Goal: Information Seeking & Learning: Compare options

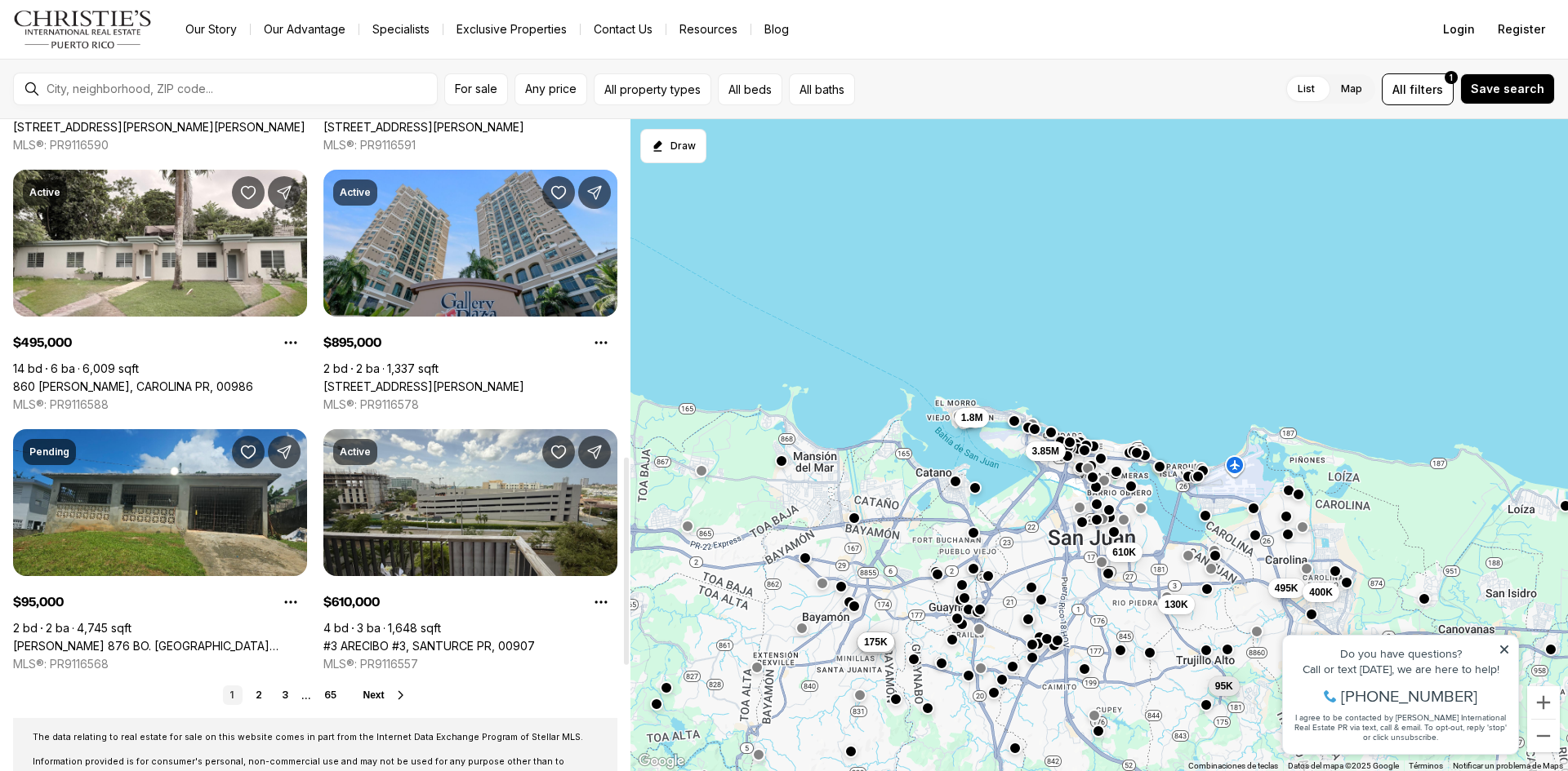
scroll to position [1061, 0]
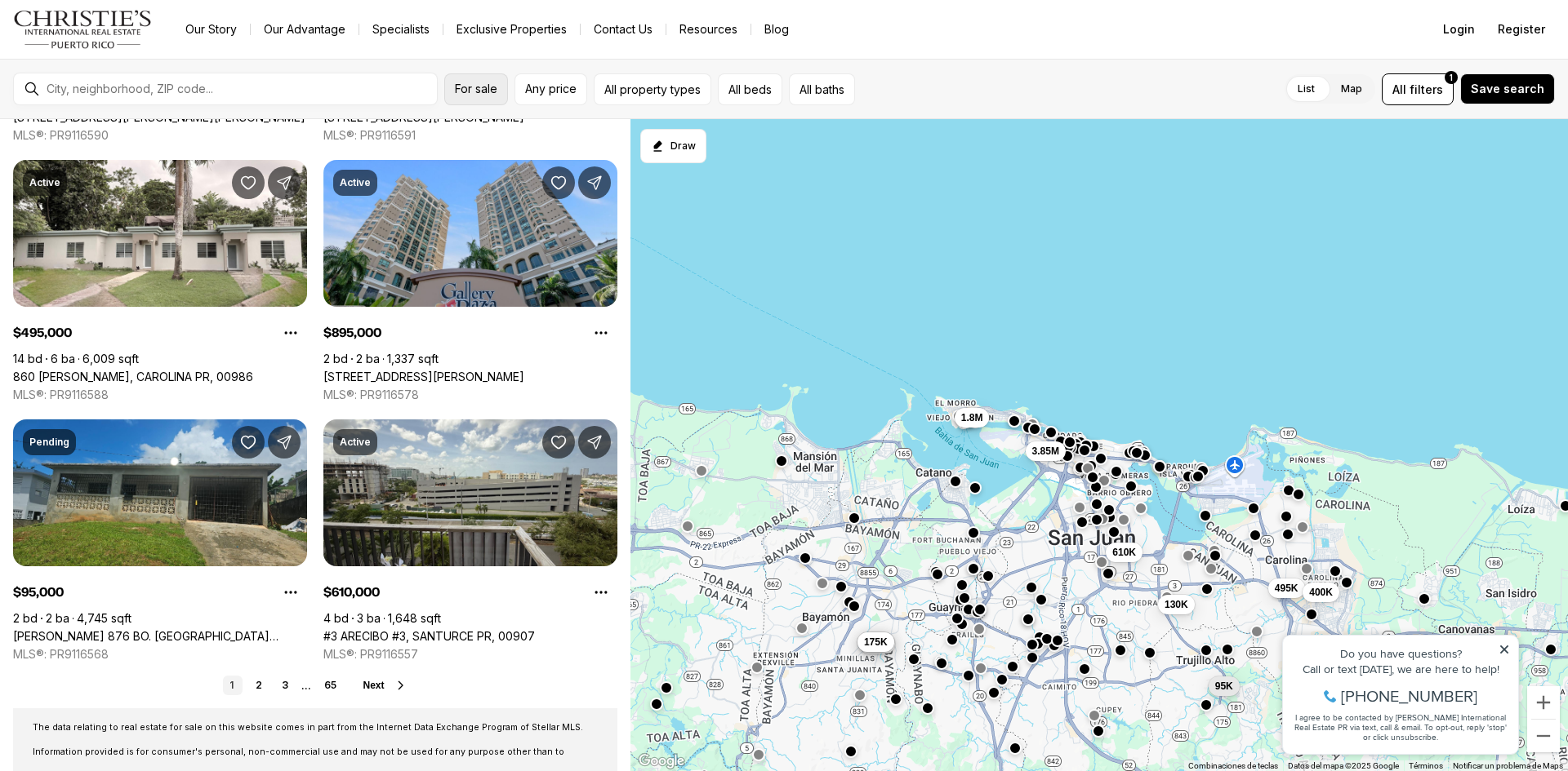
click at [468, 90] on span "For sale" at bounding box center [476, 89] width 43 height 13
click at [662, 92] on button "All property types" at bounding box center [653, 89] width 118 height 32
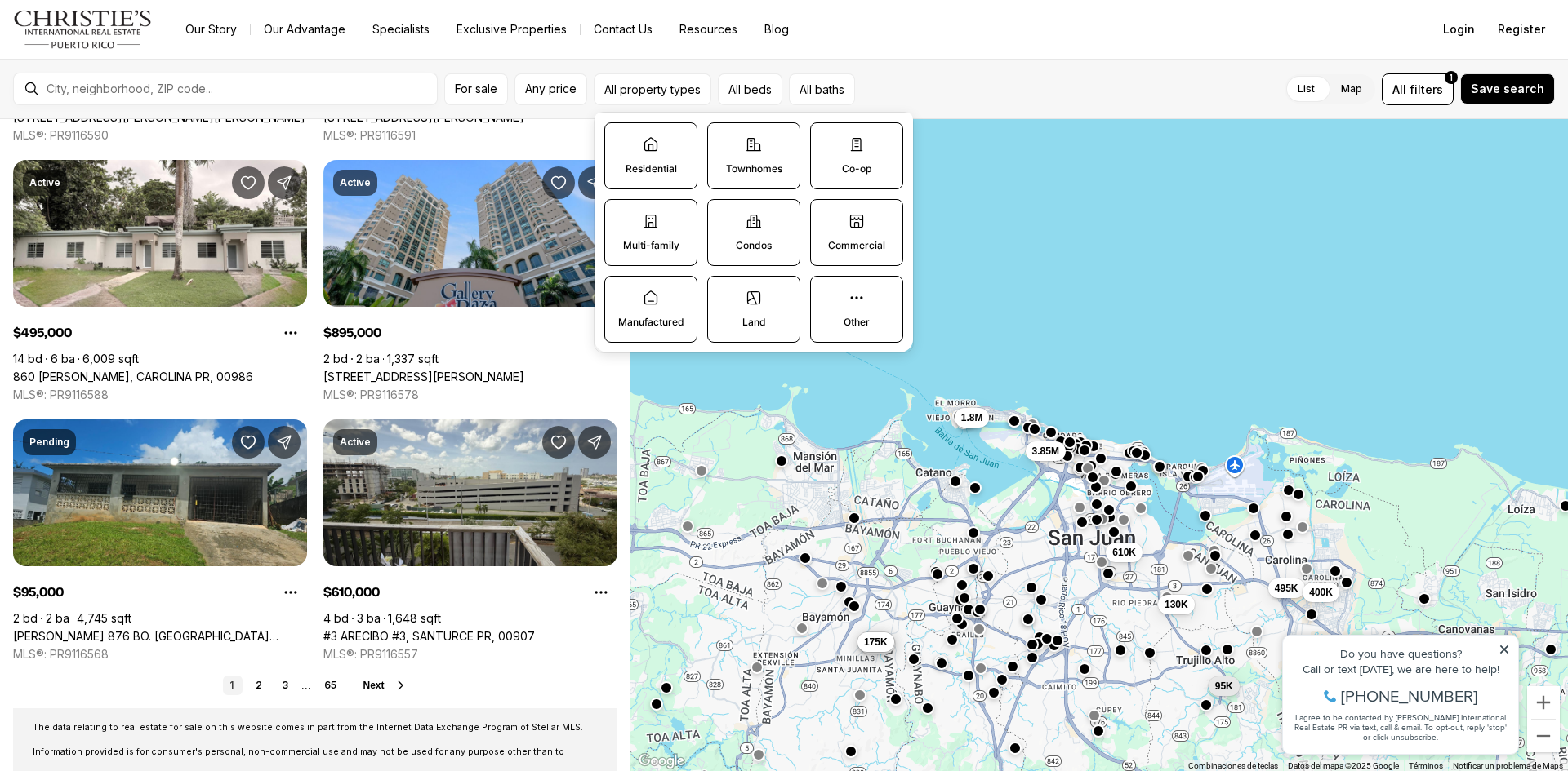
click at [639, 159] on label "Residential" at bounding box center [651, 156] width 93 height 67
click at [622, 140] on button "Residential" at bounding box center [613, 132] width 16 height 16
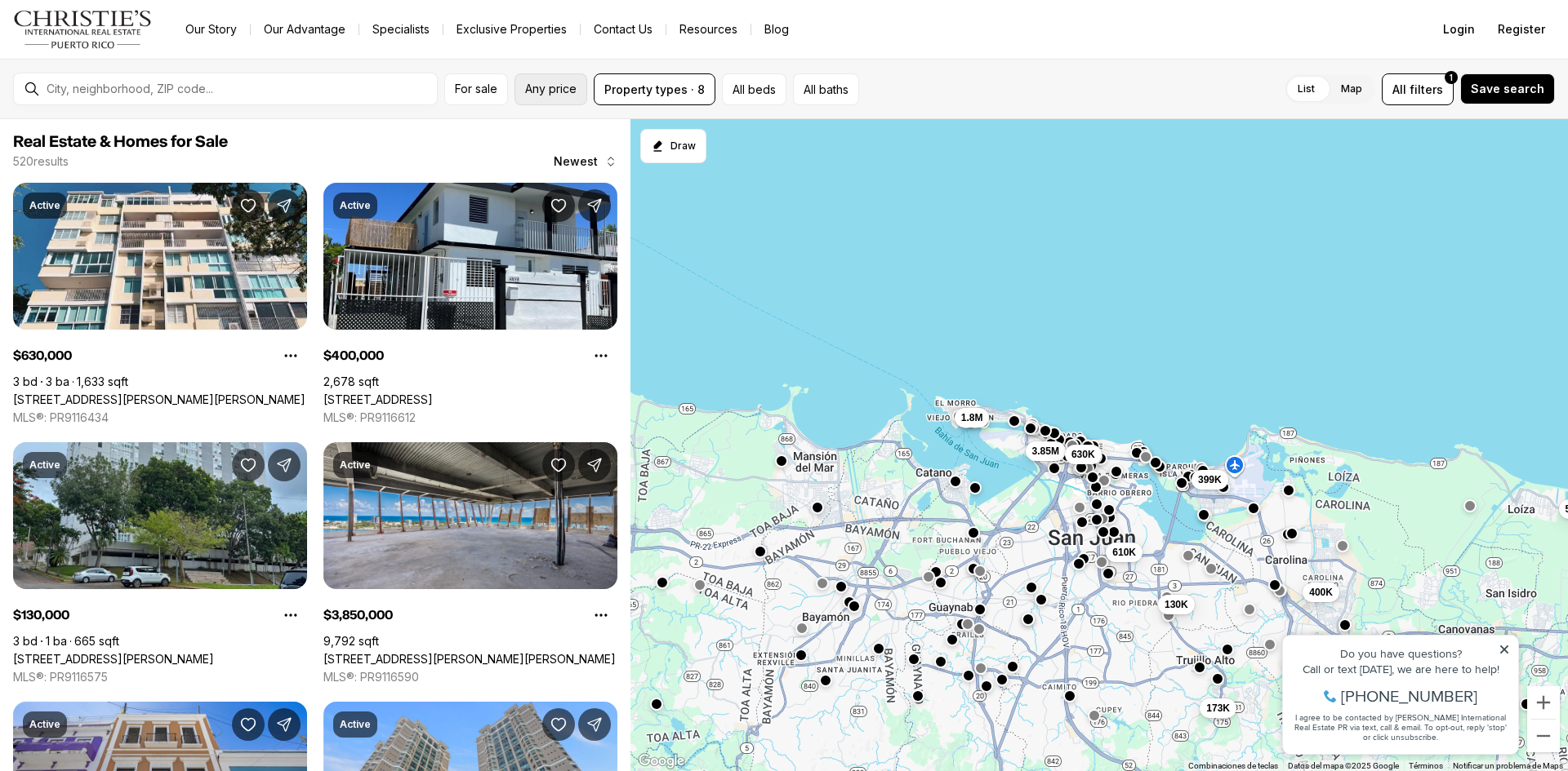
click at [540, 99] on button "Any price" at bounding box center [550, 89] width 73 height 32
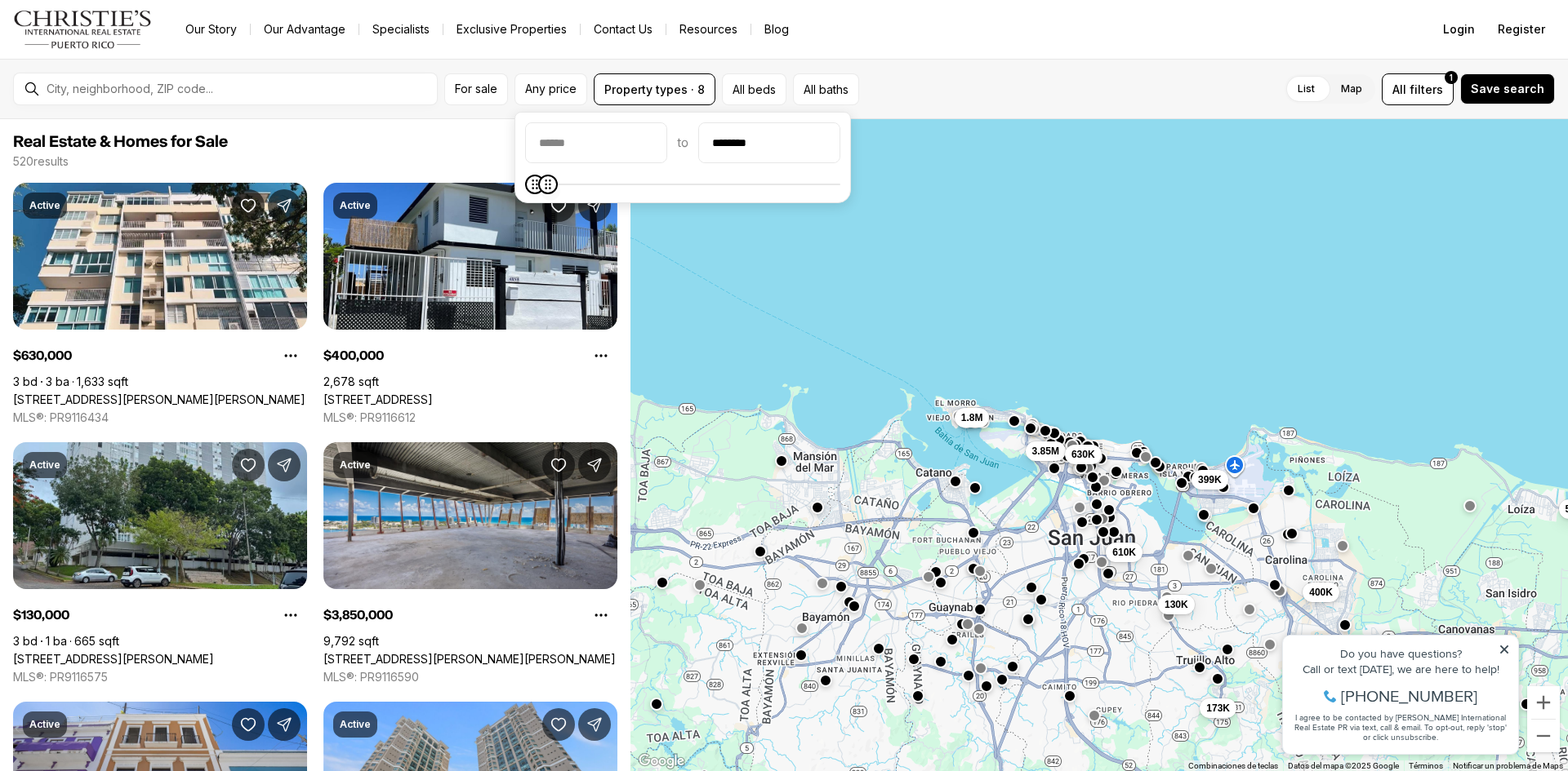
type input "********"
click at [538, 190] on icon "Maximum" at bounding box center [541, 185] width 6 height 10
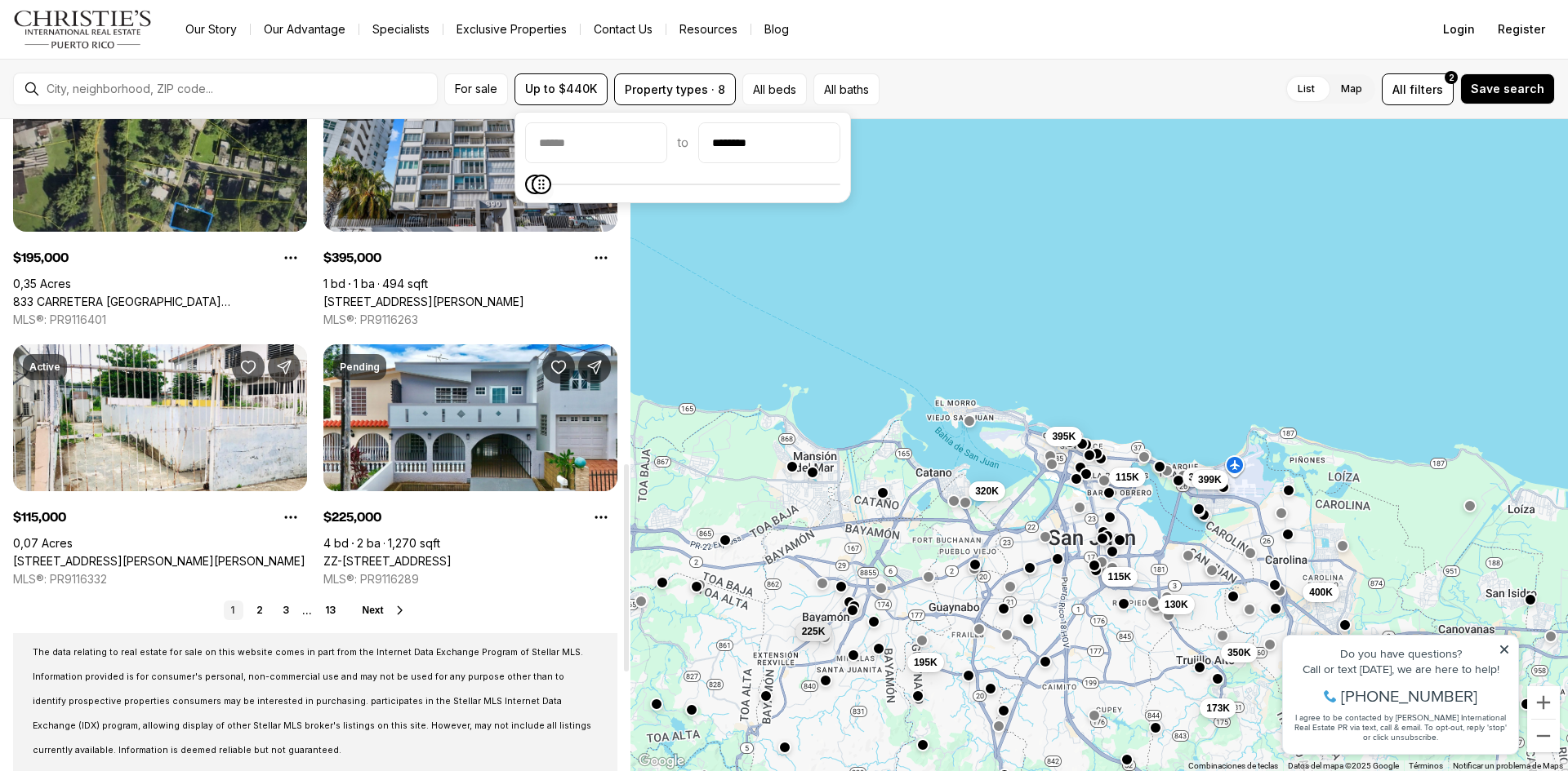
scroll to position [1143, 0]
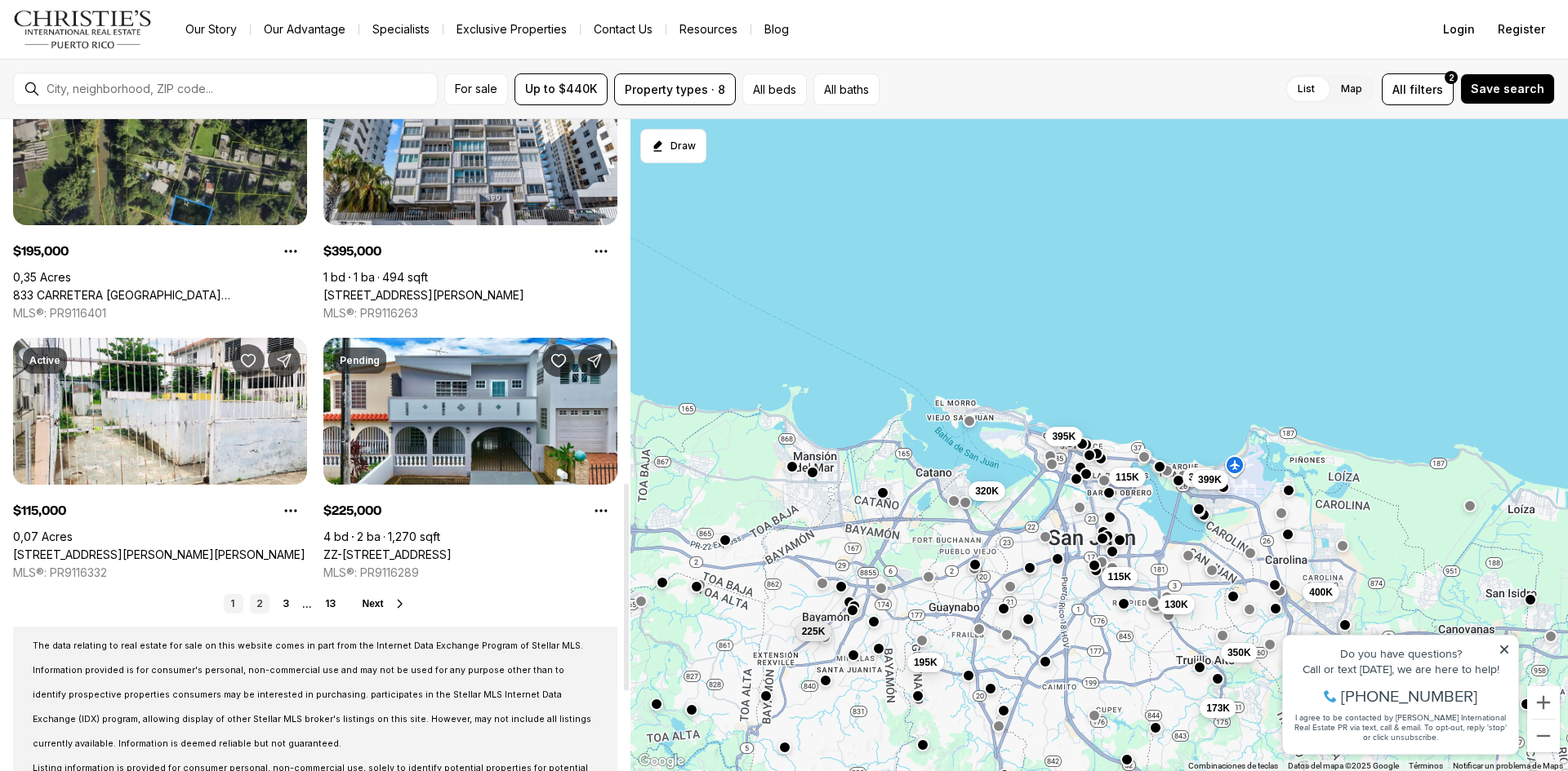
click at [263, 605] on link "2" at bounding box center [259, 604] width 20 height 20
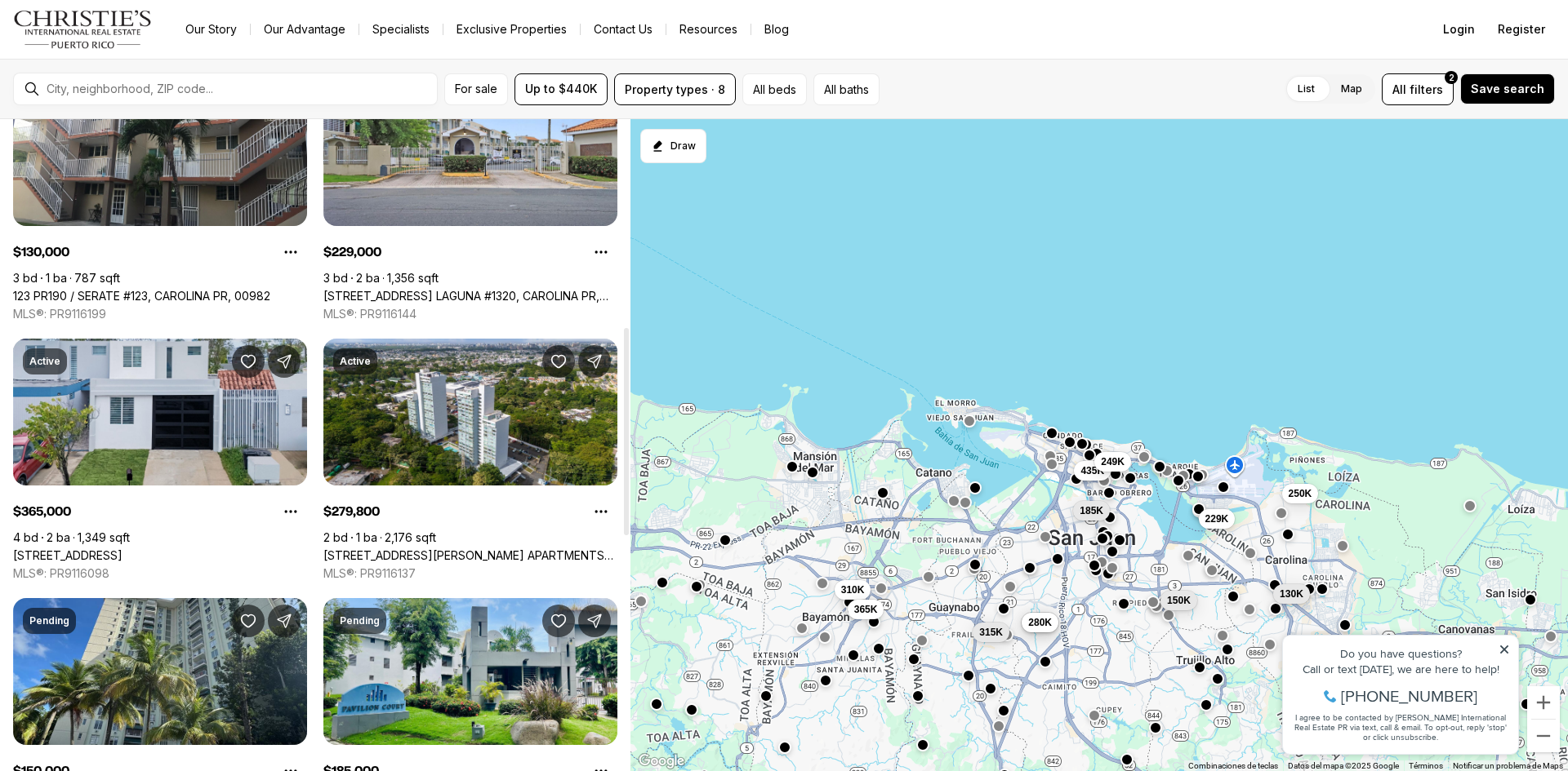
scroll to position [653, 0]
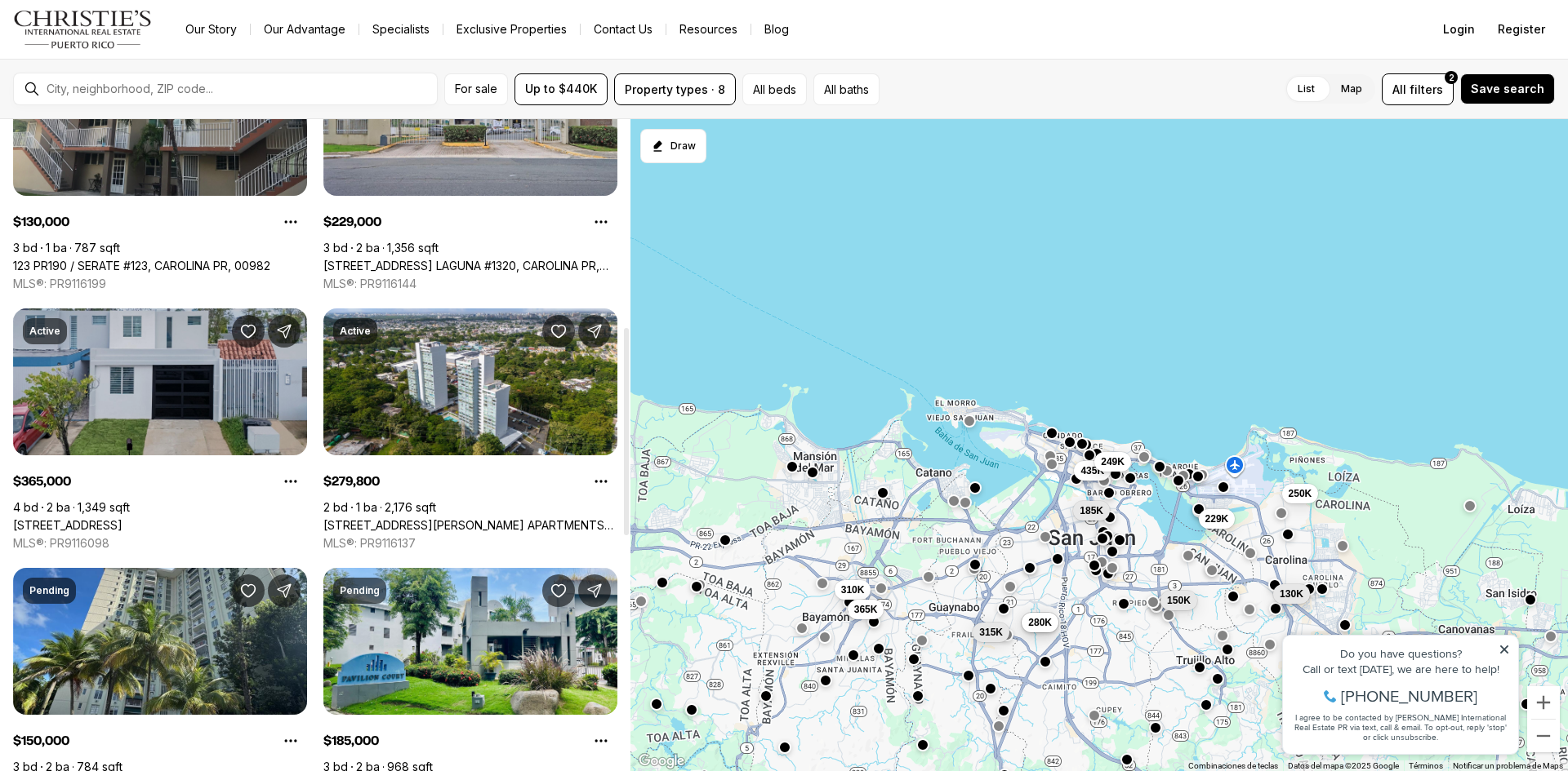
click at [123, 518] on link "5 PARQUE DE TORRIMAR #H-6, GUAYNABO PR, 00966" at bounding box center [68, 526] width 110 height 15
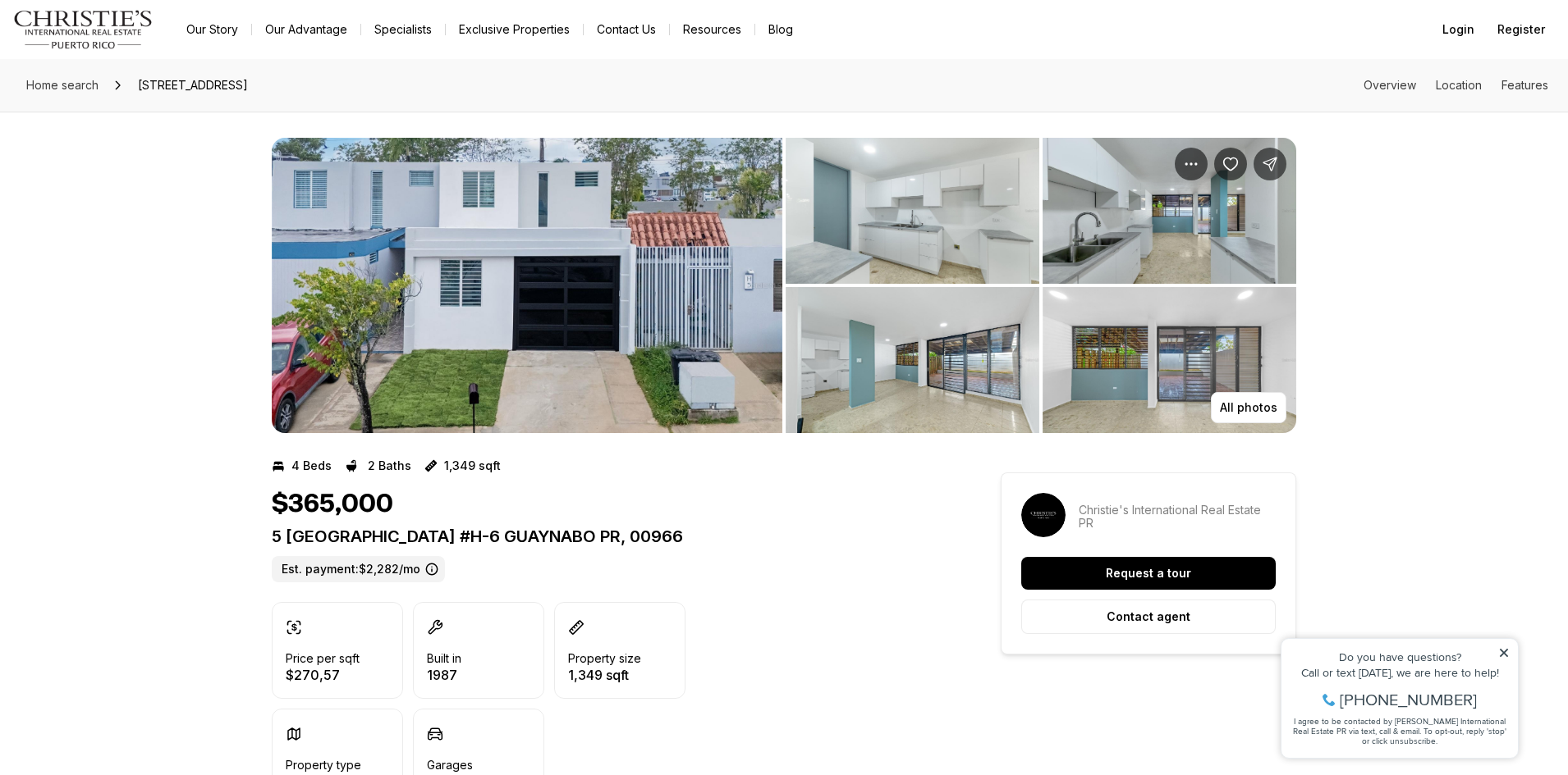
click at [930, 199] on img "View image gallery" at bounding box center [912, 211] width 253 height 146
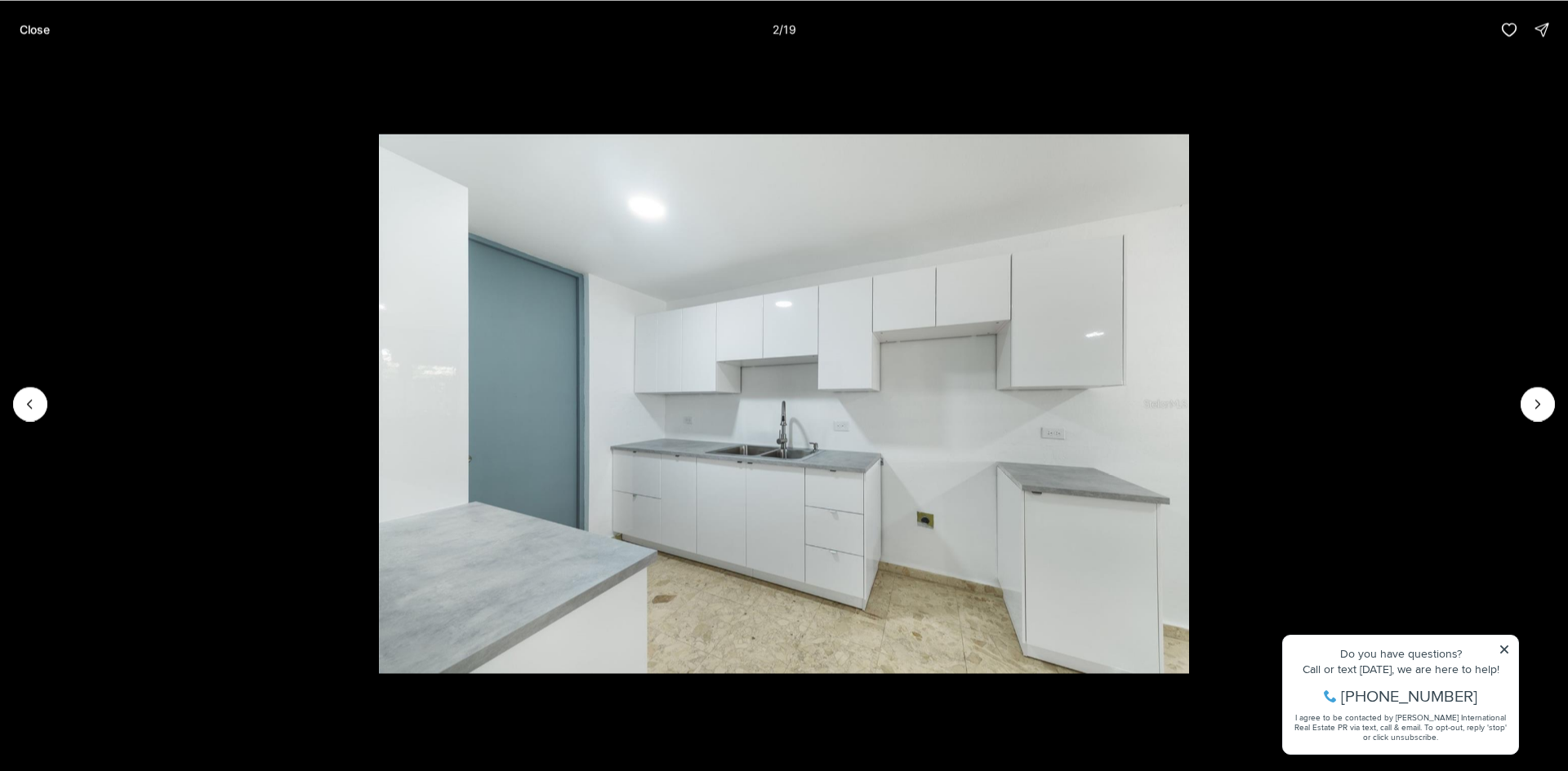
click at [1548, 419] on li "2 of 19" at bounding box center [784, 404] width 1568 height 690
click at [1531, 419] on button "Next slide" at bounding box center [1538, 404] width 34 height 34
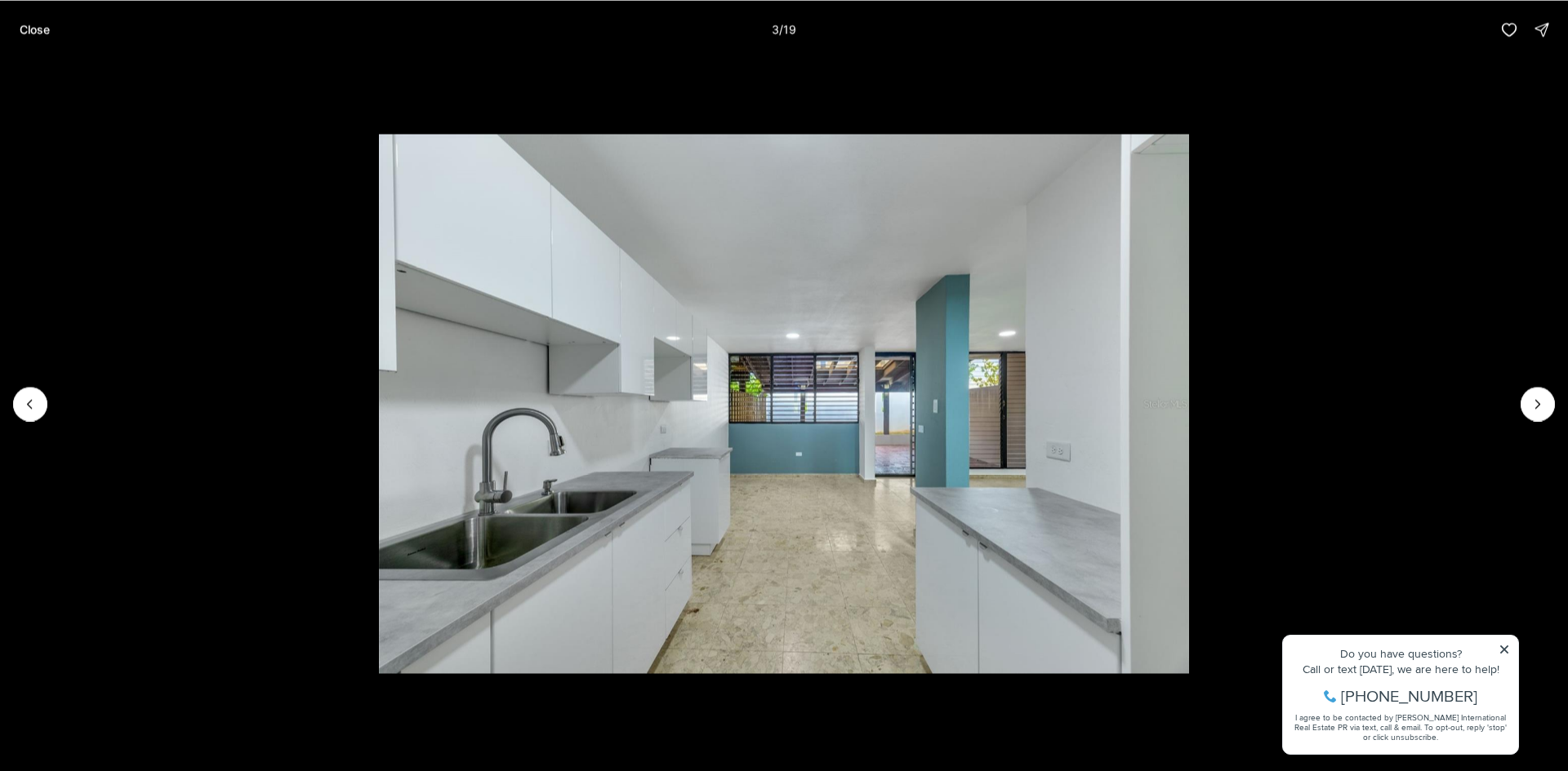
click at [1554, 421] on li "3 of 19" at bounding box center [784, 404] width 1568 height 690
click at [1542, 407] on icon "Next slide" at bounding box center [1538, 404] width 16 height 16
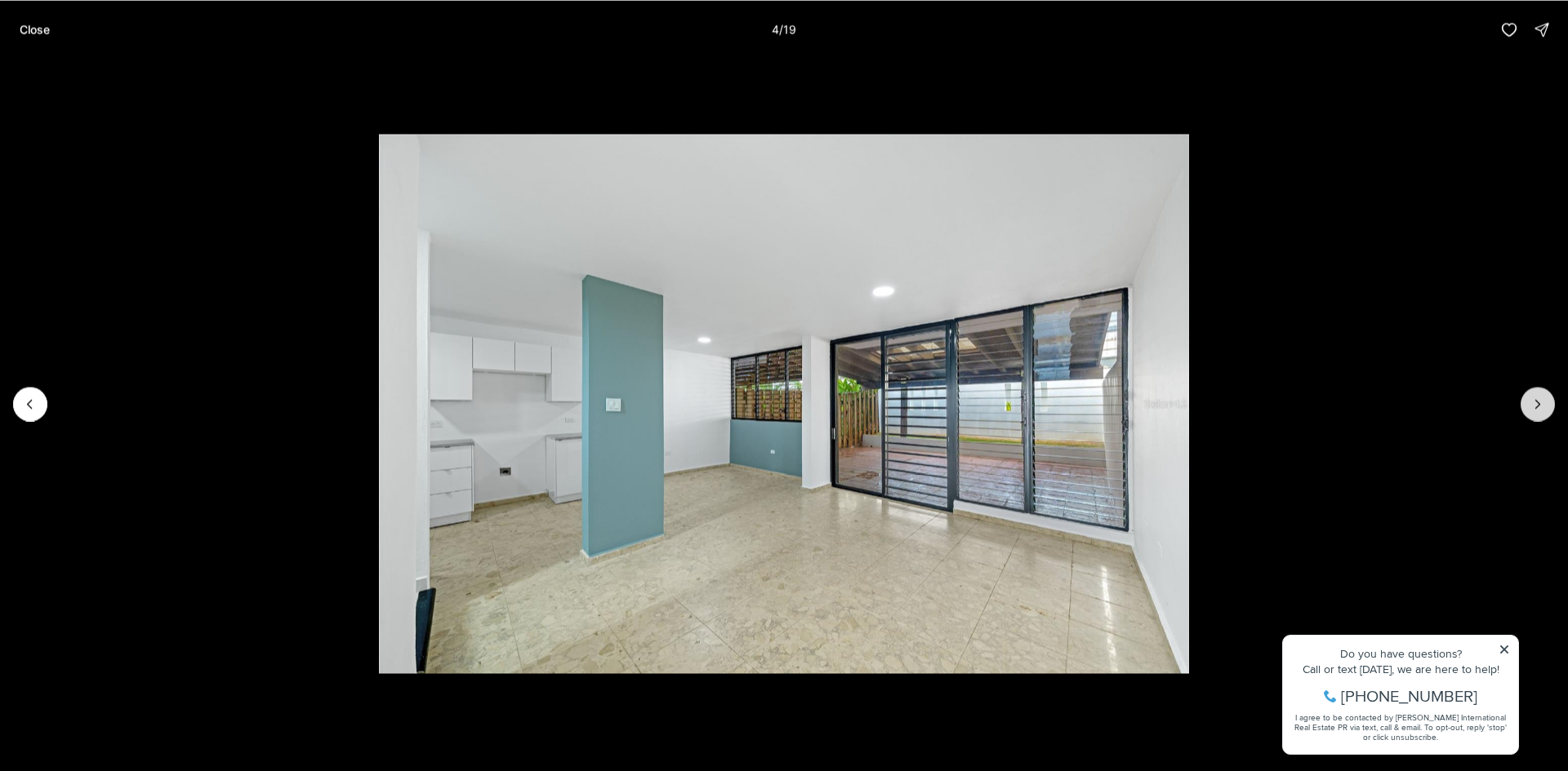
click at [1542, 407] on icon "Next slide" at bounding box center [1538, 404] width 16 height 16
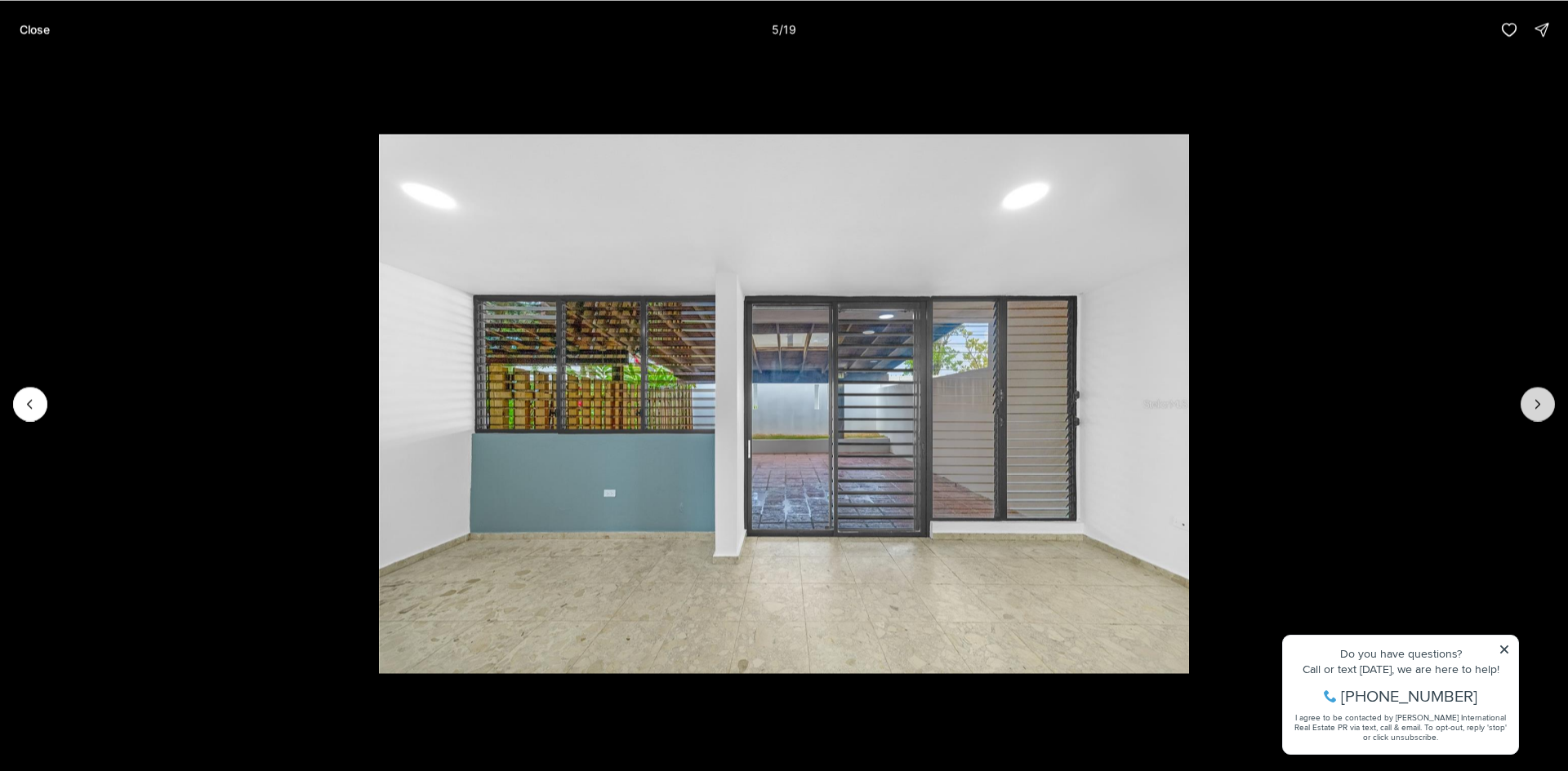
click at [1542, 407] on icon "Next slide" at bounding box center [1538, 404] width 16 height 16
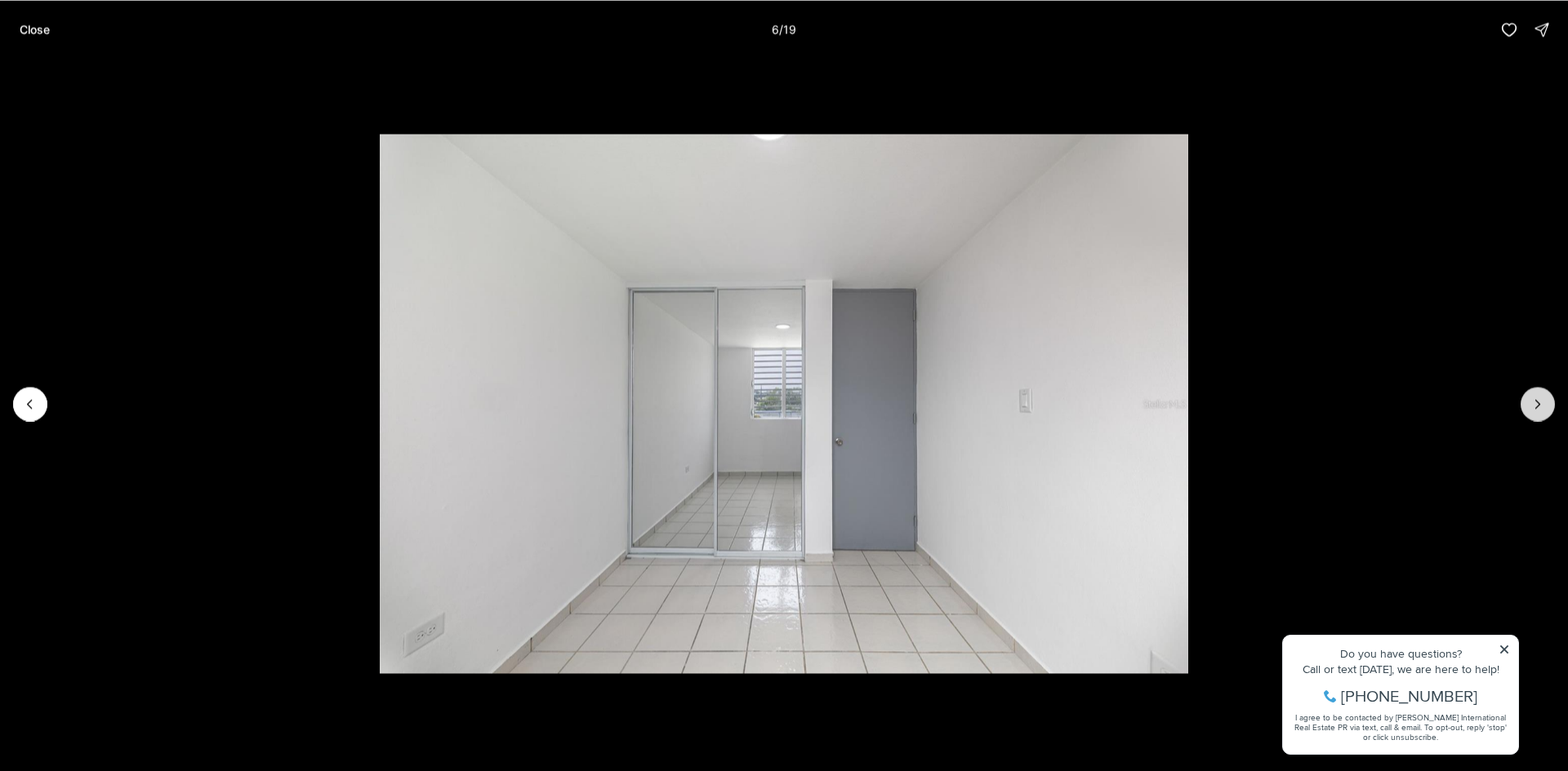
click at [1542, 407] on icon "Next slide" at bounding box center [1538, 404] width 16 height 16
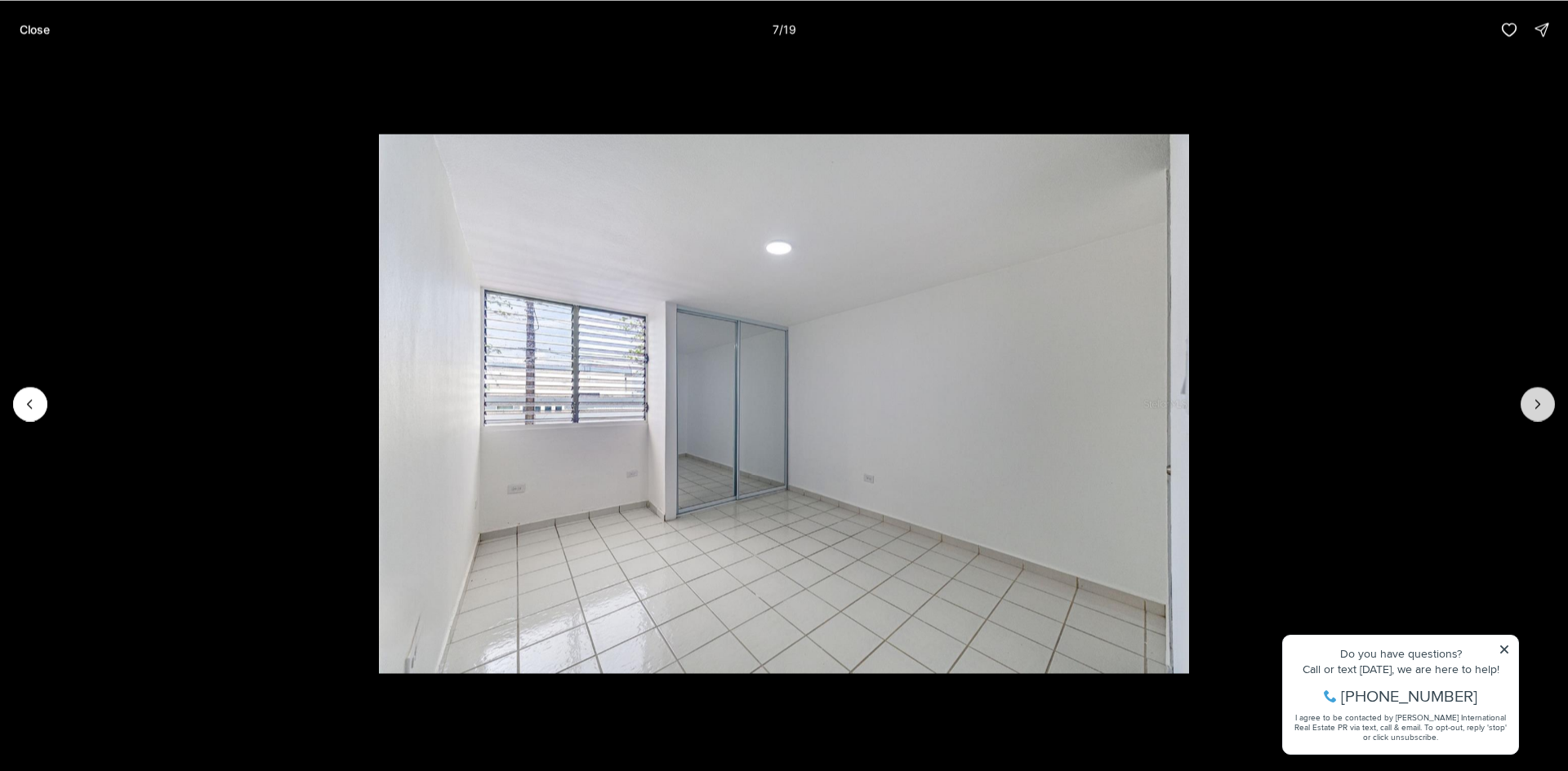
click at [1542, 407] on icon "Next slide" at bounding box center [1538, 404] width 16 height 16
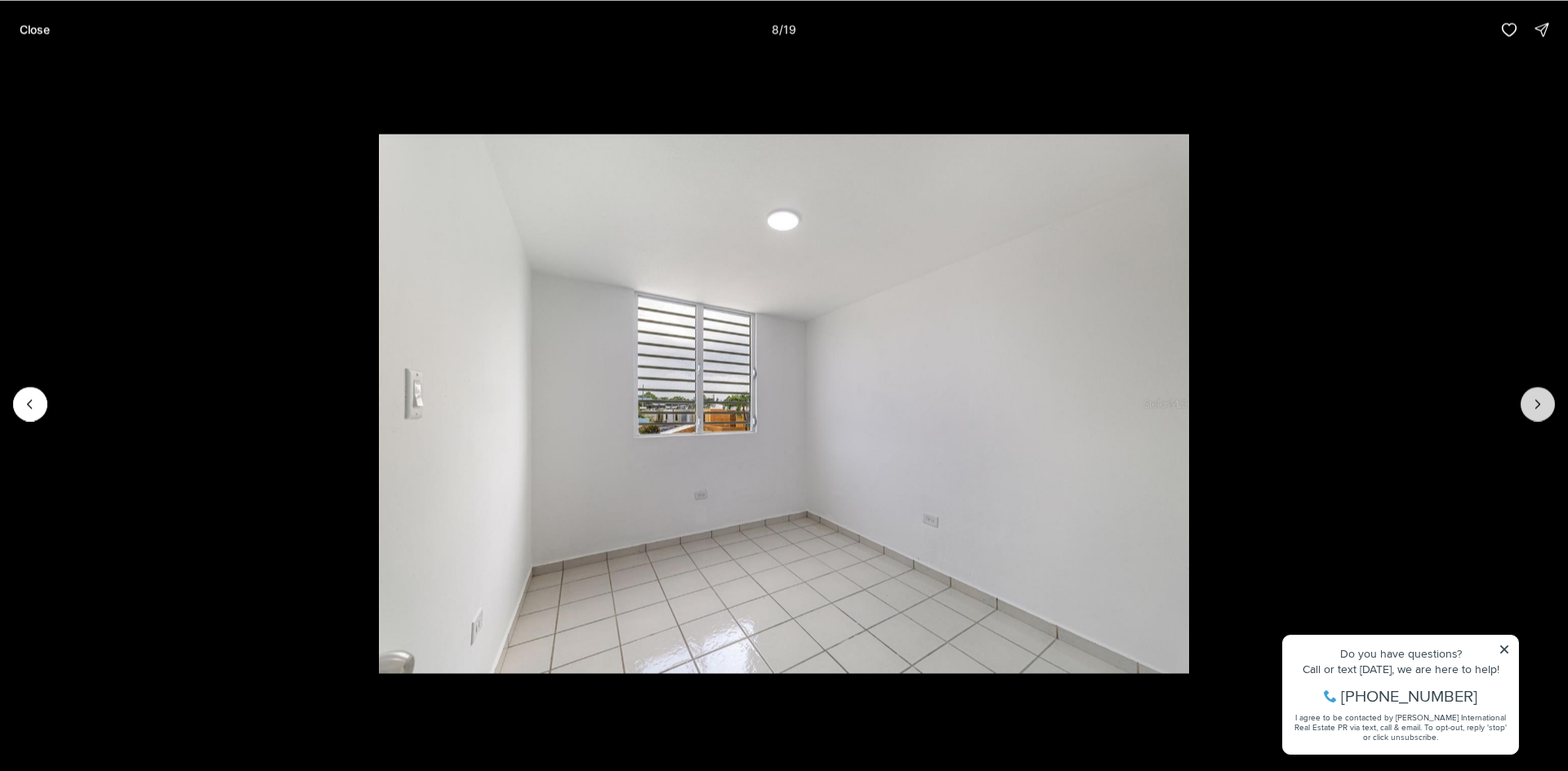
click at [1542, 407] on icon "Next slide" at bounding box center [1538, 404] width 16 height 16
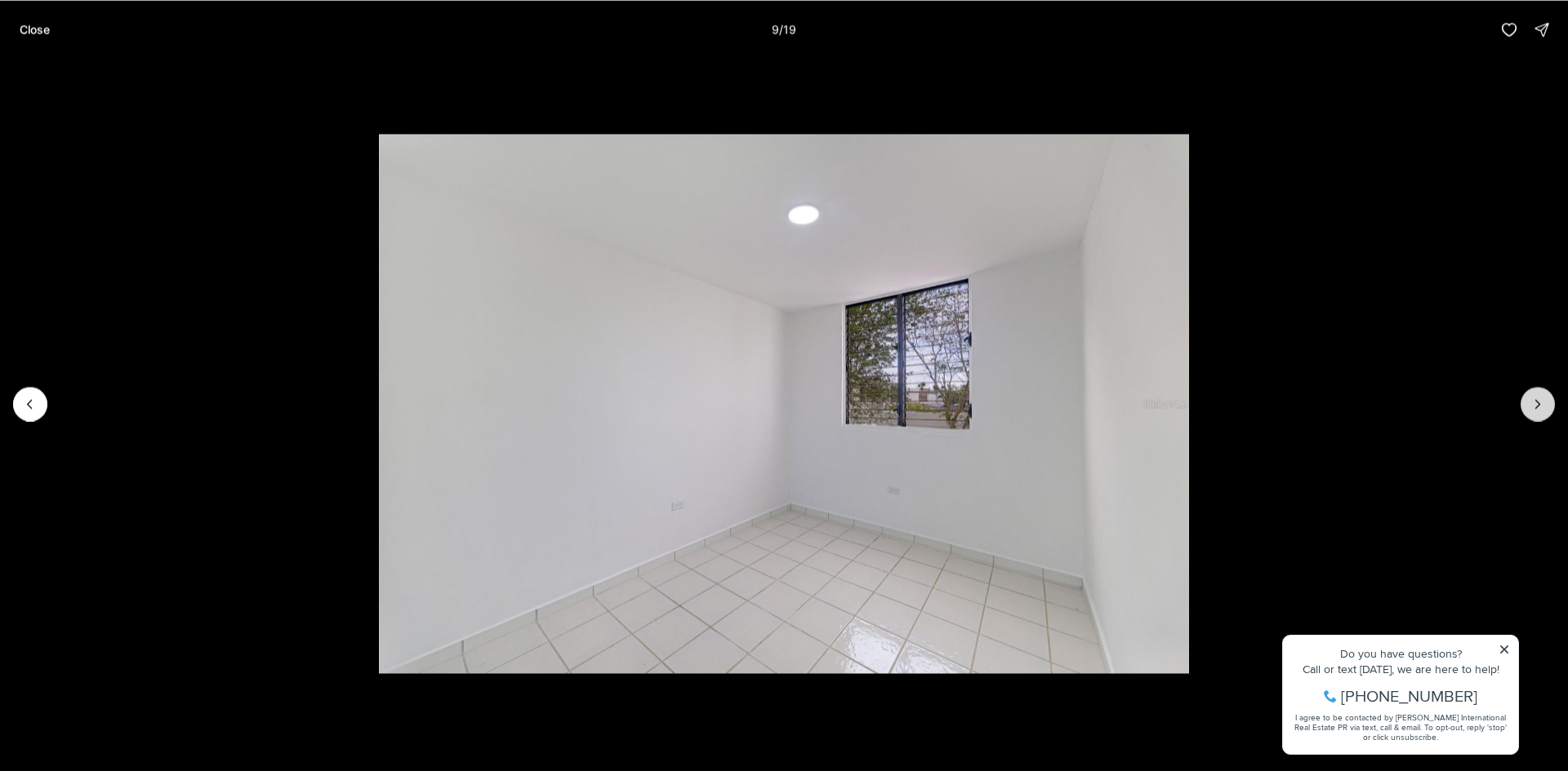
click at [1542, 407] on icon "Next slide" at bounding box center [1538, 404] width 16 height 16
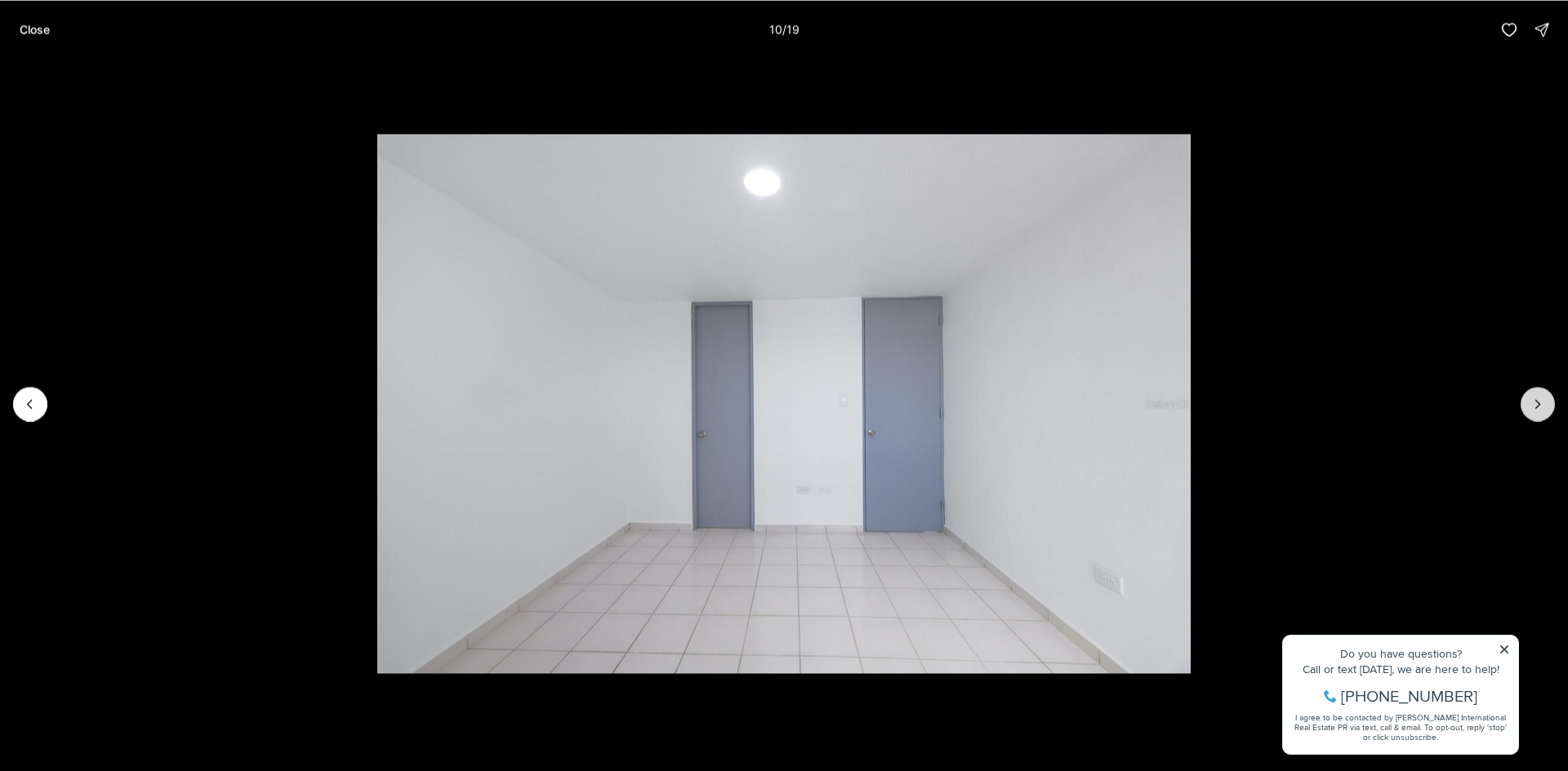
click at [1542, 407] on icon "Next slide" at bounding box center [1538, 404] width 16 height 16
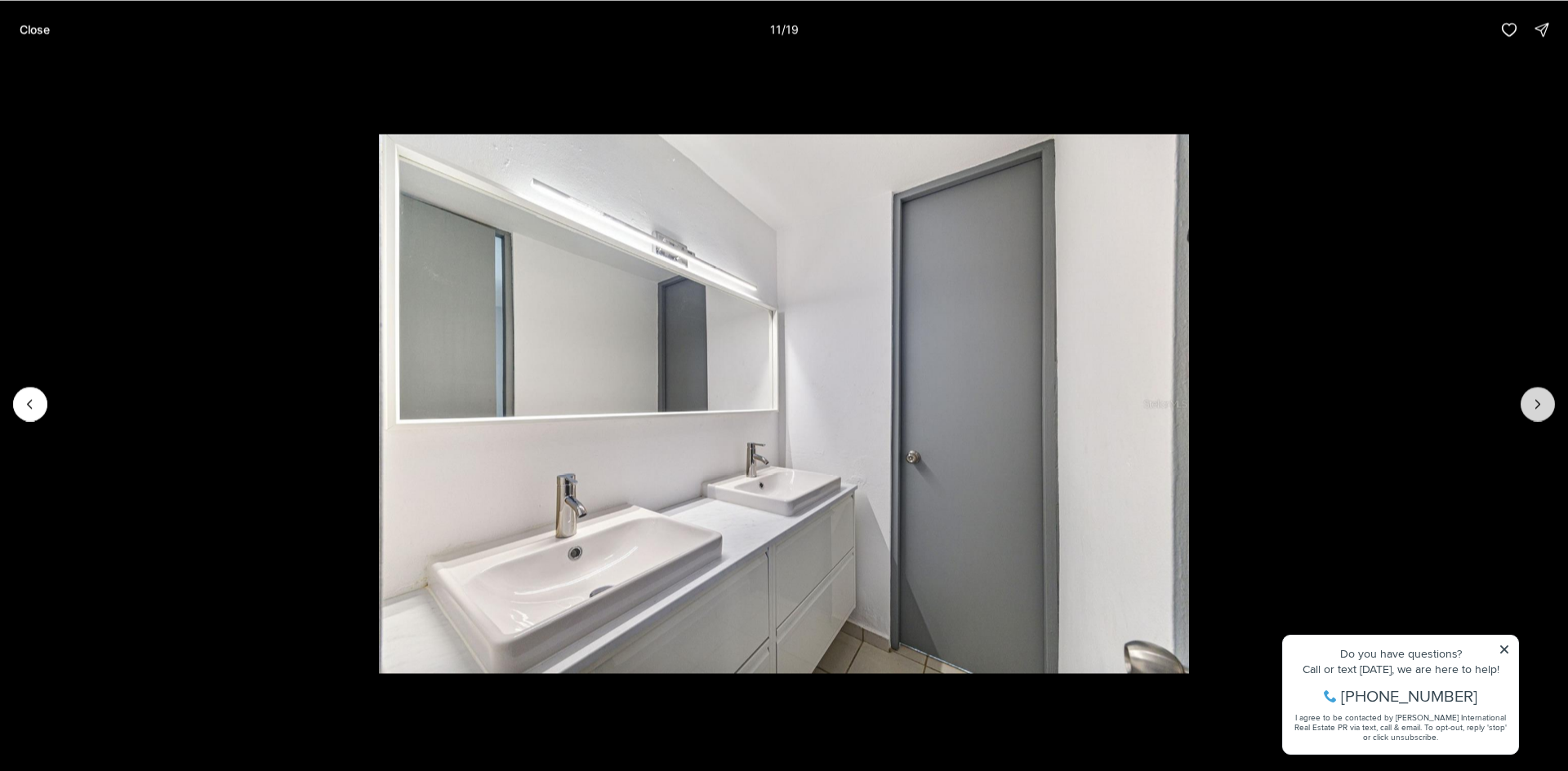
click at [1542, 407] on icon "Next slide" at bounding box center [1538, 404] width 16 height 16
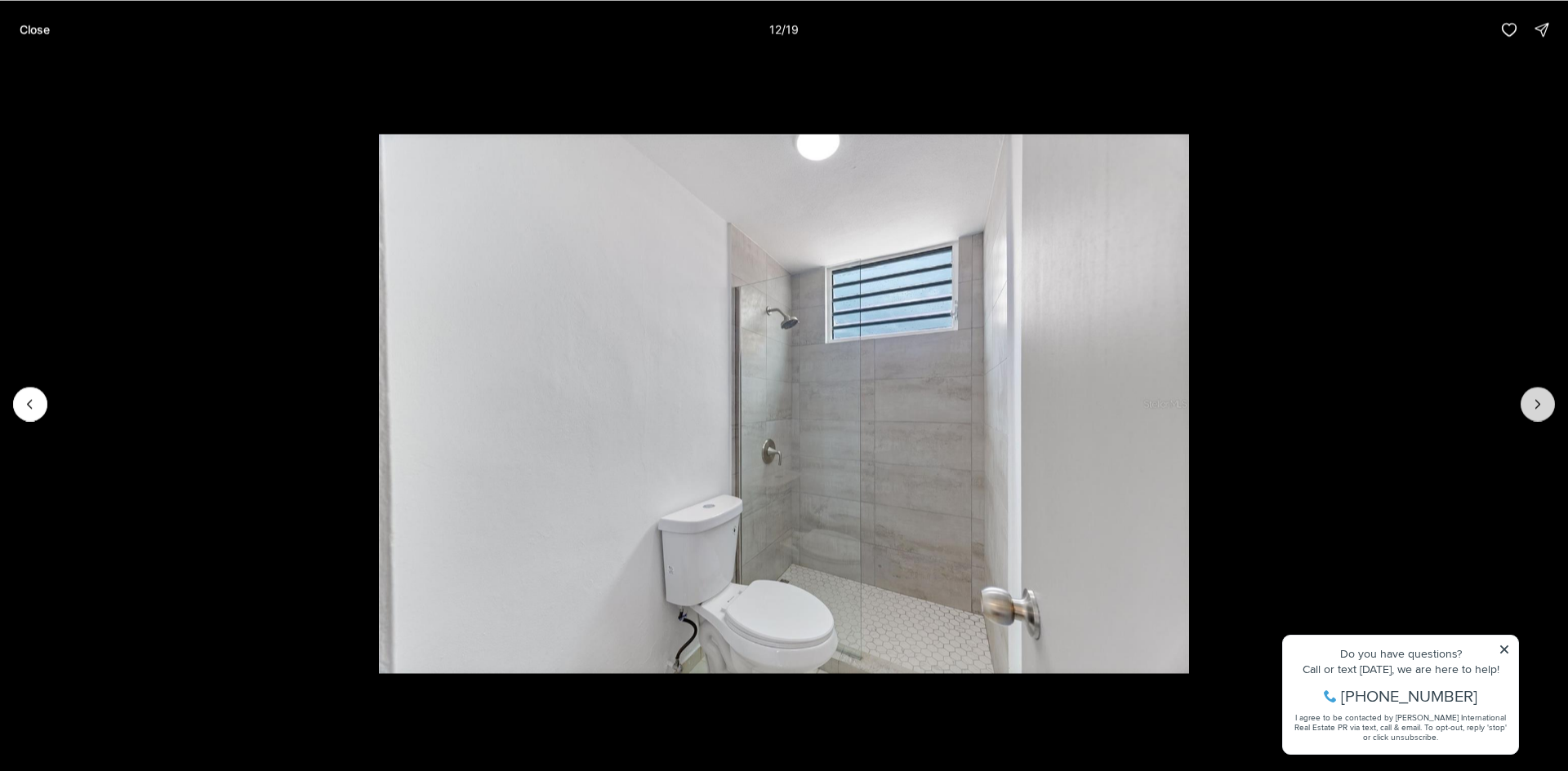
click at [1542, 407] on icon "Next slide" at bounding box center [1538, 404] width 16 height 16
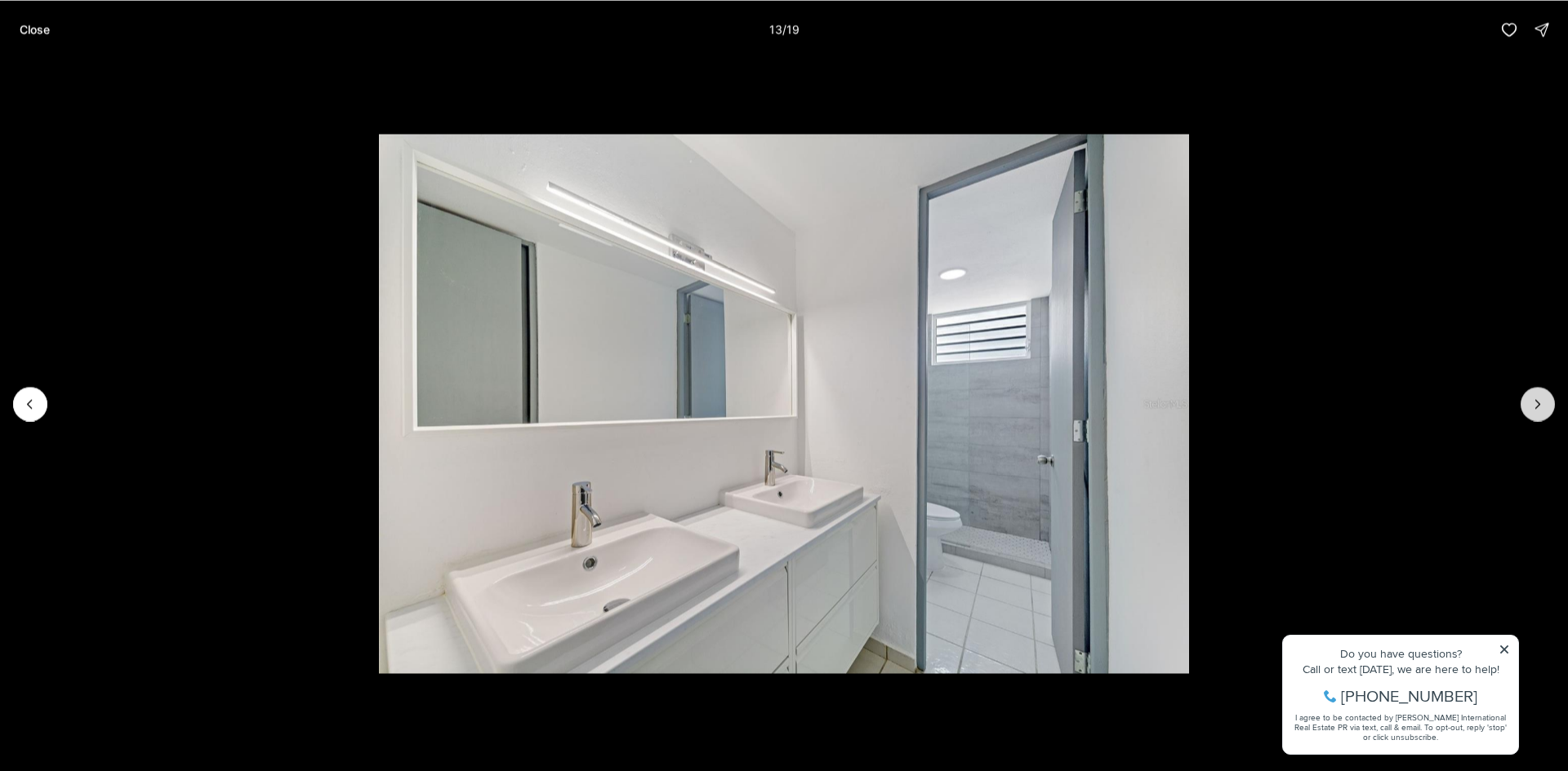
click at [1542, 407] on icon "Next slide" at bounding box center [1538, 404] width 16 height 16
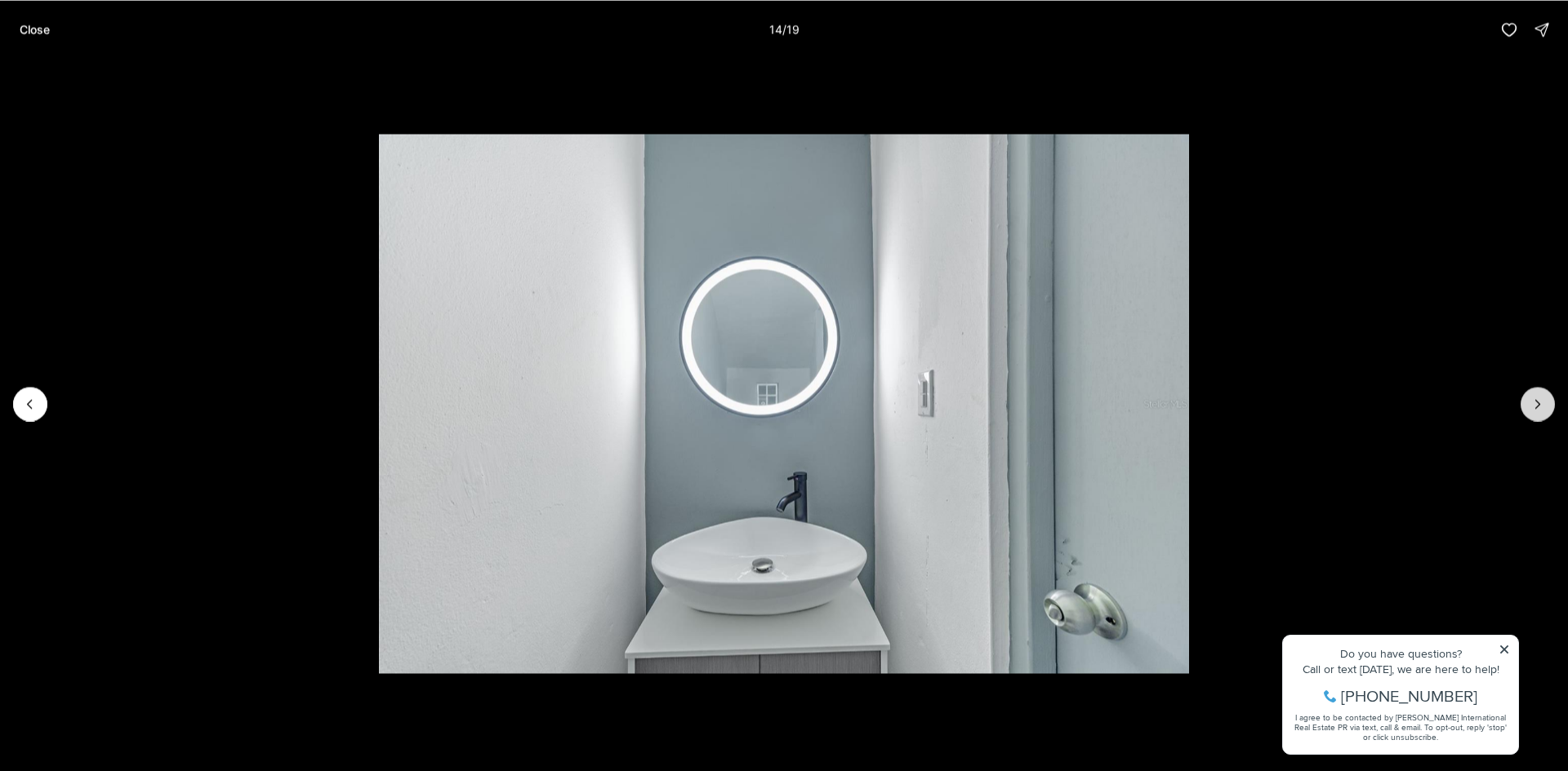
click at [1542, 407] on icon "Next slide" at bounding box center [1538, 404] width 16 height 16
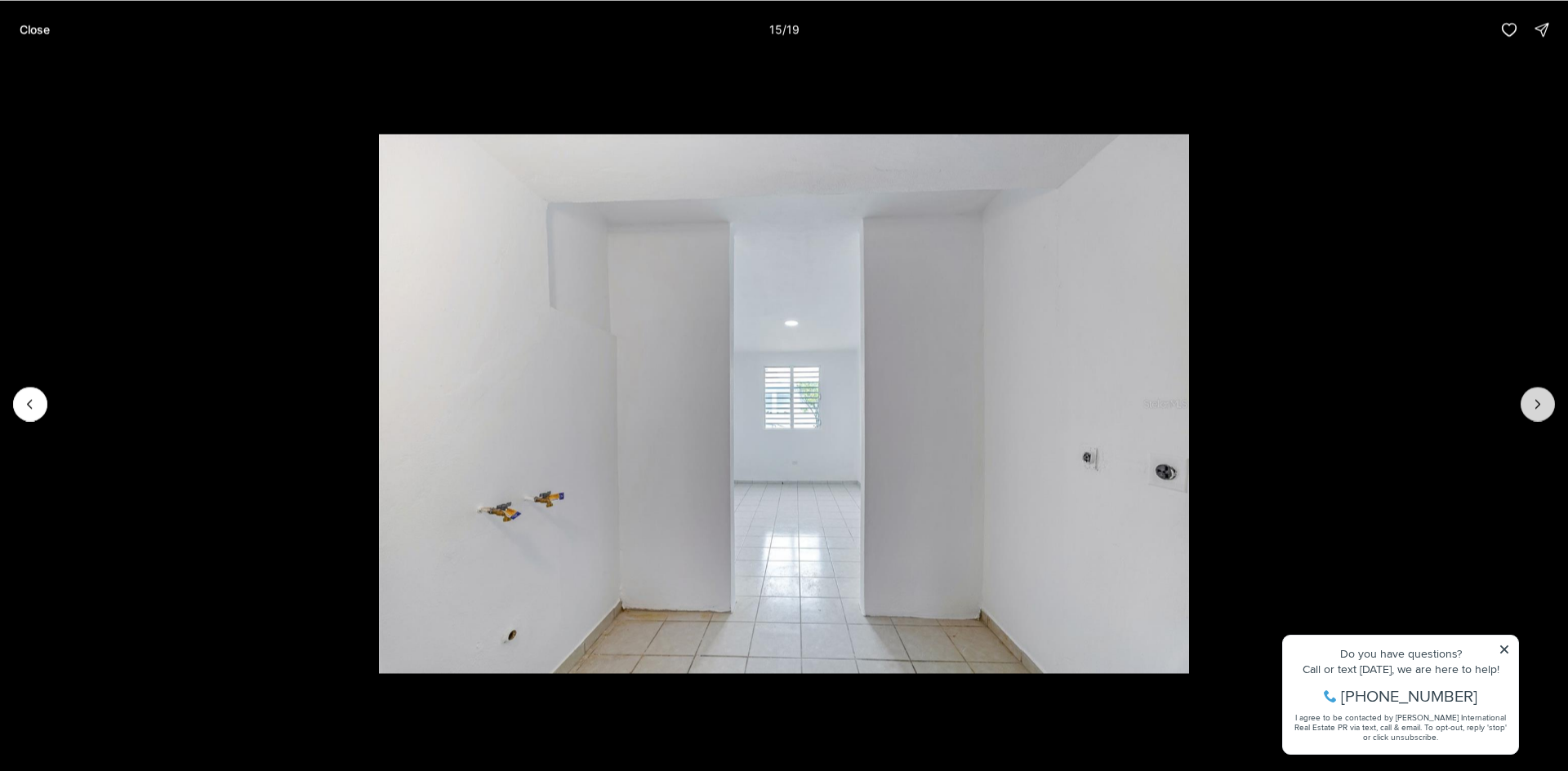
click at [1542, 407] on icon "Next slide" at bounding box center [1538, 404] width 16 height 16
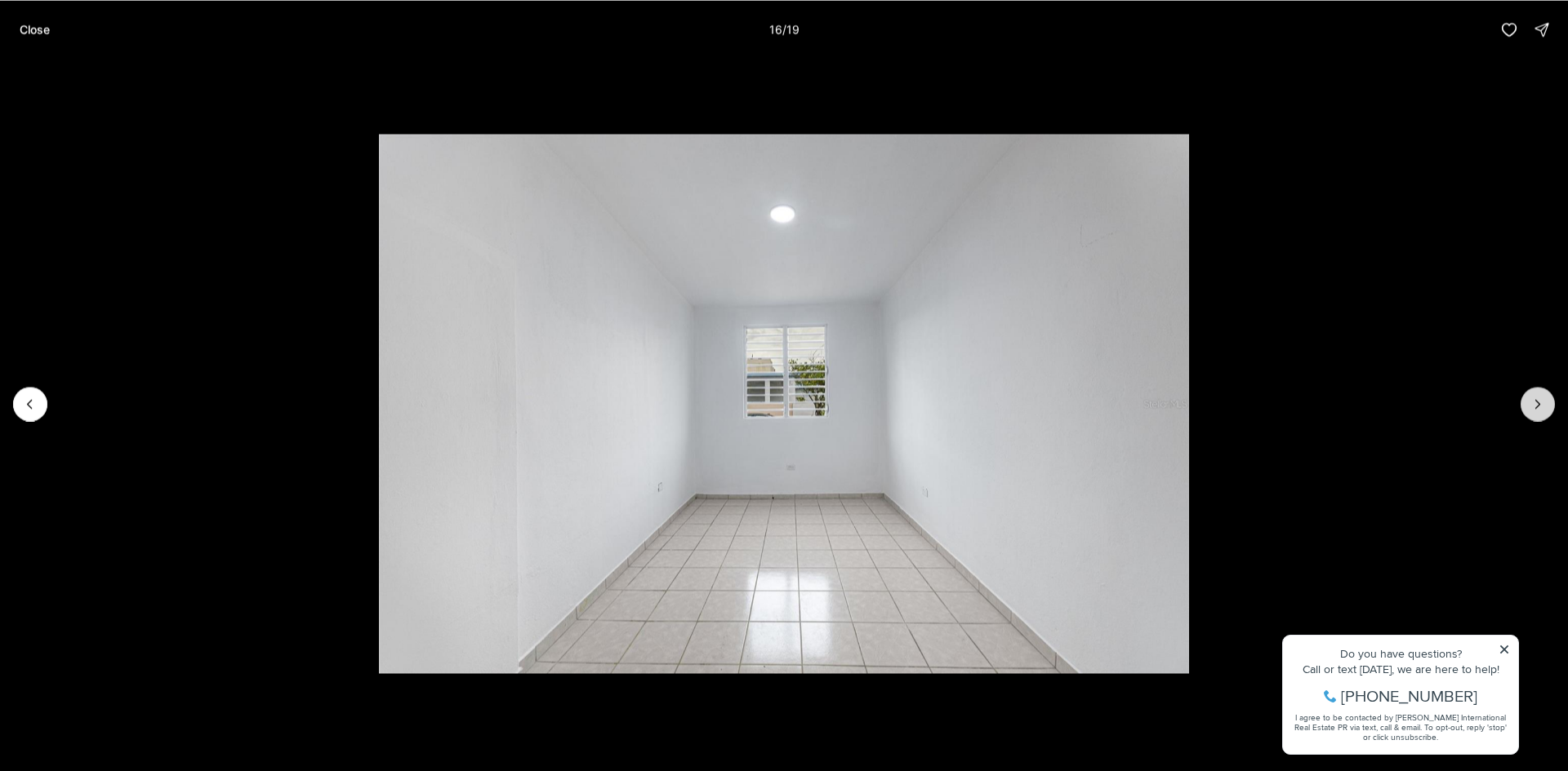
click at [1542, 407] on icon "Next slide" at bounding box center [1538, 404] width 16 height 16
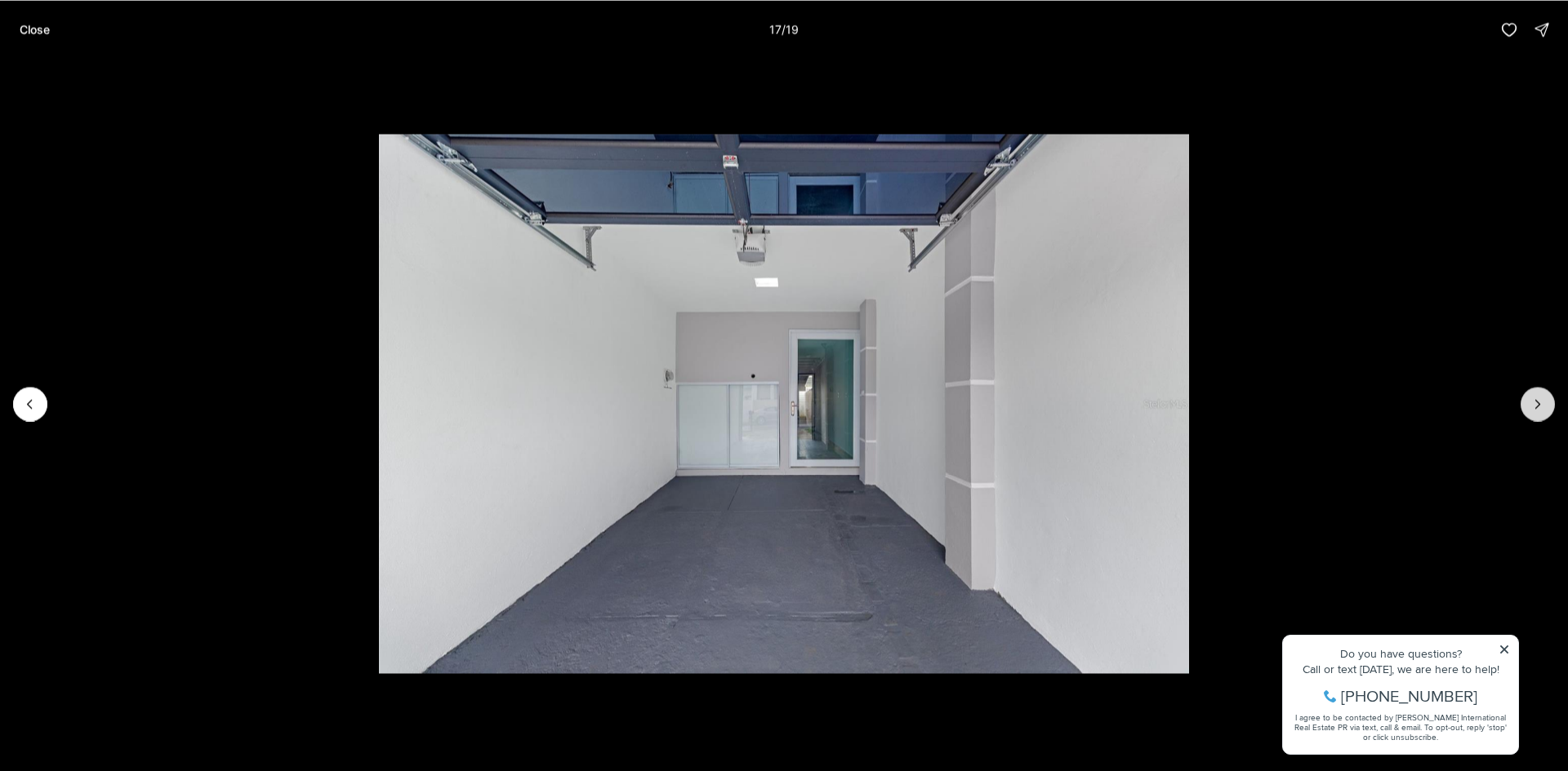
click at [1542, 407] on icon "Next slide" at bounding box center [1538, 404] width 16 height 16
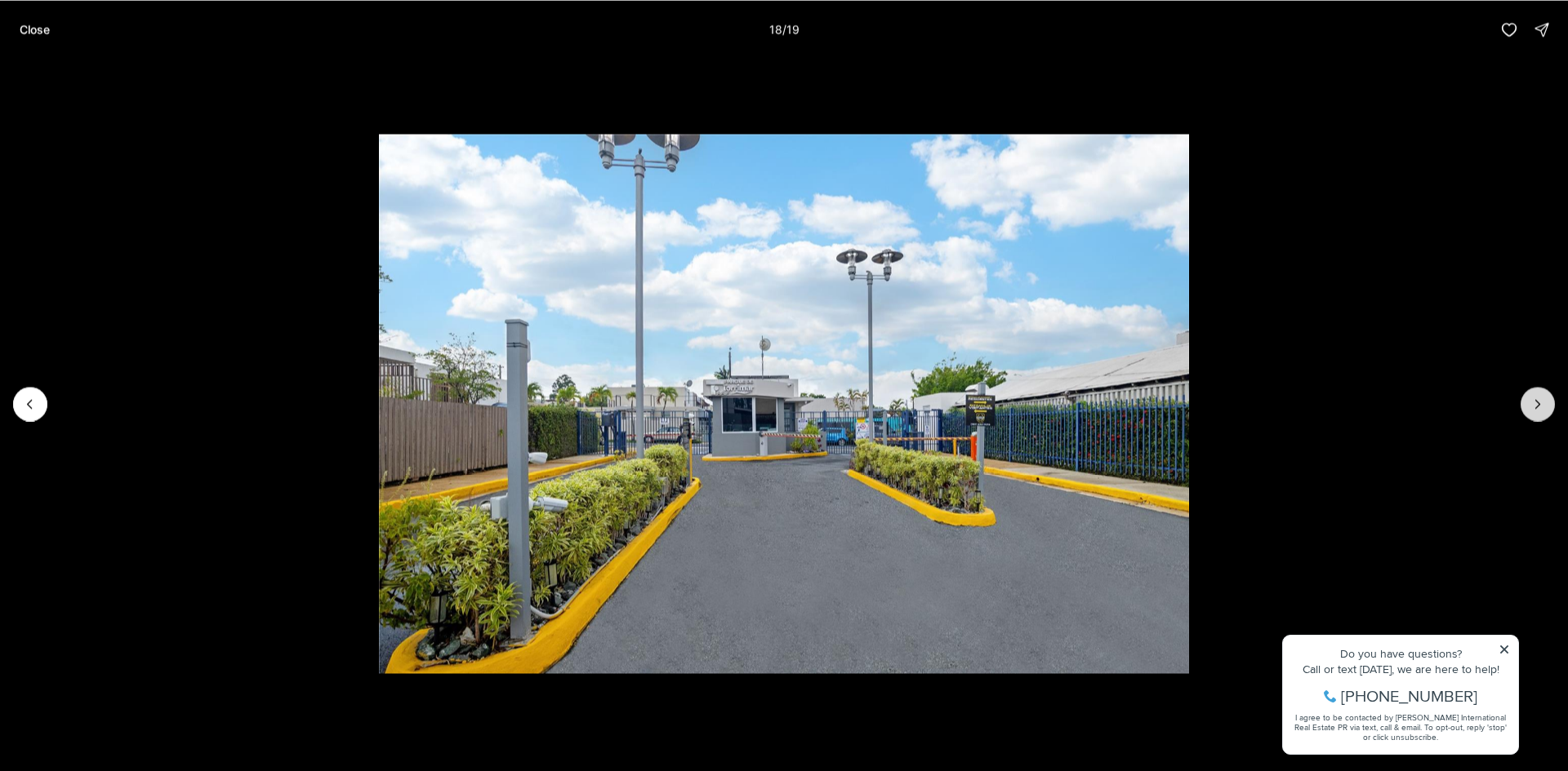
click at [1542, 407] on icon "Next slide" at bounding box center [1538, 404] width 16 height 16
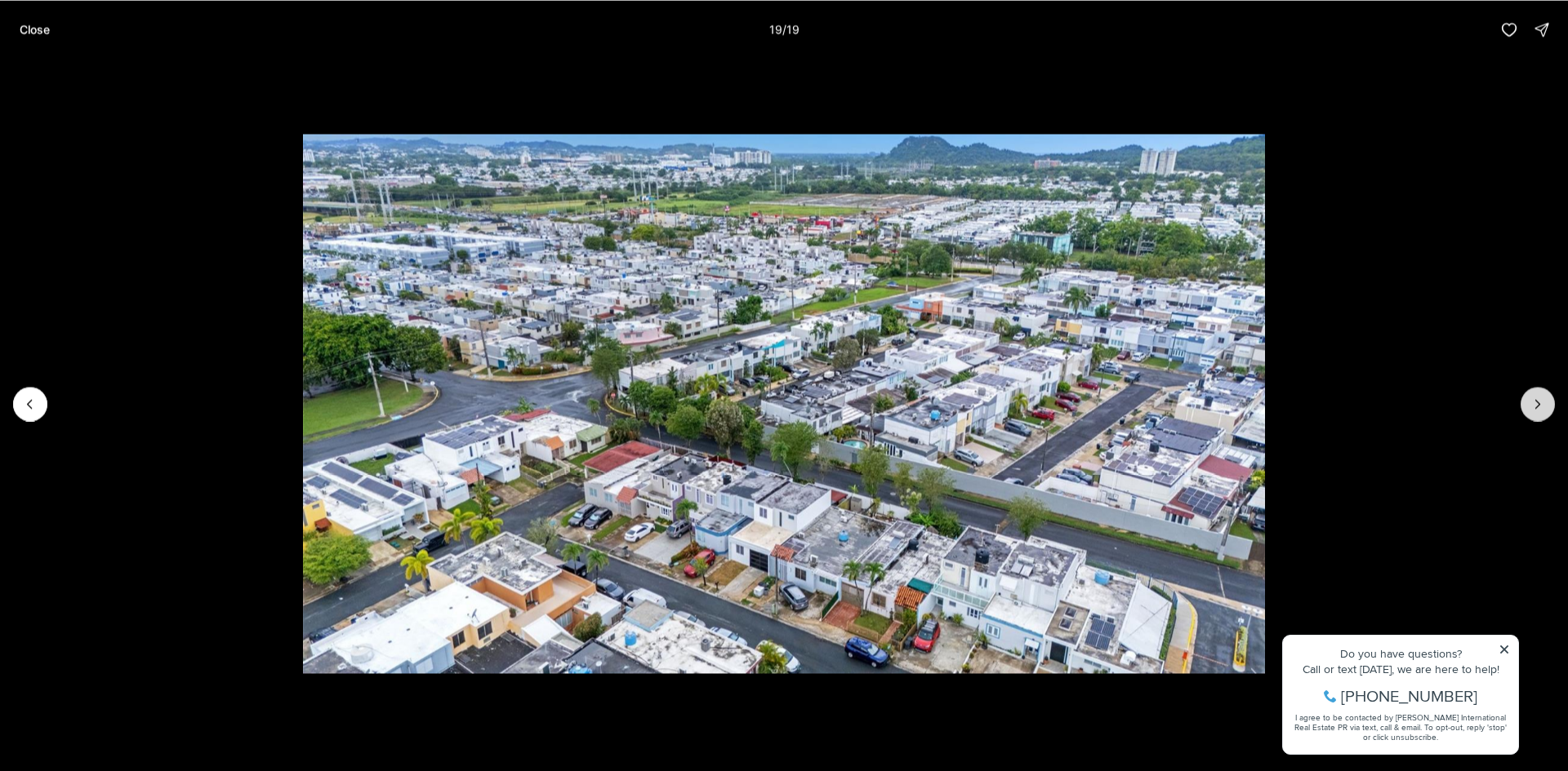
click at [1542, 407] on div at bounding box center [1538, 404] width 34 height 34
click at [23, 405] on icon "Previous slide" at bounding box center [30, 404] width 16 height 16
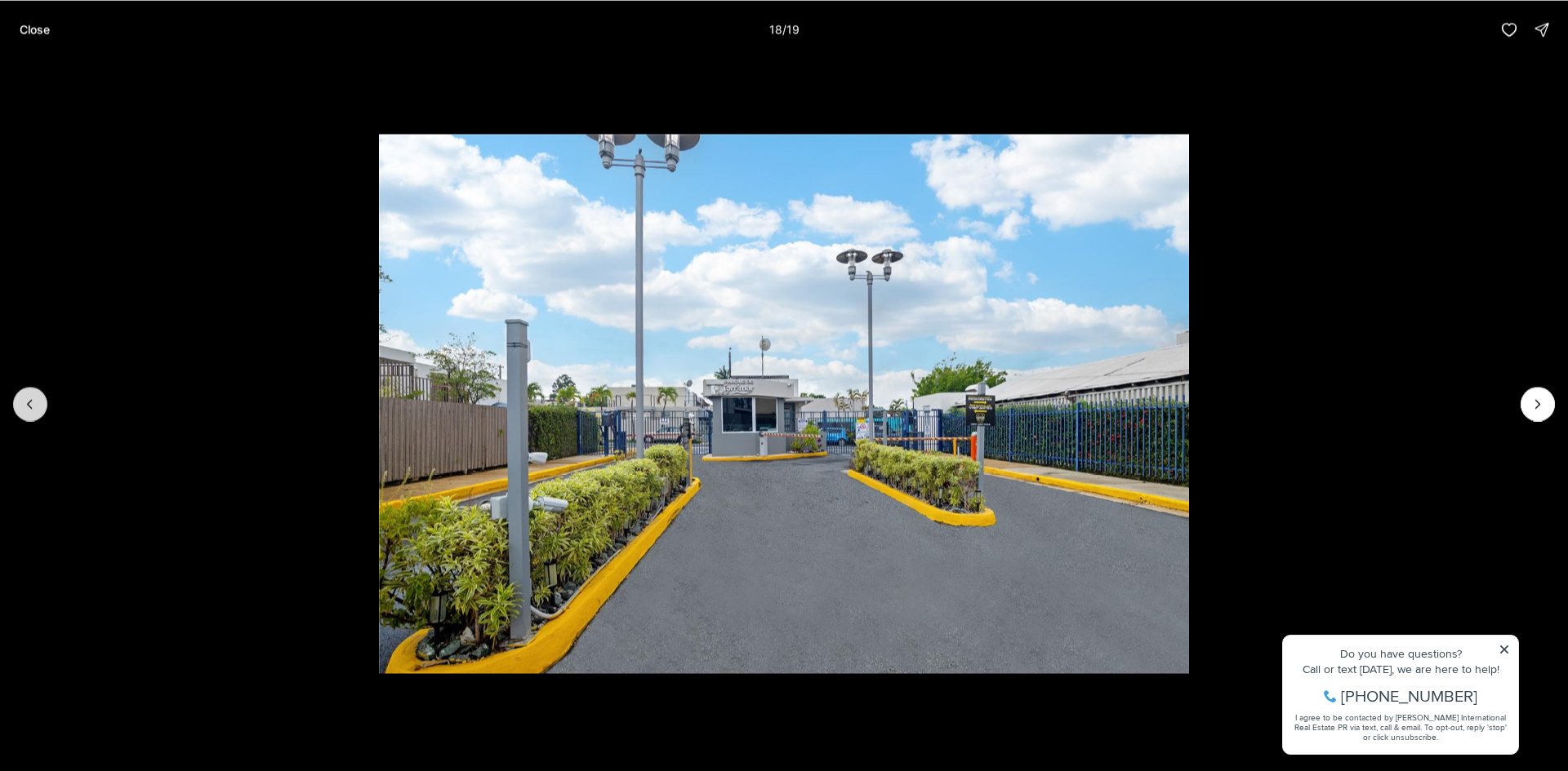
click at [23, 405] on icon "Previous slide" at bounding box center [30, 404] width 16 height 16
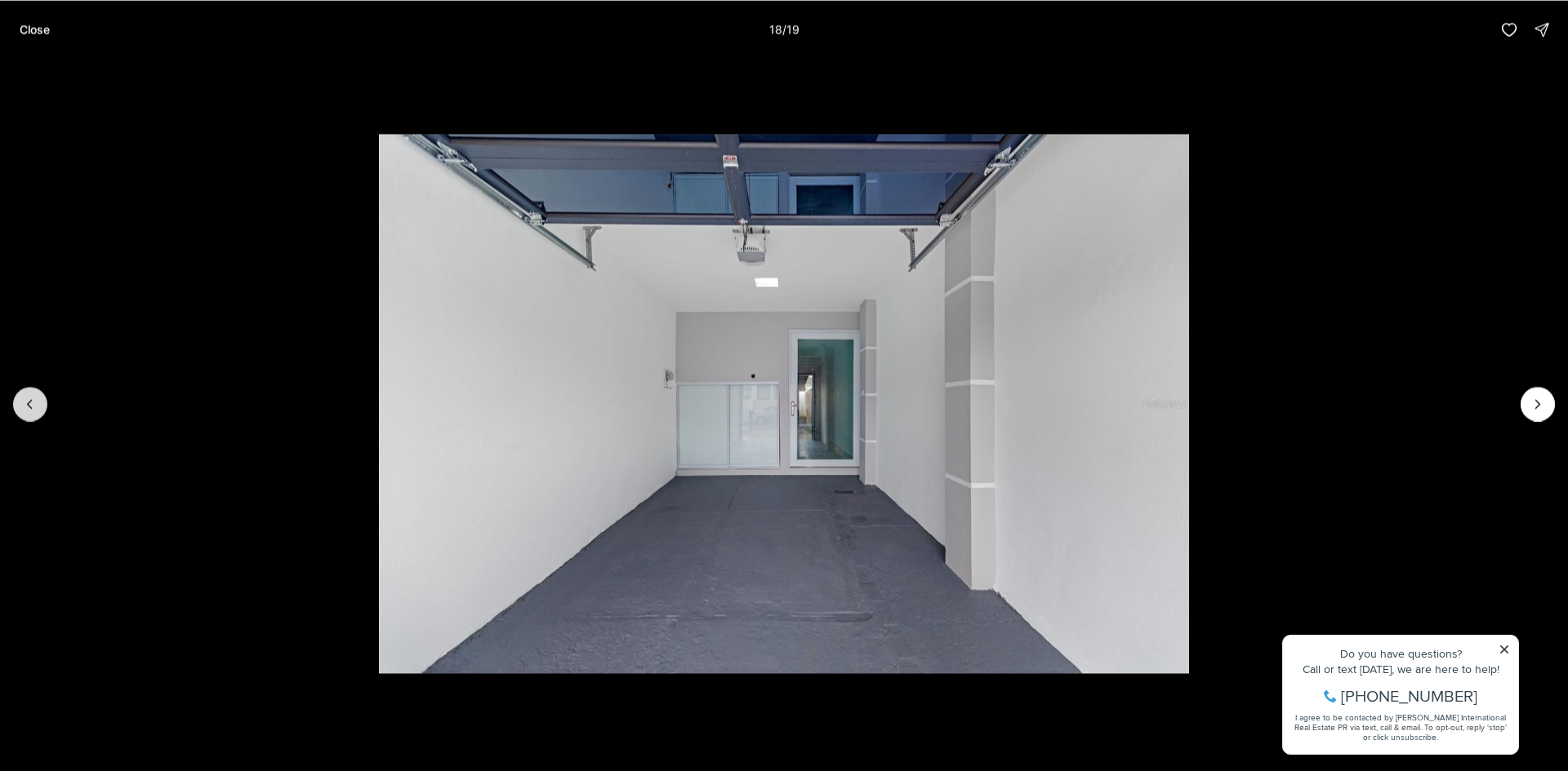
click at [23, 405] on icon "Previous slide" at bounding box center [30, 404] width 16 height 16
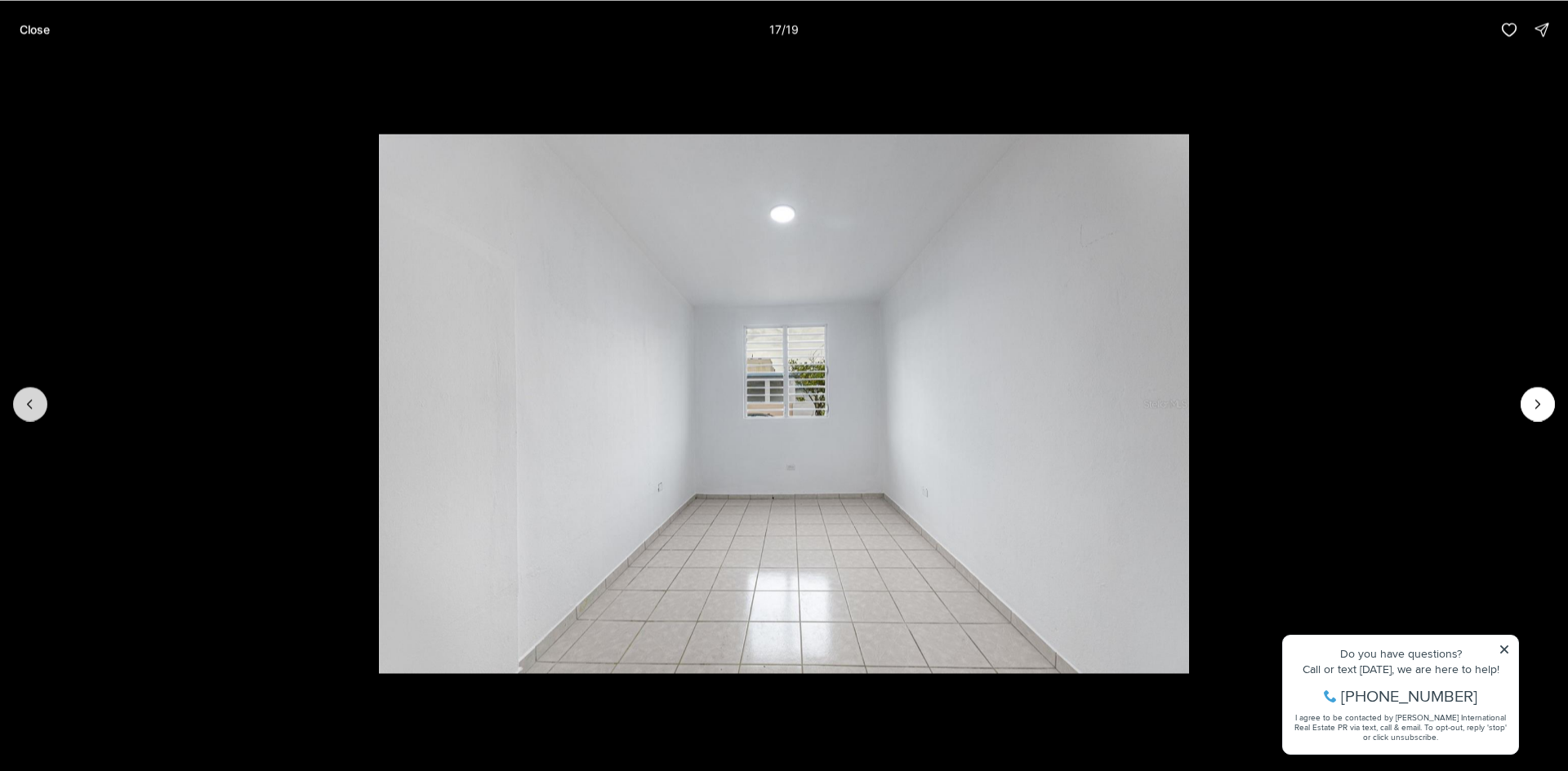
click at [23, 405] on icon "Previous slide" at bounding box center [30, 404] width 16 height 16
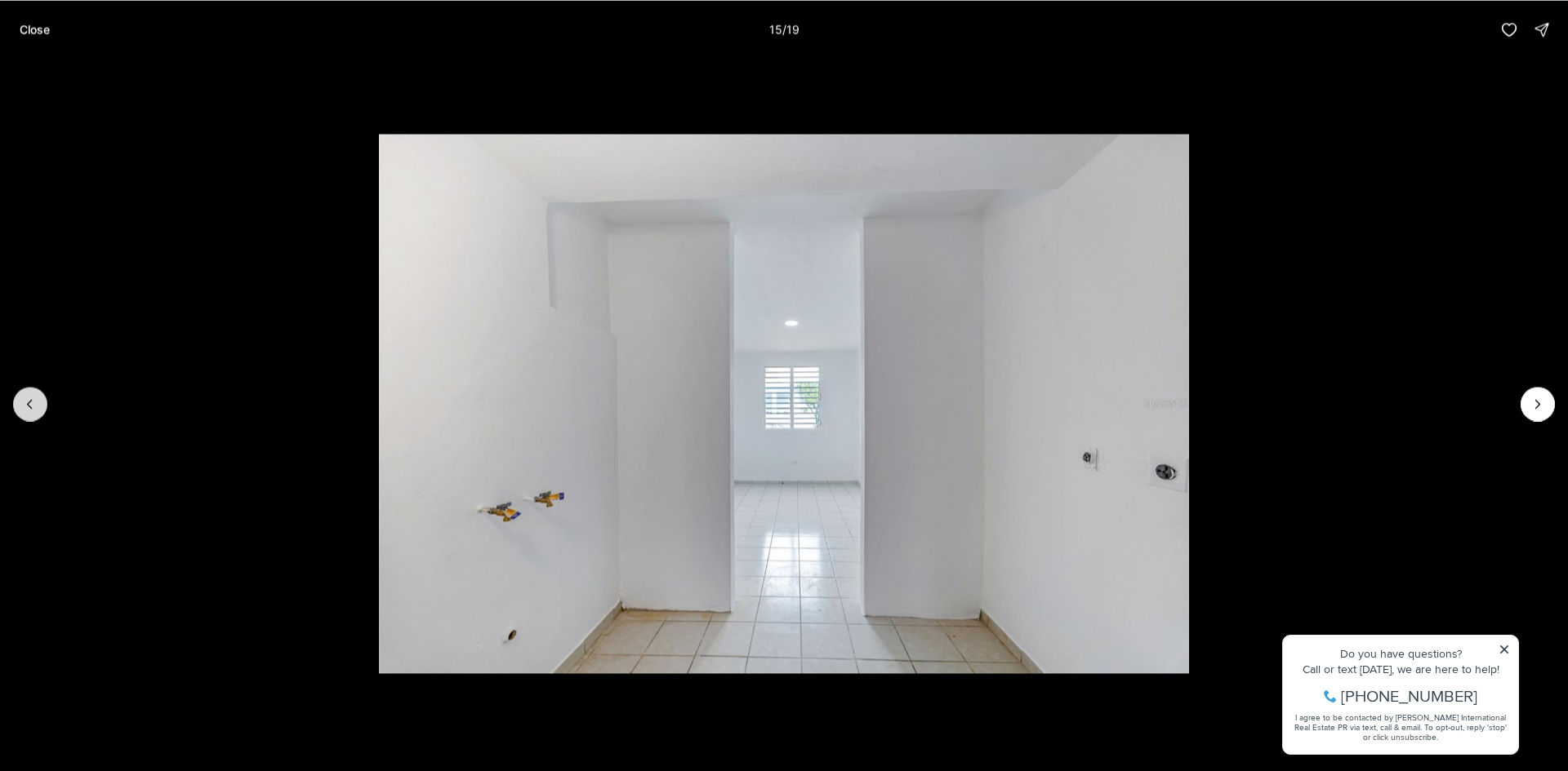
click at [23, 405] on icon "Previous slide" at bounding box center [30, 404] width 16 height 16
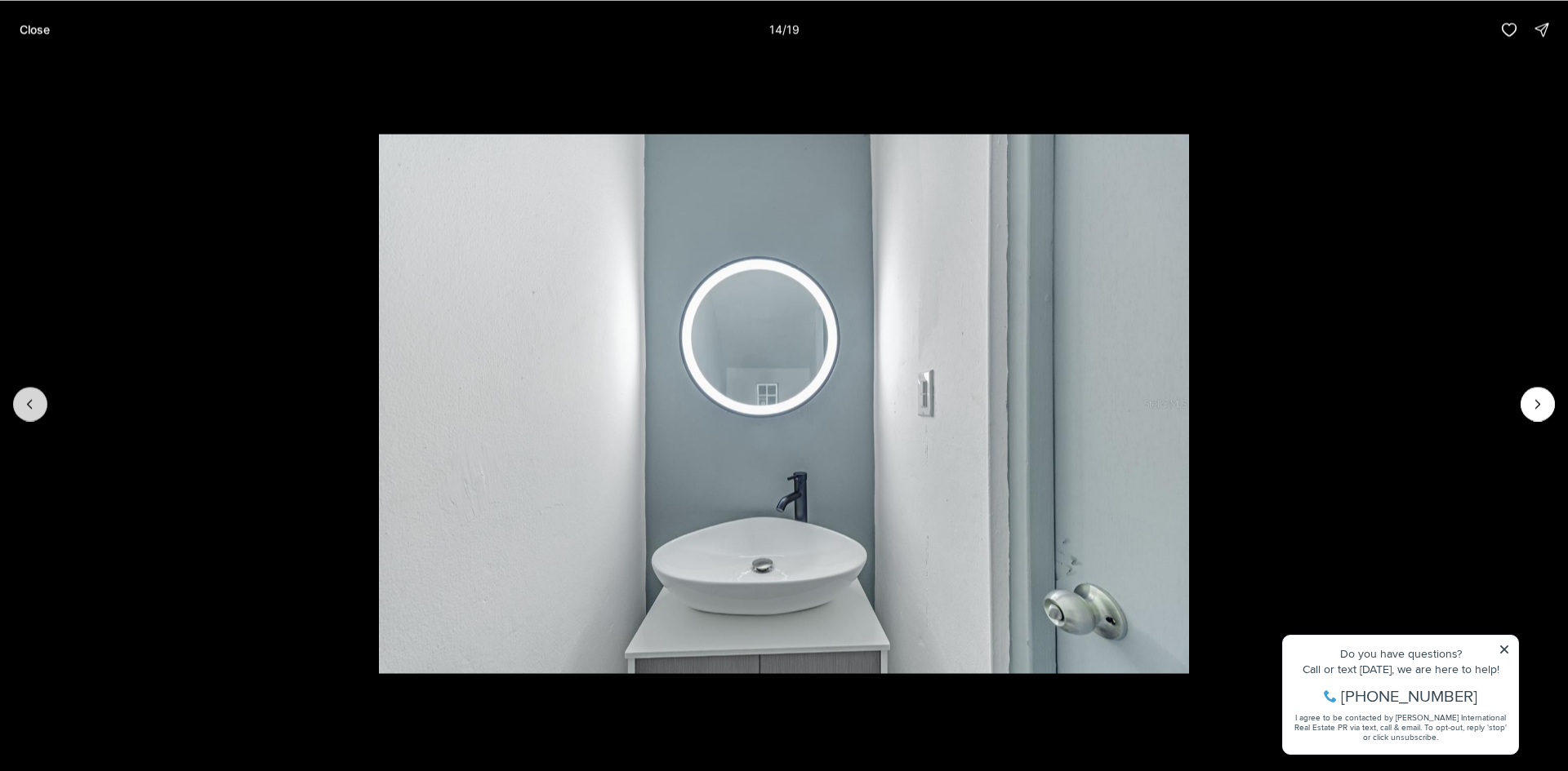
click at [23, 405] on icon "Previous slide" at bounding box center [30, 404] width 16 height 16
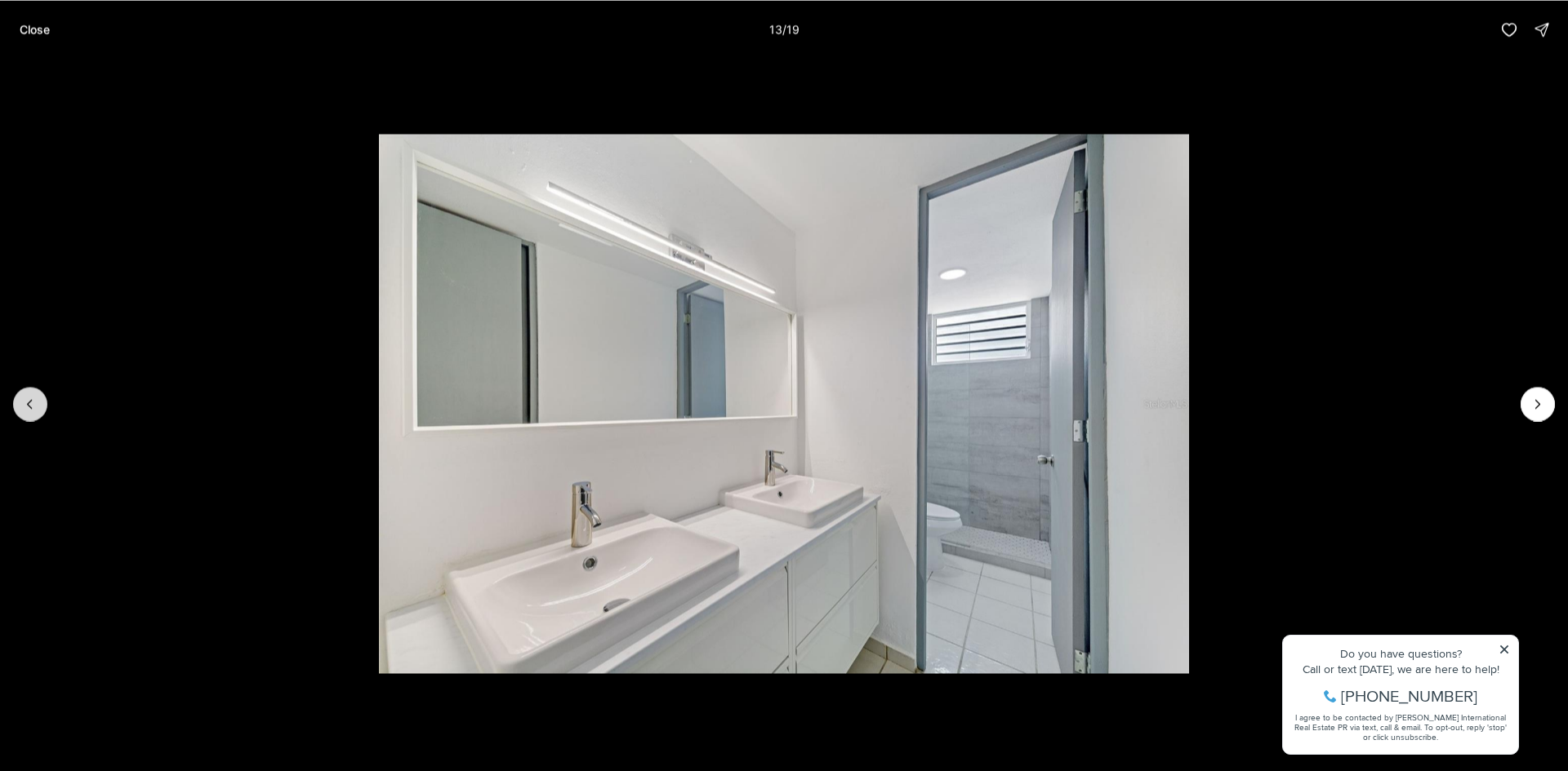
click at [23, 405] on icon "Previous slide" at bounding box center [30, 404] width 16 height 16
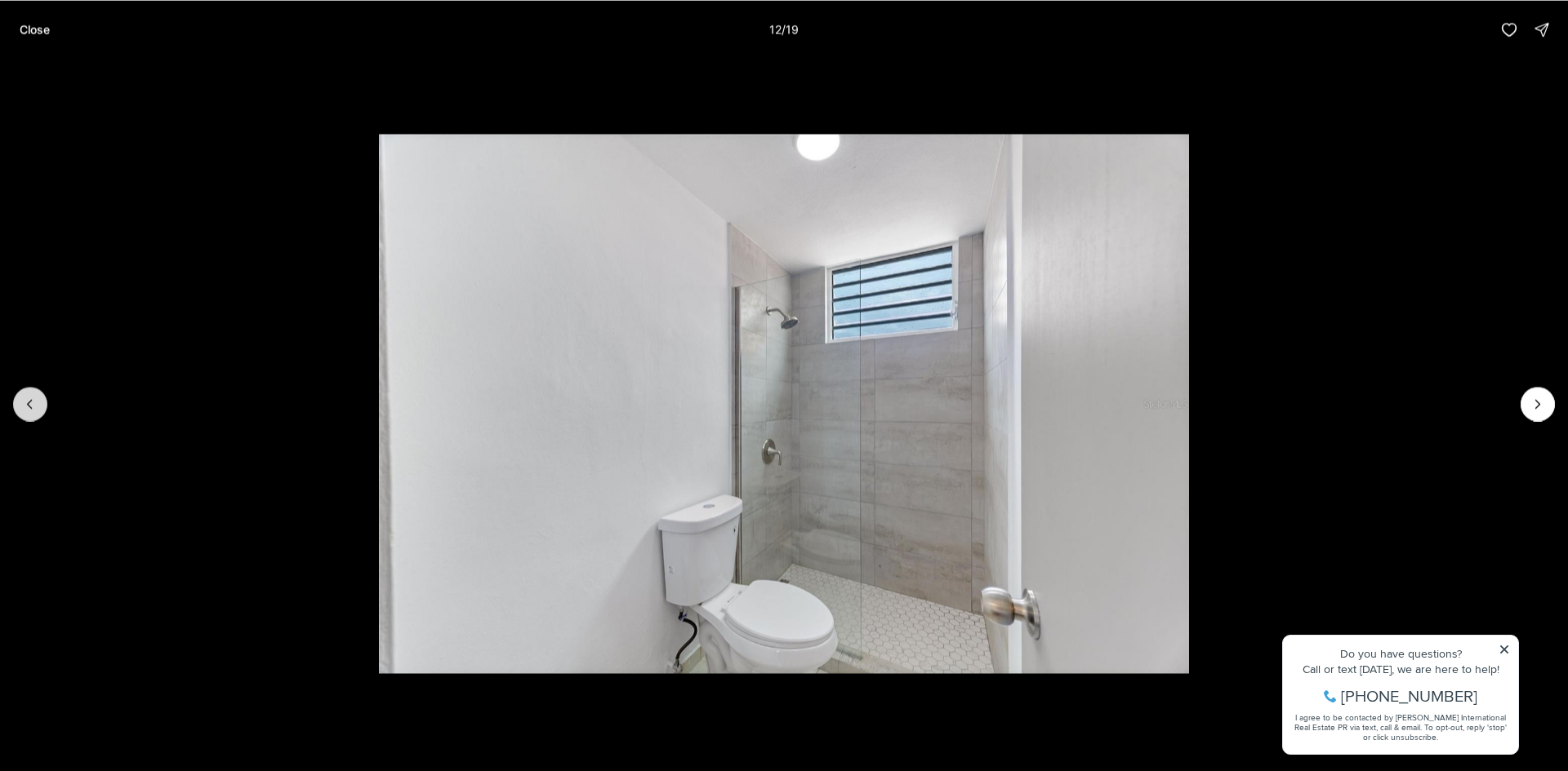
click at [23, 405] on icon "Previous slide" at bounding box center [30, 404] width 16 height 16
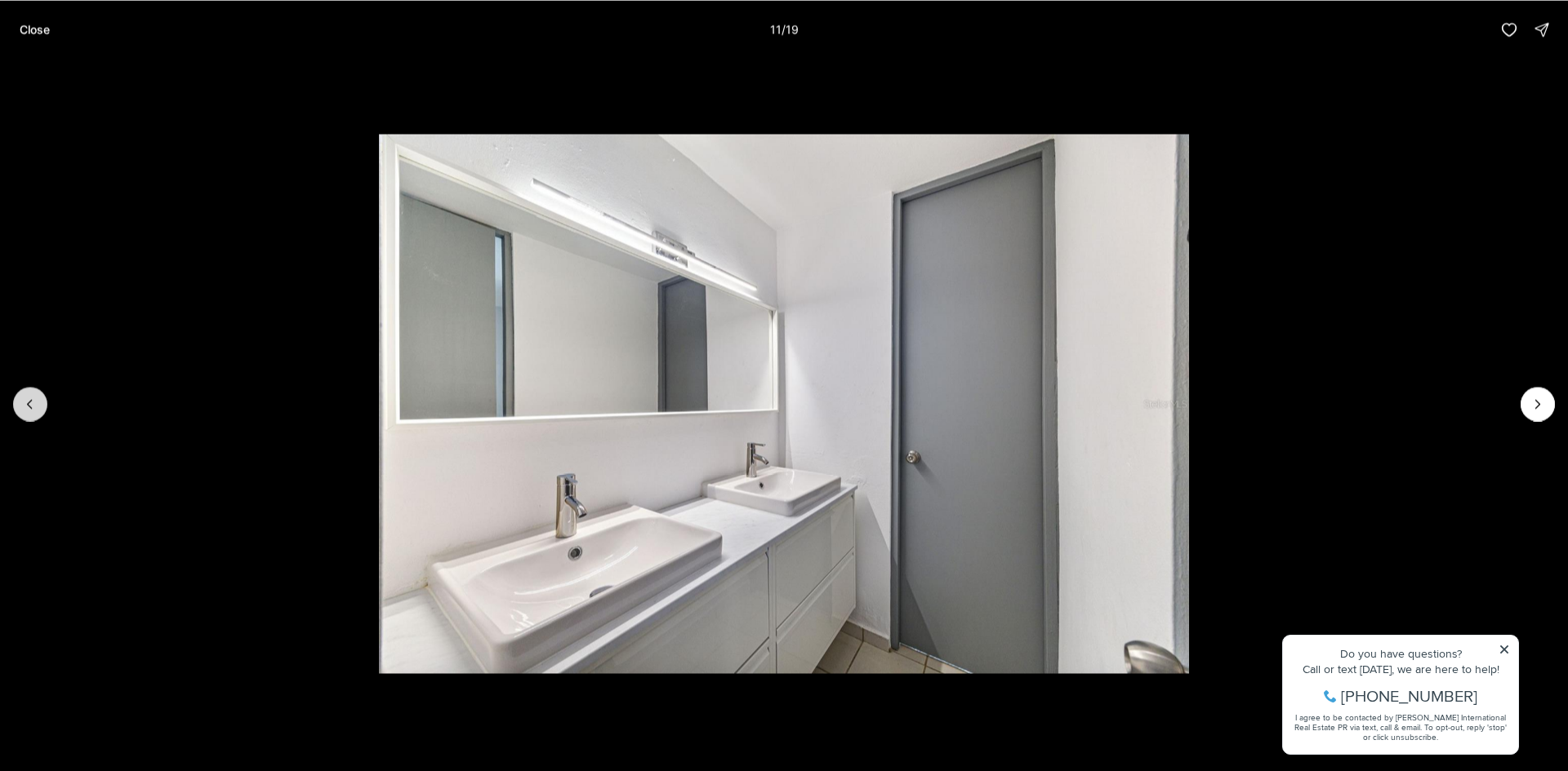
click at [23, 405] on icon "Previous slide" at bounding box center [30, 404] width 16 height 16
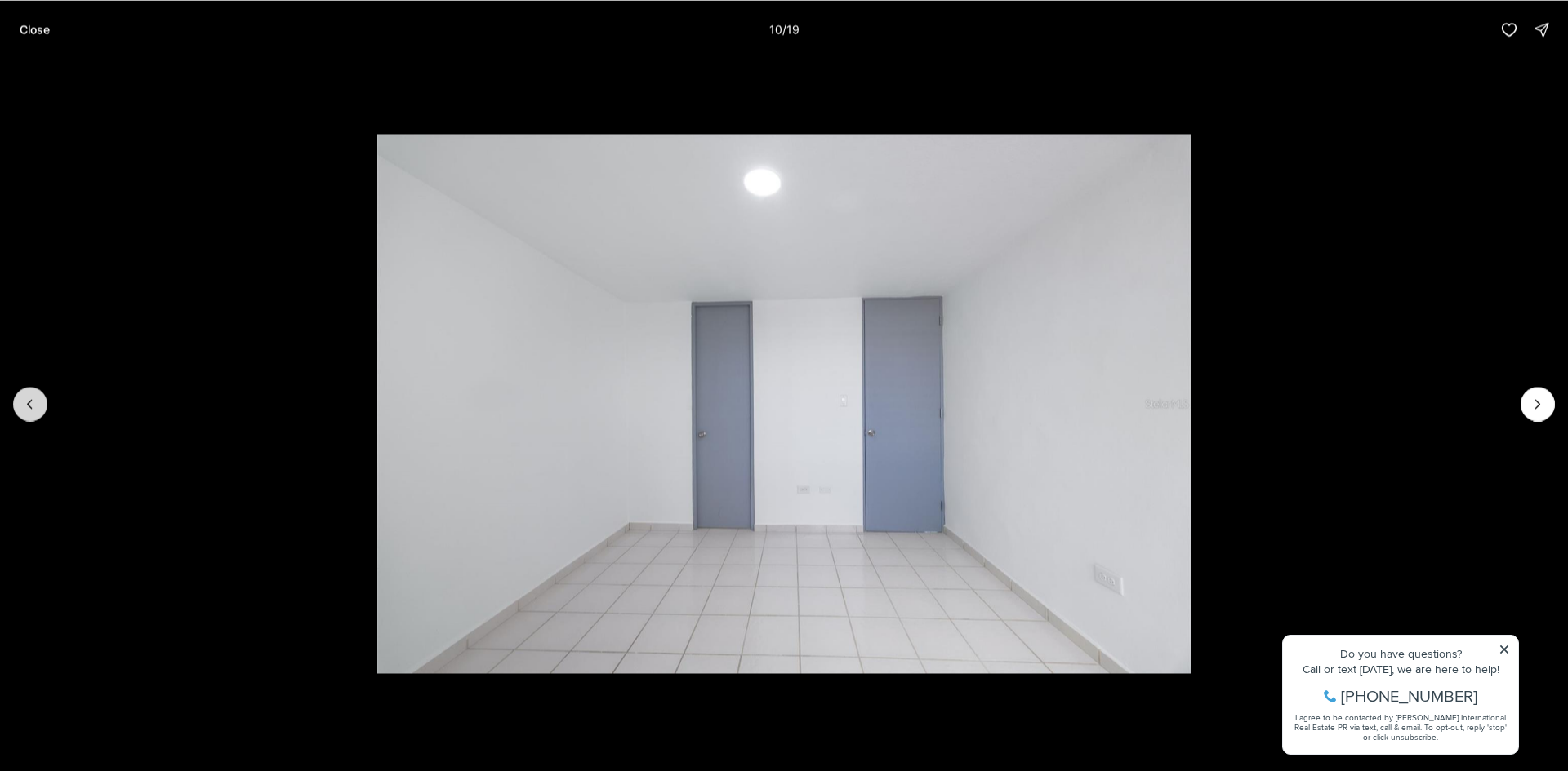
click at [23, 405] on icon "Previous slide" at bounding box center [30, 404] width 16 height 16
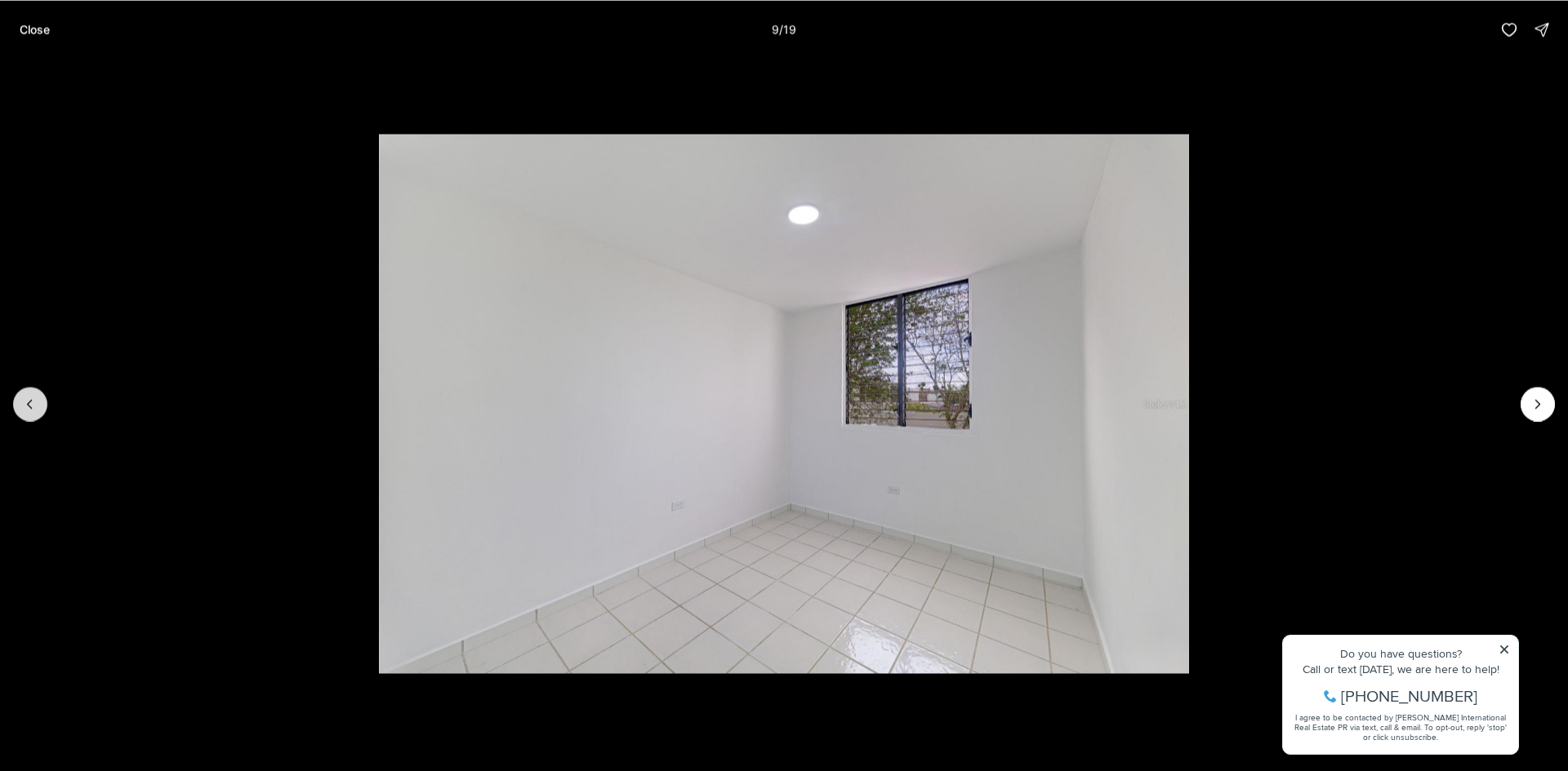
click at [23, 405] on icon "Previous slide" at bounding box center [30, 404] width 16 height 16
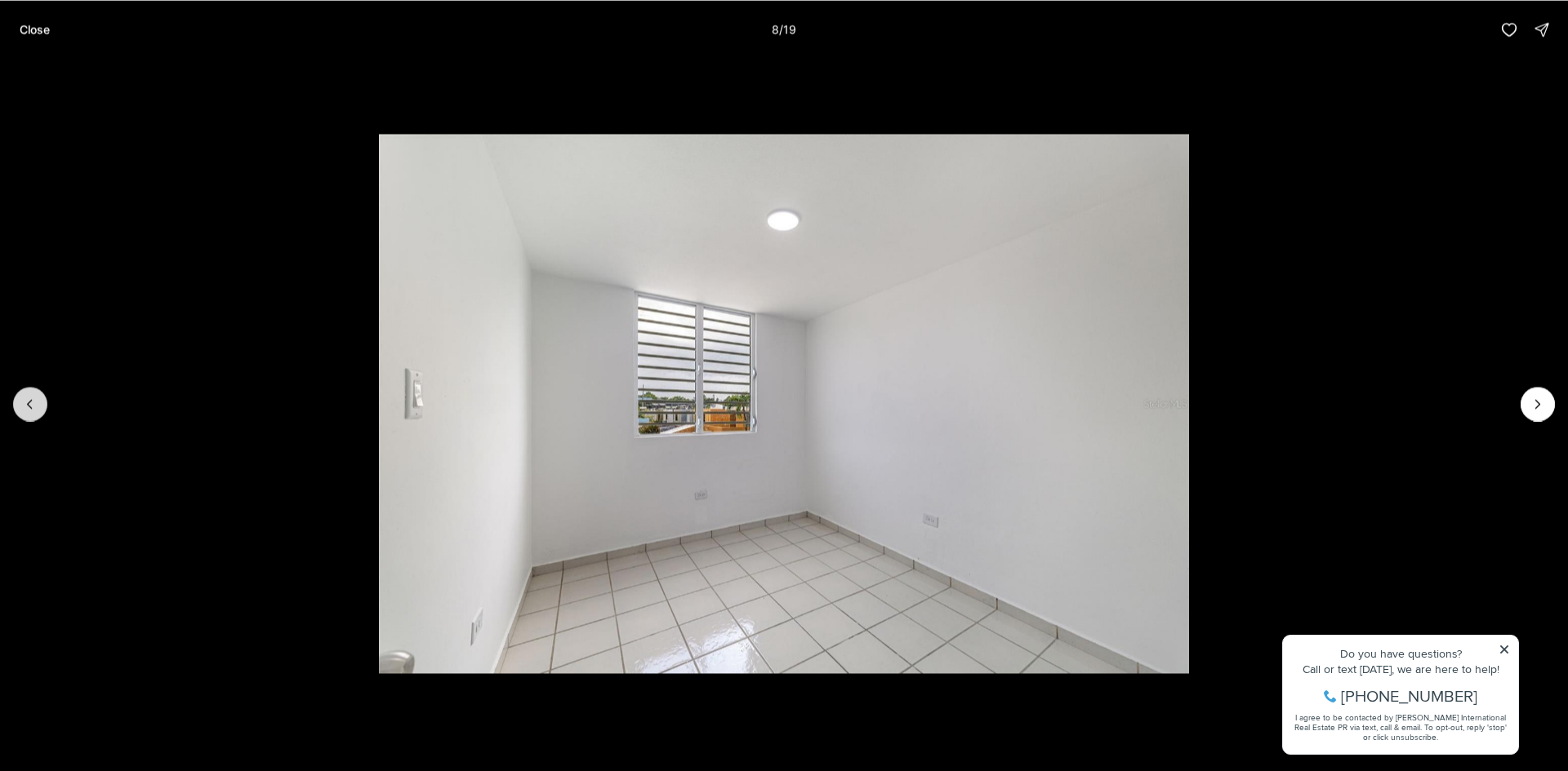
click at [23, 405] on icon "Previous slide" at bounding box center [30, 404] width 16 height 16
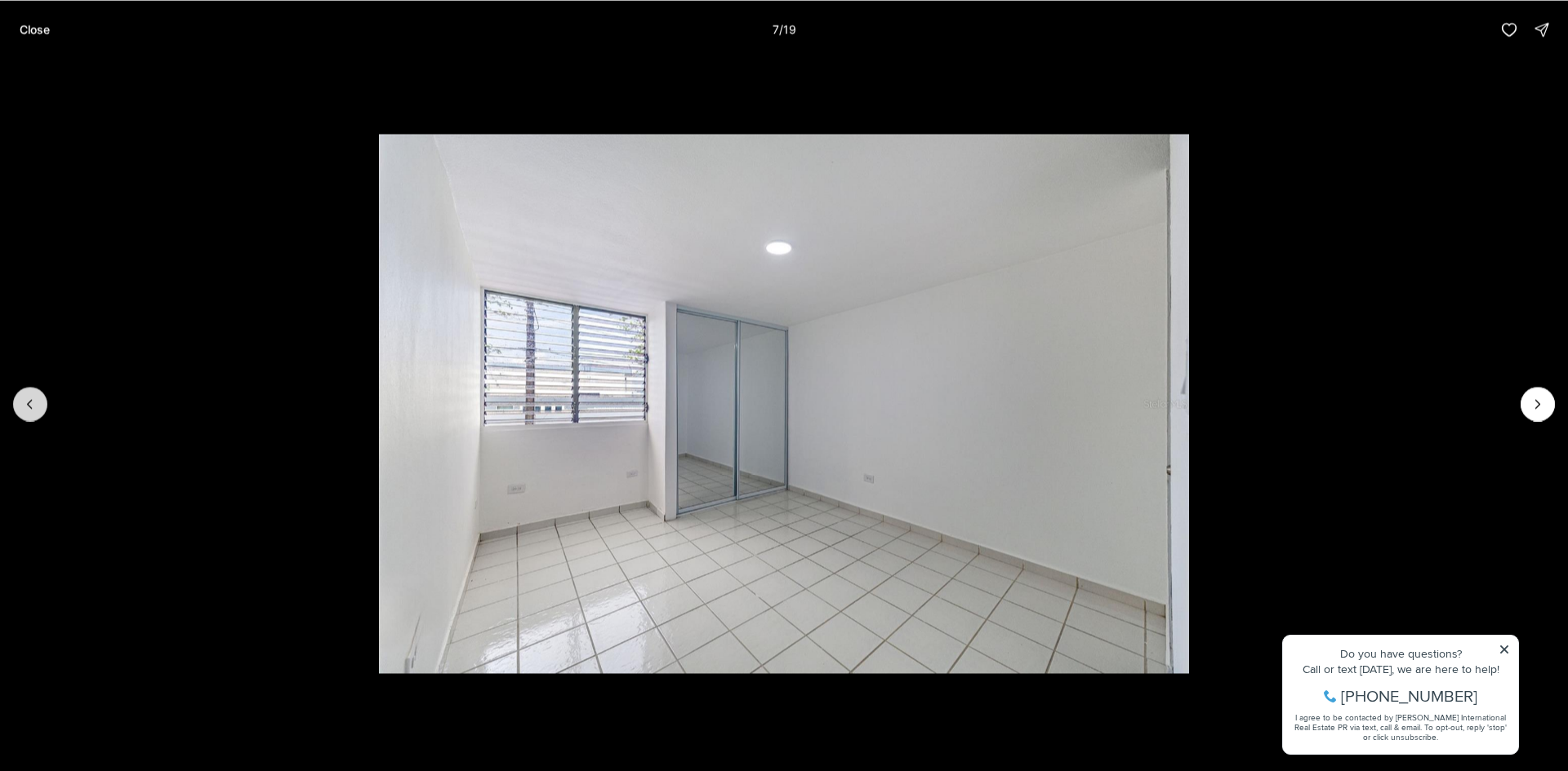
click at [23, 405] on icon "Previous slide" at bounding box center [30, 404] width 16 height 16
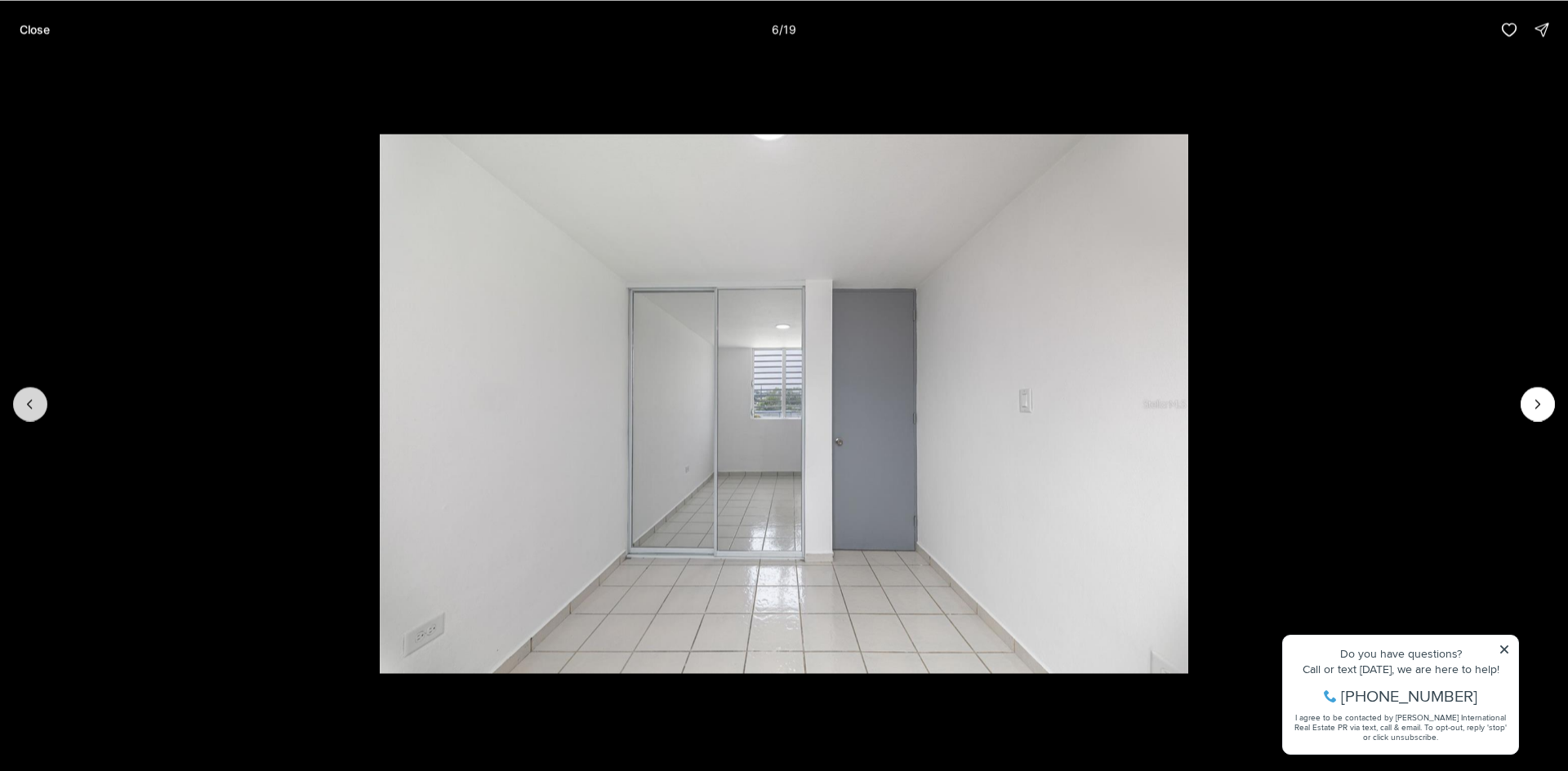
click at [23, 405] on icon "Previous slide" at bounding box center [30, 404] width 16 height 16
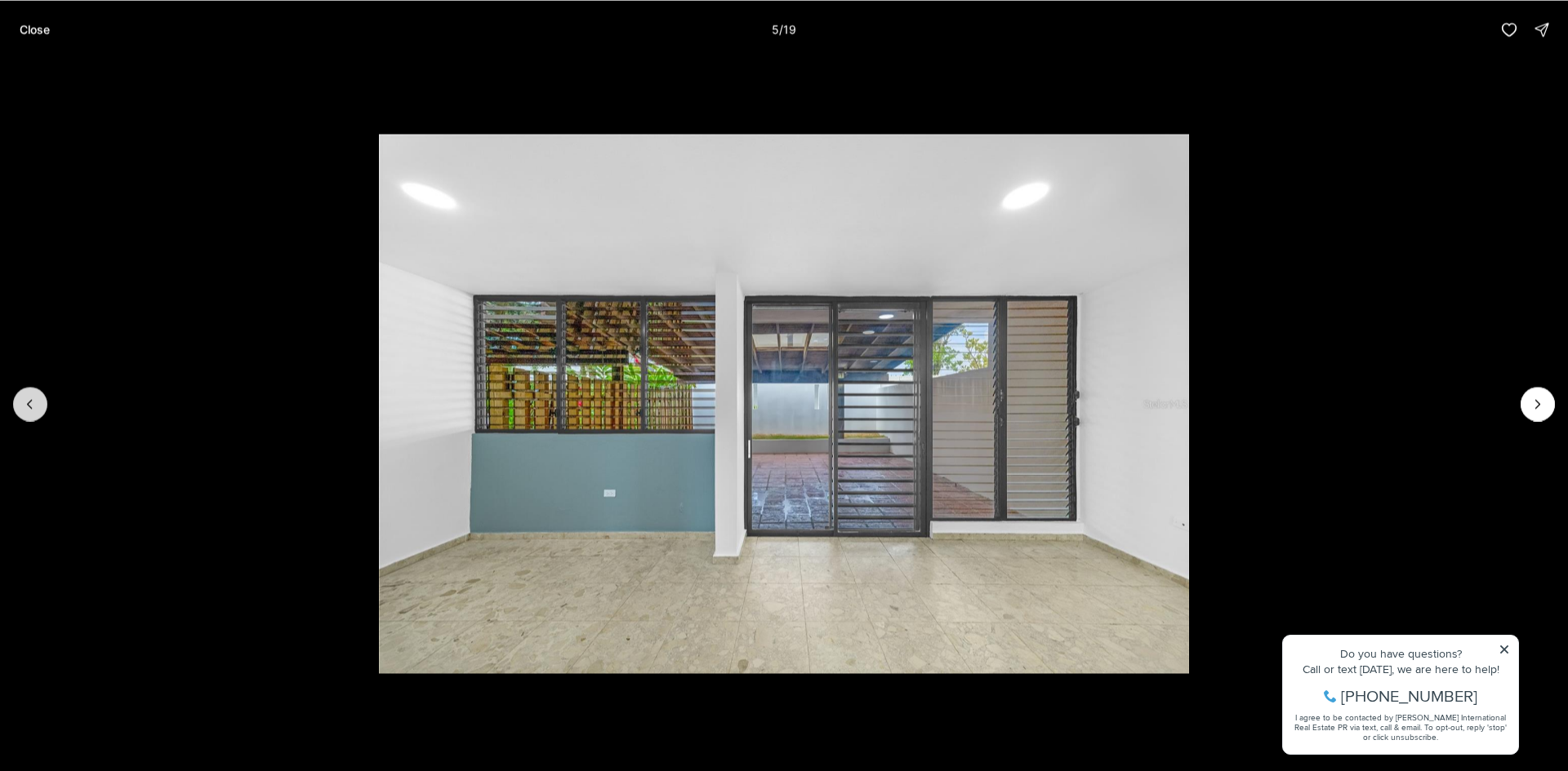
click at [23, 405] on icon "Previous slide" at bounding box center [30, 404] width 16 height 16
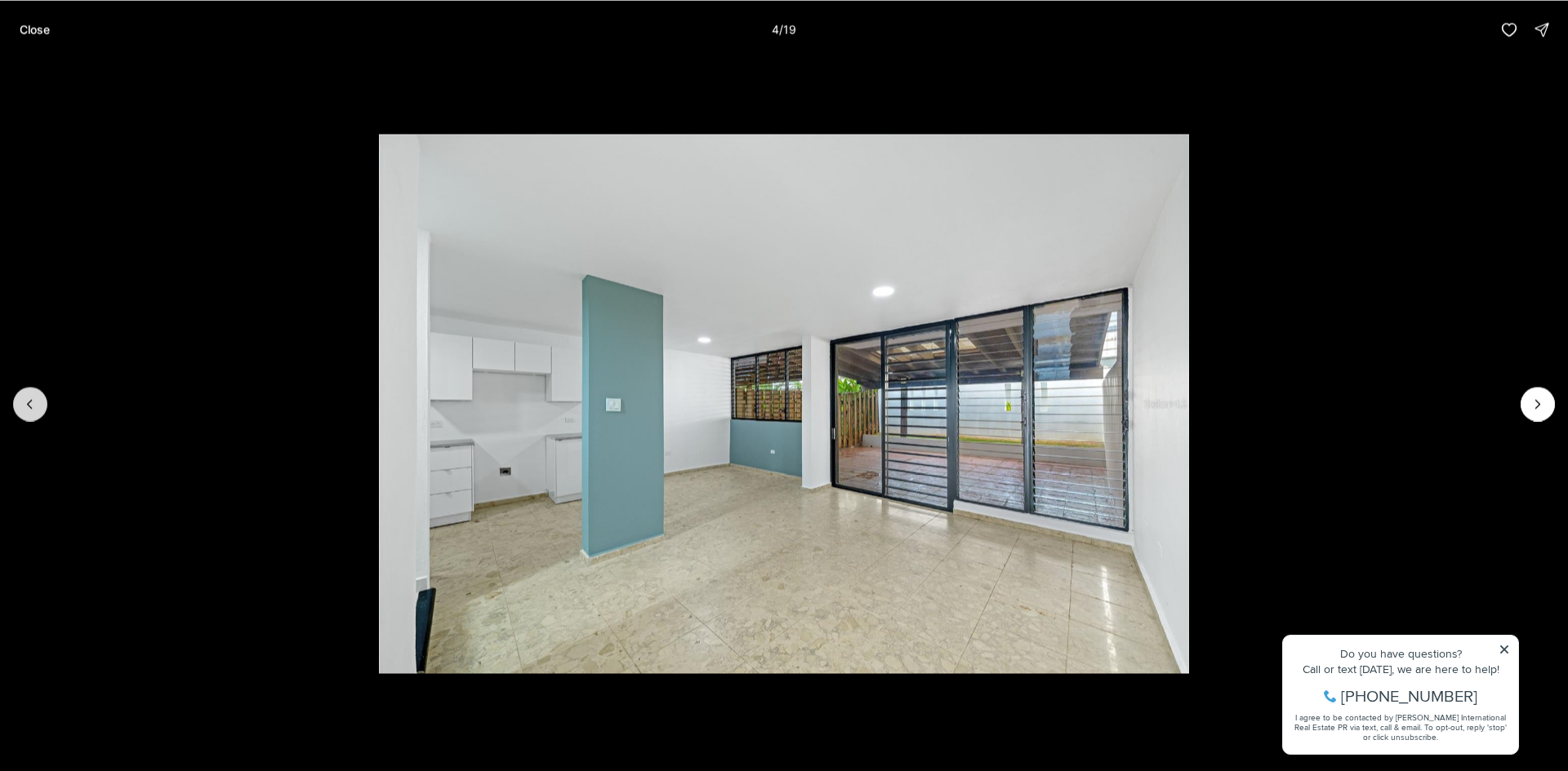
click at [23, 405] on icon "Previous slide" at bounding box center [30, 404] width 16 height 16
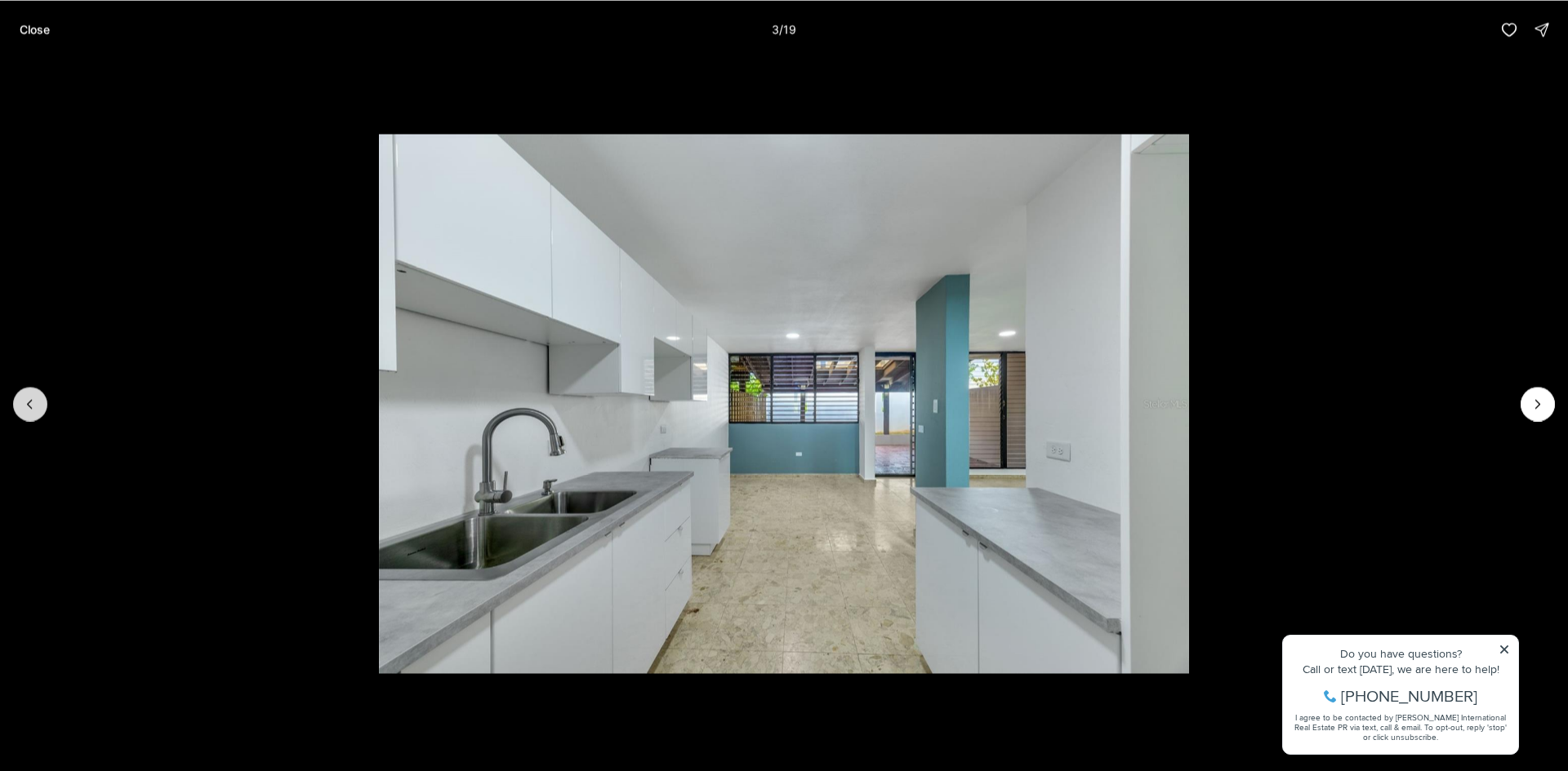
click at [23, 405] on icon "Previous slide" at bounding box center [30, 404] width 16 height 16
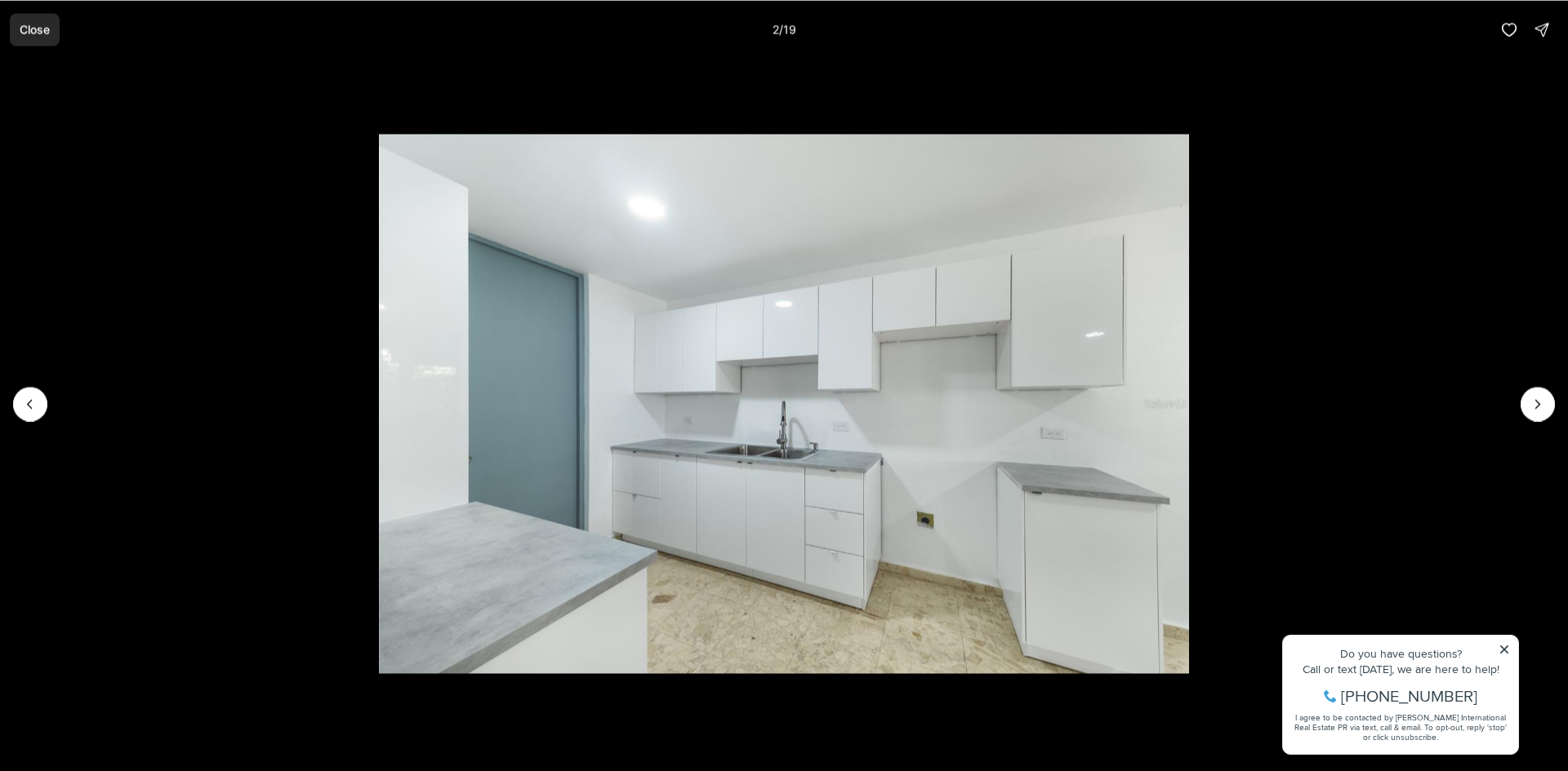
click at [29, 20] on button "Close" at bounding box center [34, 29] width 50 height 33
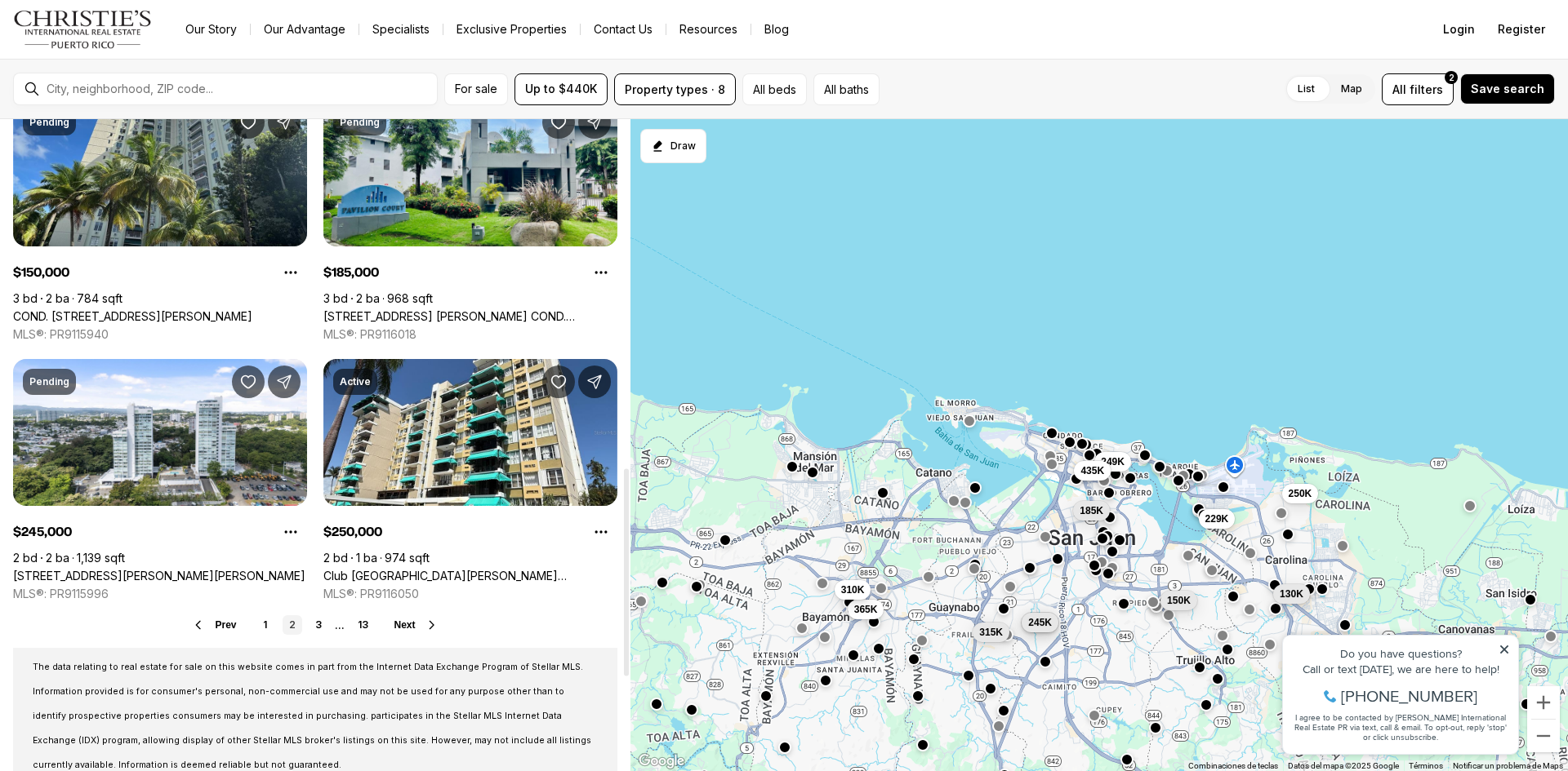
scroll to position [1143, 0]
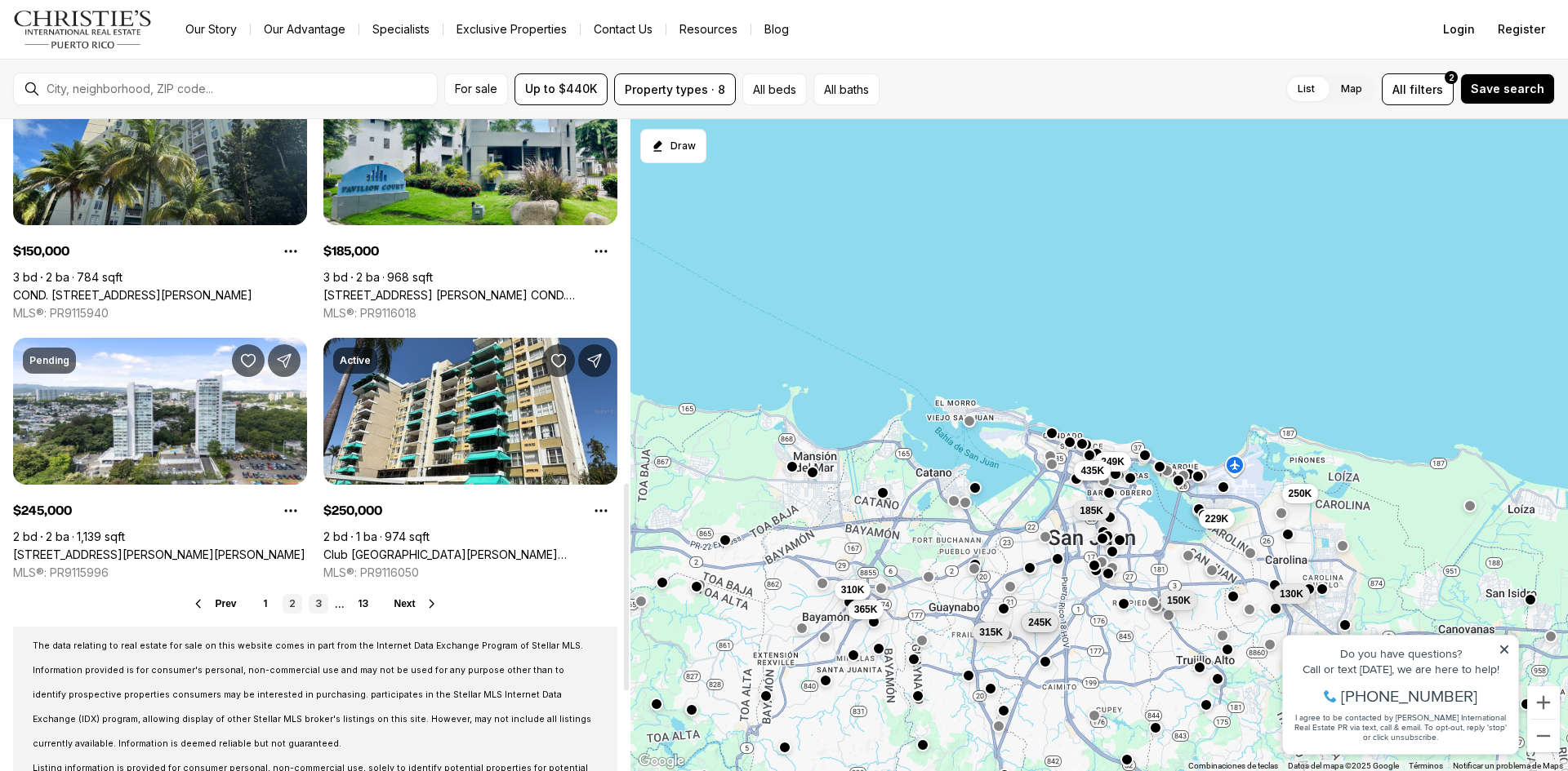
click at [319, 606] on link "3" at bounding box center [318, 604] width 20 height 20
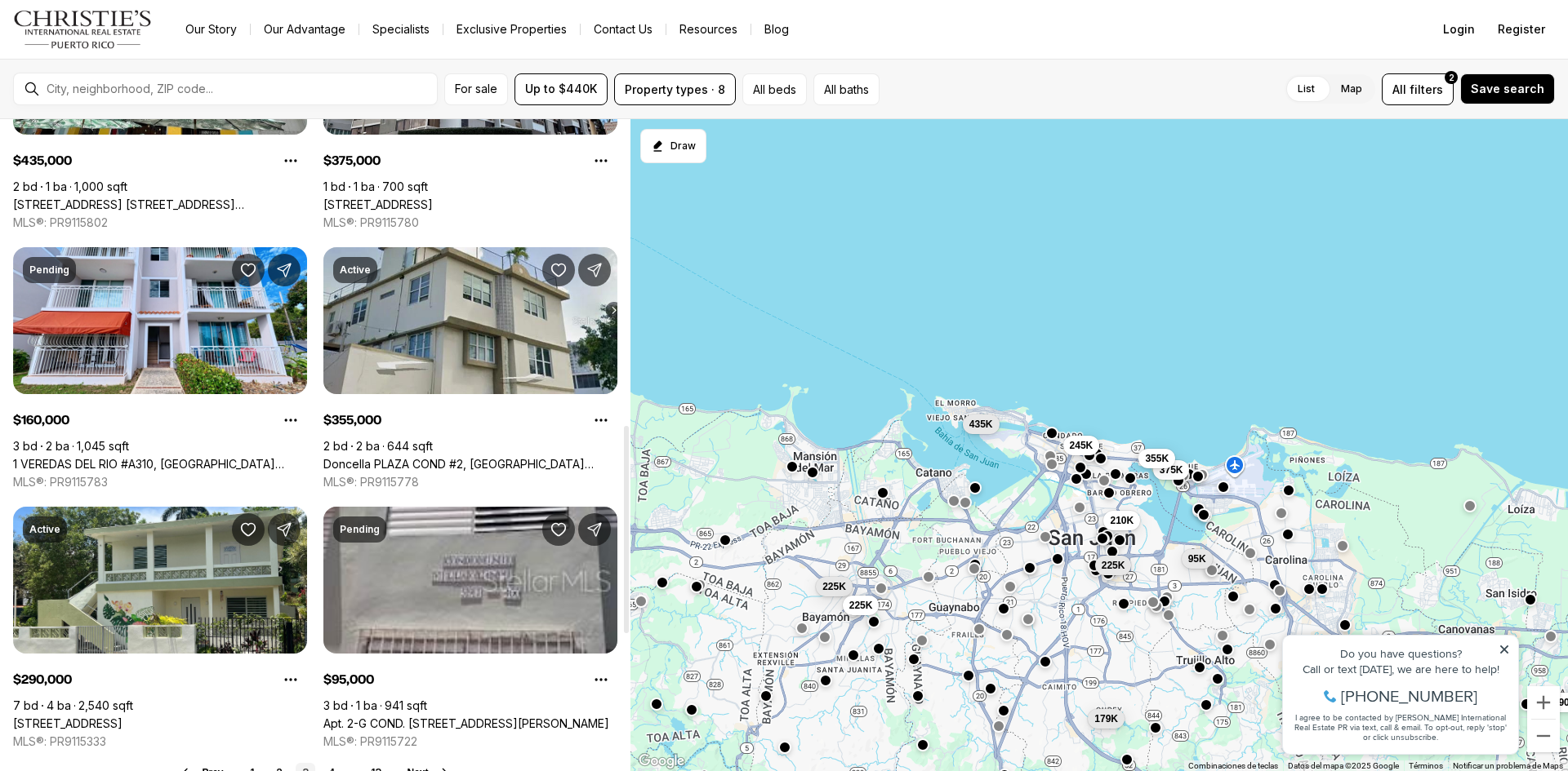
scroll to position [1061, 0]
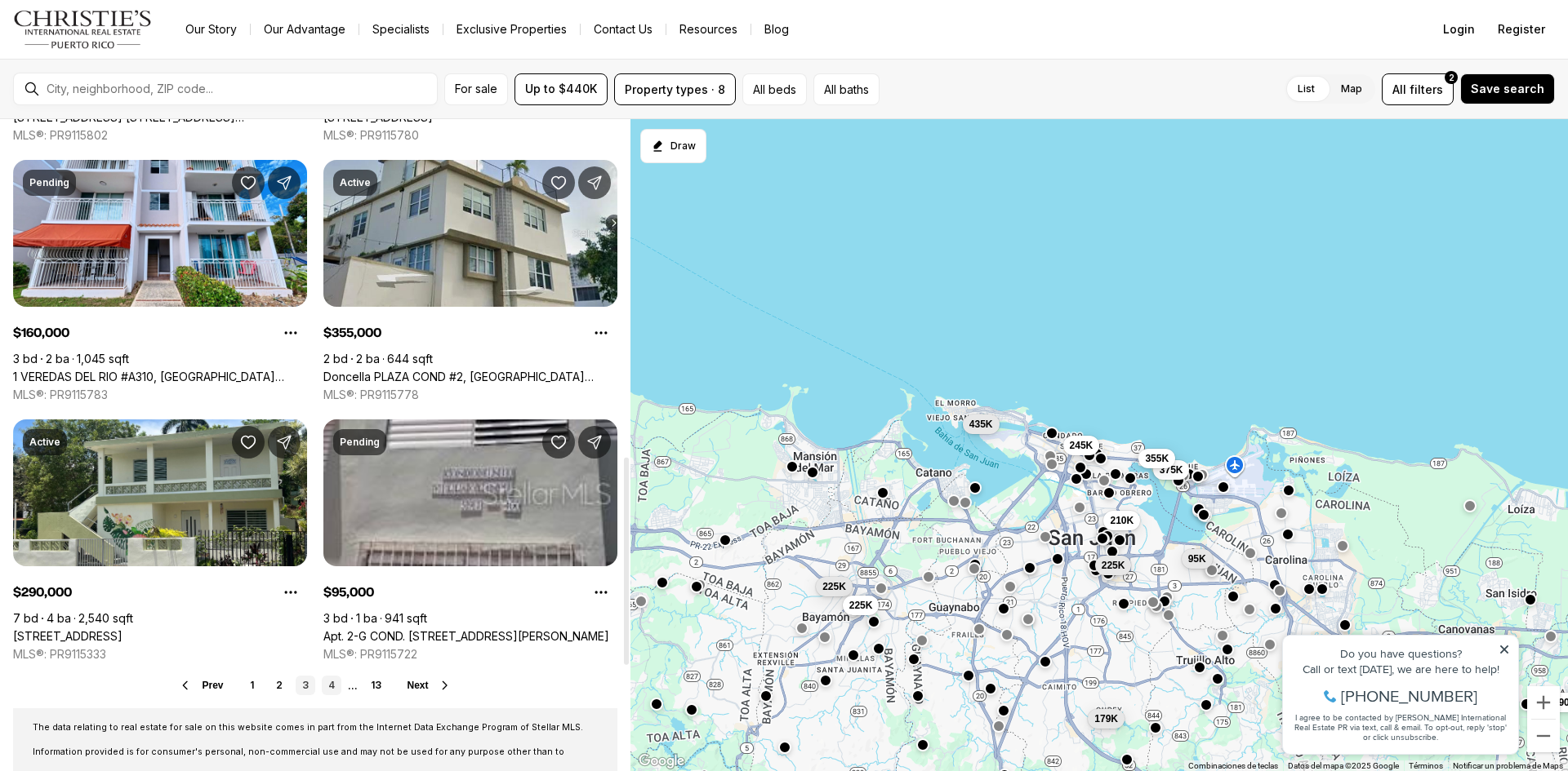
click at [335, 694] on link "4" at bounding box center [331, 686] width 20 height 20
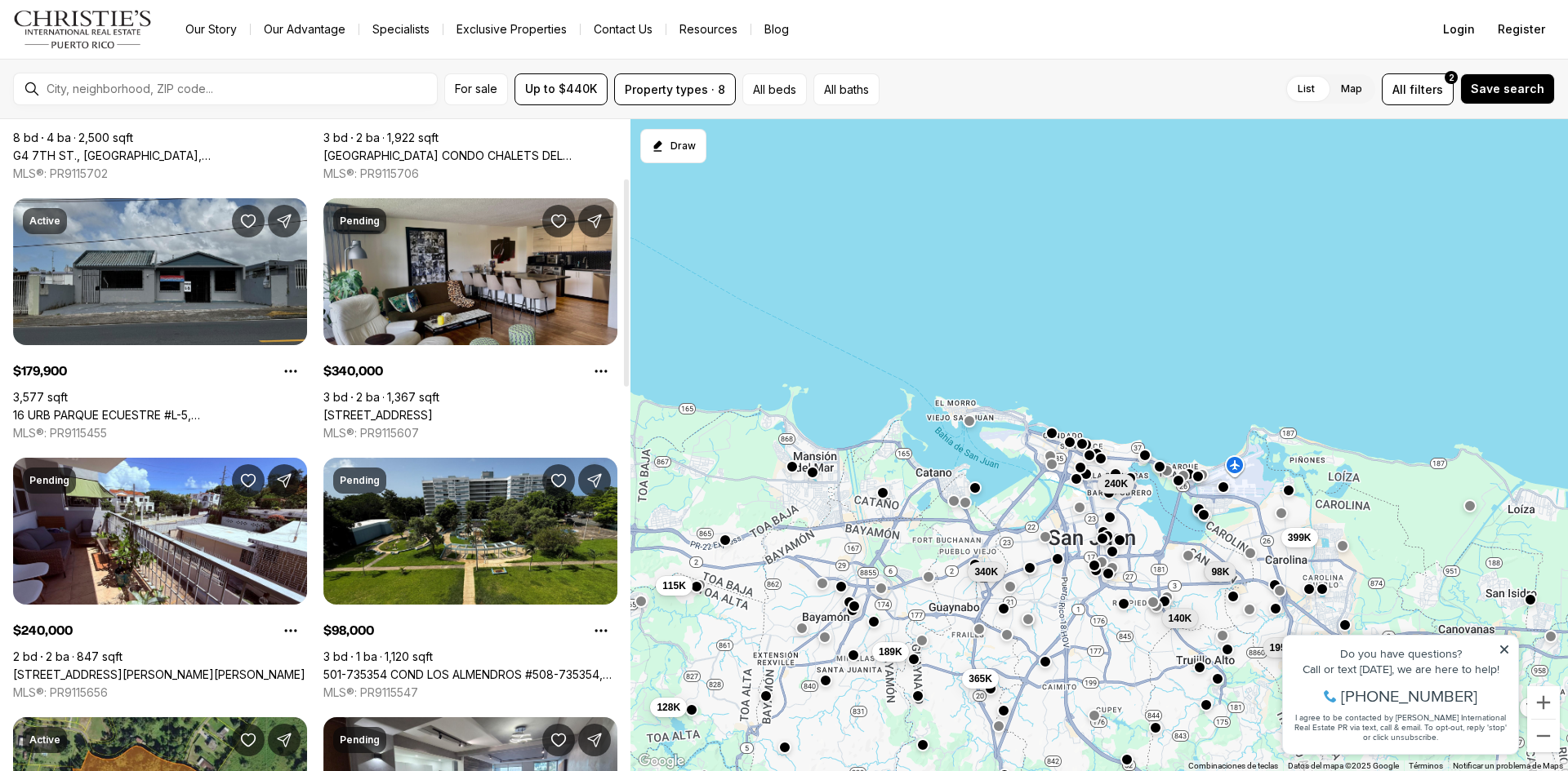
scroll to position [244, 0]
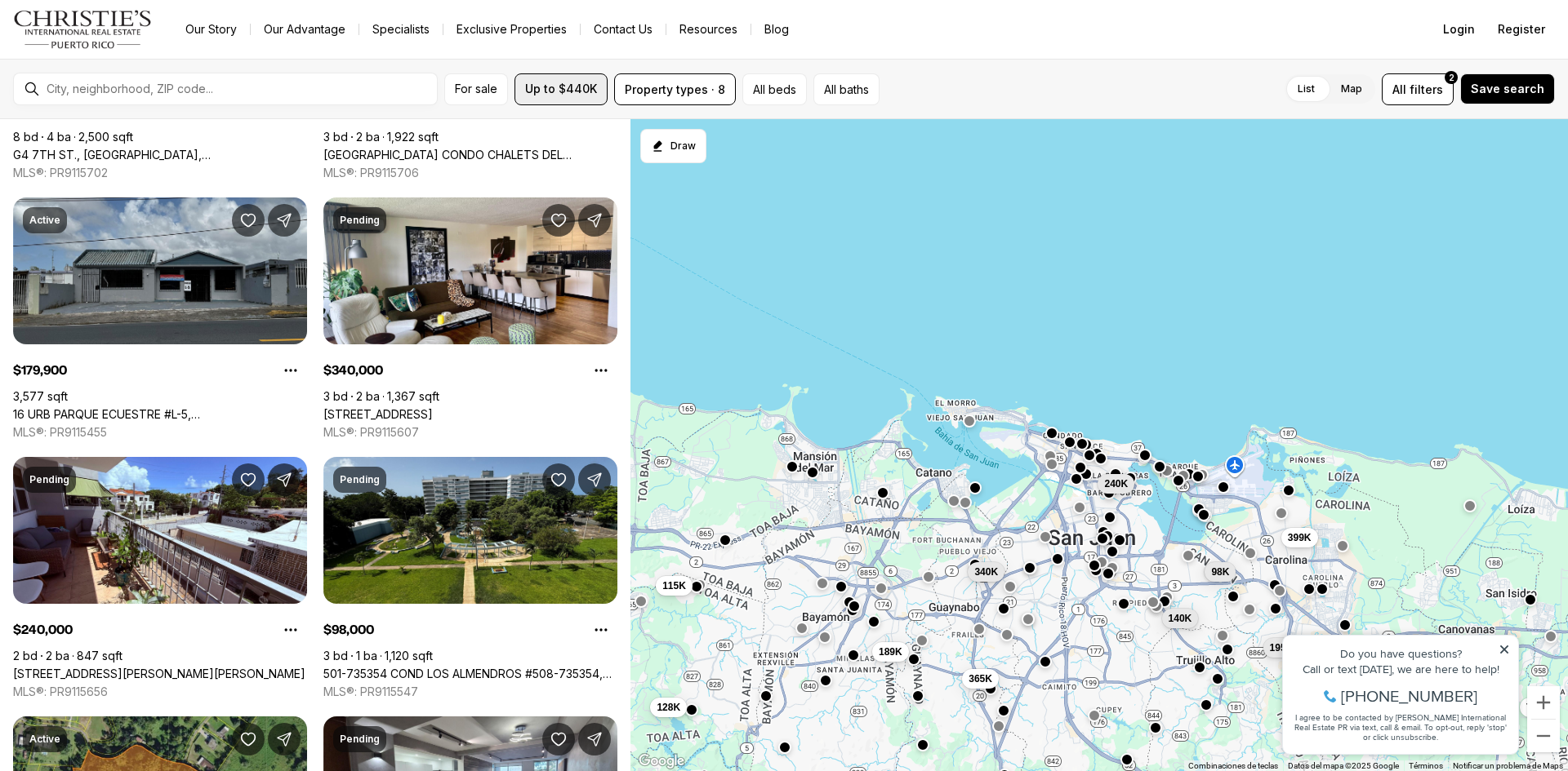
click at [535, 83] on span "Up to $440K" at bounding box center [561, 89] width 72 height 13
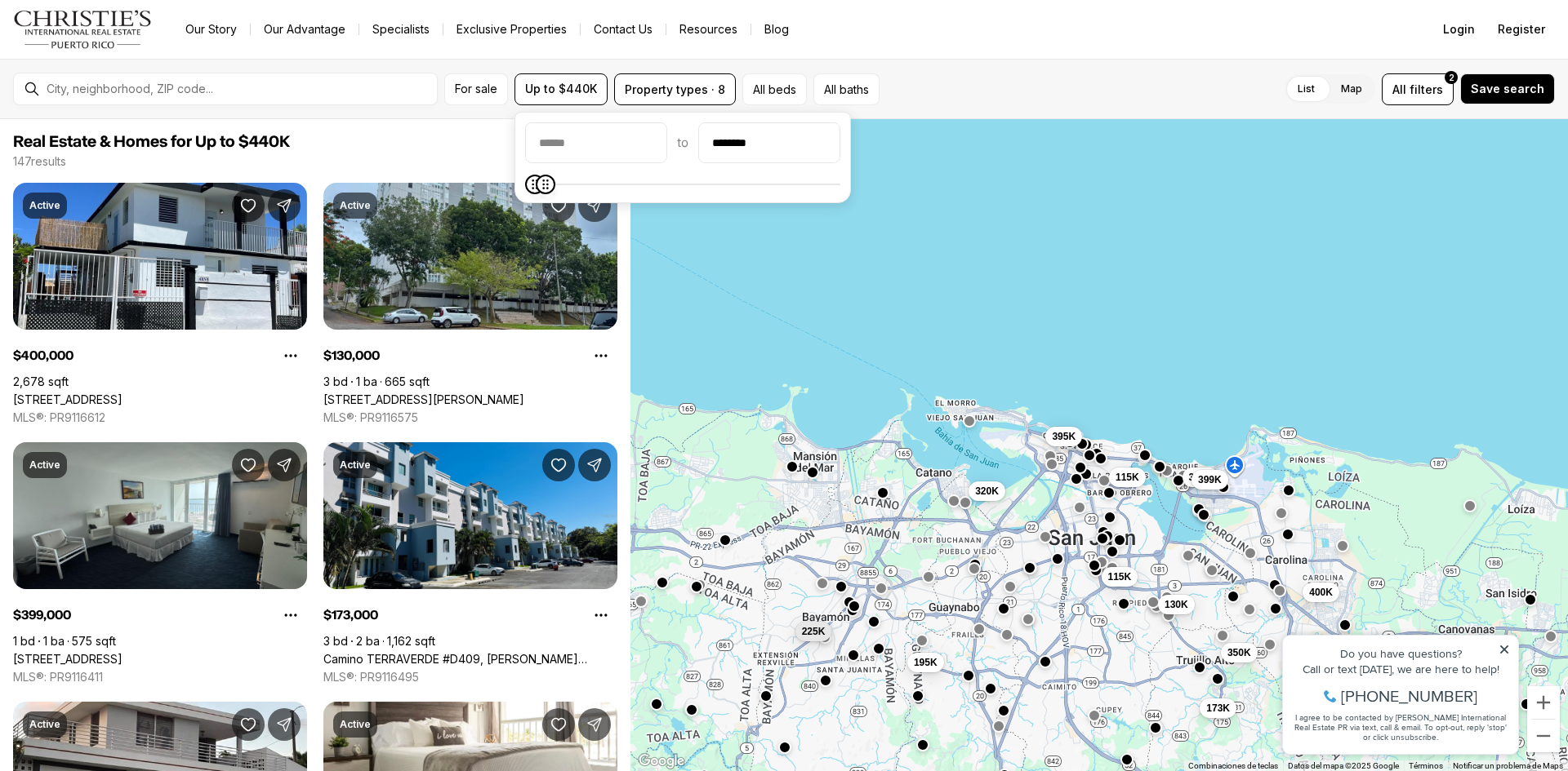
type input "********"
click at [541, 190] on icon "Minimum" at bounding box center [535, 185] width 13 height 13
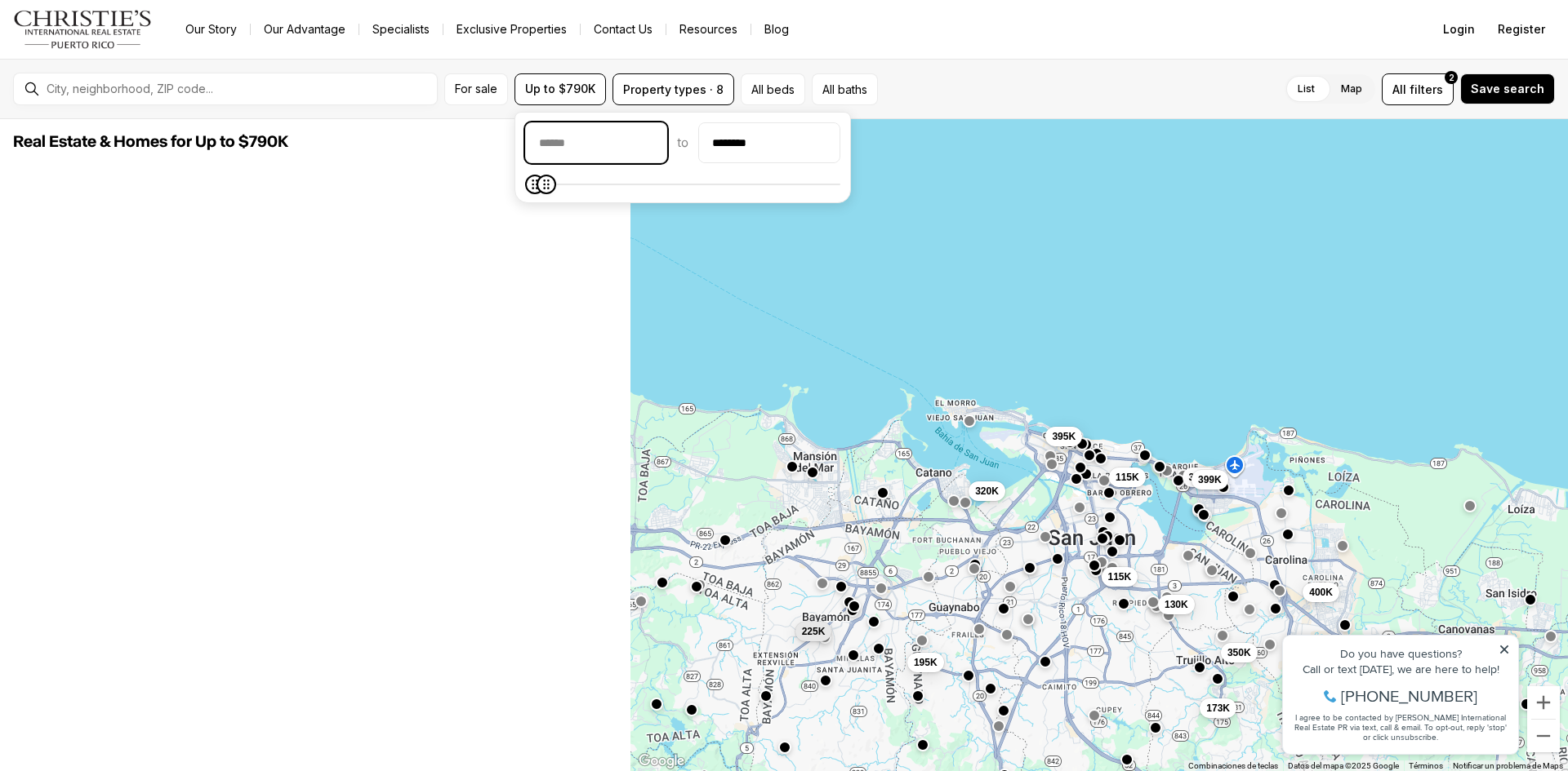
click at [582, 147] on input "priceMin" at bounding box center [596, 143] width 141 height 39
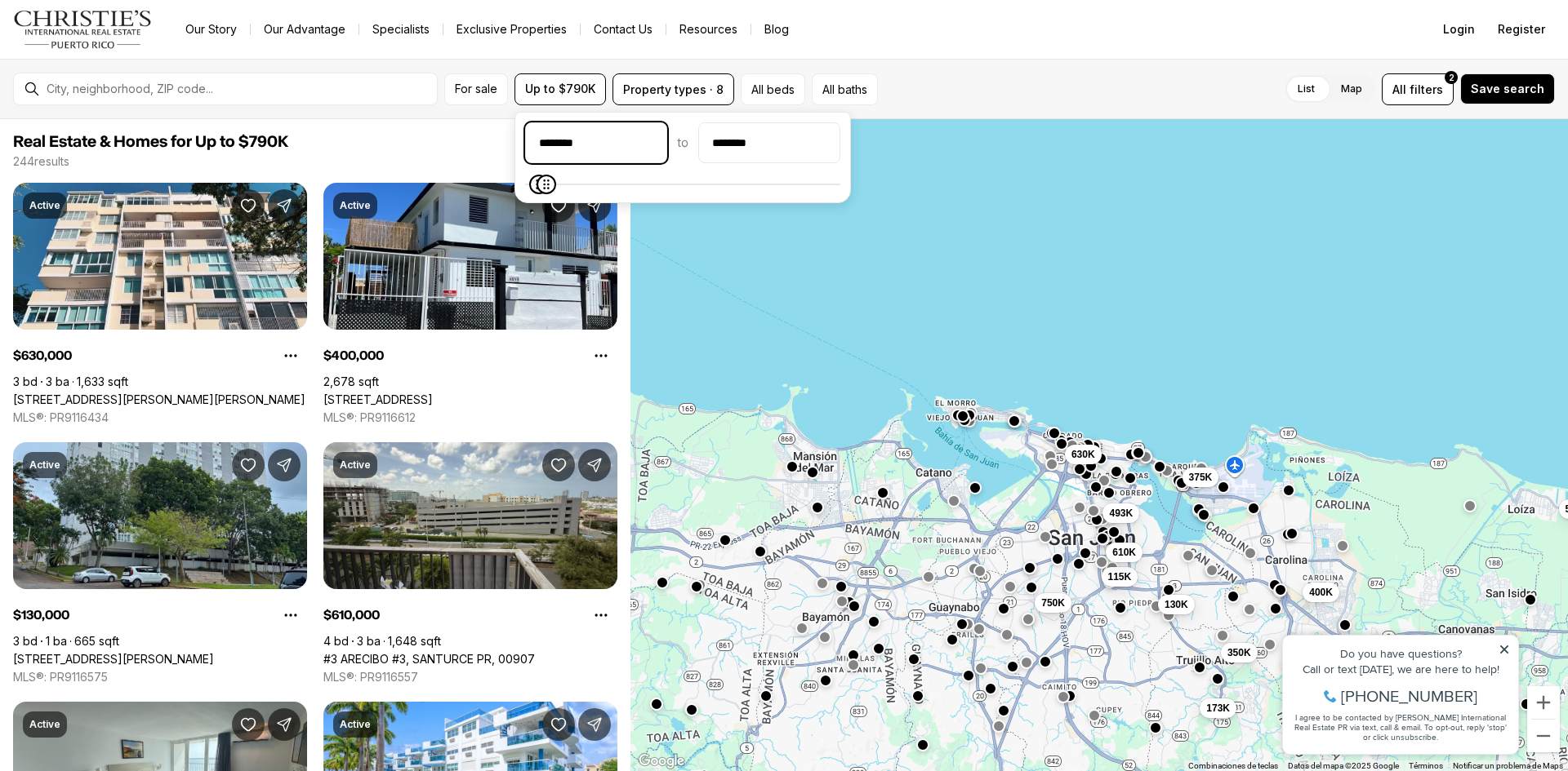
type input "********"
click at [839, 146] on input "********" at bounding box center [770, 143] width 141 height 39
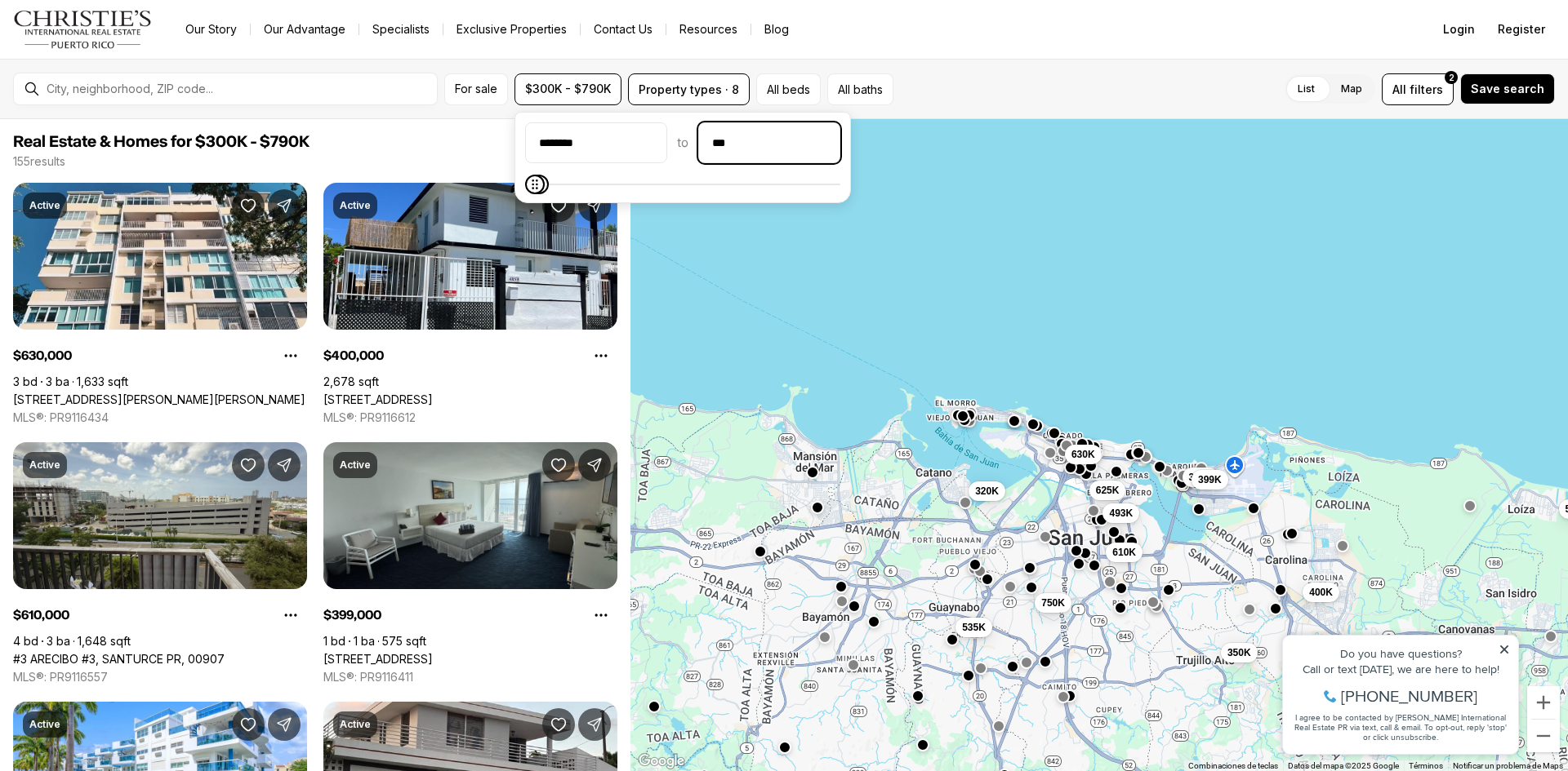
type input "**"
type input "********"
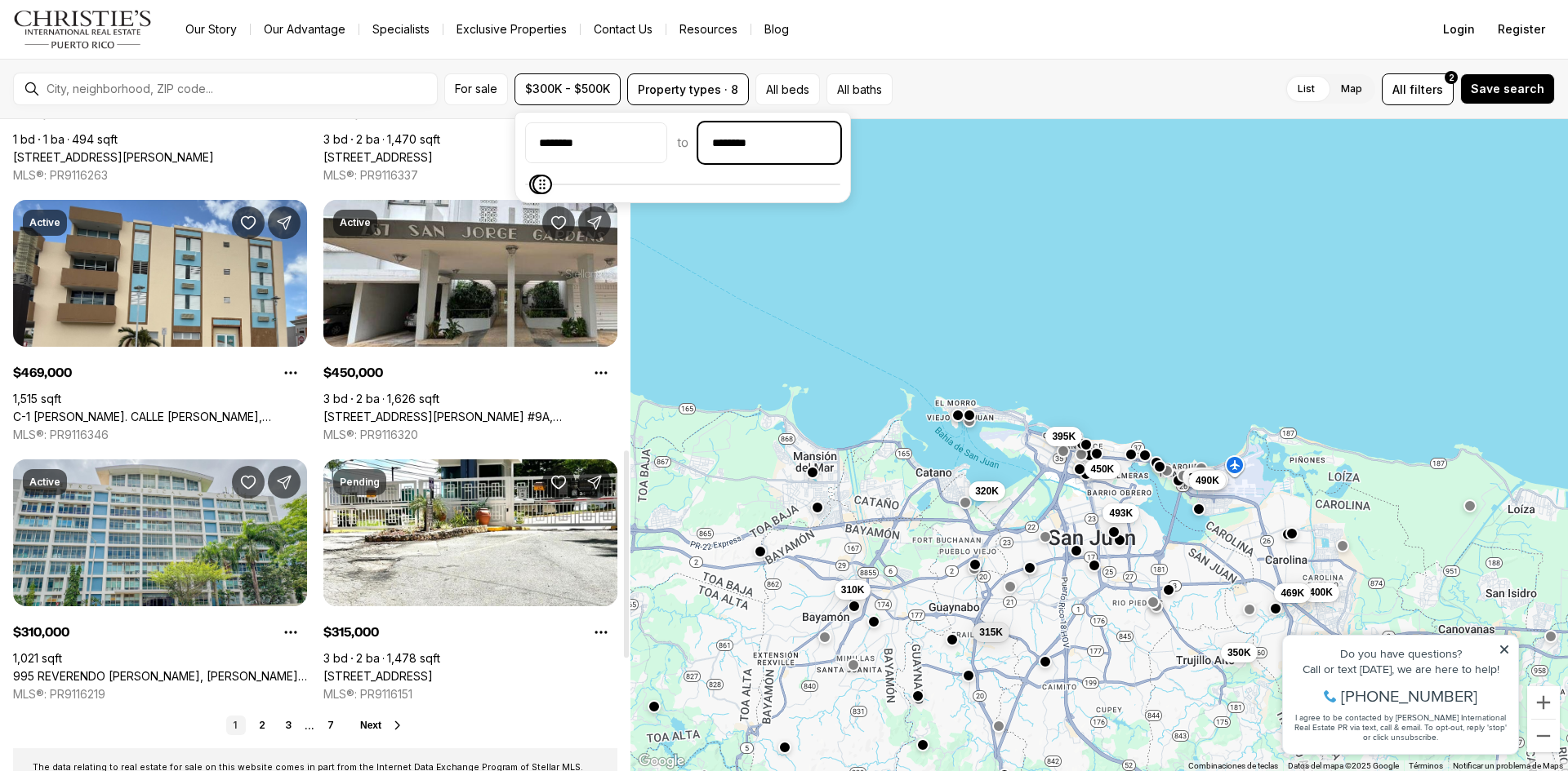
scroll to position [1061, 0]
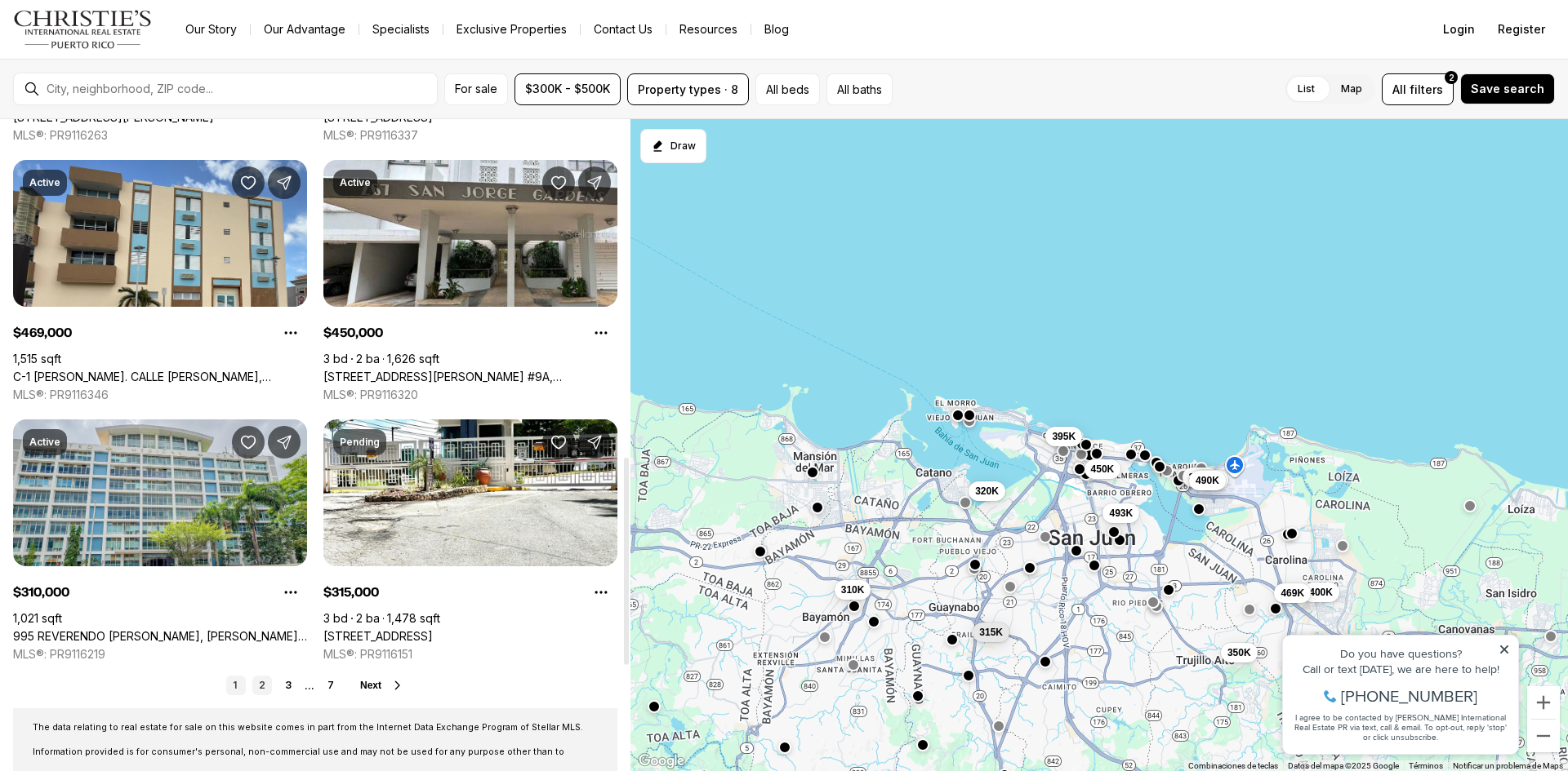
click at [263, 689] on link "2" at bounding box center [262, 686] width 20 height 20
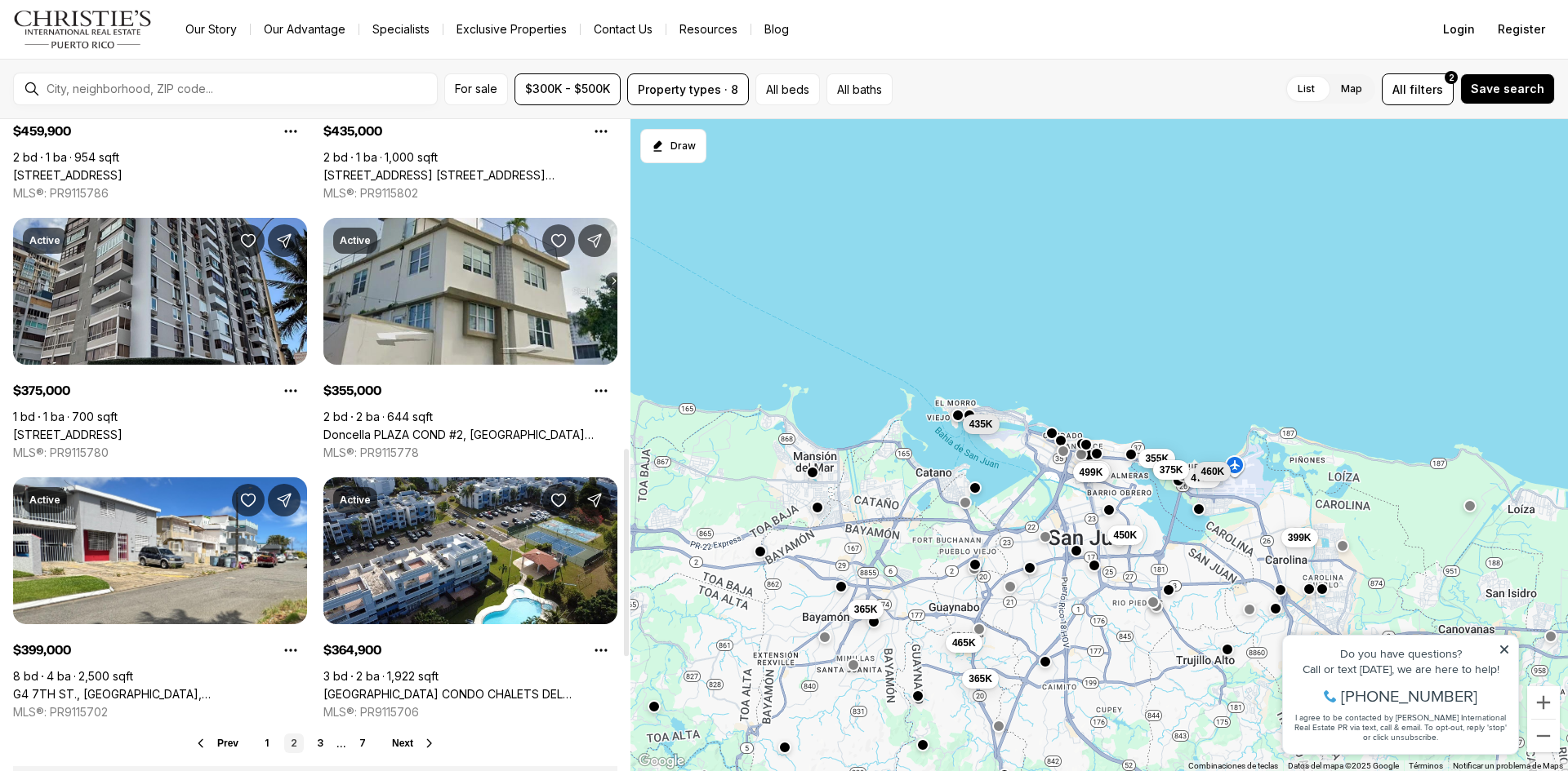
scroll to position [1061, 0]
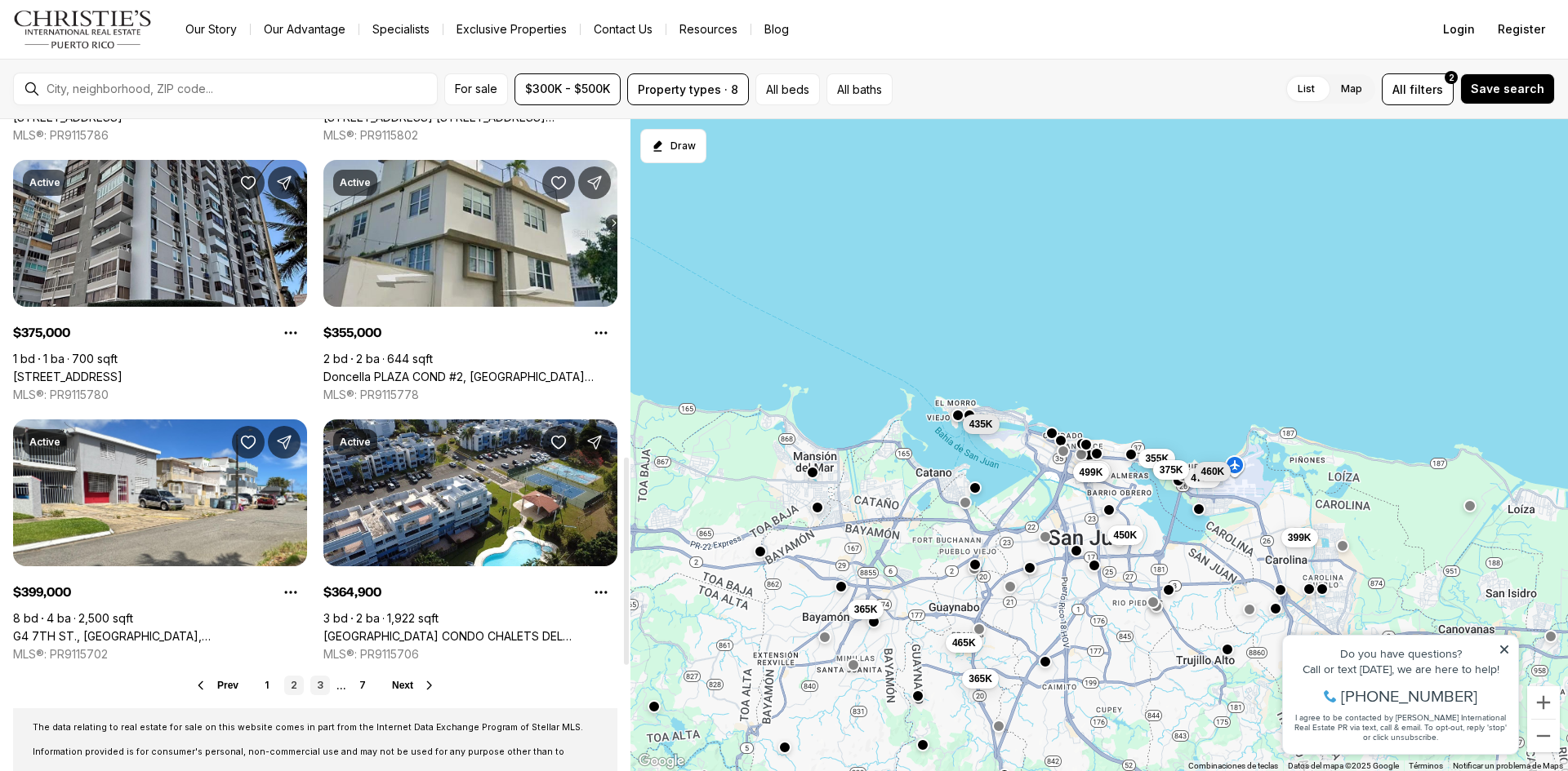
click at [321, 691] on link "3" at bounding box center [320, 686] width 20 height 20
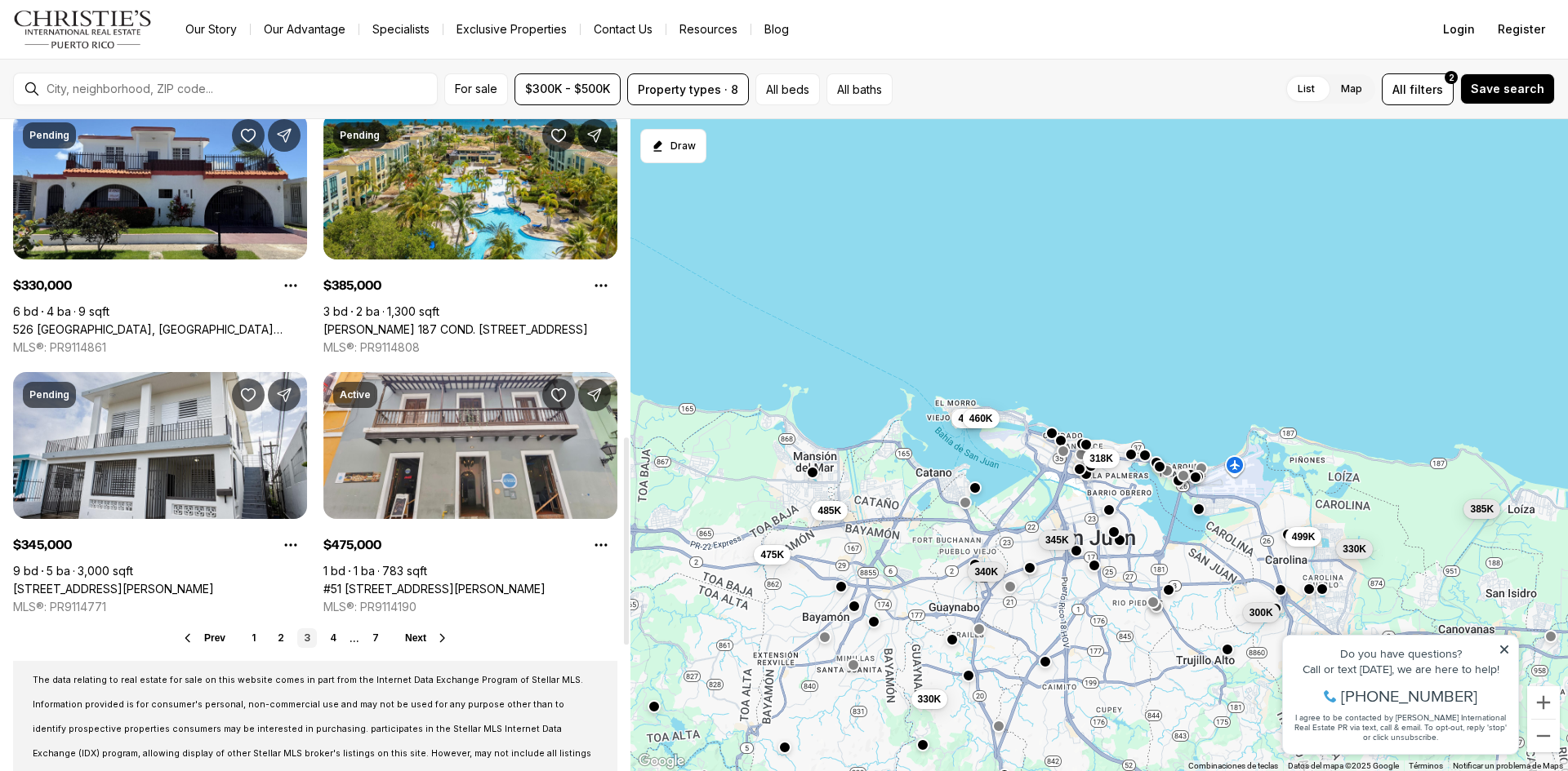
scroll to position [1143, 0]
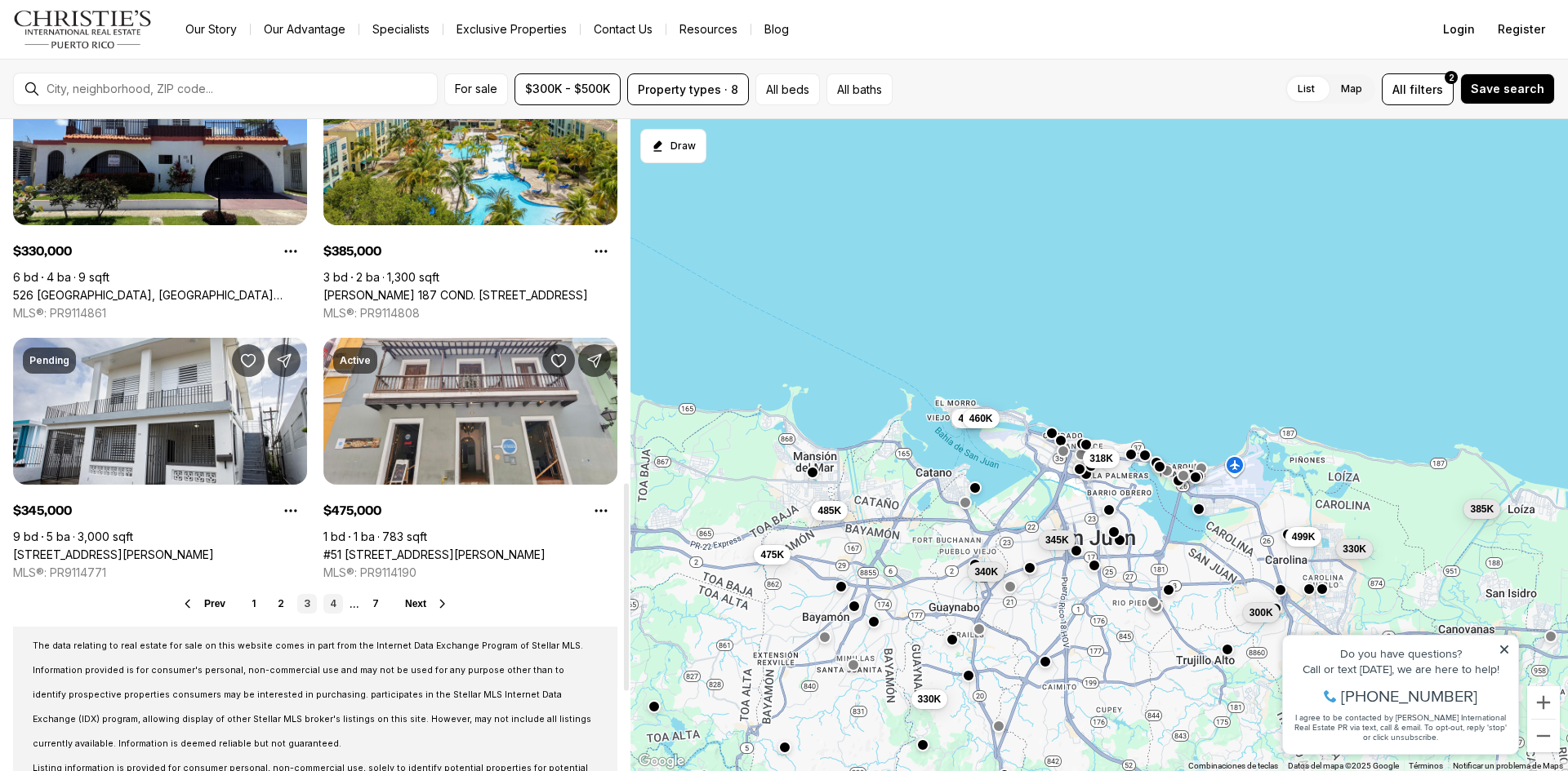
click at [333, 612] on link "4" at bounding box center [333, 604] width 20 height 20
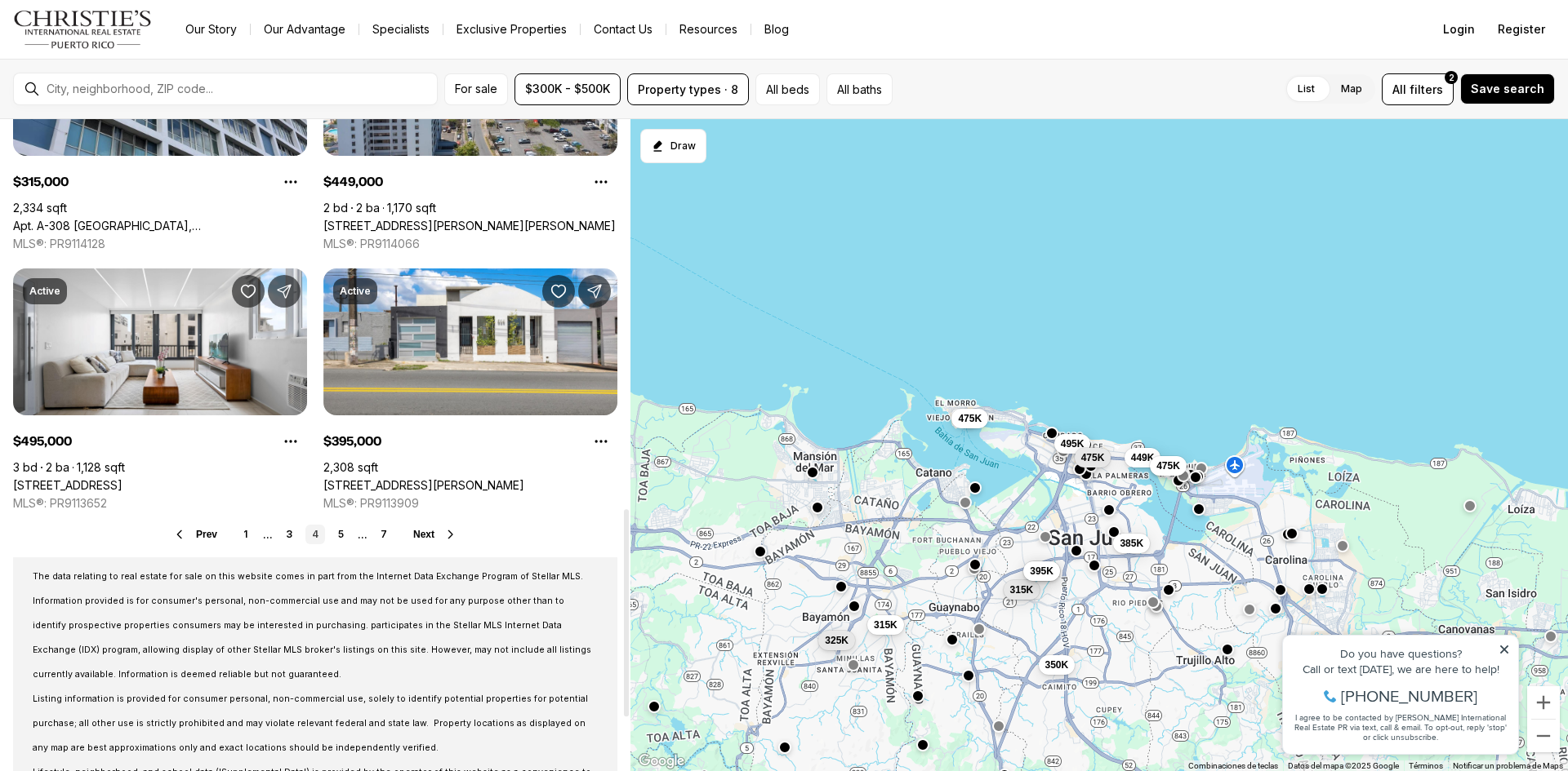
scroll to position [1224, 0]
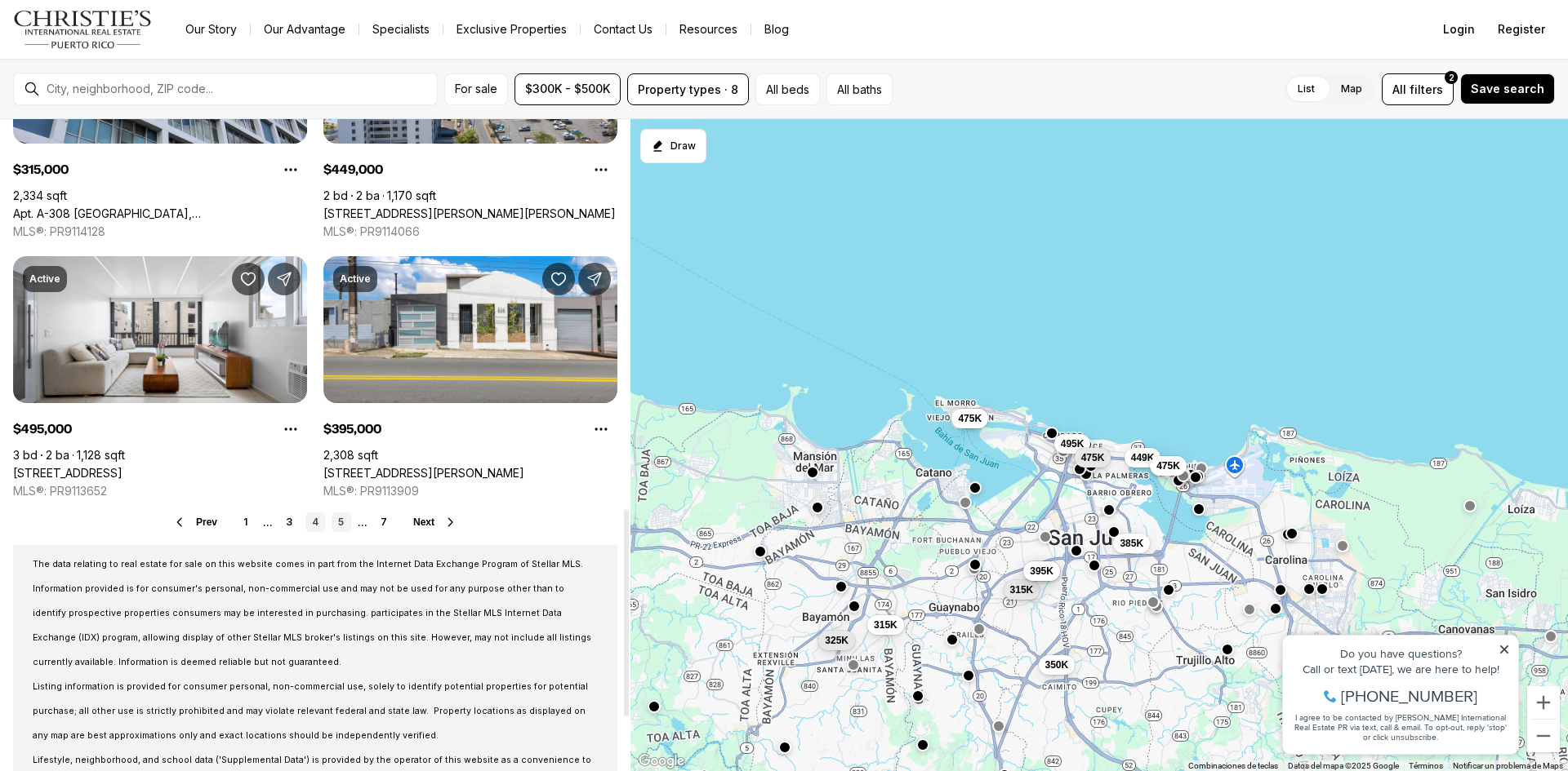
click at [345, 527] on link "5" at bounding box center [341, 522] width 20 height 20
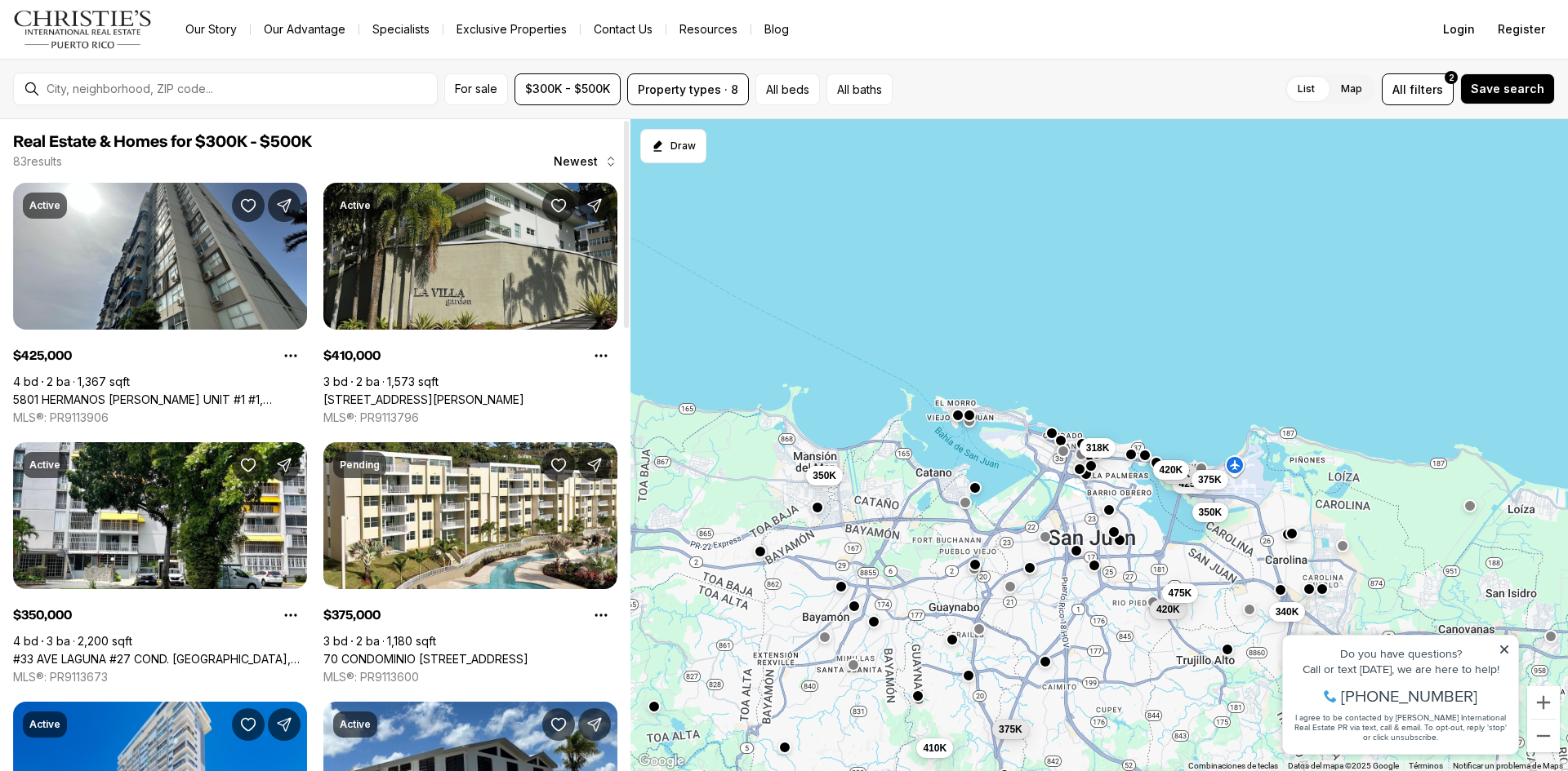
click at [457, 392] on link "26 Carr 833 LA VILLA GARDEN #813, GUAYNABO PR, 00971" at bounding box center [424, 400] width 201 height 15
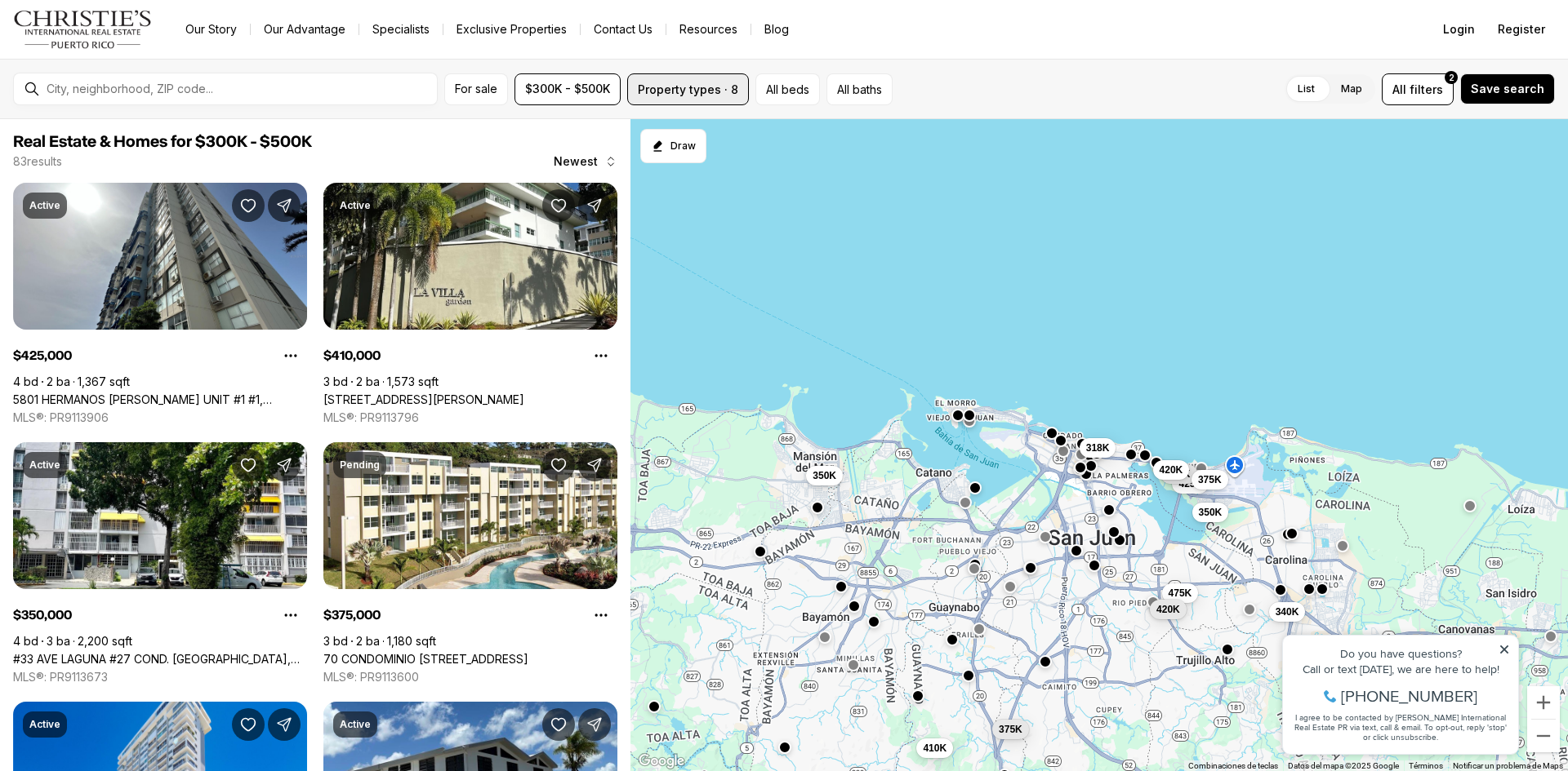
click at [670, 87] on button "Property types · 8" at bounding box center [688, 89] width 122 height 32
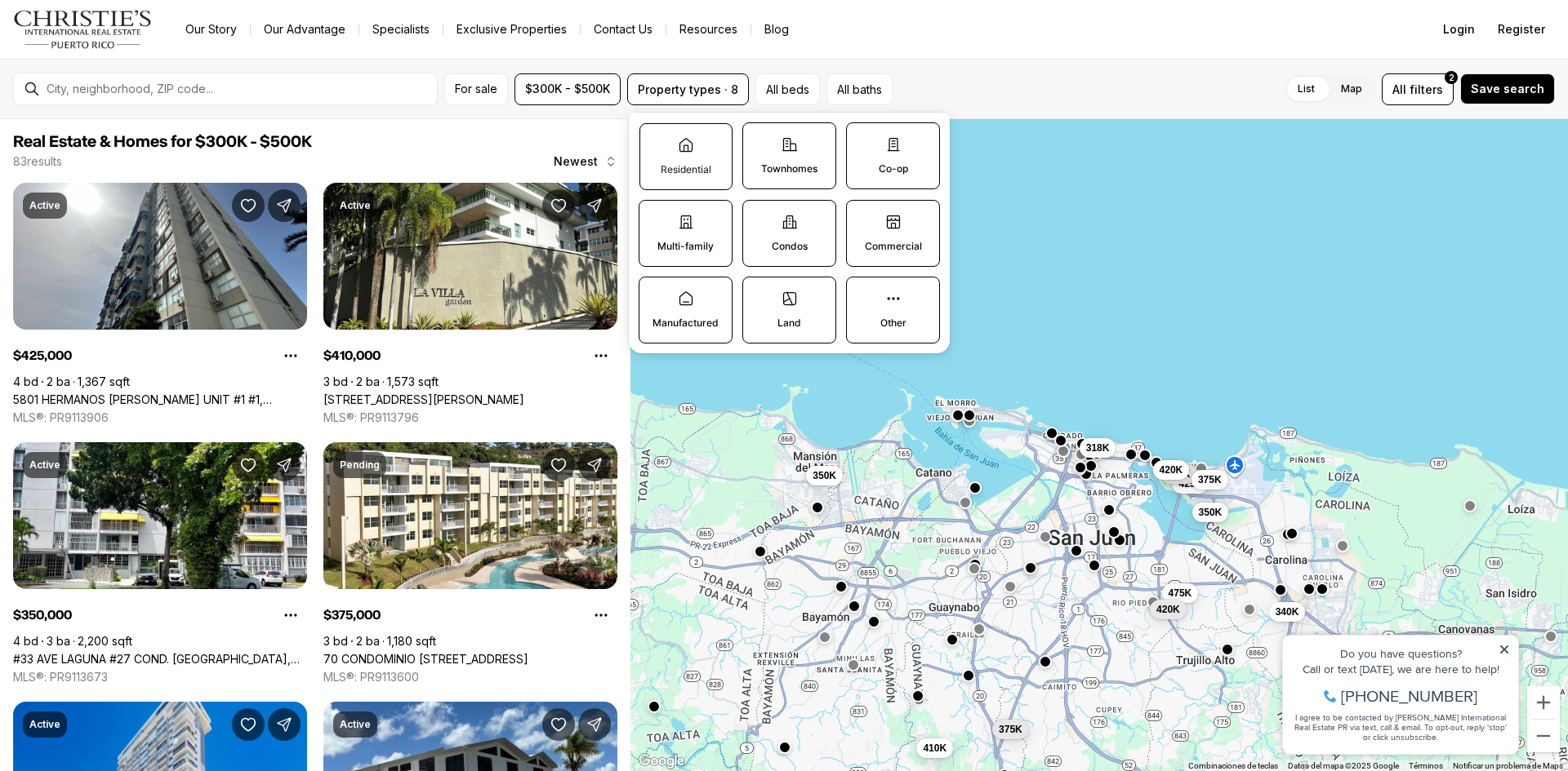
click at [694, 147] on label "Residential" at bounding box center [686, 157] width 93 height 67
click at [657, 141] on button "Residential" at bounding box center [649, 132] width 16 height 16
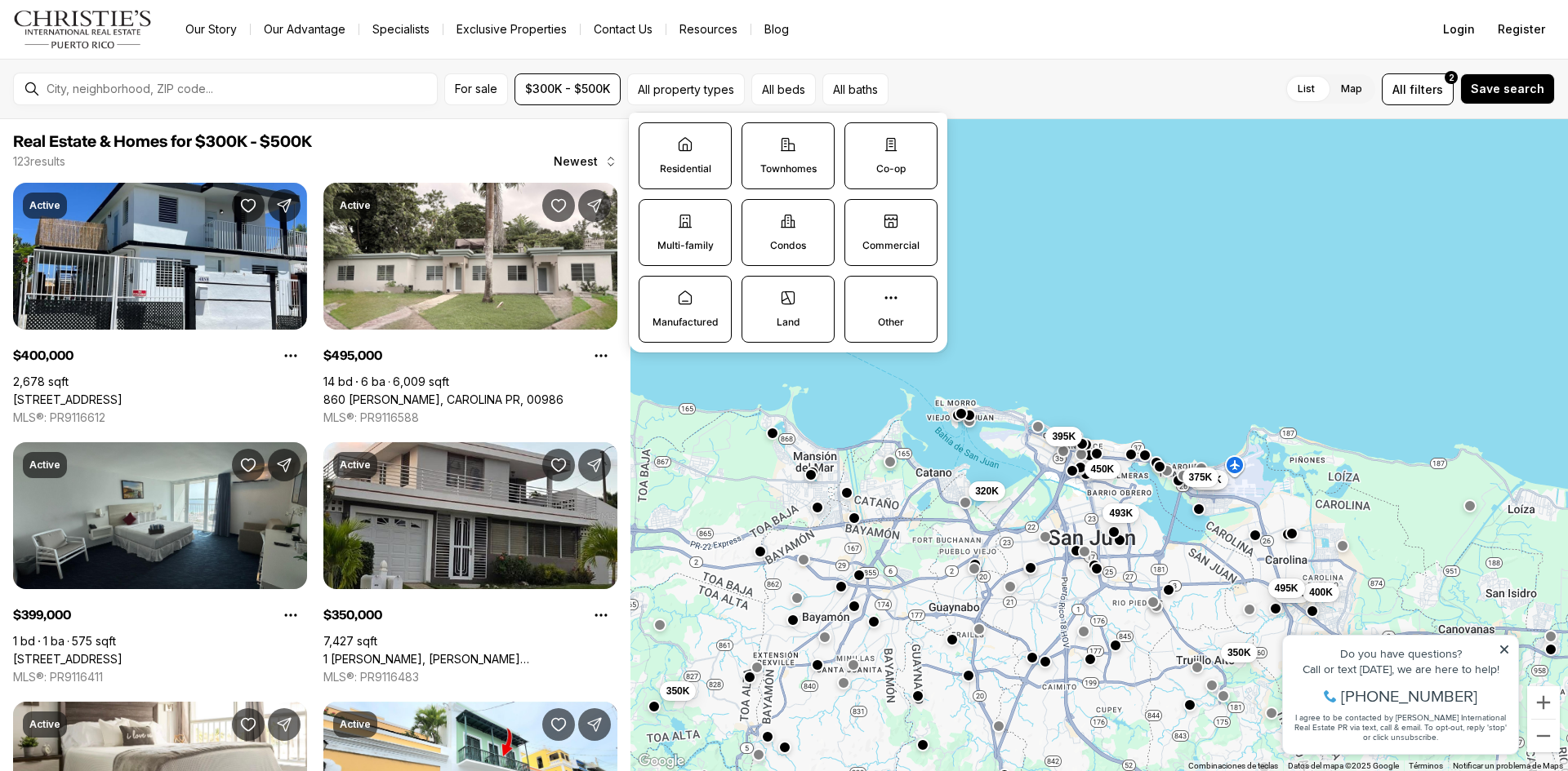
click at [802, 160] on label "Townhomes" at bounding box center [788, 156] width 93 height 67
click at [758, 140] on button "Townhomes" at bounding box center [750, 132] width 16 height 16
click at [863, 171] on label "Co-op" at bounding box center [892, 156] width 94 height 67
click at [863, 140] on button "Co-op" at bounding box center [855, 132] width 16 height 16
click at [879, 227] on label "Commercial" at bounding box center [892, 234] width 94 height 67
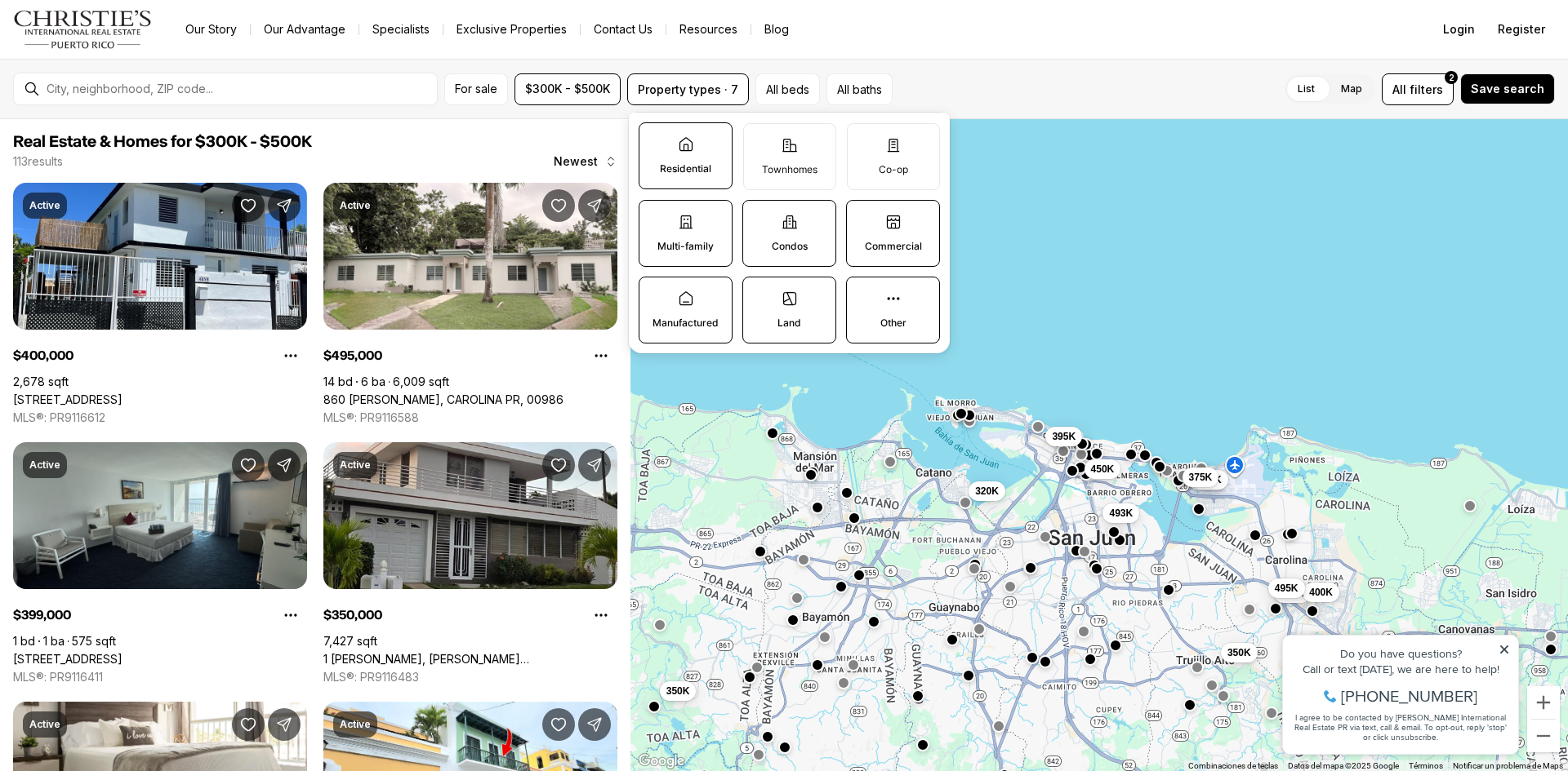
click at [863, 217] on button "Commercial" at bounding box center [855, 209] width 16 height 16
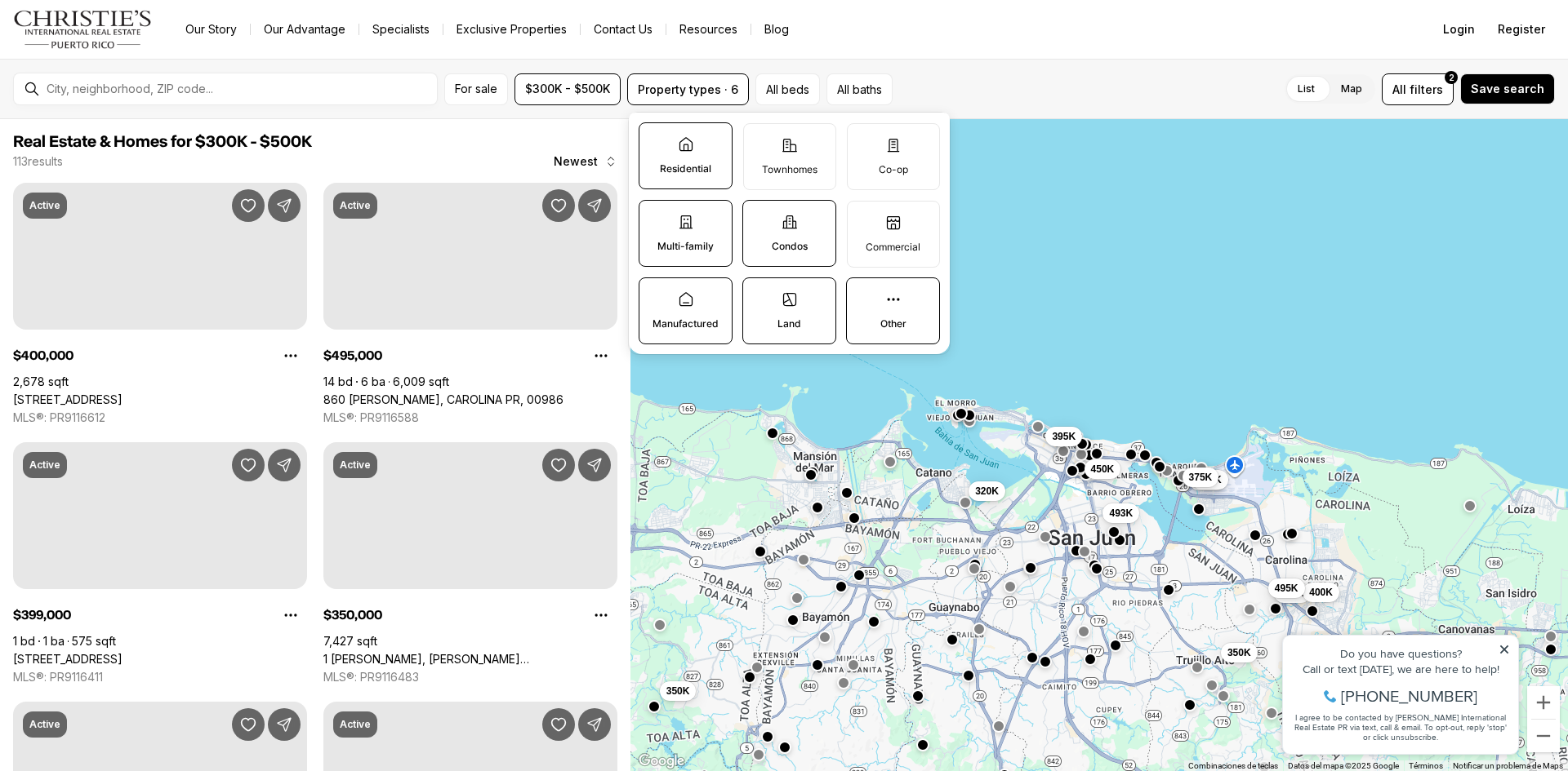
click at [797, 243] on p "Condos" at bounding box center [789, 246] width 36 height 13
click at [759, 217] on button "Condos" at bounding box center [751, 209] width 16 height 16
click at [689, 243] on p "Multi-family" at bounding box center [685, 246] width 56 height 13
click at [656, 217] on button "Multi-family" at bounding box center [648, 209] width 16 height 16
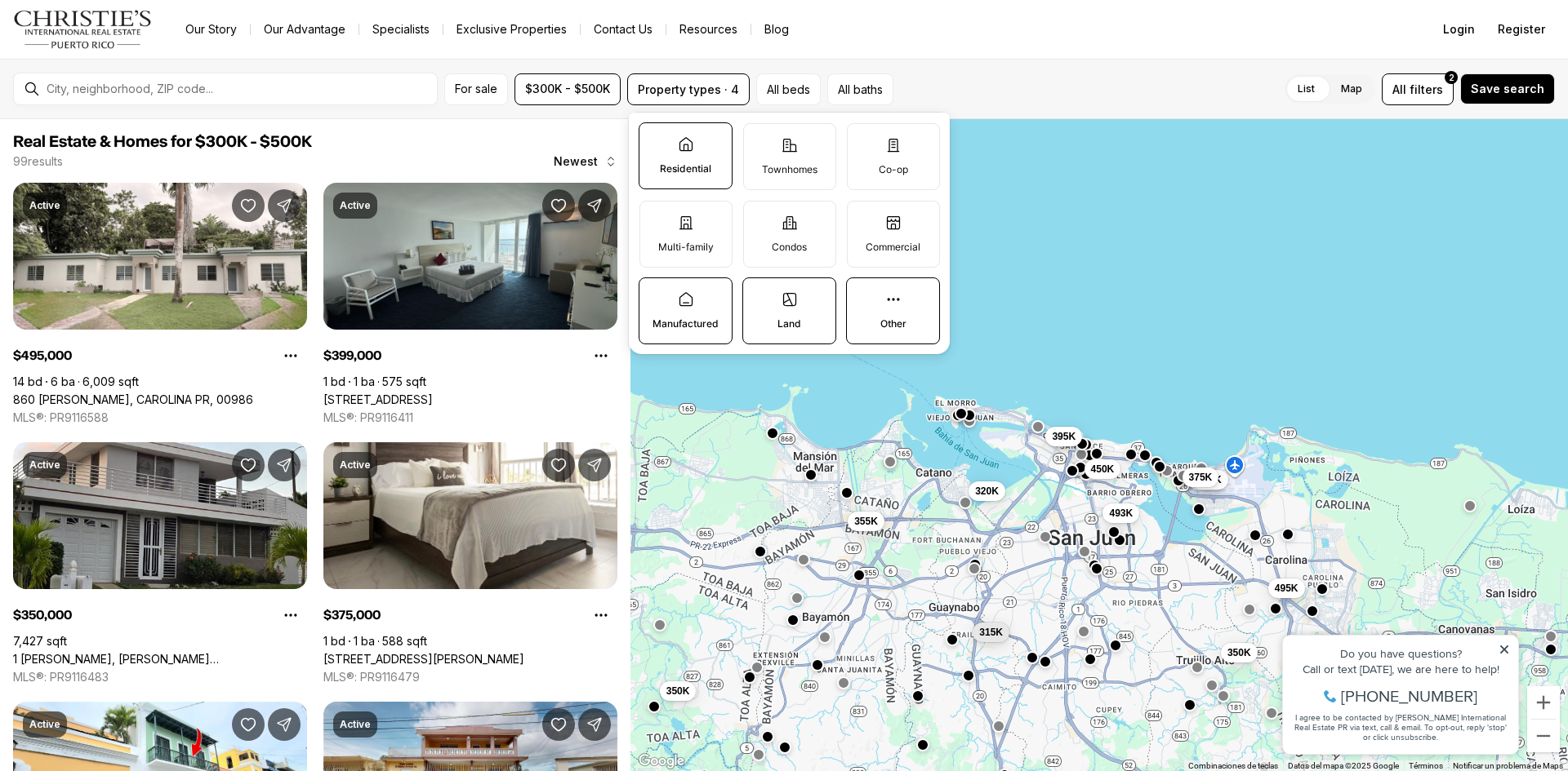
click at [692, 321] on p "Manufactured" at bounding box center [685, 324] width 66 height 13
click at [656, 294] on button "Manufactured" at bounding box center [648, 286] width 16 height 16
click at [798, 323] on p "Land" at bounding box center [788, 324] width 24 height 13
click at [759, 294] on button "Land" at bounding box center [751, 286] width 16 height 16
click at [876, 325] on label "Other" at bounding box center [892, 311] width 94 height 67
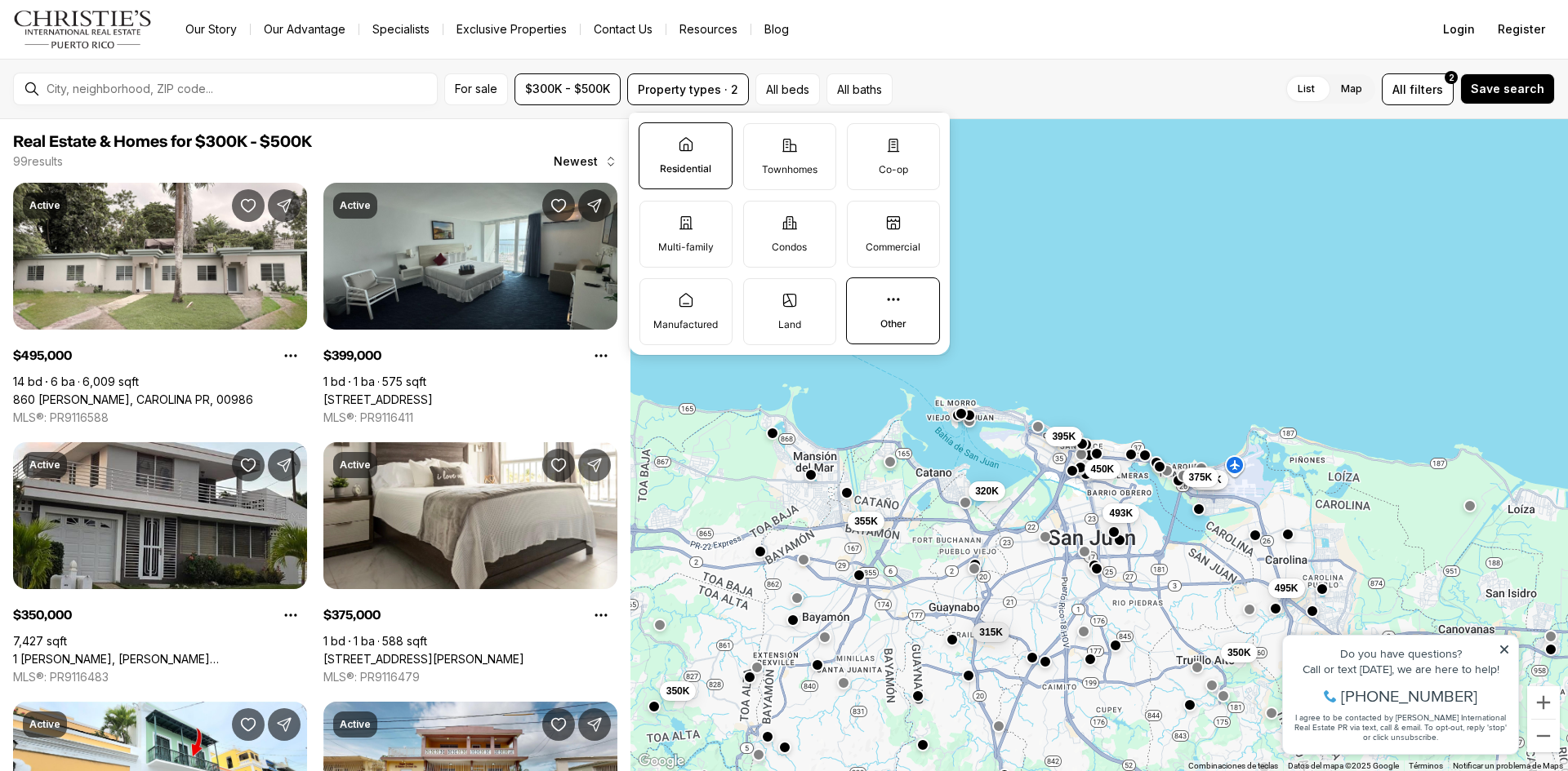
click at [863, 294] on button "Other" at bounding box center [855, 286] width 16 height 16
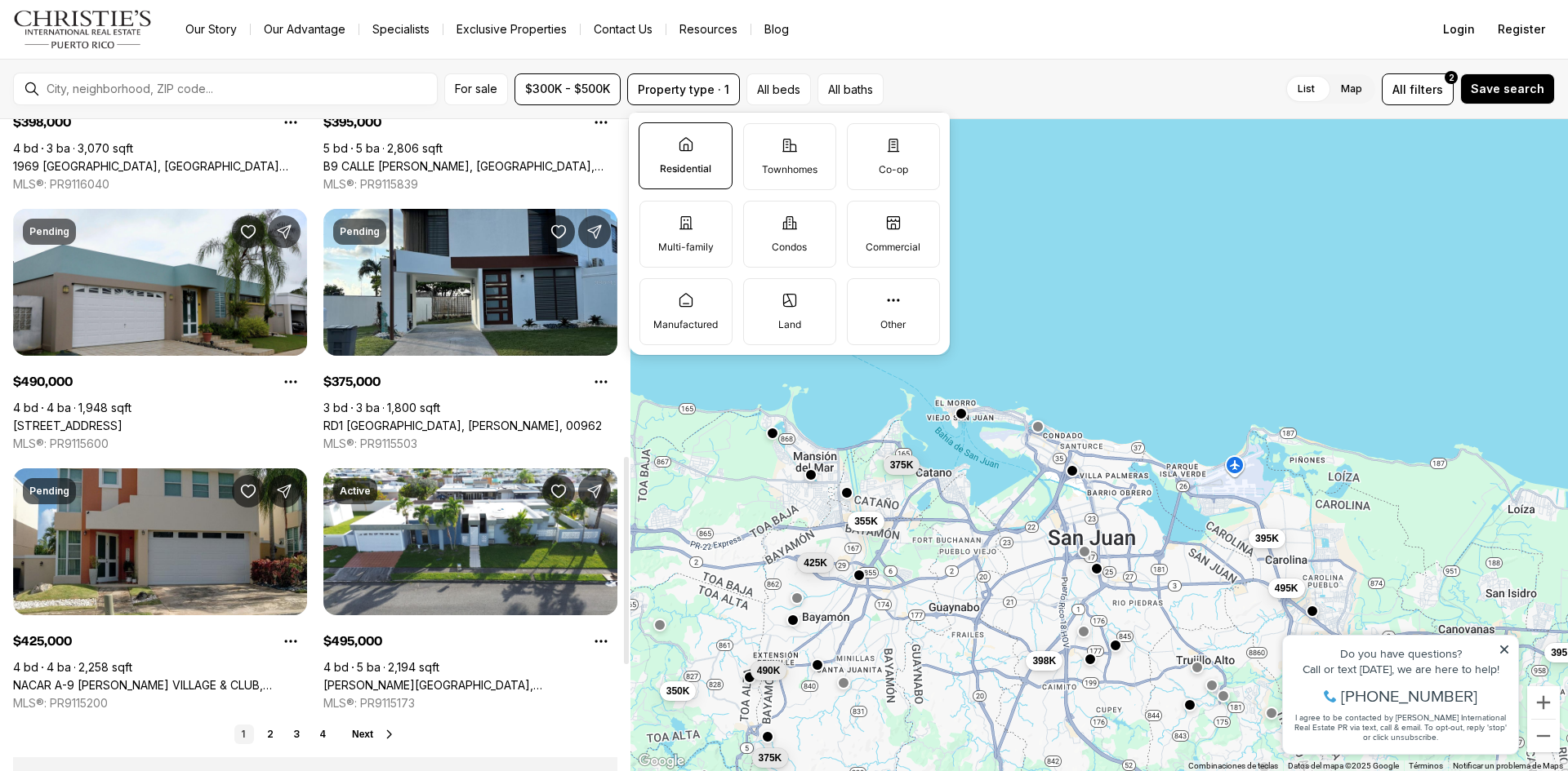
scroll to position [1061, 0]
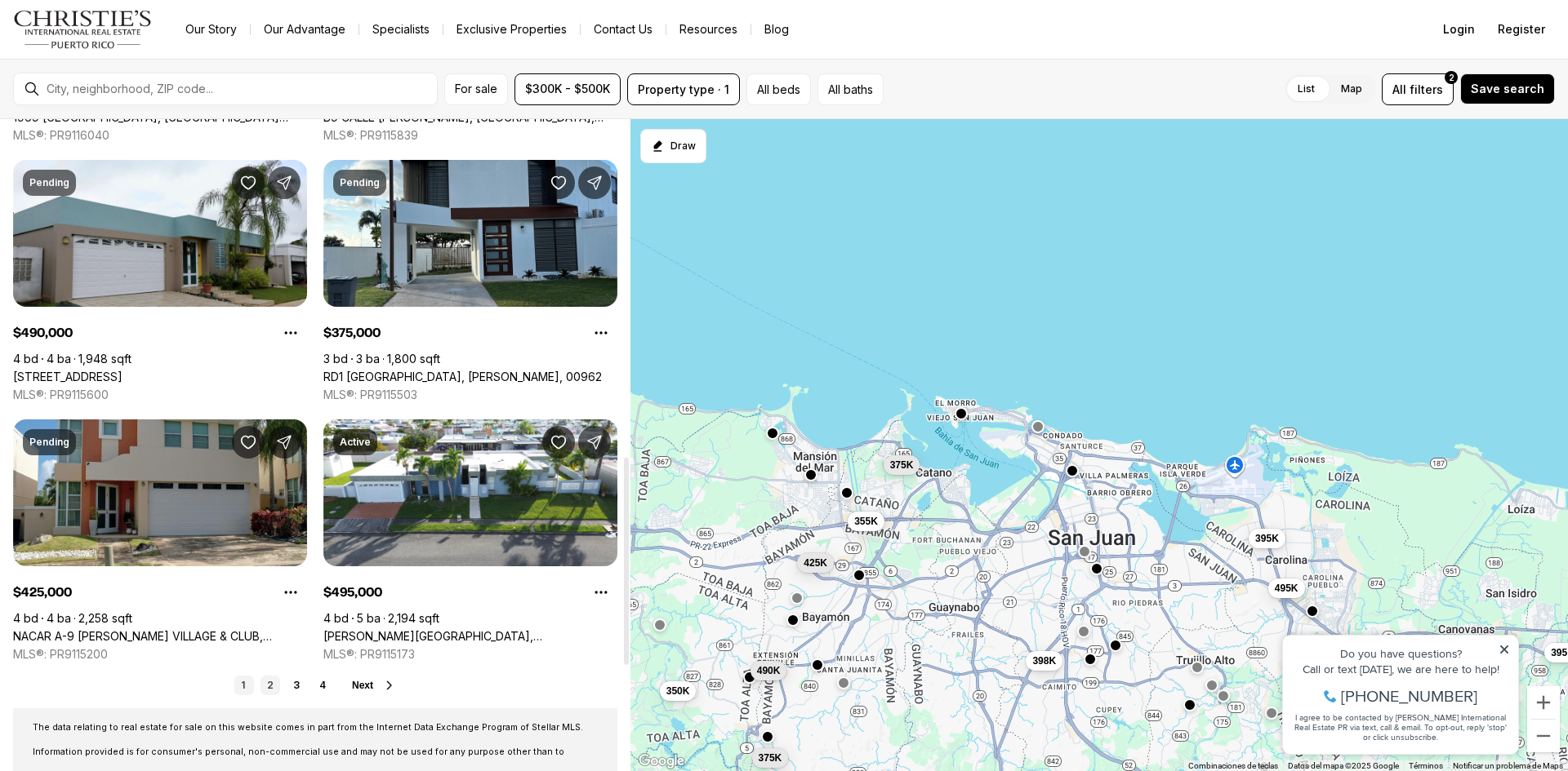
click at [270, 684] on link "2" at bounding box center [270, 686] width 20 height 20
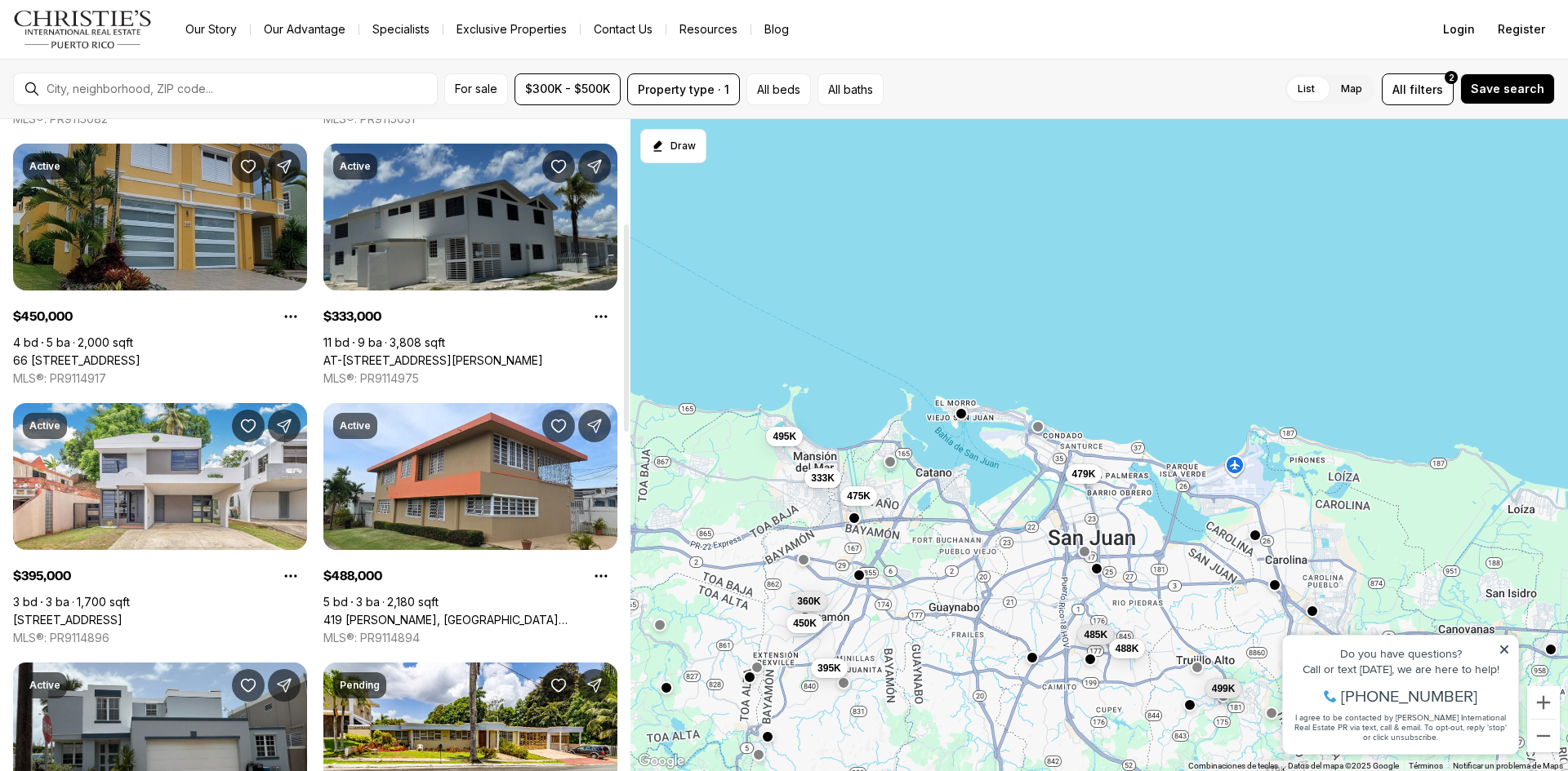
scroll to position [326, 0]
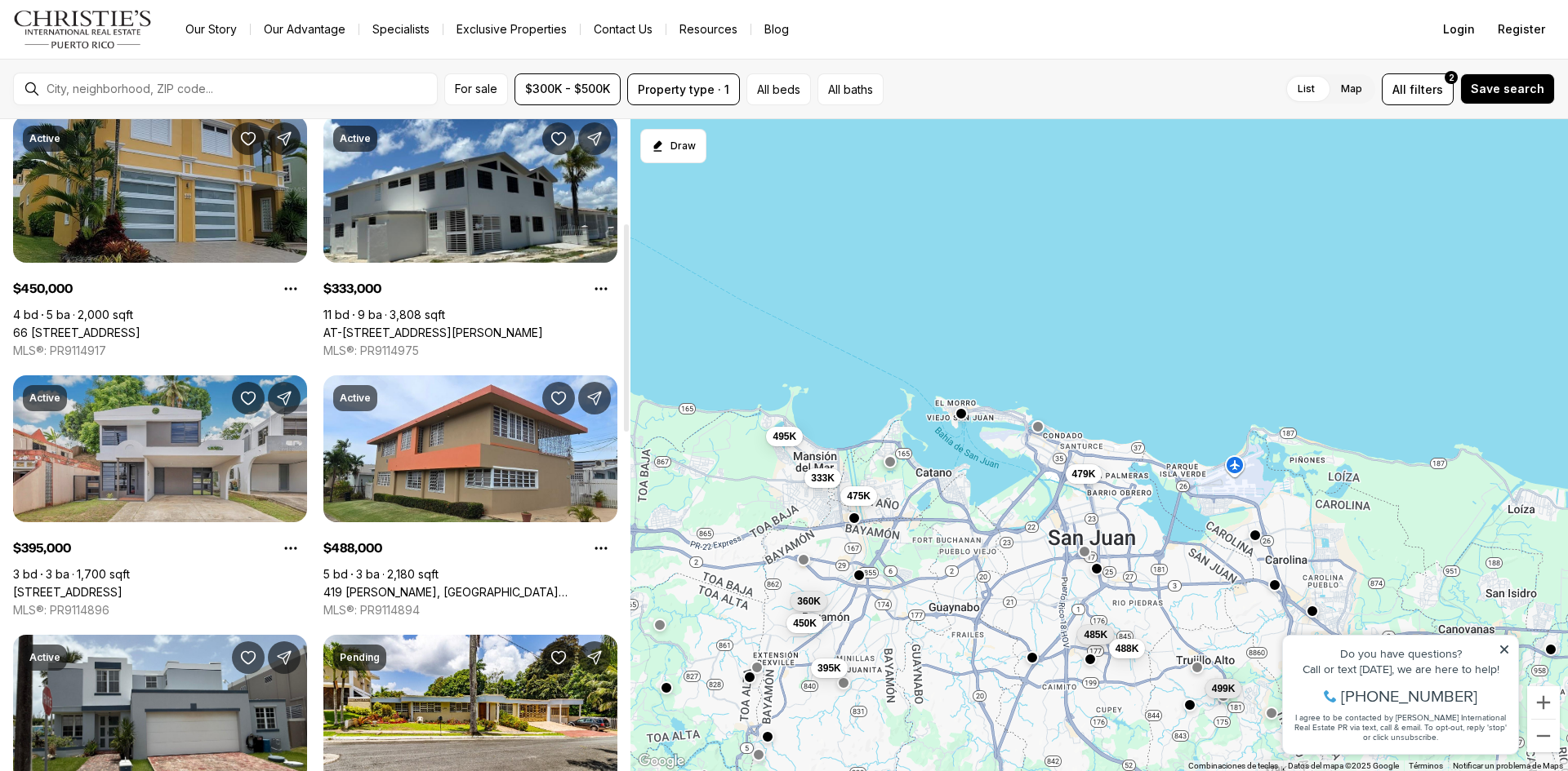
click at [123, 585] on link "[STREET_ADDRESS]" at bounding box center [68, 593] width 110 height 15
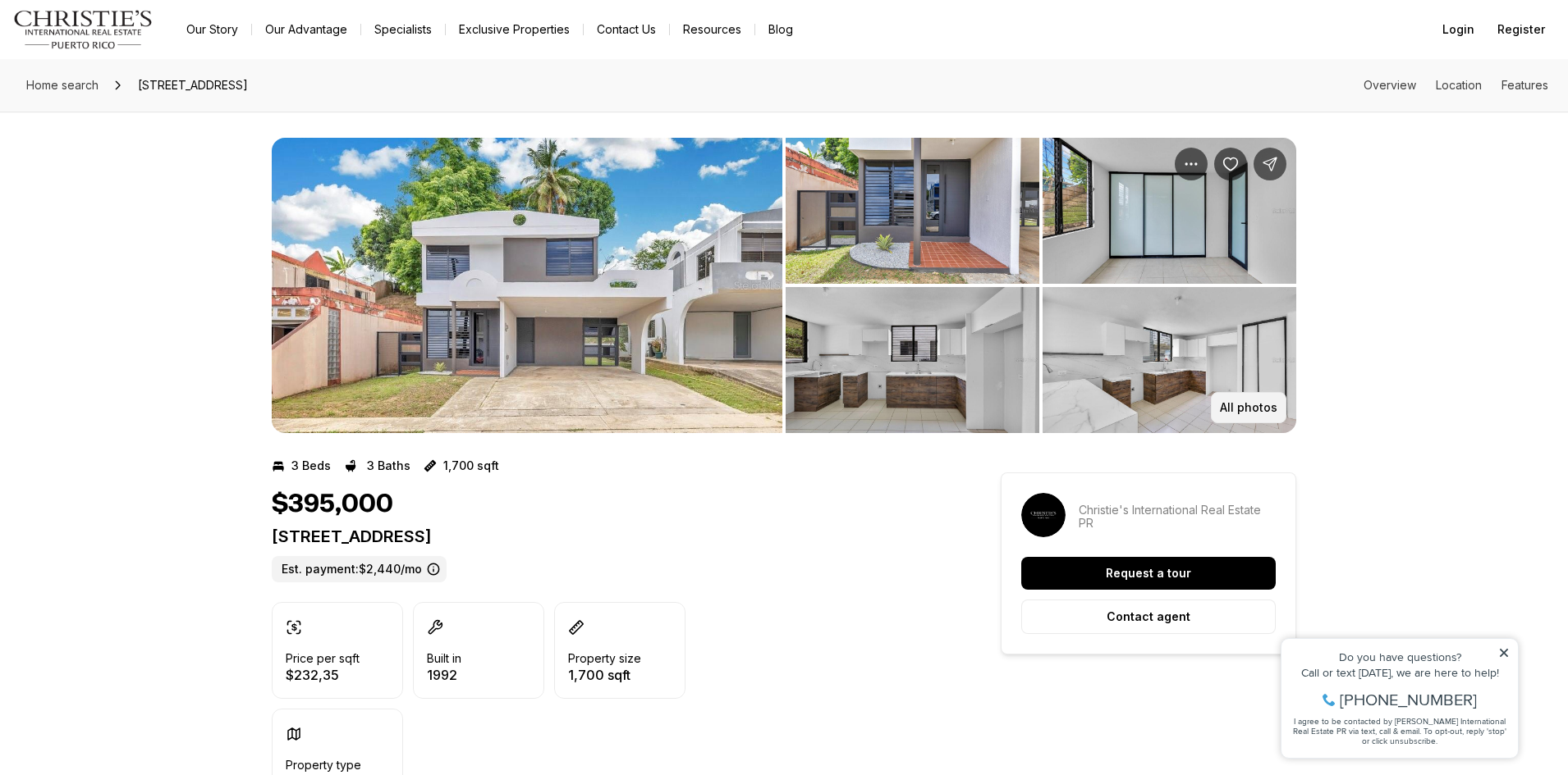
click at [1270, 396] on button "All photos" at bounding box center [1248, 408] width 76 height 31
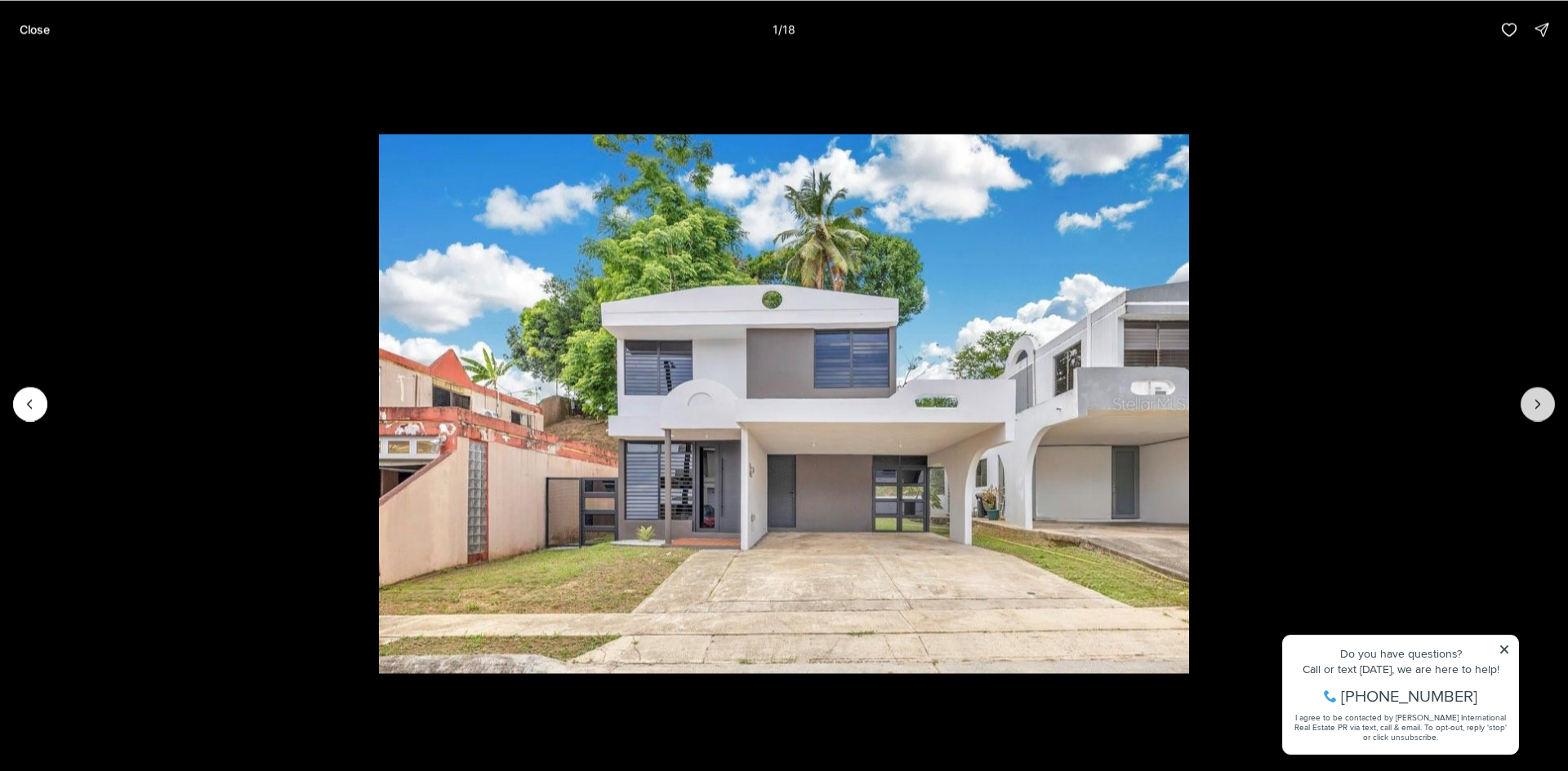
click at [1535, 405] on icon "Next slide" at bounding box center [1538, 404] width 16 height 16
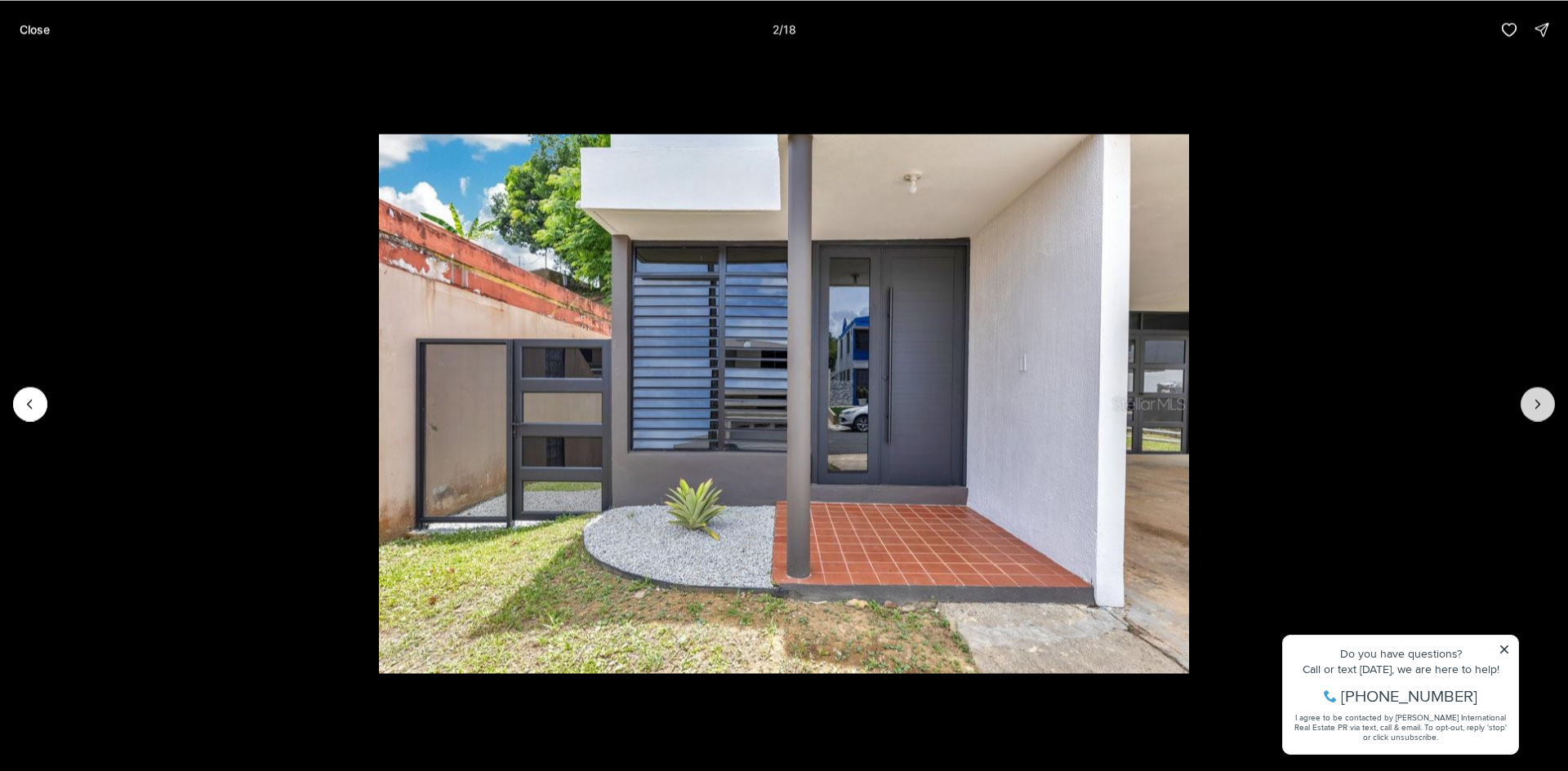
click at [1535, 405] on icon "Next slide" at bounding box center [1538, 404] width 16 height 16
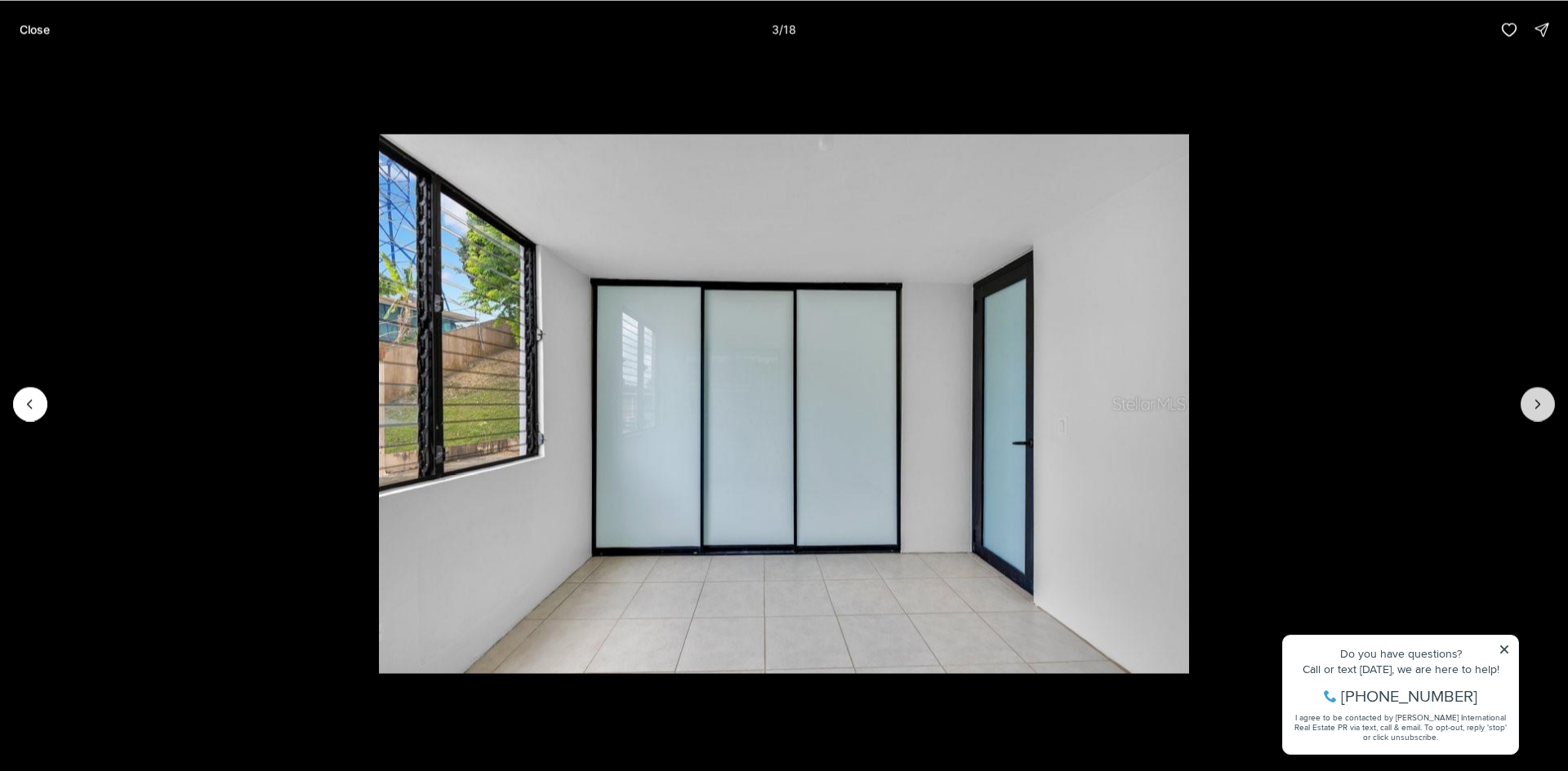
click at [1535, 405] on icon "Next slide" at bounding box center [1538, 404] width 16 height 16
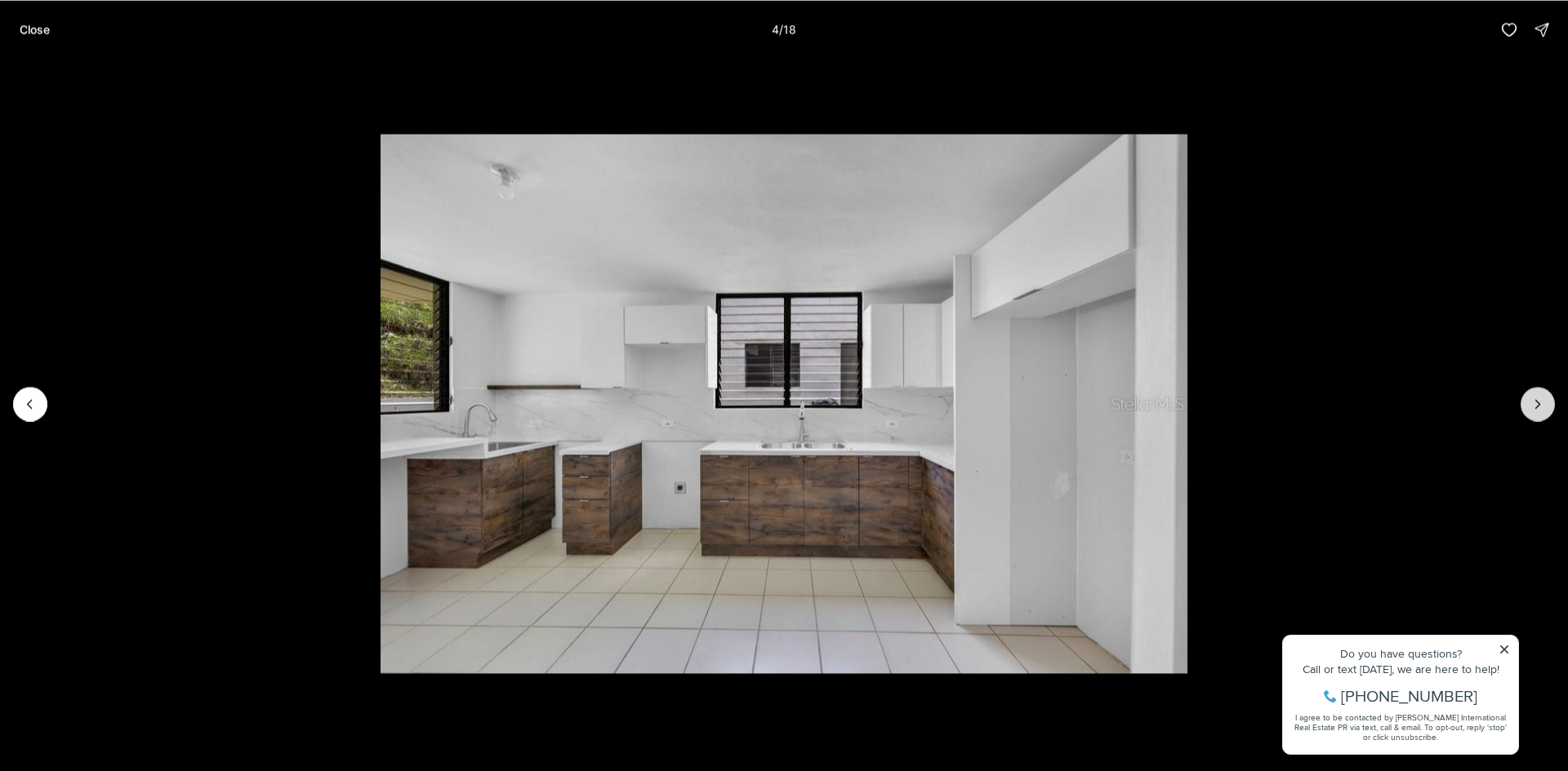
click at [1535, 405] on icon "Next slide" at bounding box center [1538, 404] width 16 height 16
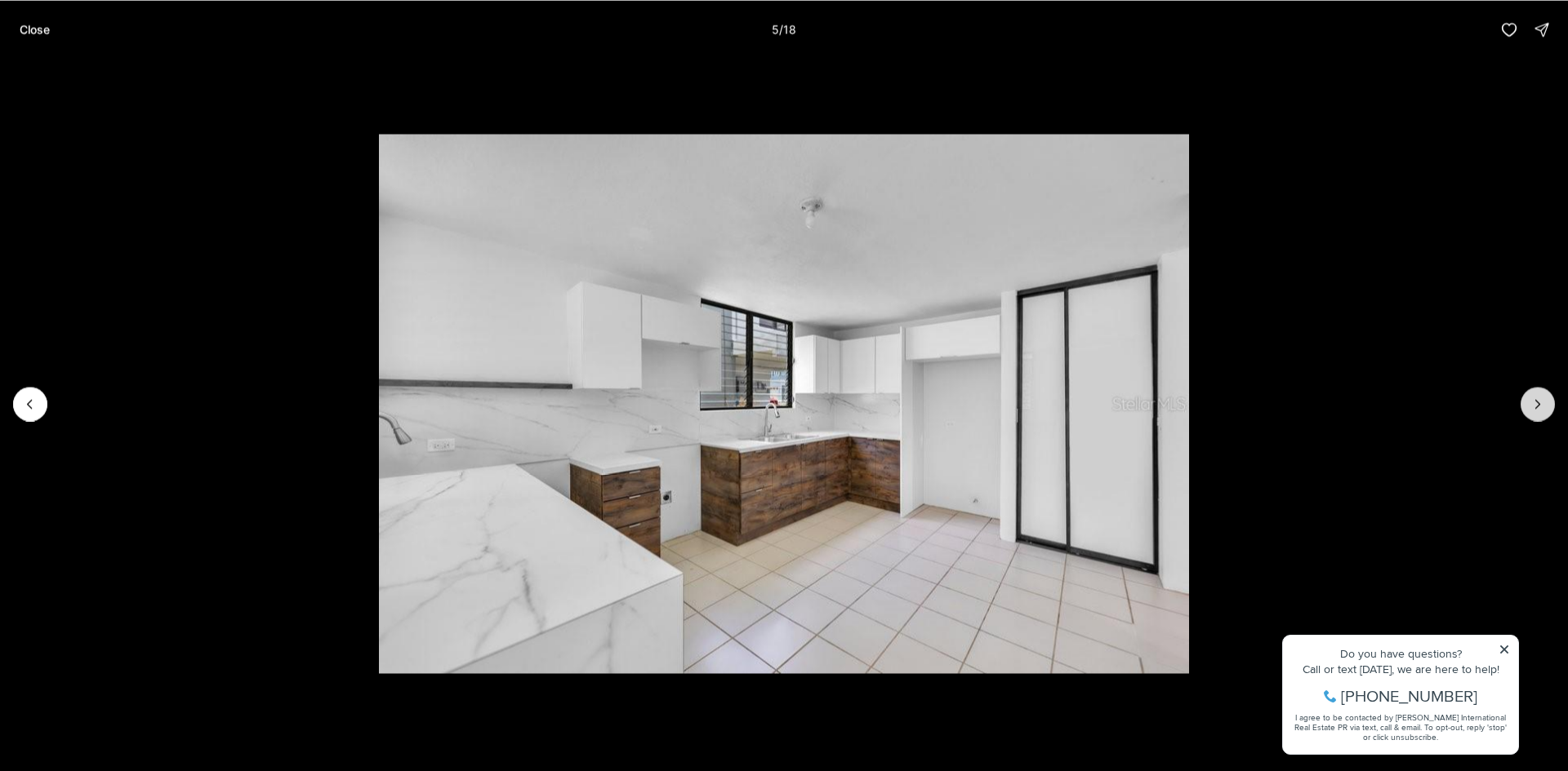
click at [1535, 405] on icon "Next slide" at bounding box center [1538, 404] width 16 height 16
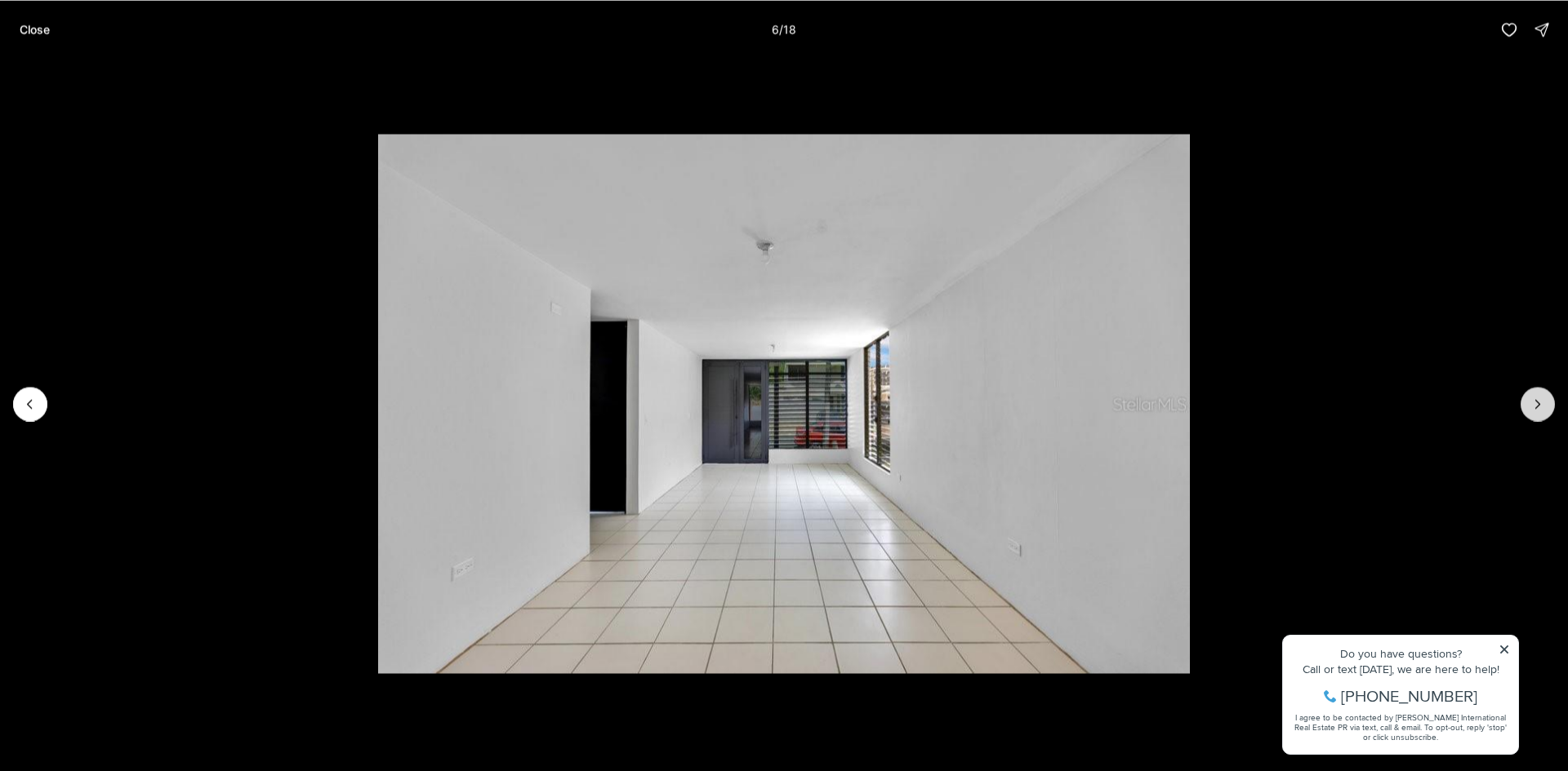
click at [1535, 405] on icon "Next slide" at bounding box center [1538, 404] width 16 height 16
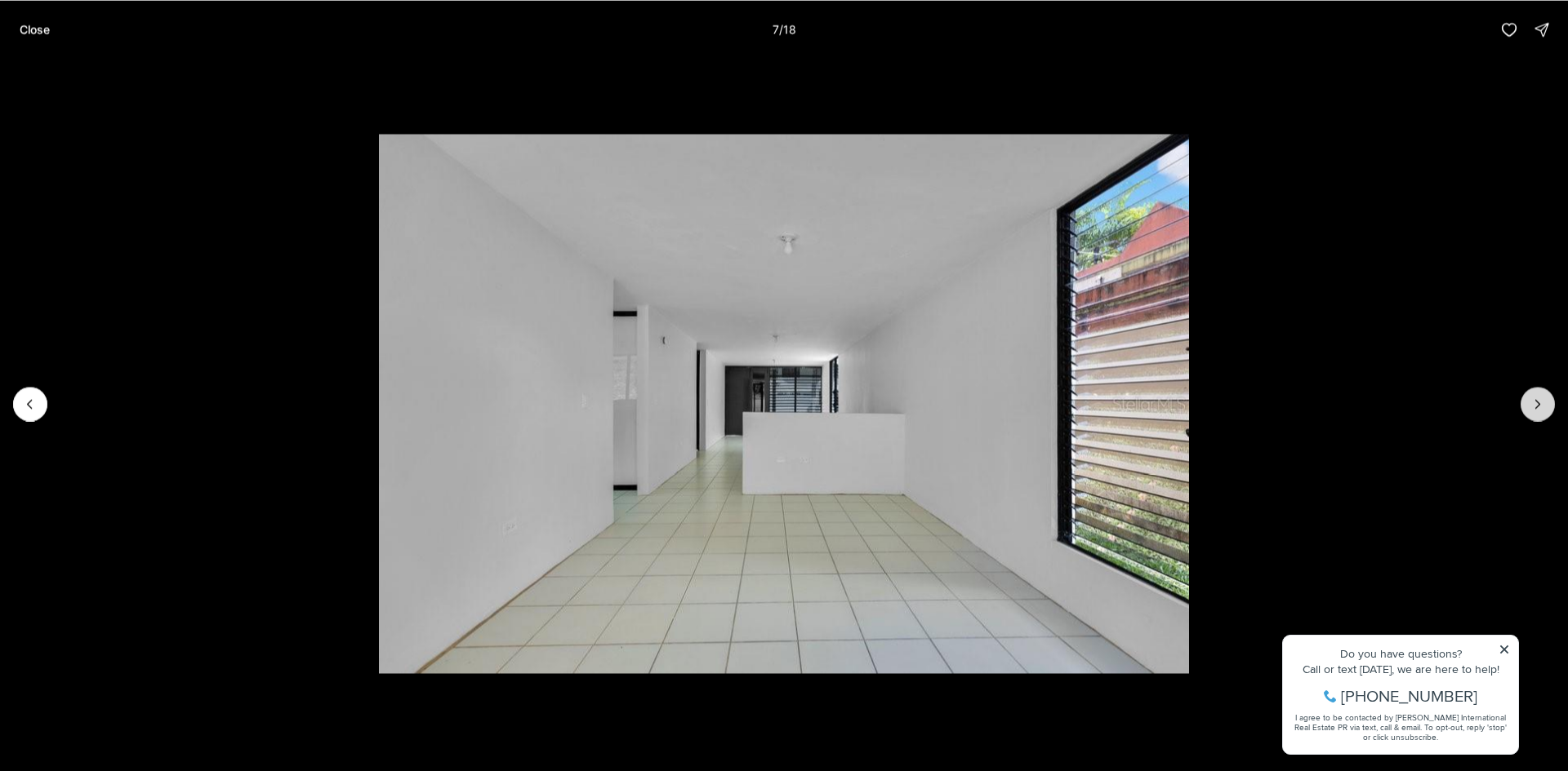
click at [1535, 405] on icon "Next slide" at bounding box center [1538, 404] width 16 height 16
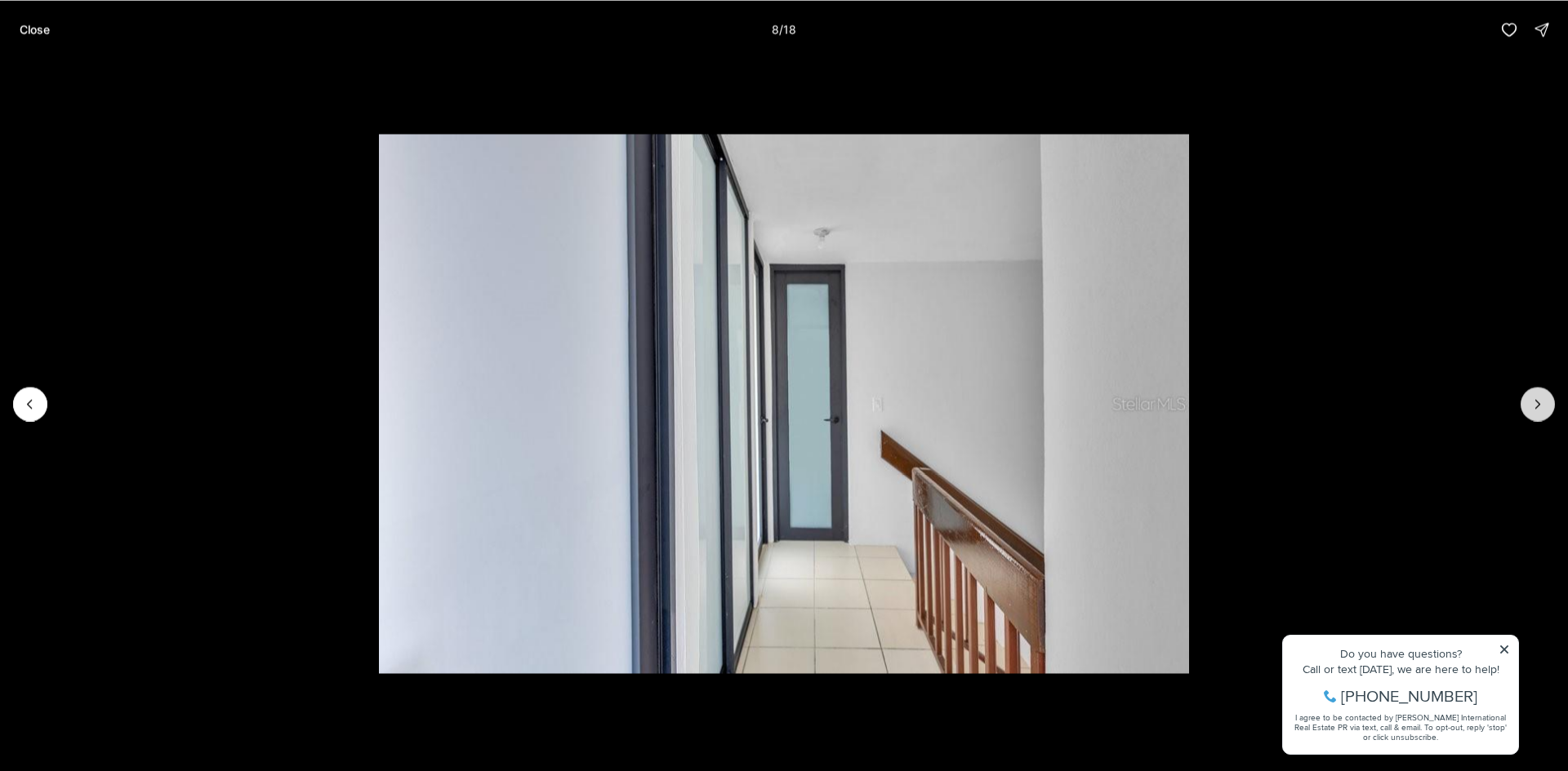
click at [1535, 405] on icon "Next slide" at bounding box center [1538, 404] width 16 height 16
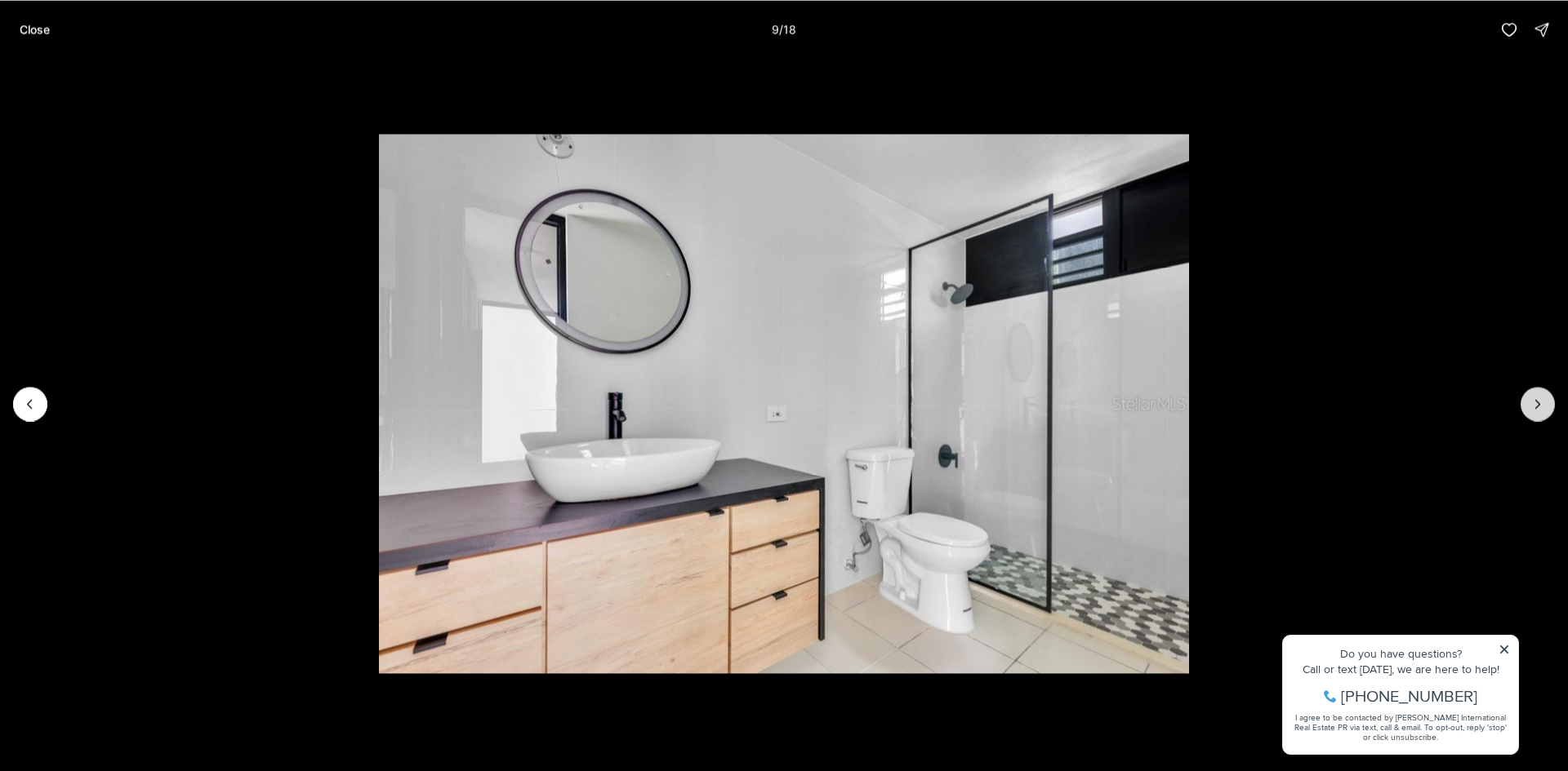
click at [1535, 405] on icon "Next slide" at bounding box center [1538, 404] width 16 height 16
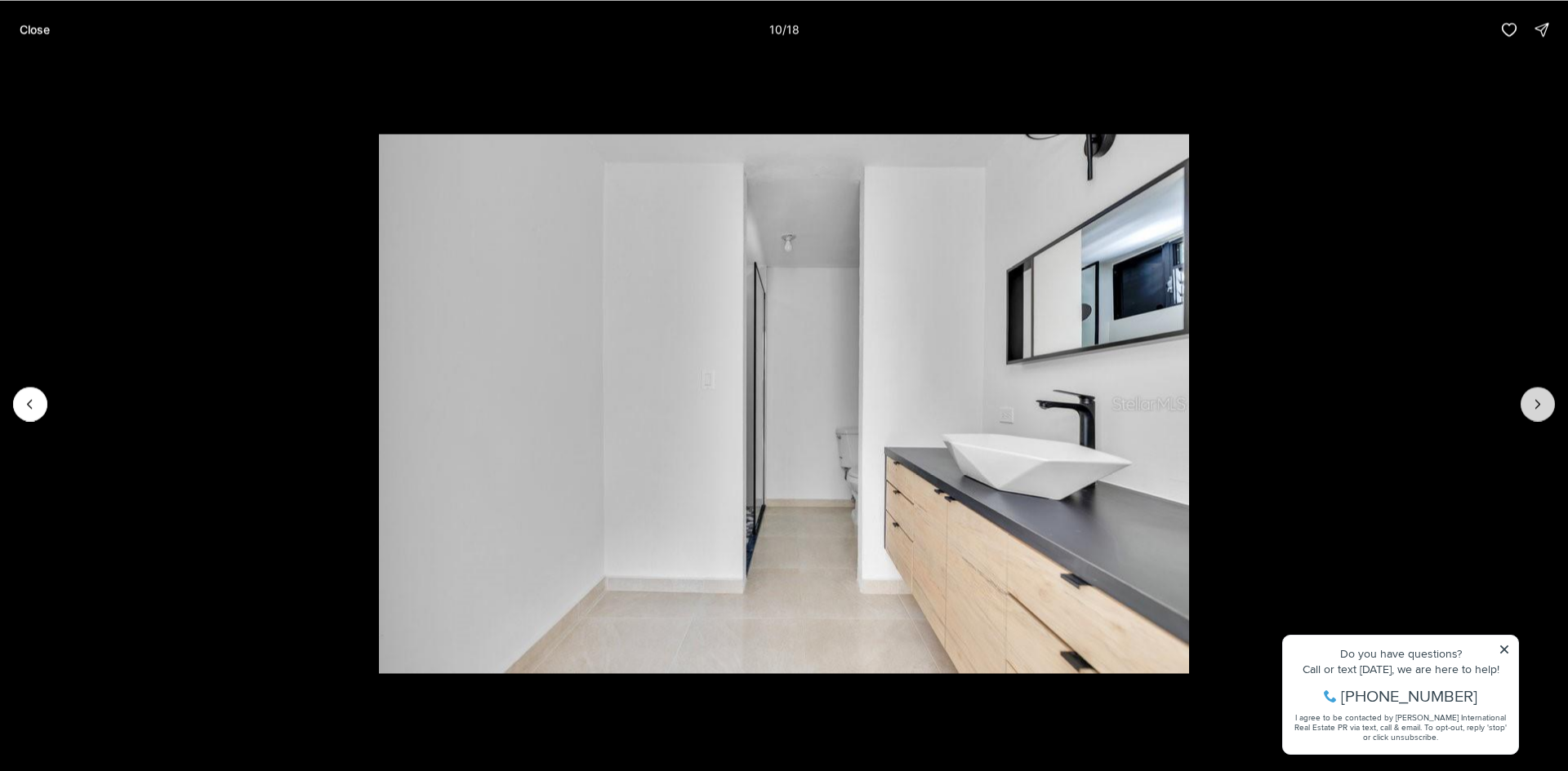
click at [1535, 405] on icon "Next slide" at bounding box center [1538, 404] width 16 height 16
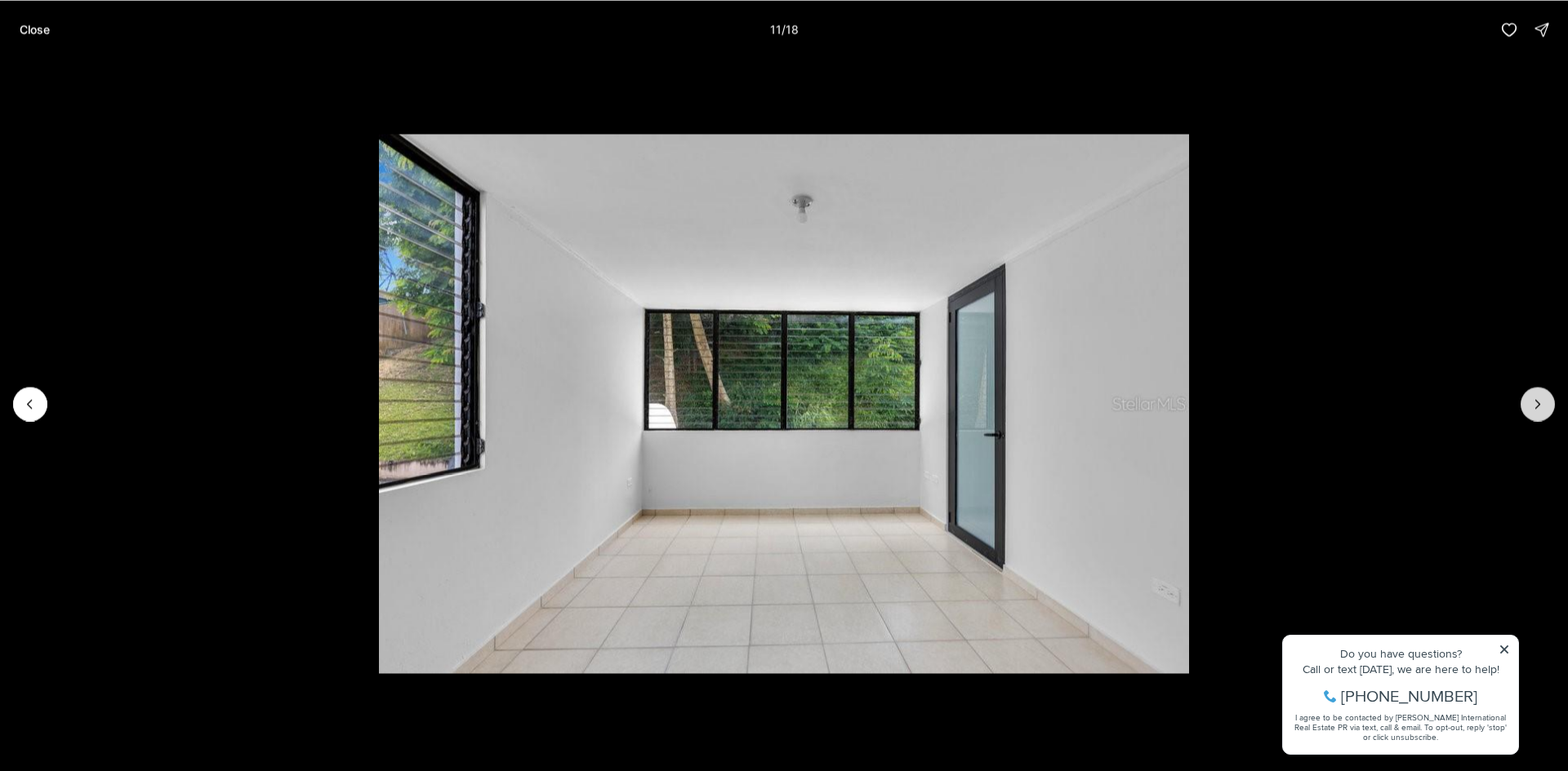
click at [1535, 405] on icon "Next slide" at bounding box center [1538, 404] width 16 height 16
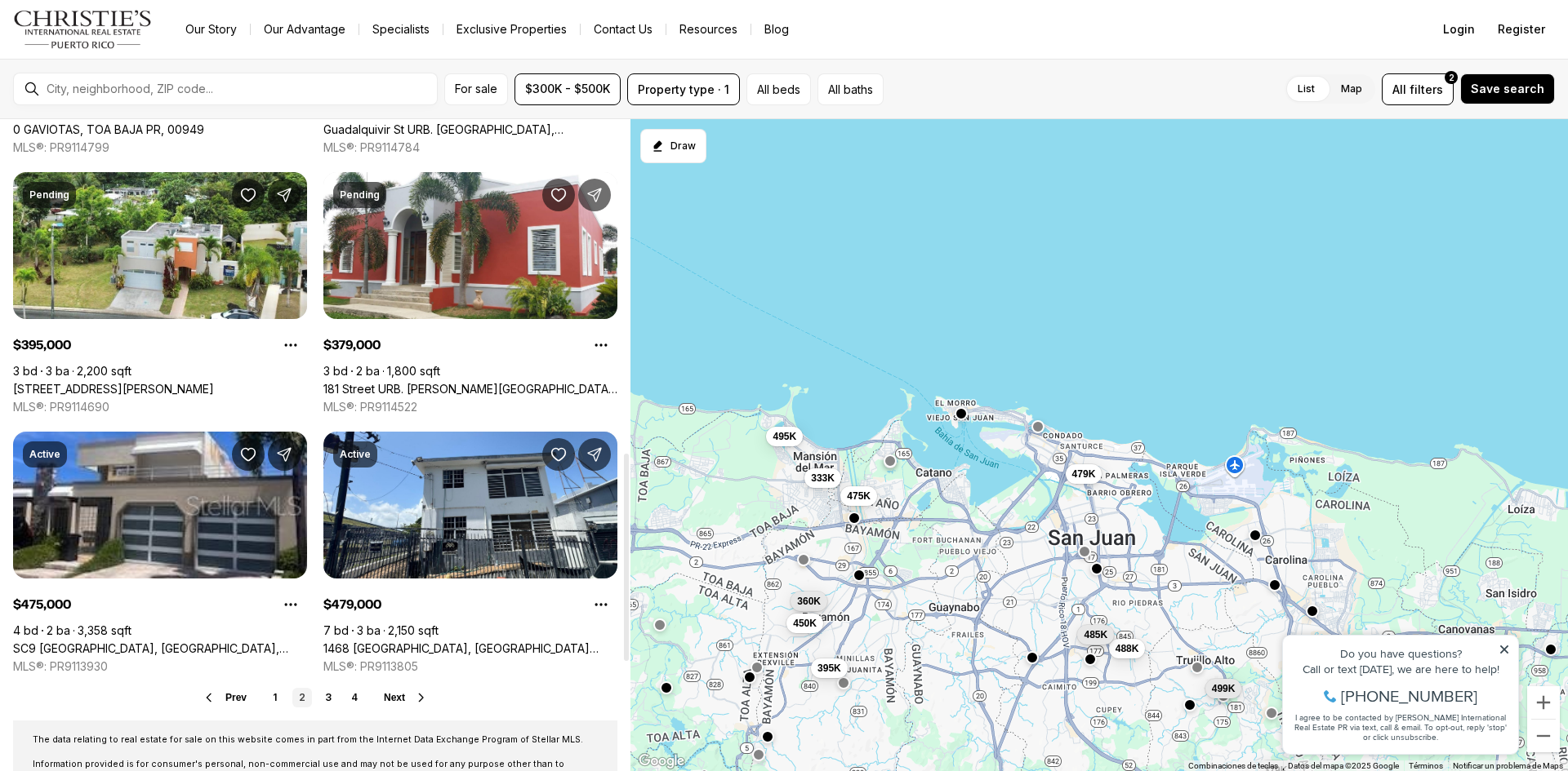
scroll to position [1061, 0]
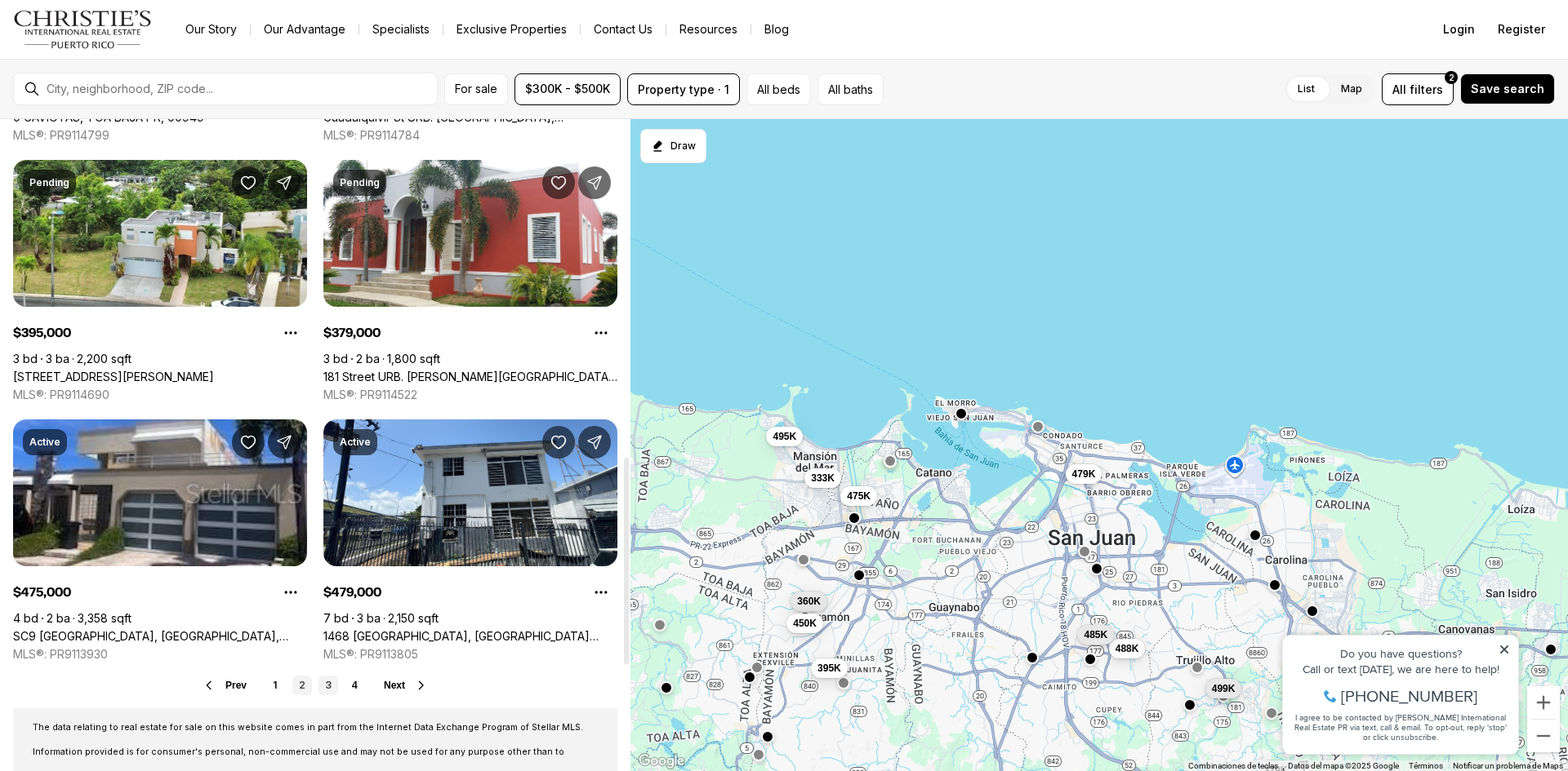
click at [325, 684] on link "3" at bounding box center [328, 686] width 20 height 20
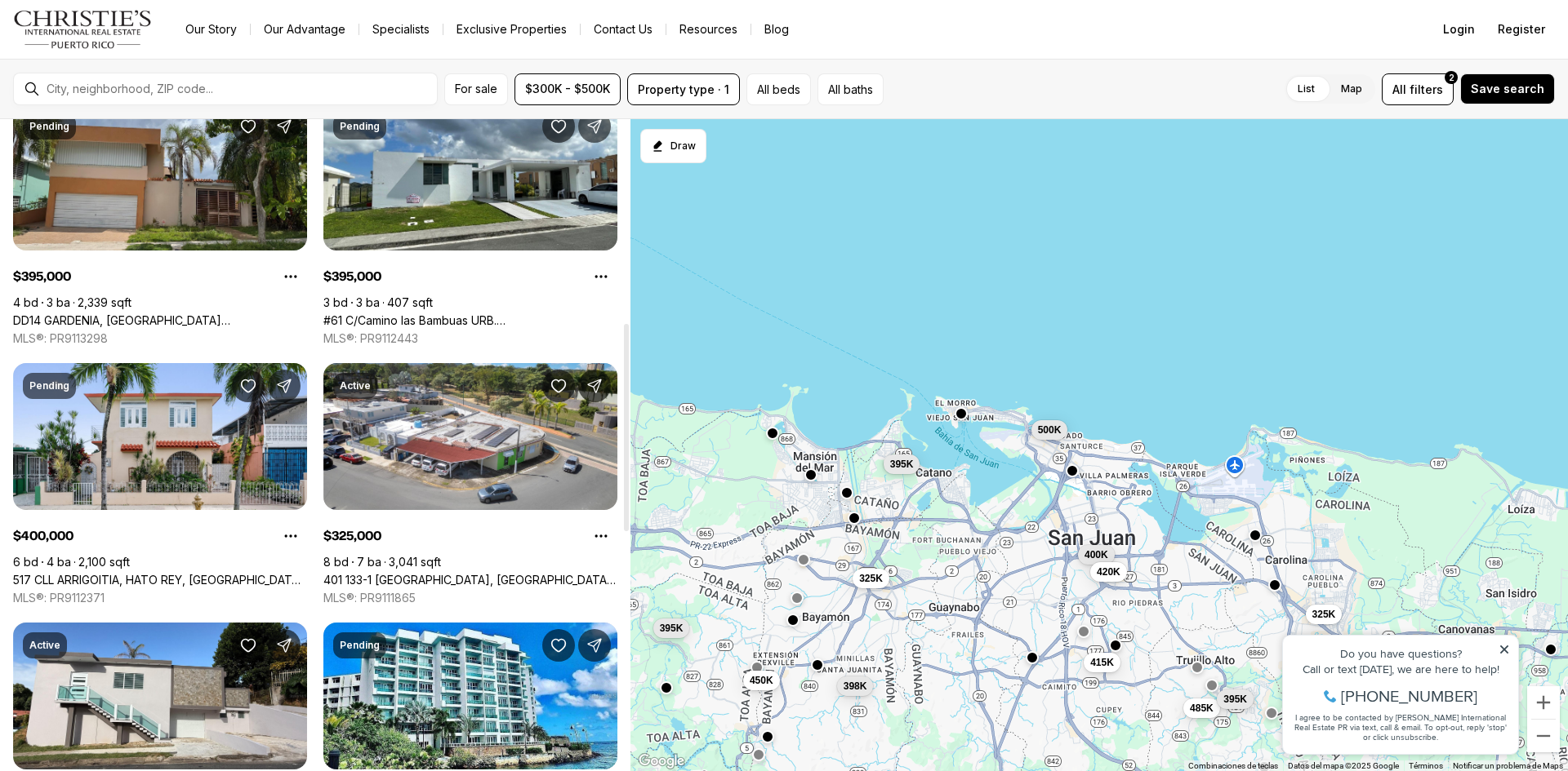
scroll to position [653, 0]
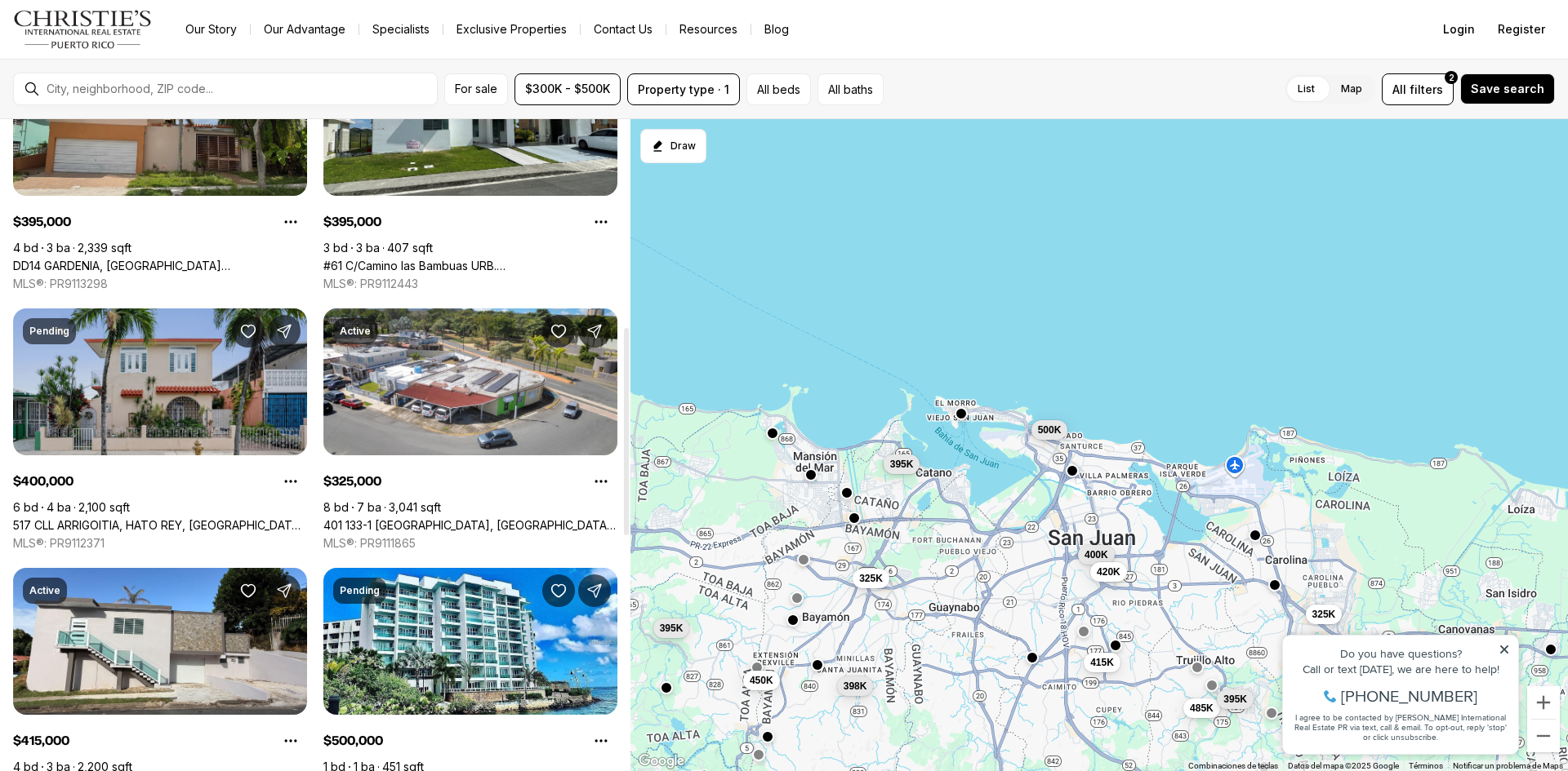
click at [196, 518] on link "517 CLL ARRIGOITIA, HATO REY, [GEOGRAPHIC_DATA][PERSON_NAME], 00918" at bounding box center [159, 526] width 294 height 15
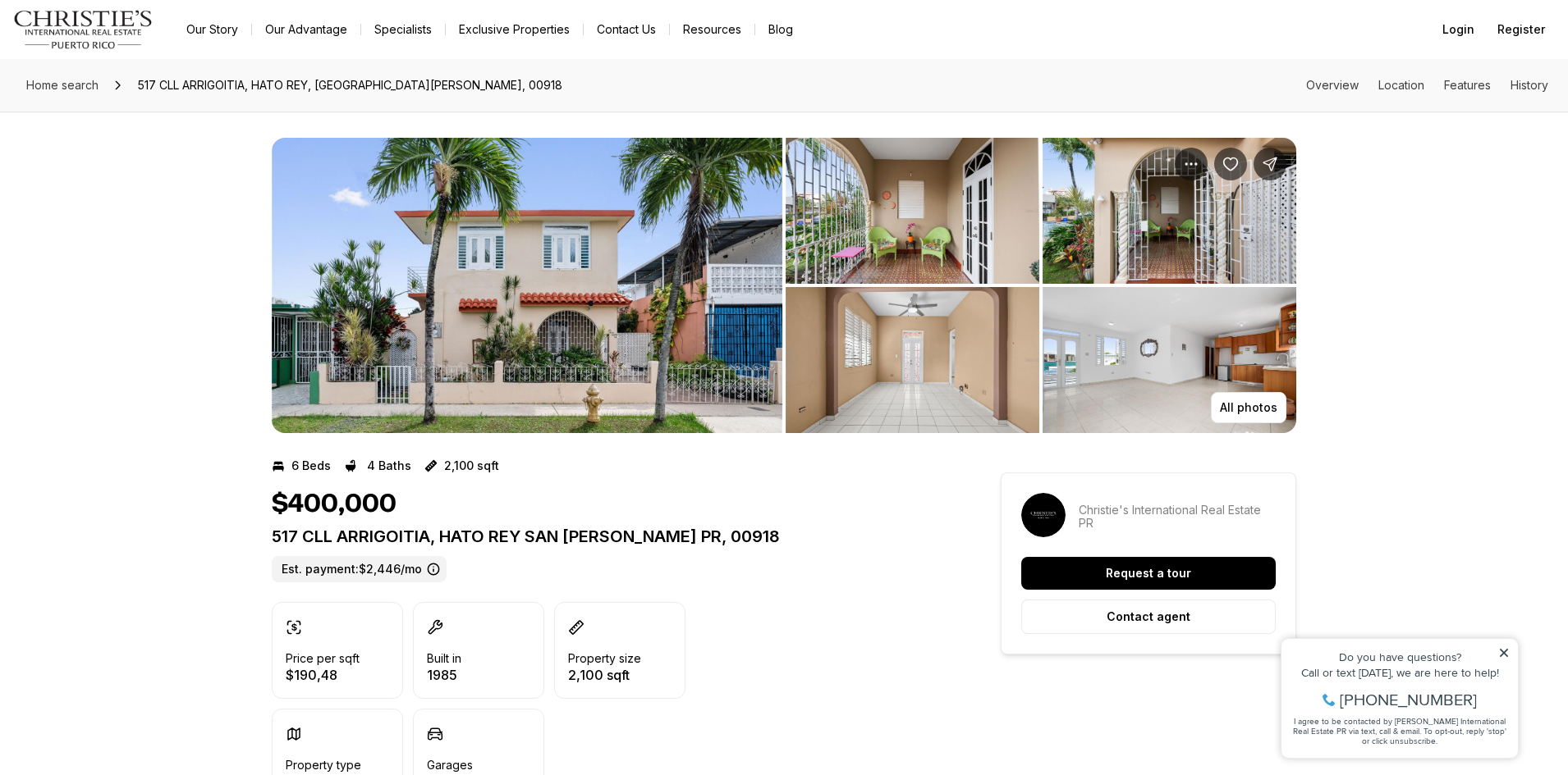
click at [919, 232] on img "View image gallery" at bounding box center [912, 211] width 253 height 146
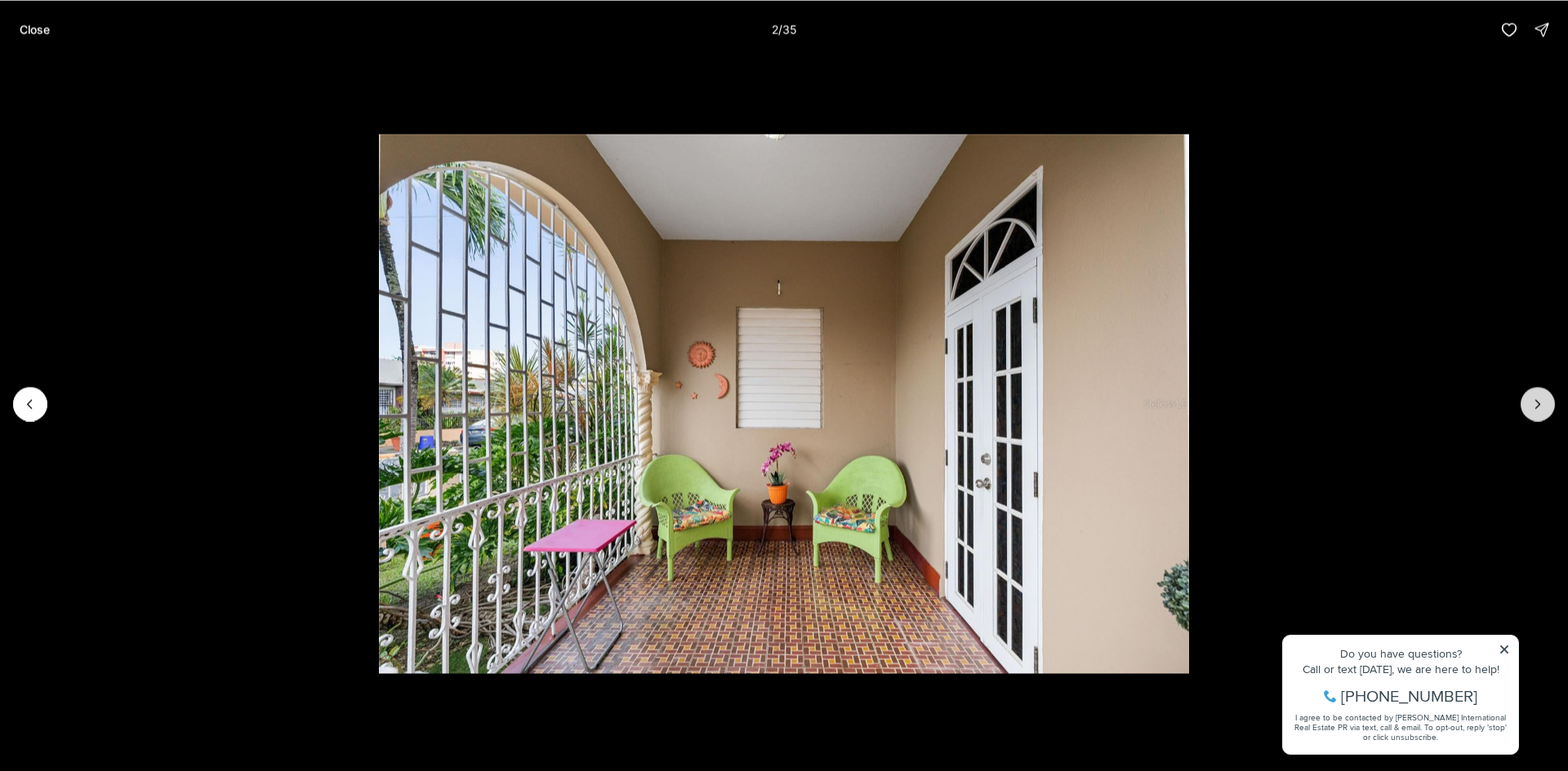
click at [1528, 391] on button "Next slide" at bounding box center [1538, 404] width 34 height 34
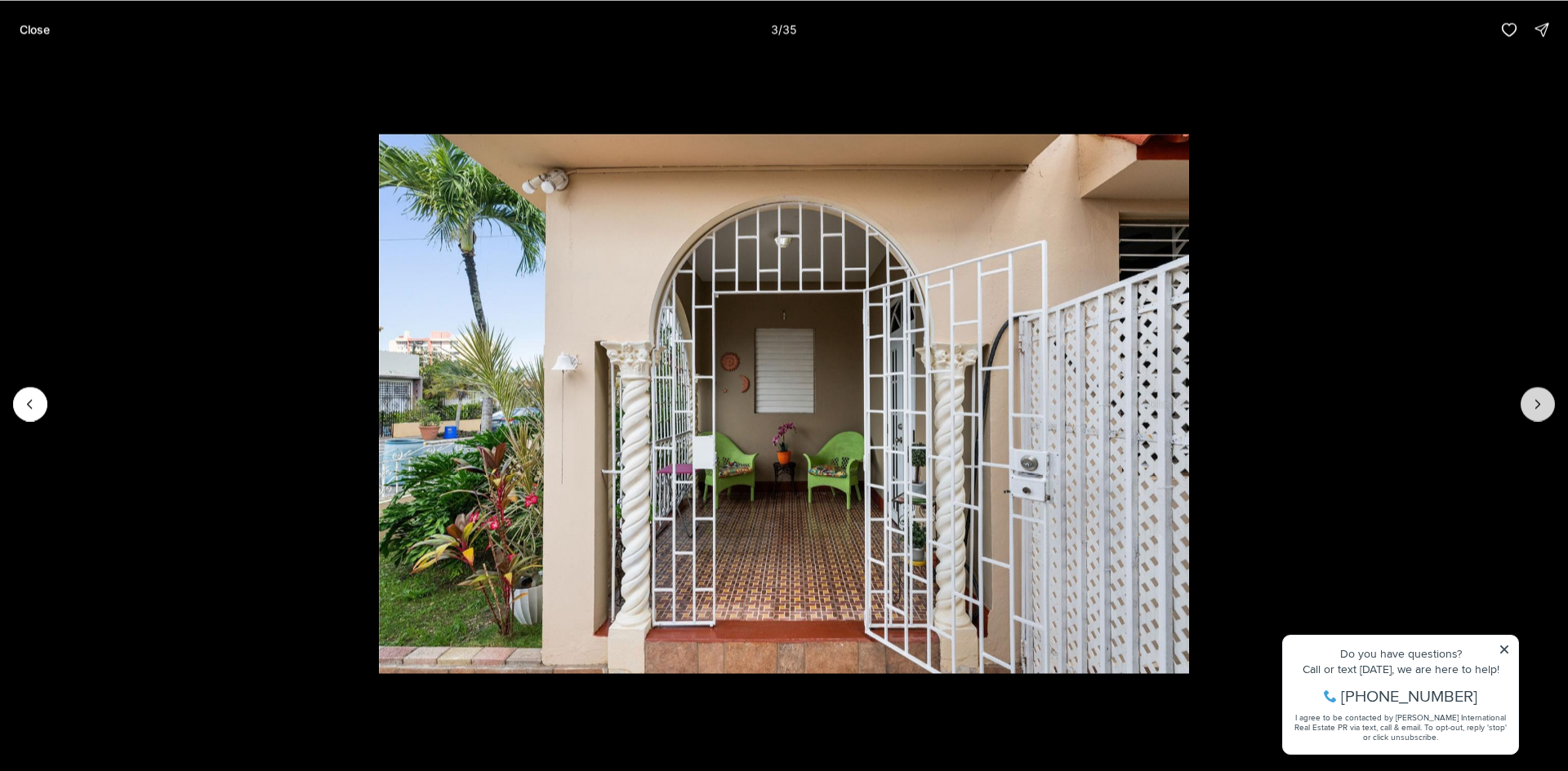
click at [1528, 391] on button "Next slide" at bounding box center [1538, 404] width 34 height 34
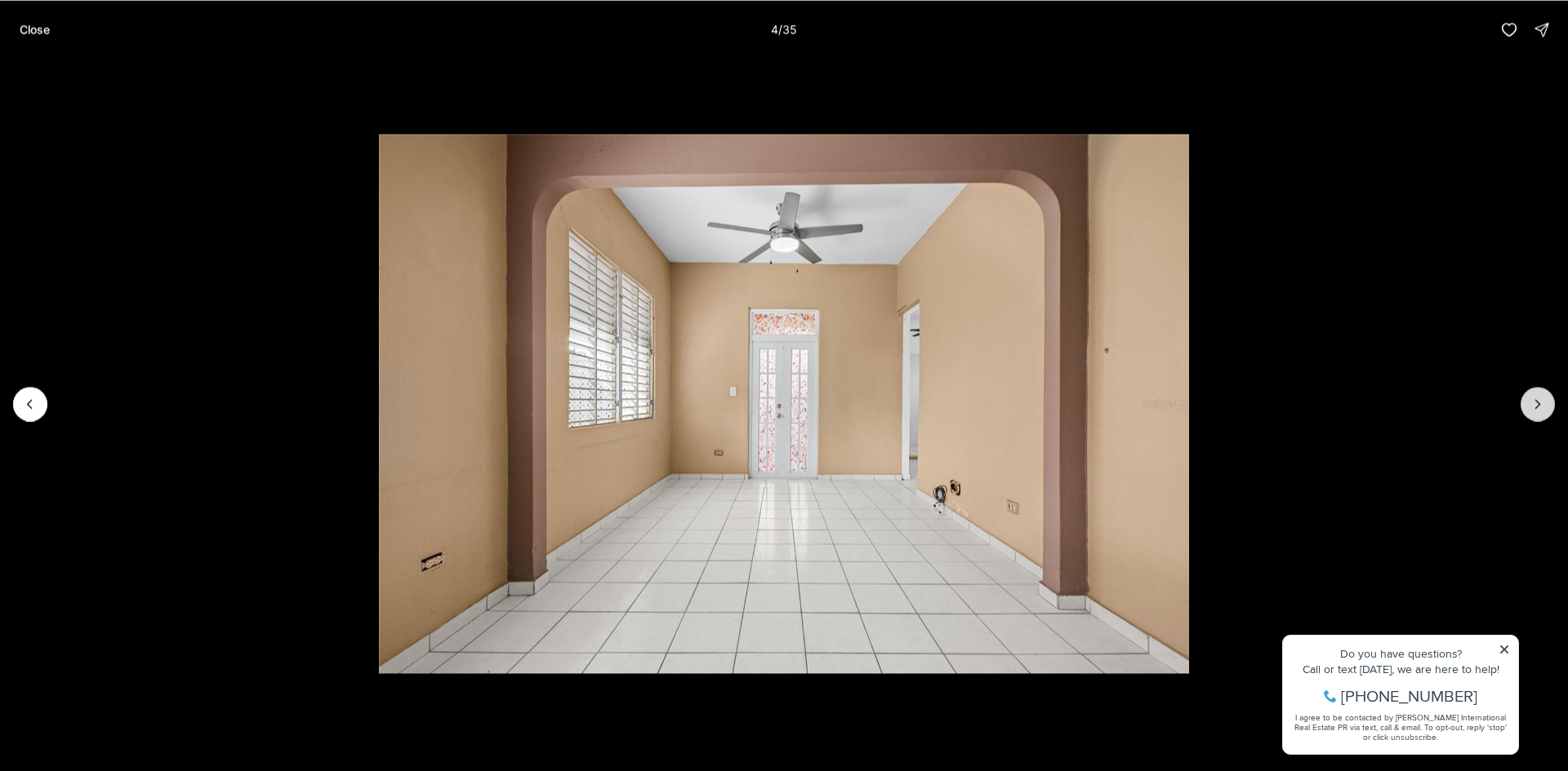
click at [1528, 391] on button "Next slide" at bounding box center [1538, 404] width 34 height 34
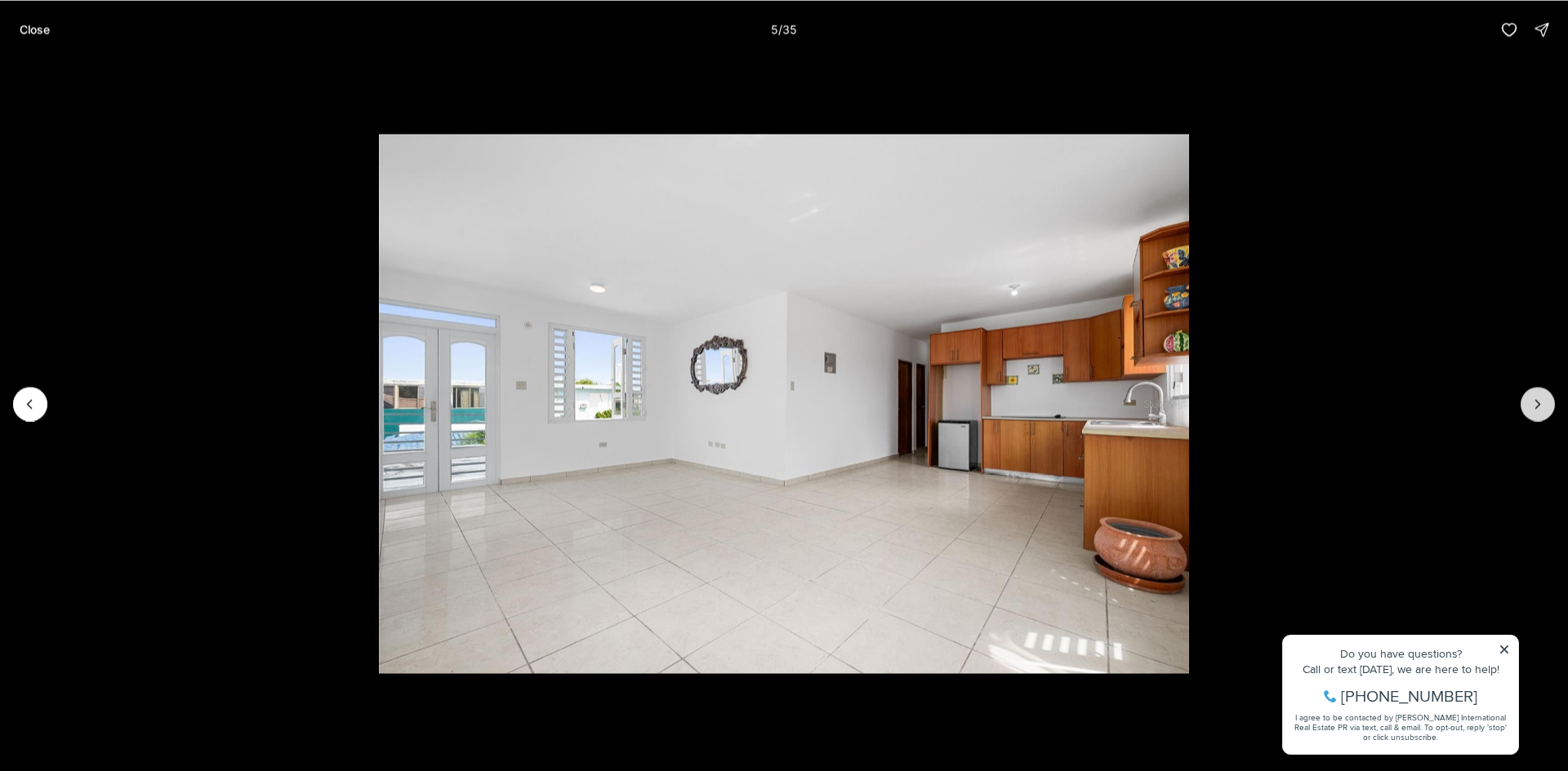
click at [1528, 391] on button "Next slide" at bounding box center [1538, 404] width 34 height 34
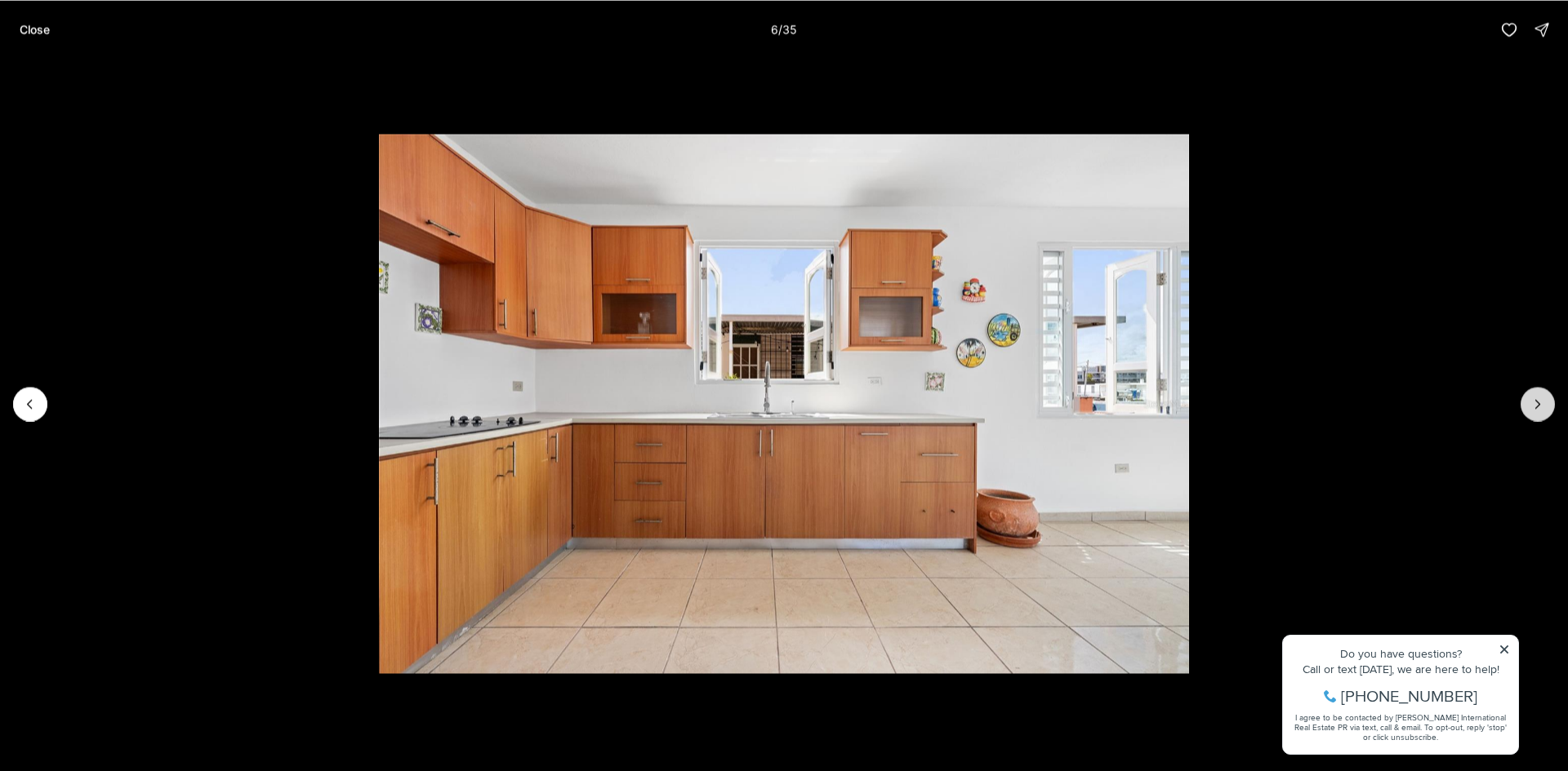
click at [1528, 391] on button "Next slide" at bounding box center [1538, 404] width 34 height 34
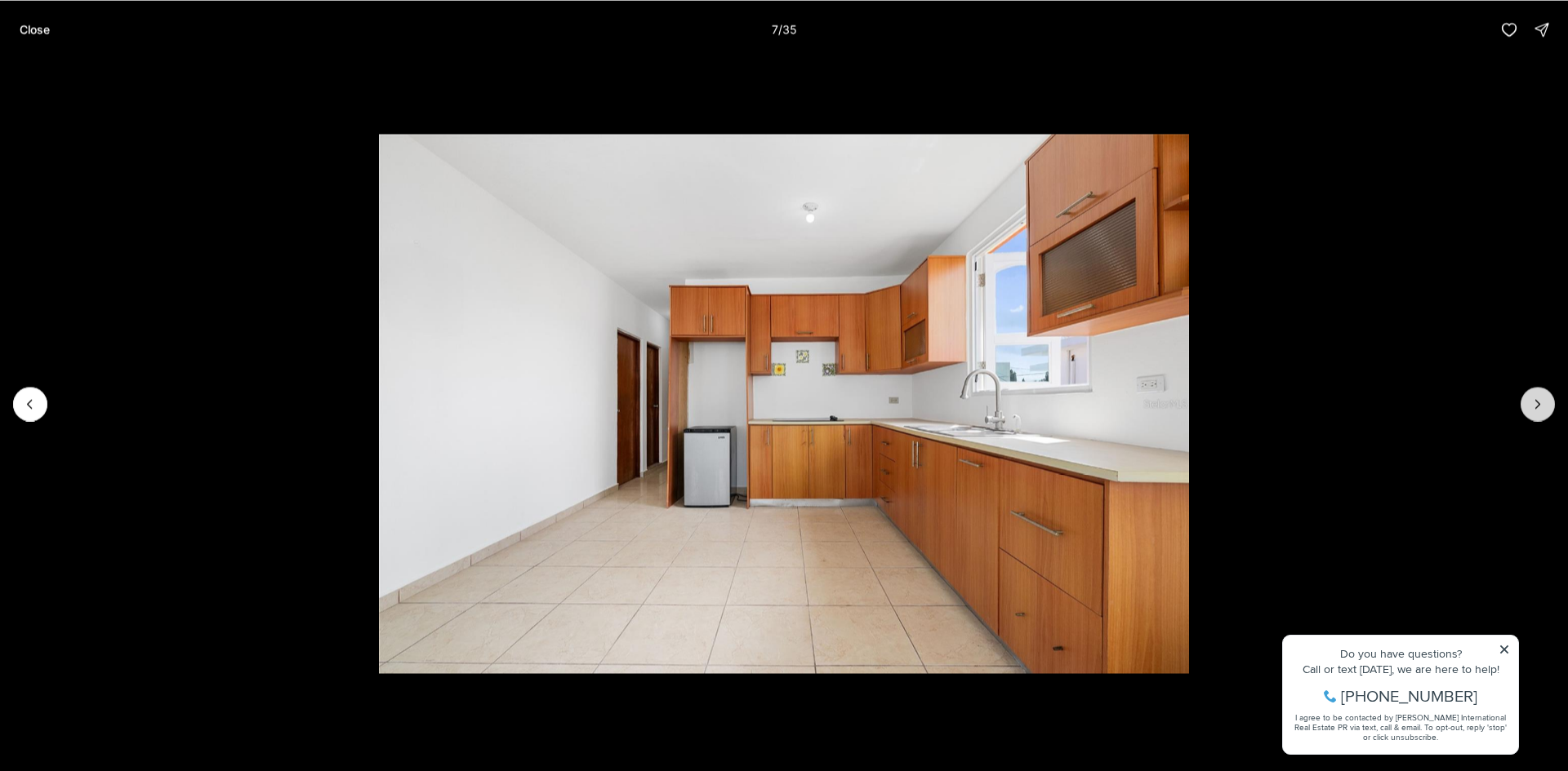
click at [1528, 391] on button "Next slide" at bounding box center [1538, 404] width 34 height 34
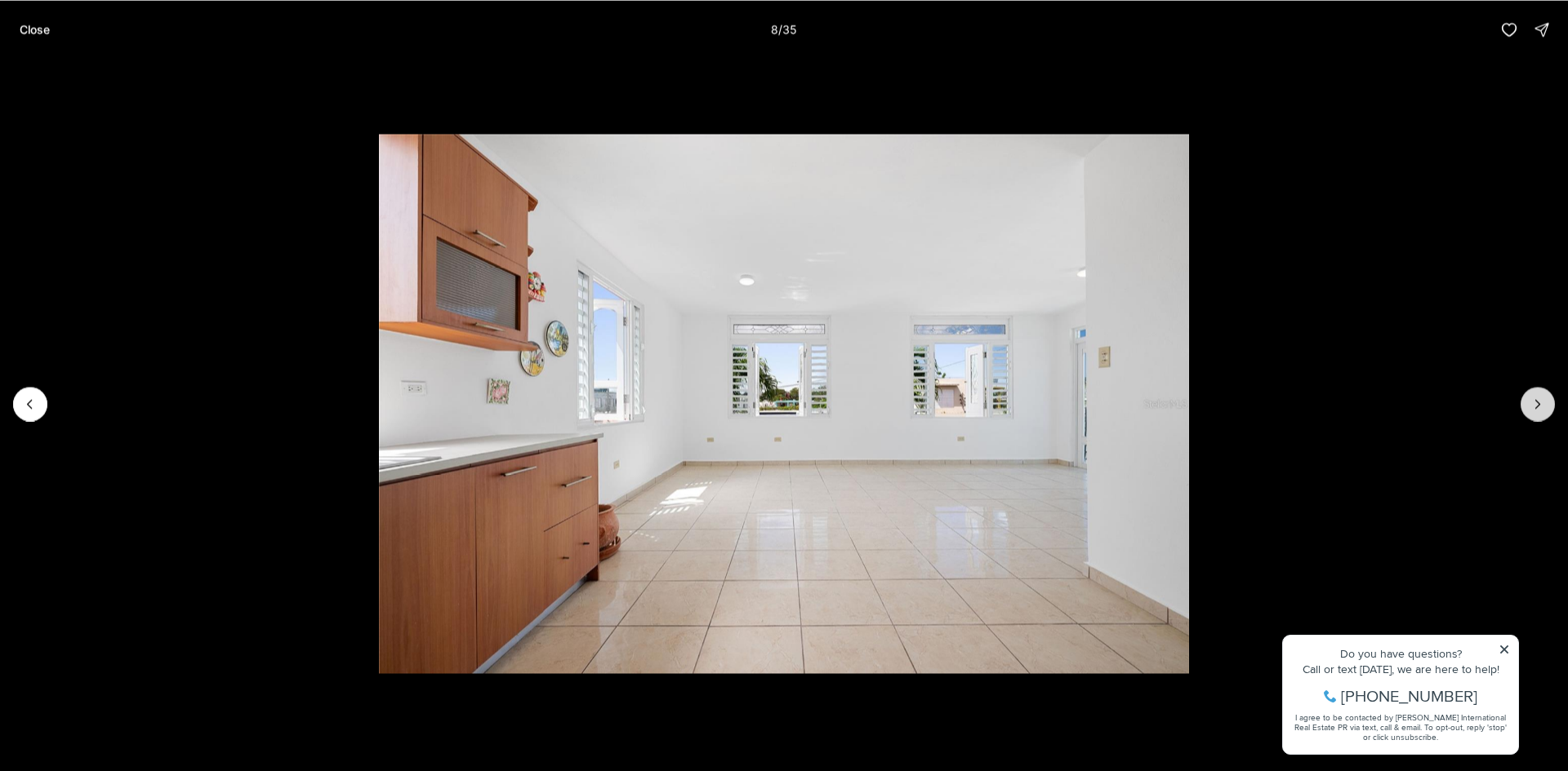
click at [1528, 391] on button "Next slide" at bounding box center [1538, 404] width 34 height 34
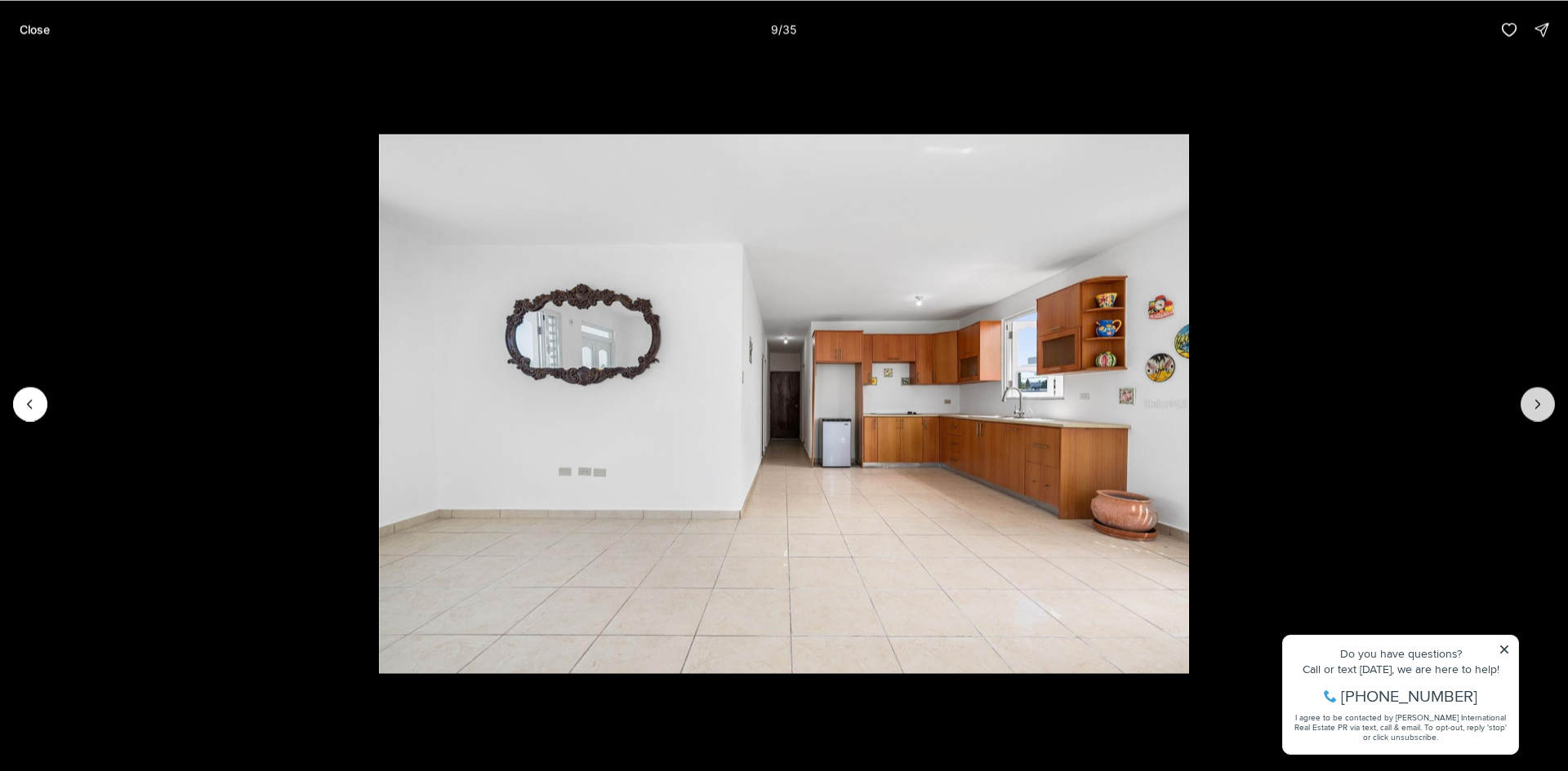
click at [1528, 391] on button "Next slide" at bounding box center [1538, 404] width 34 height 34
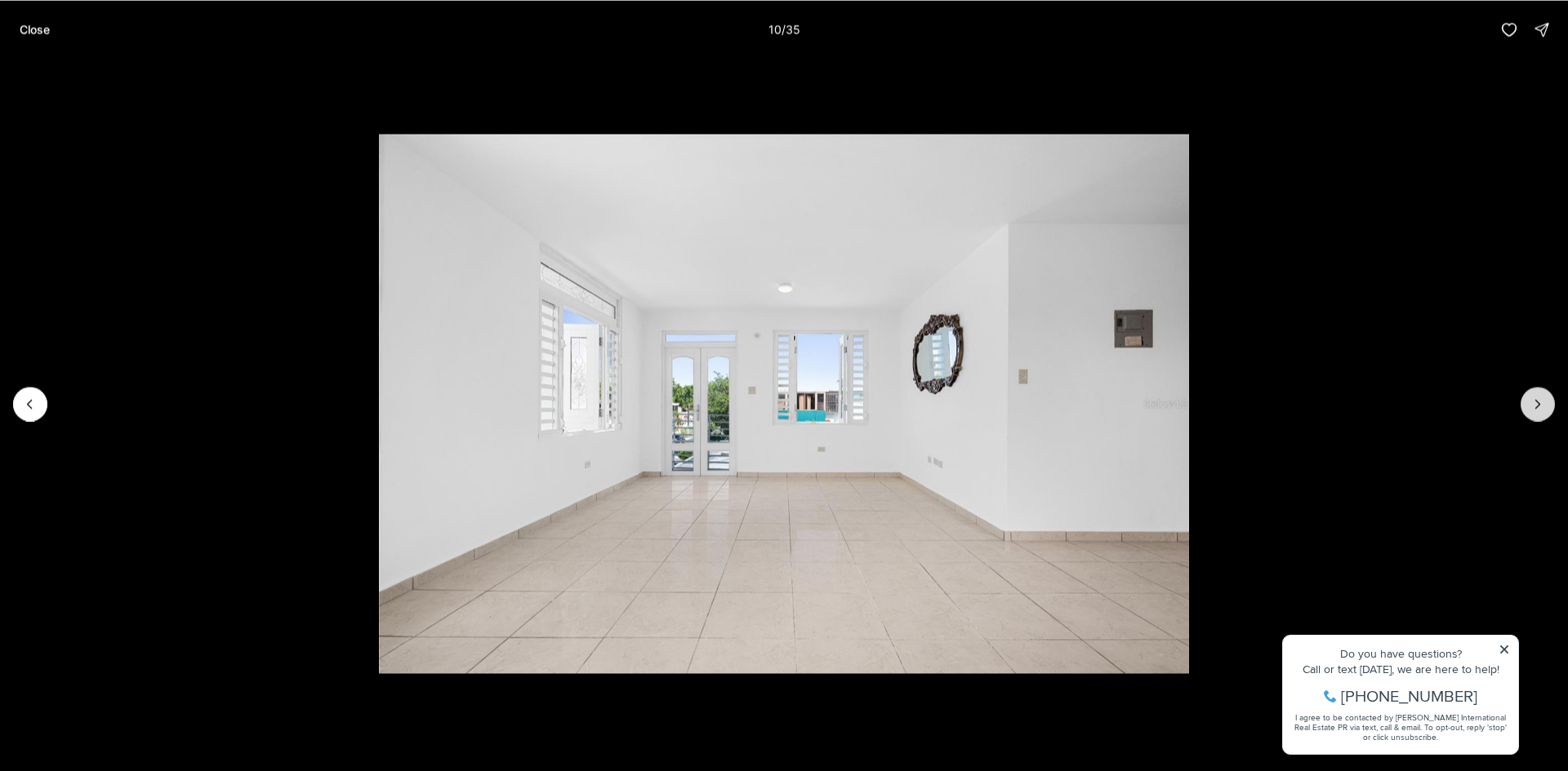
click at [1528, 391] on button "Next slide" at bounding box center [1538, 404] width 34 height 34
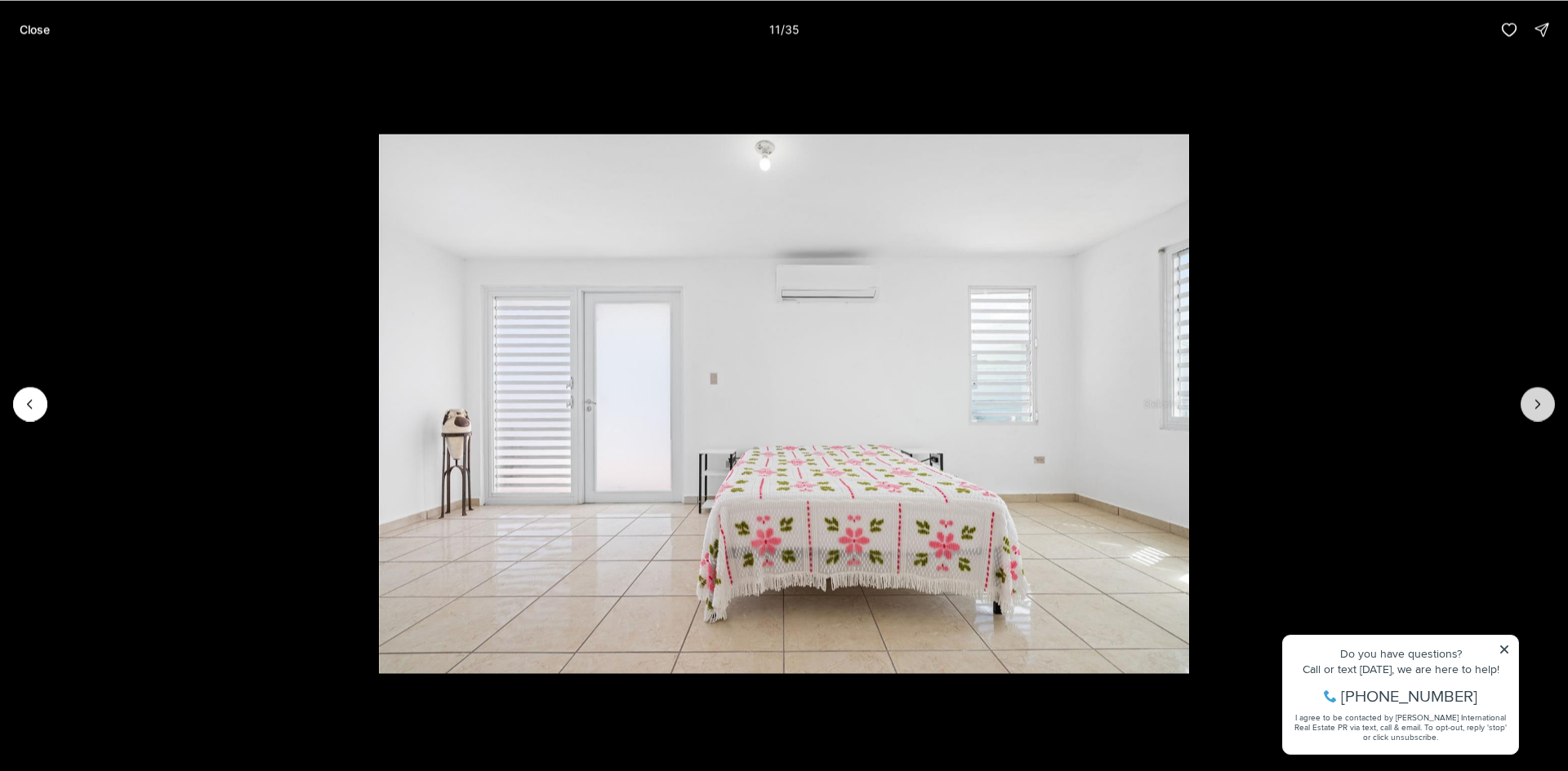
click at [1528, 391] on button "Next slide" at bounding box center [1538, 404] width 34 height 34
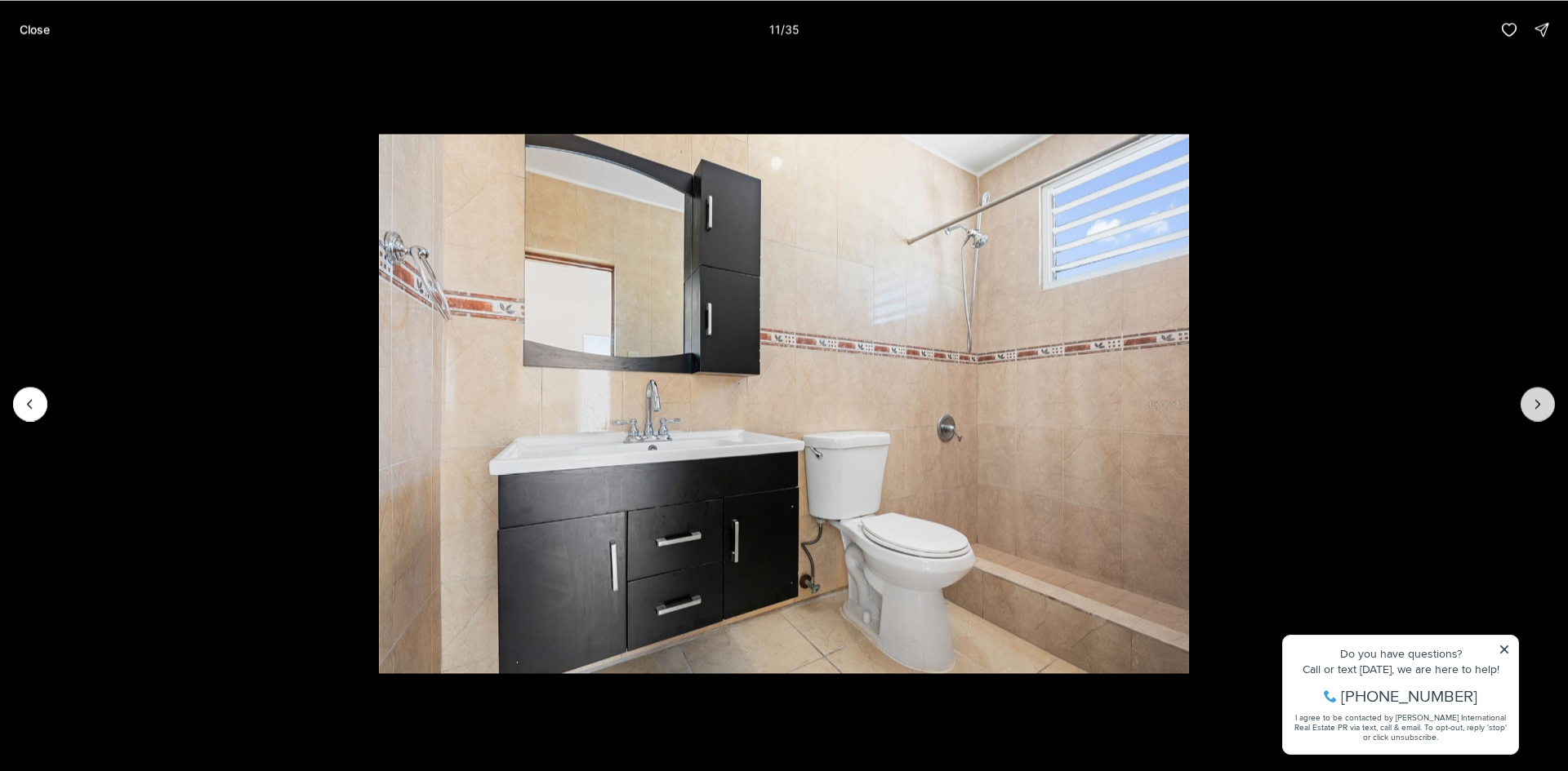
click at [1528, 391] on button "Next slide" at bounding box center [1538, 404] width 34 height 34
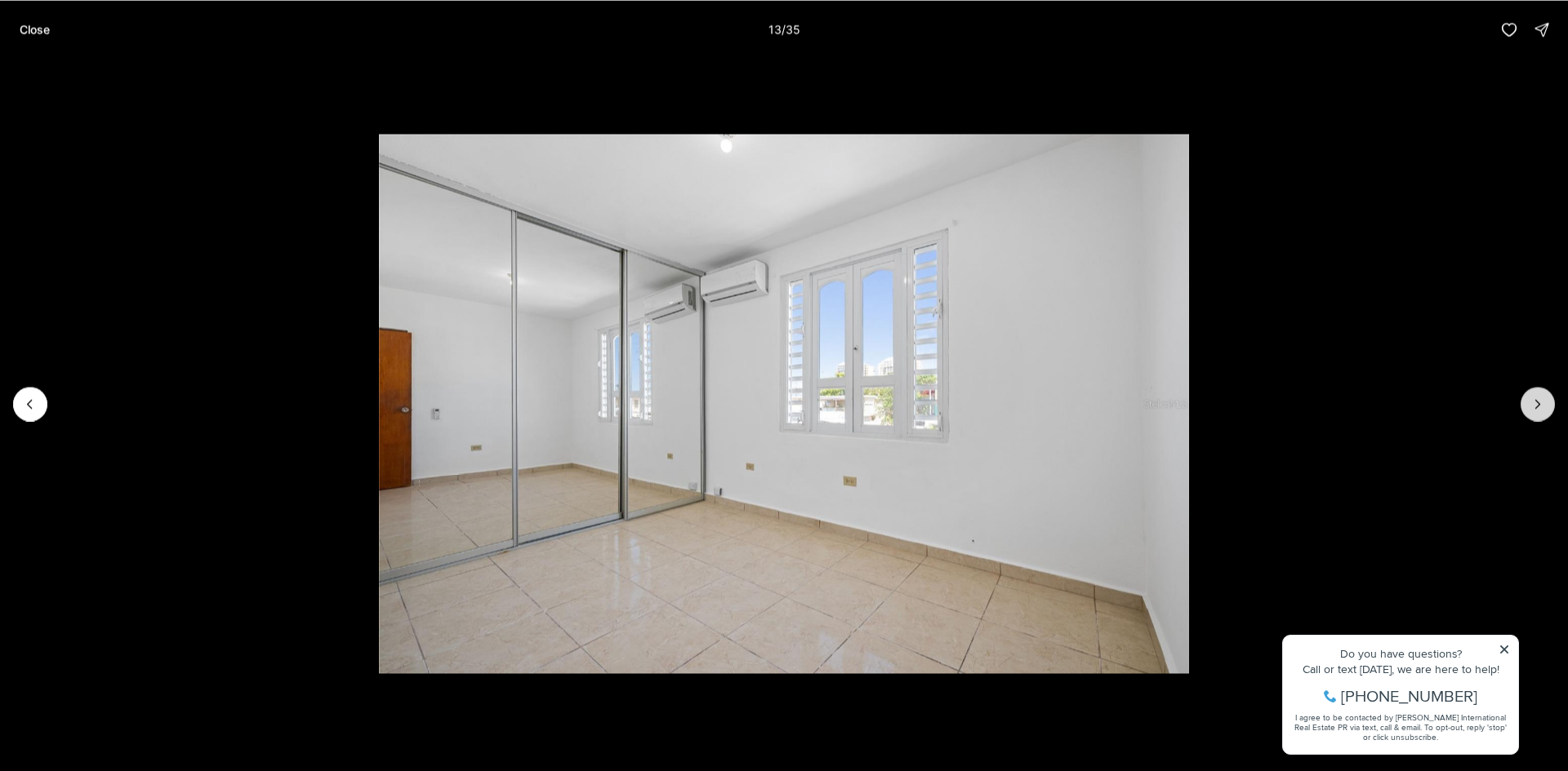
click at [1528, 391] on button "Next slide" at bounding box center [1538, 404] width 34 height 34
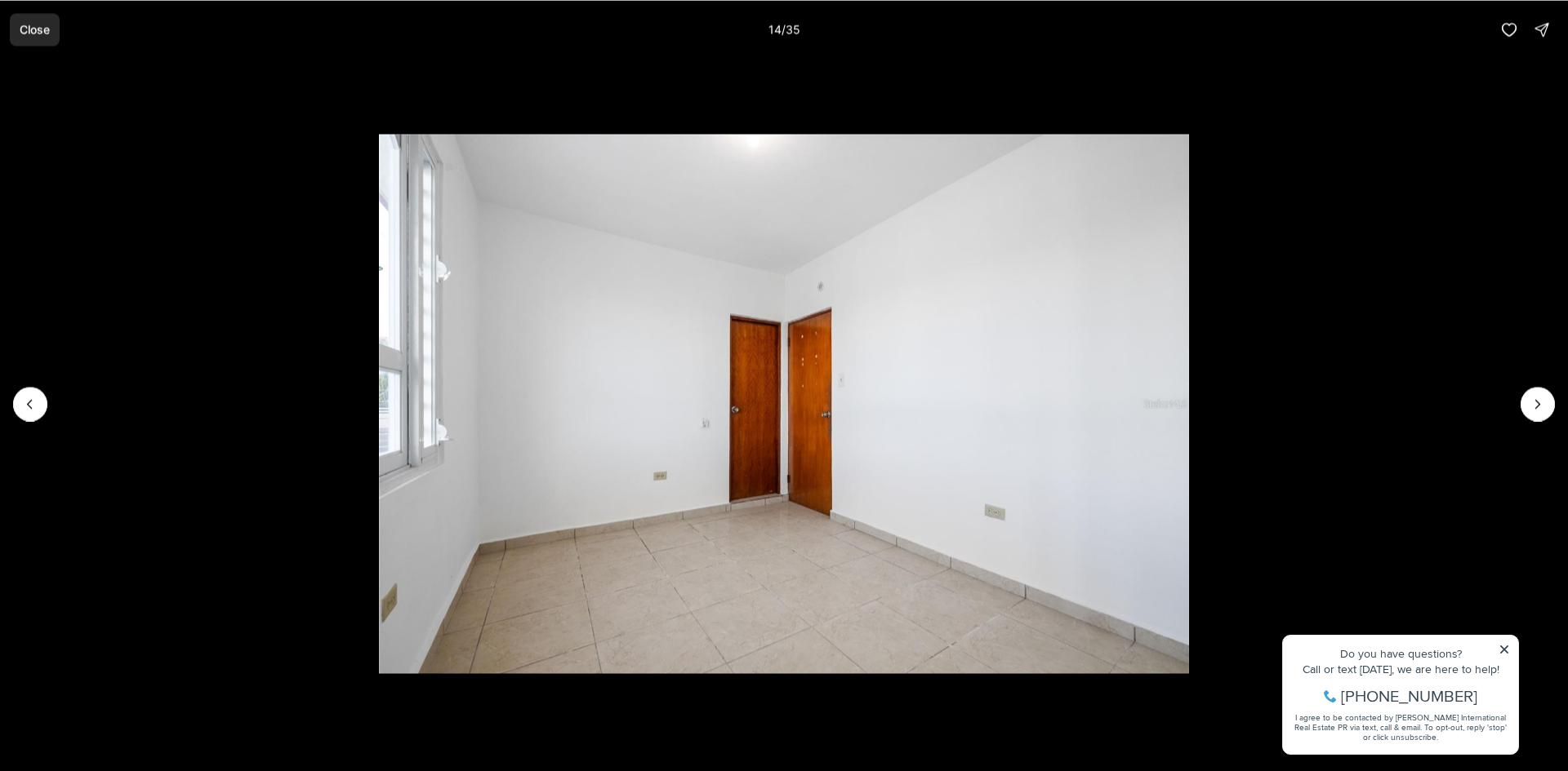
click at [52, 36] on button "Close" at bounding box center [34, 29] width 50 height 33
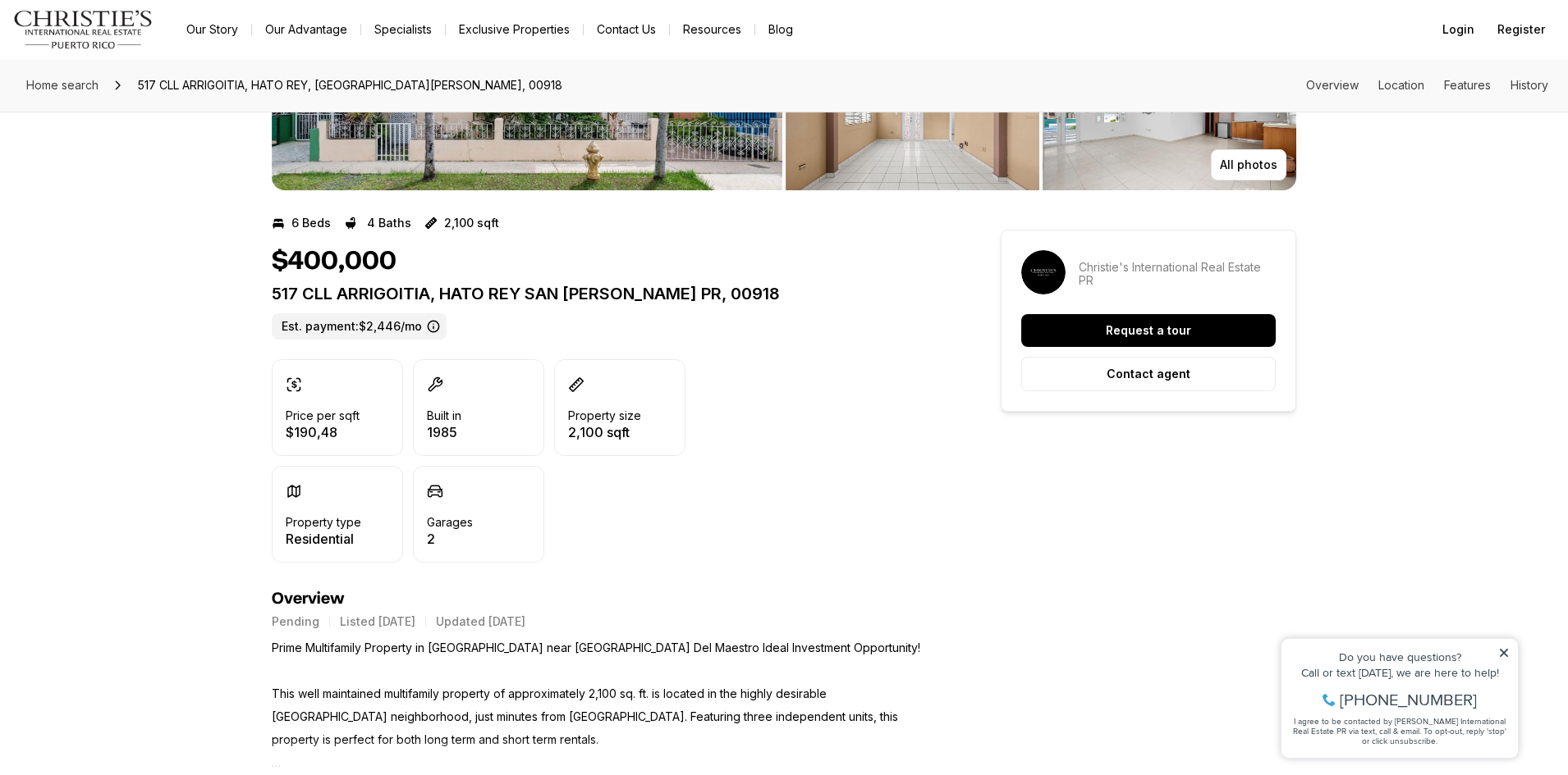
scroll to position [246, 0]
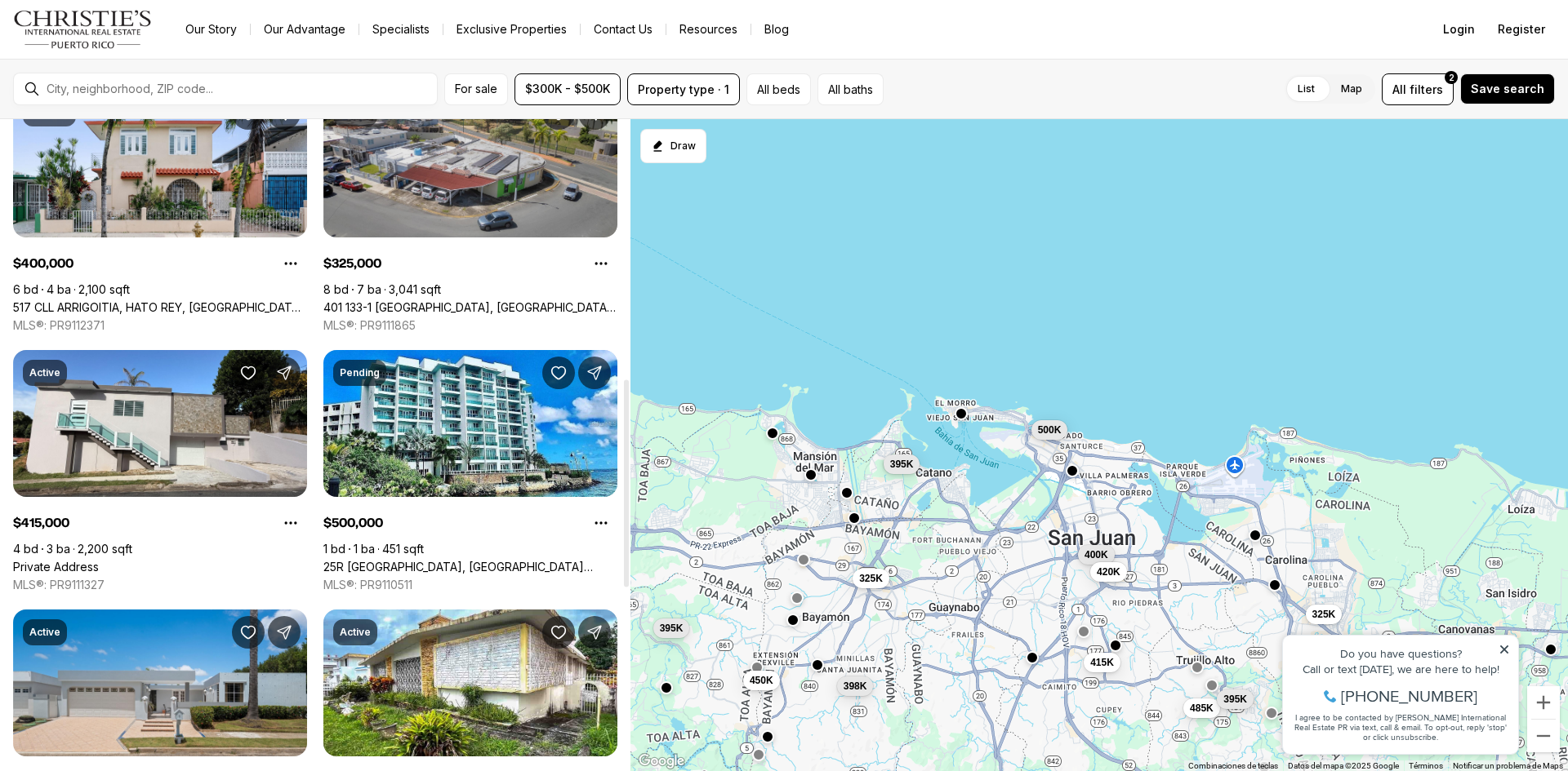
scroll to position [898, 0]
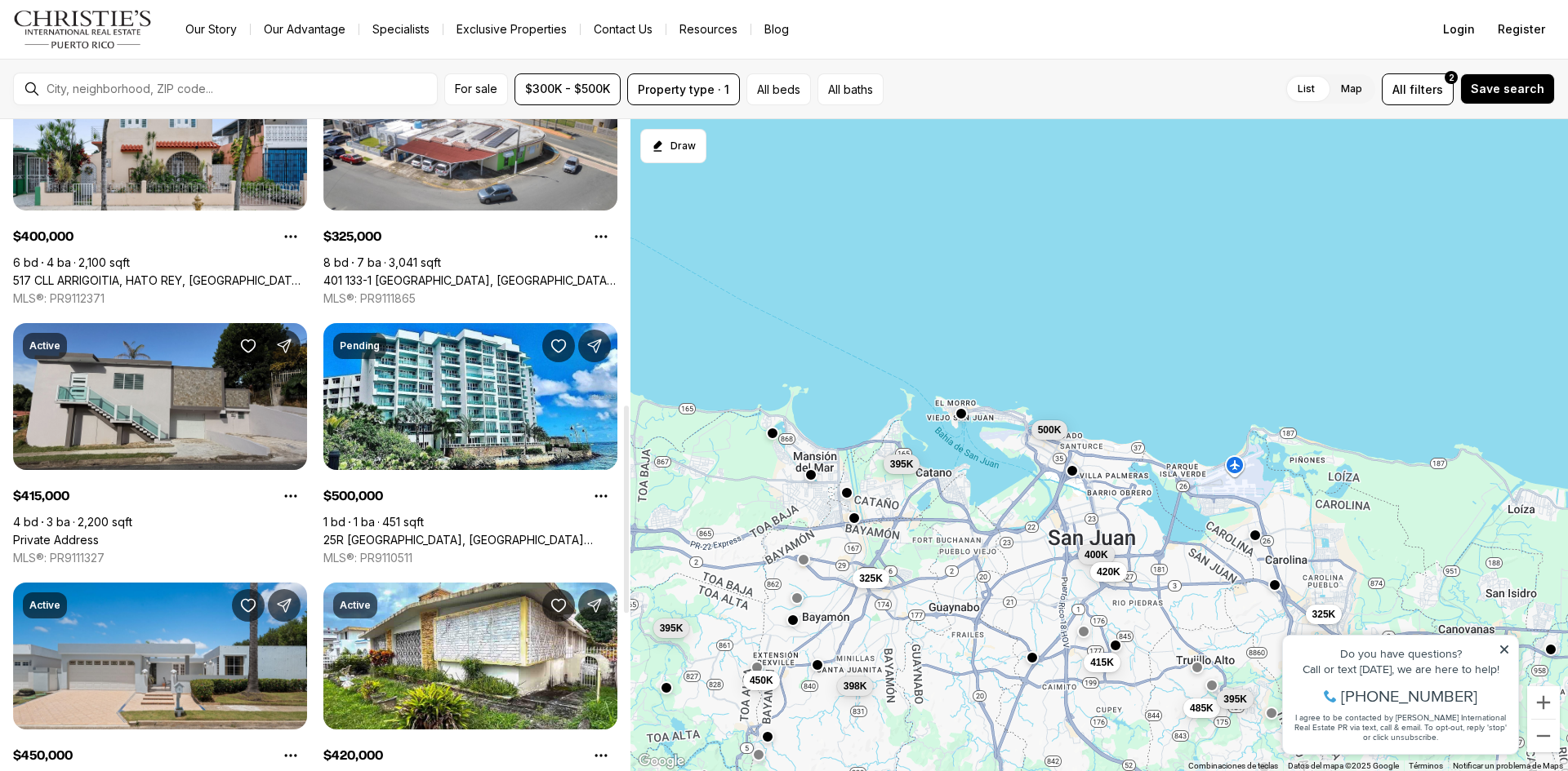
click at [99, 533] on link "Private Address" at bounding box center [56, 540] width 86 height 15
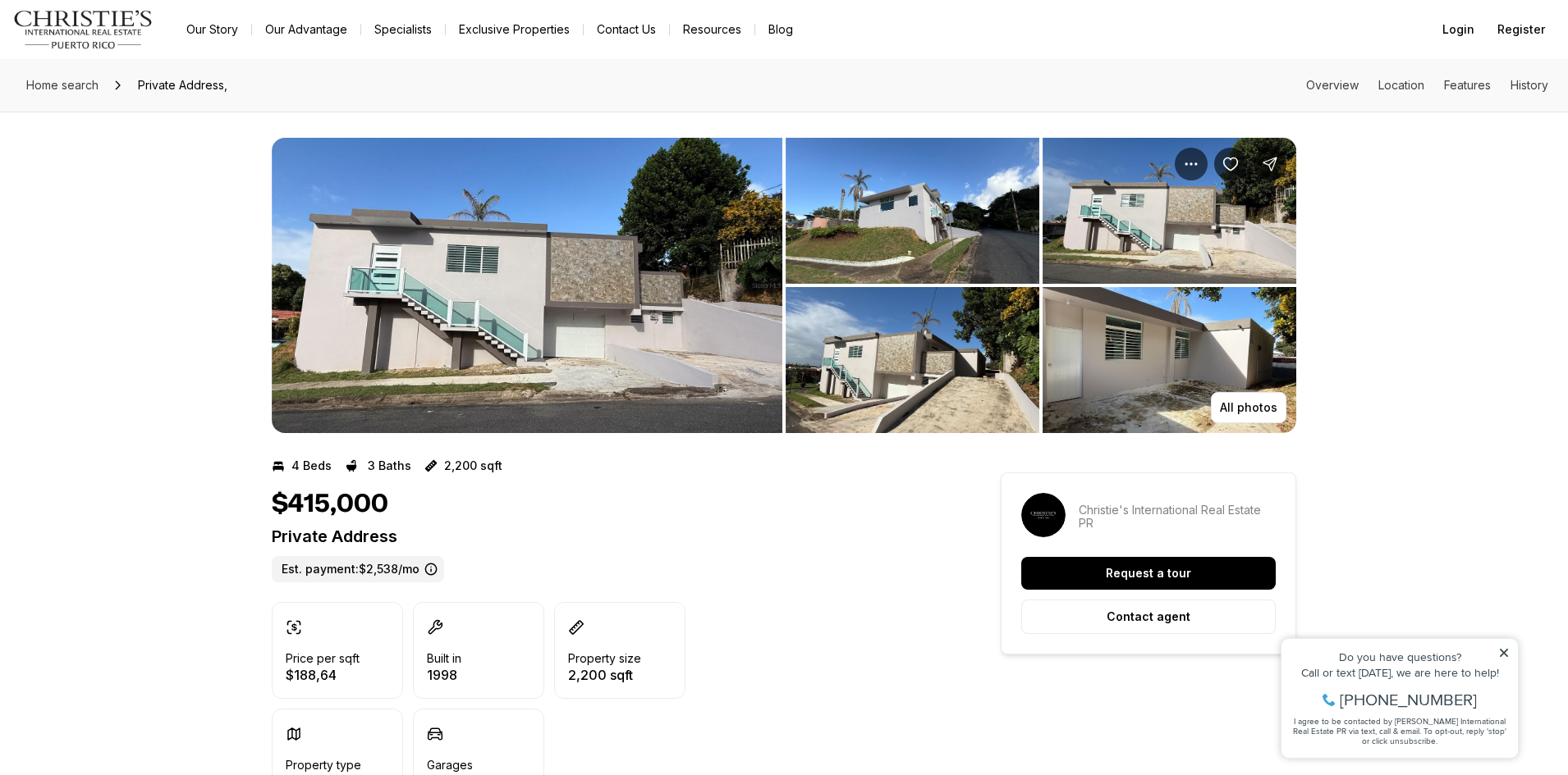
click at [935, 239] on img "View image gallery" at bounding box center [912, 211] width 253 height 146
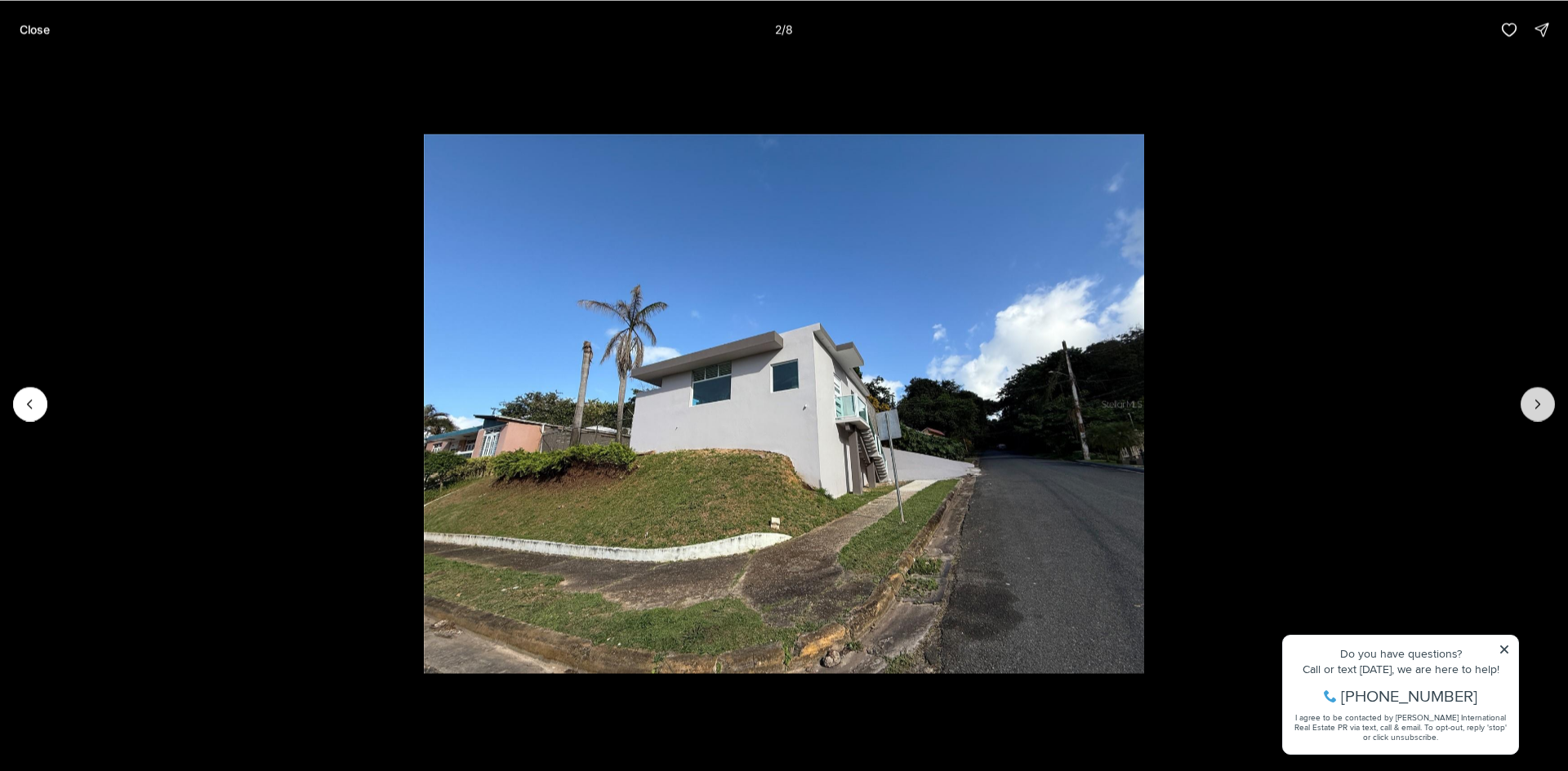
click at [1533, 408] on icon "Next slide" at bounding box center [1538, 404] width 16 height 16
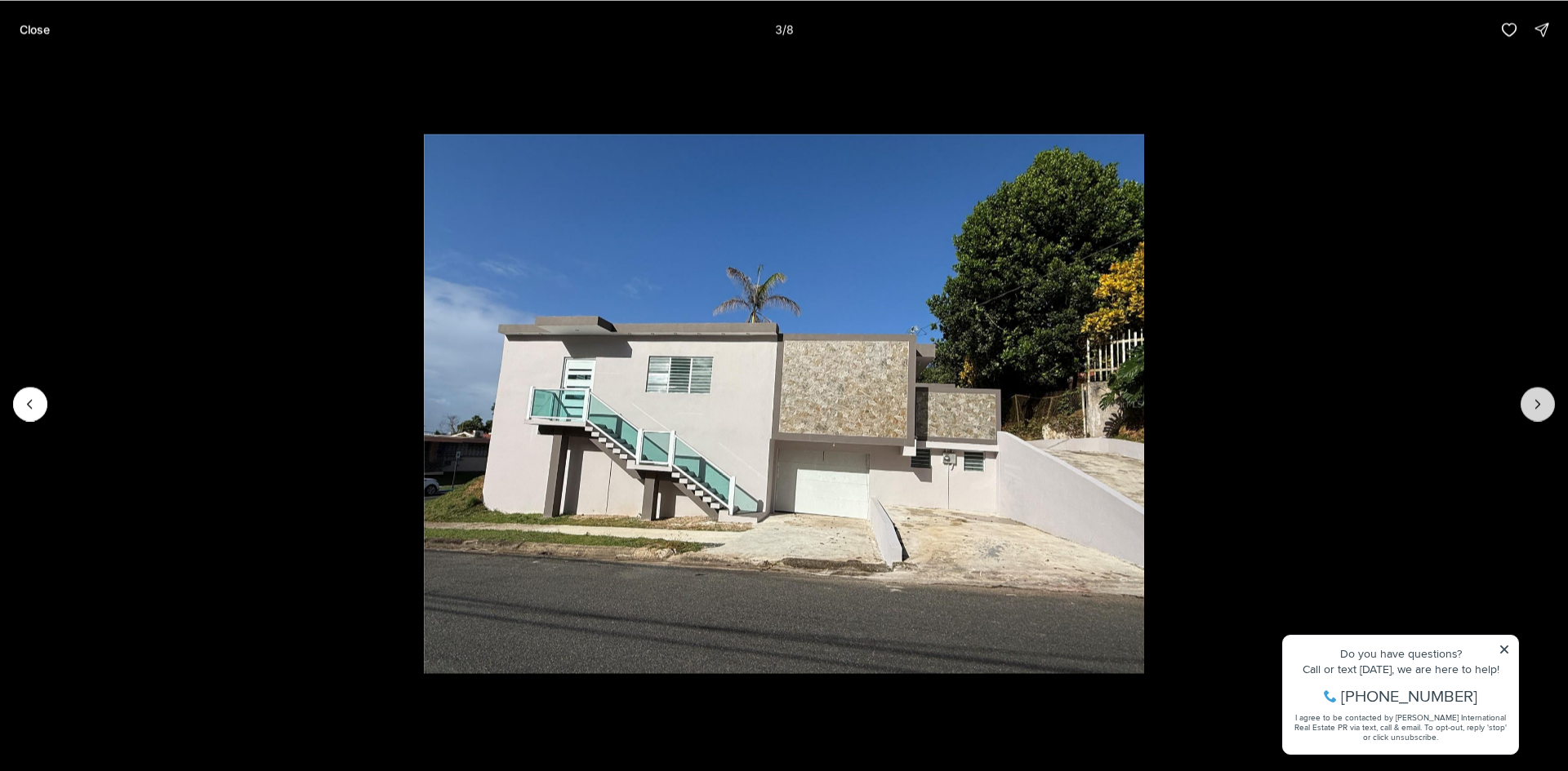
click at [1533, 408] on icon "Next slide" at bounding box center [1538, 404] width 16 height 16
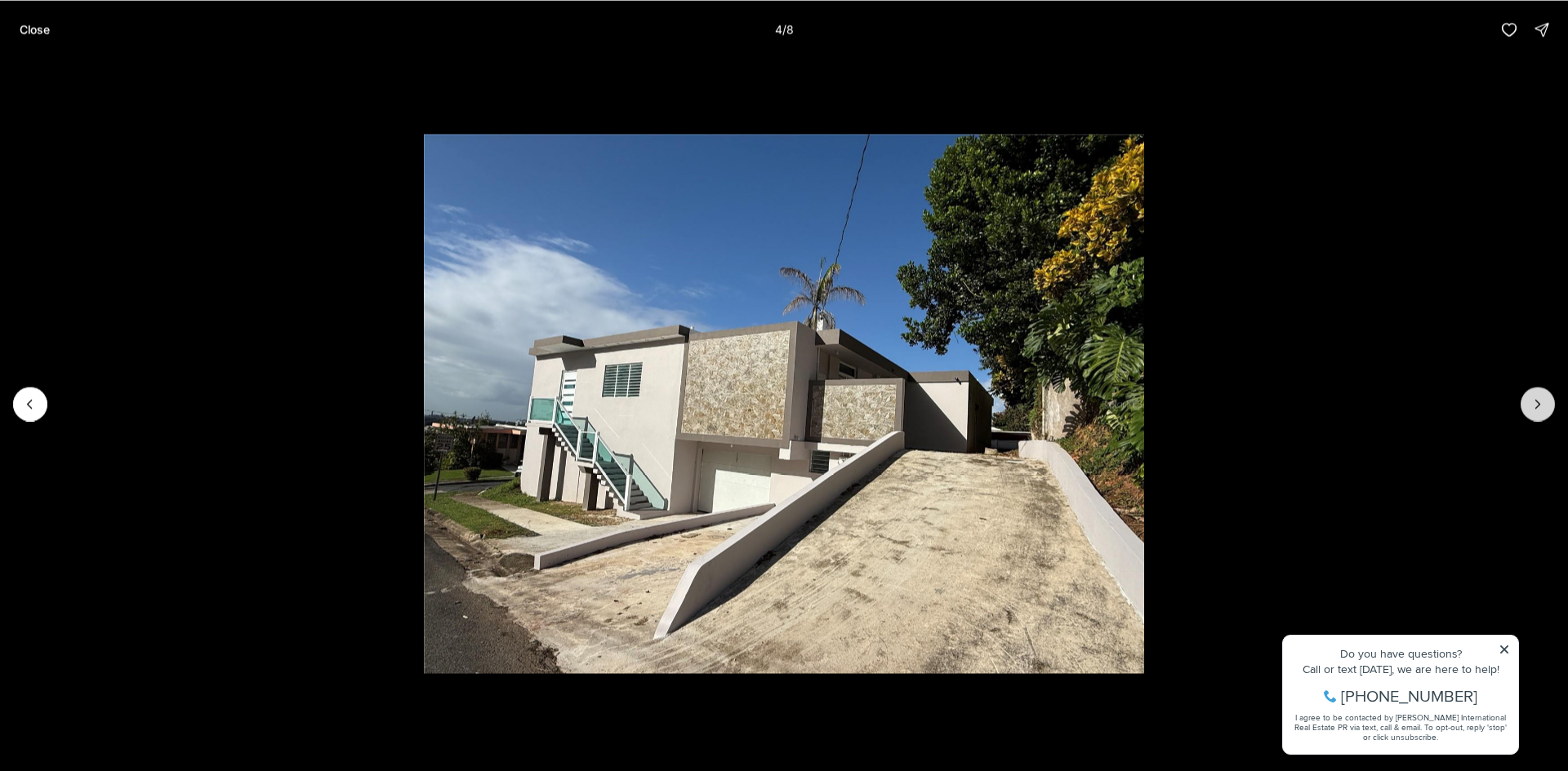
click at [1533, 408] on icon "Next slide" at bounding box center [1538, 404] width 16 height 16
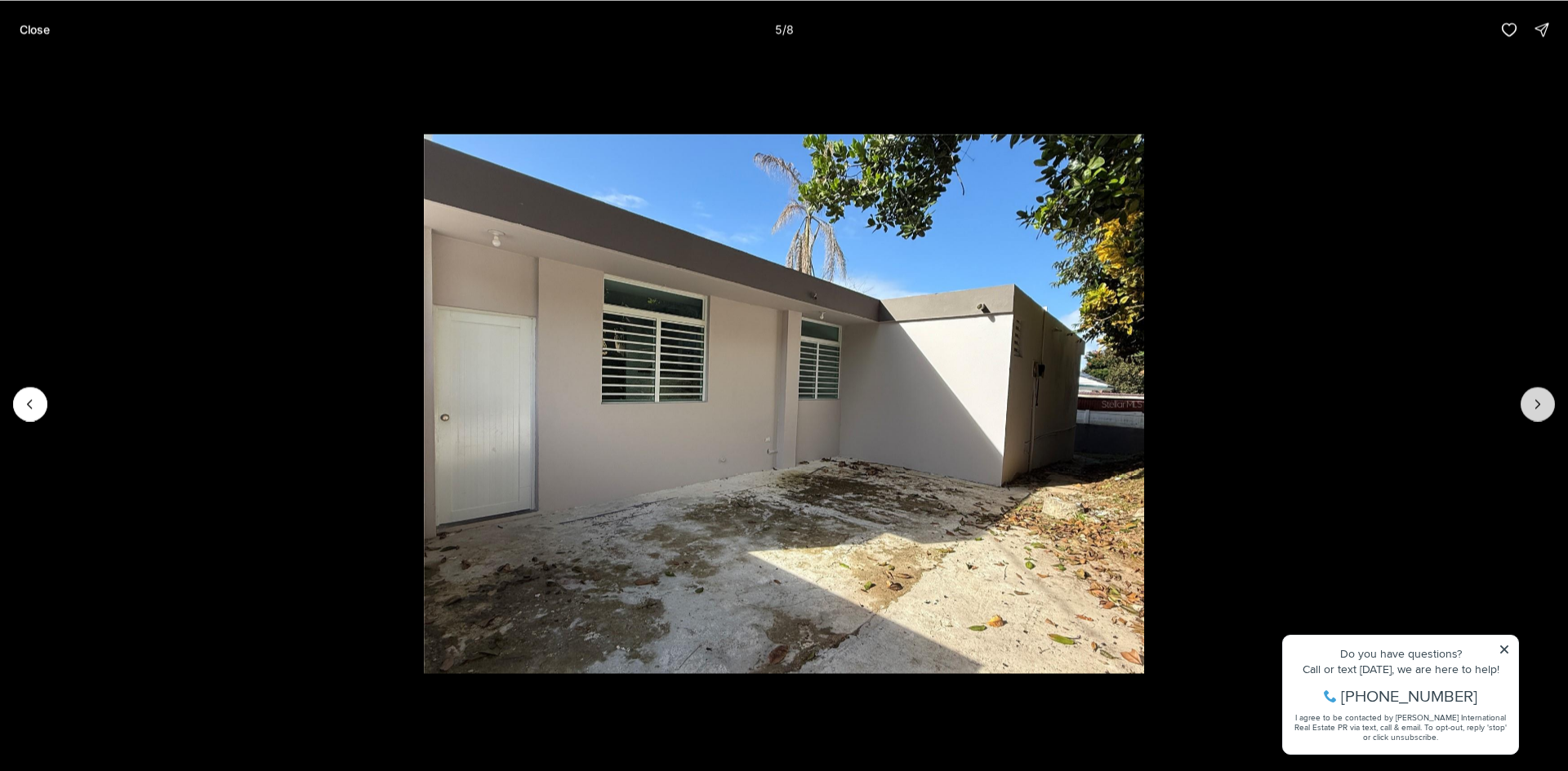
click at [1533, 408] on icon "Next slide" at bounding box center [1538, 404] width 16 height 16
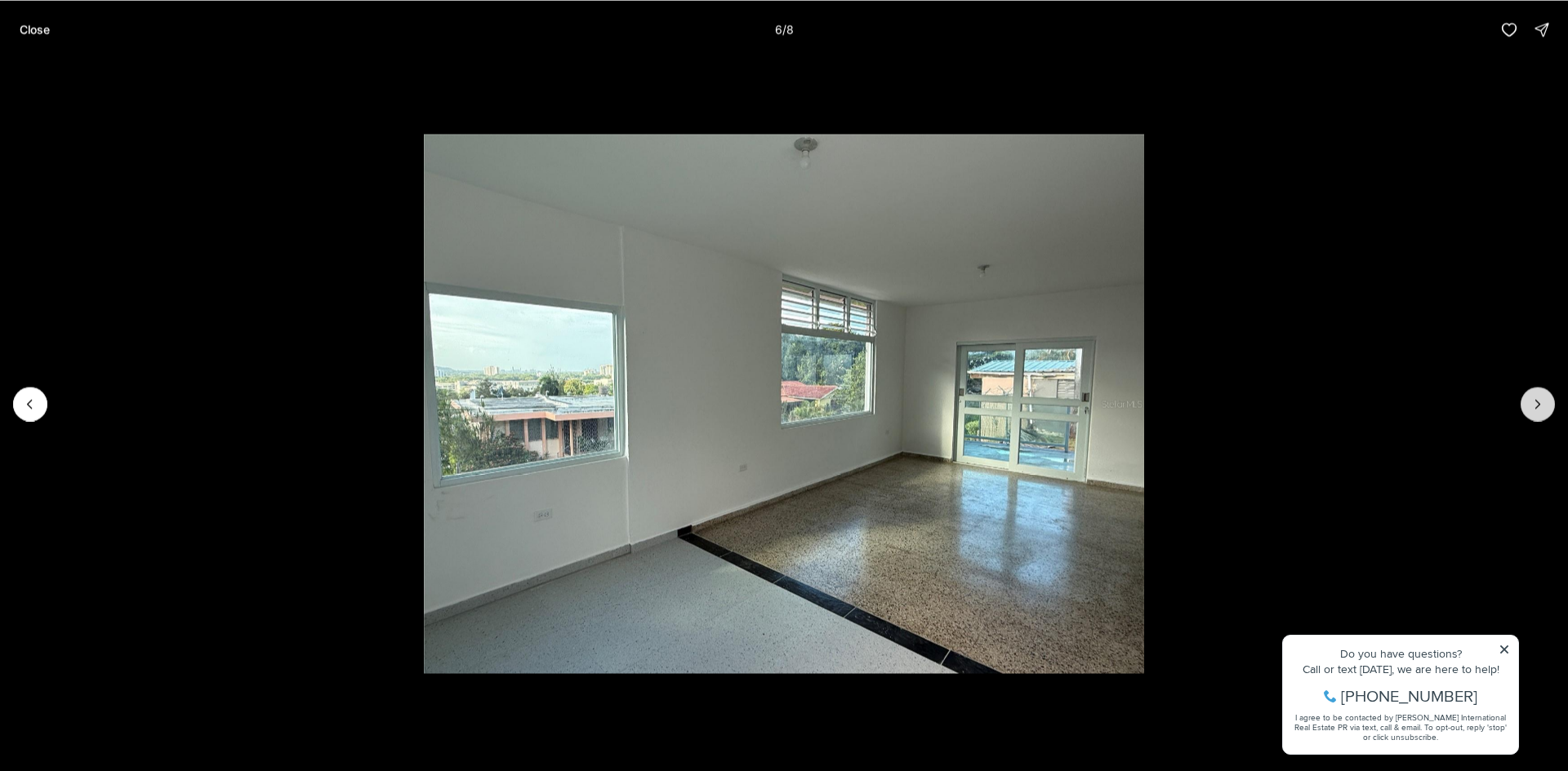
click at [1533, 408] on icon "Next slide" at bounding box center [1538, 404] width 16 height 16
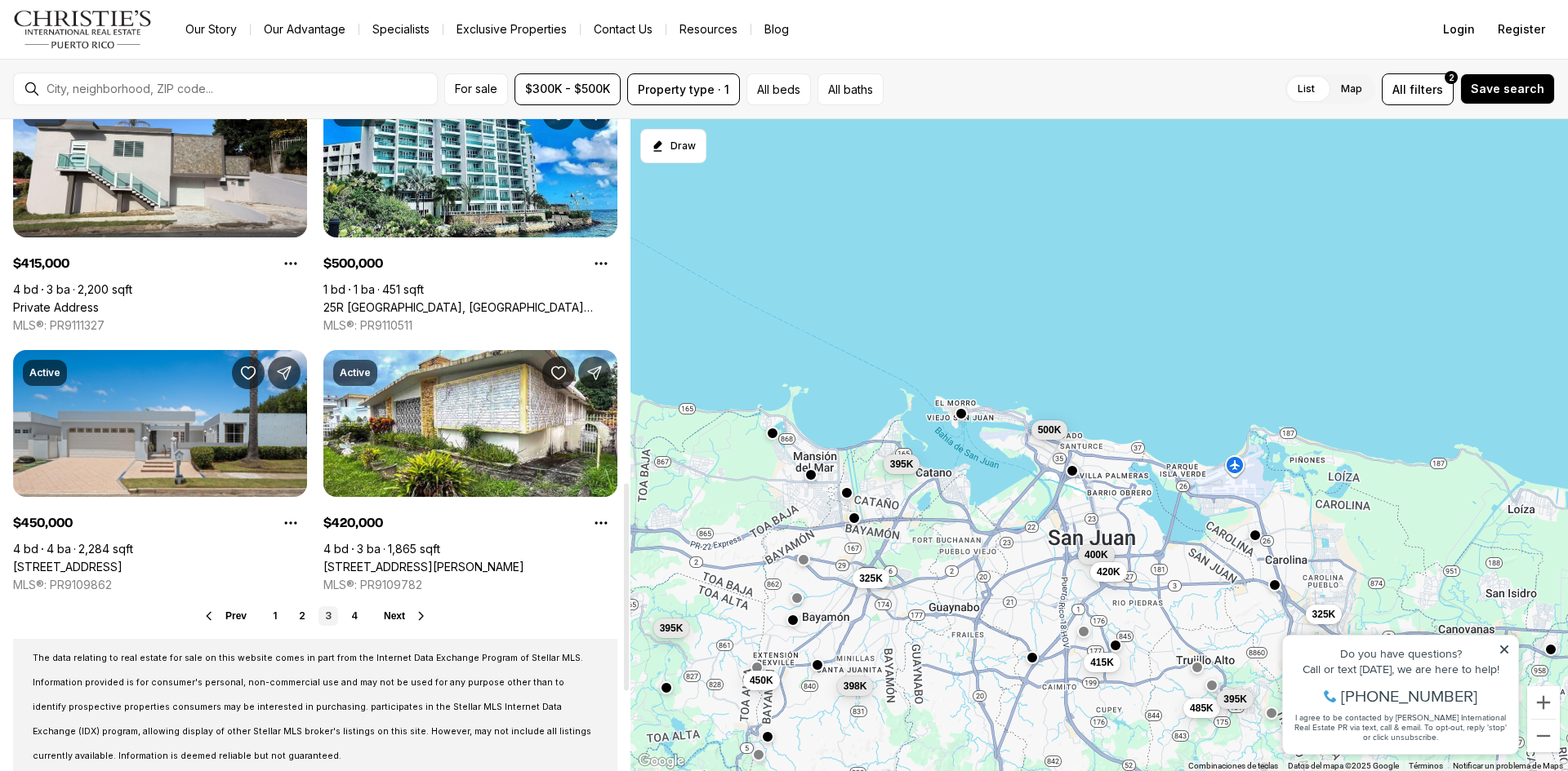
scroll to position [1143, 0]
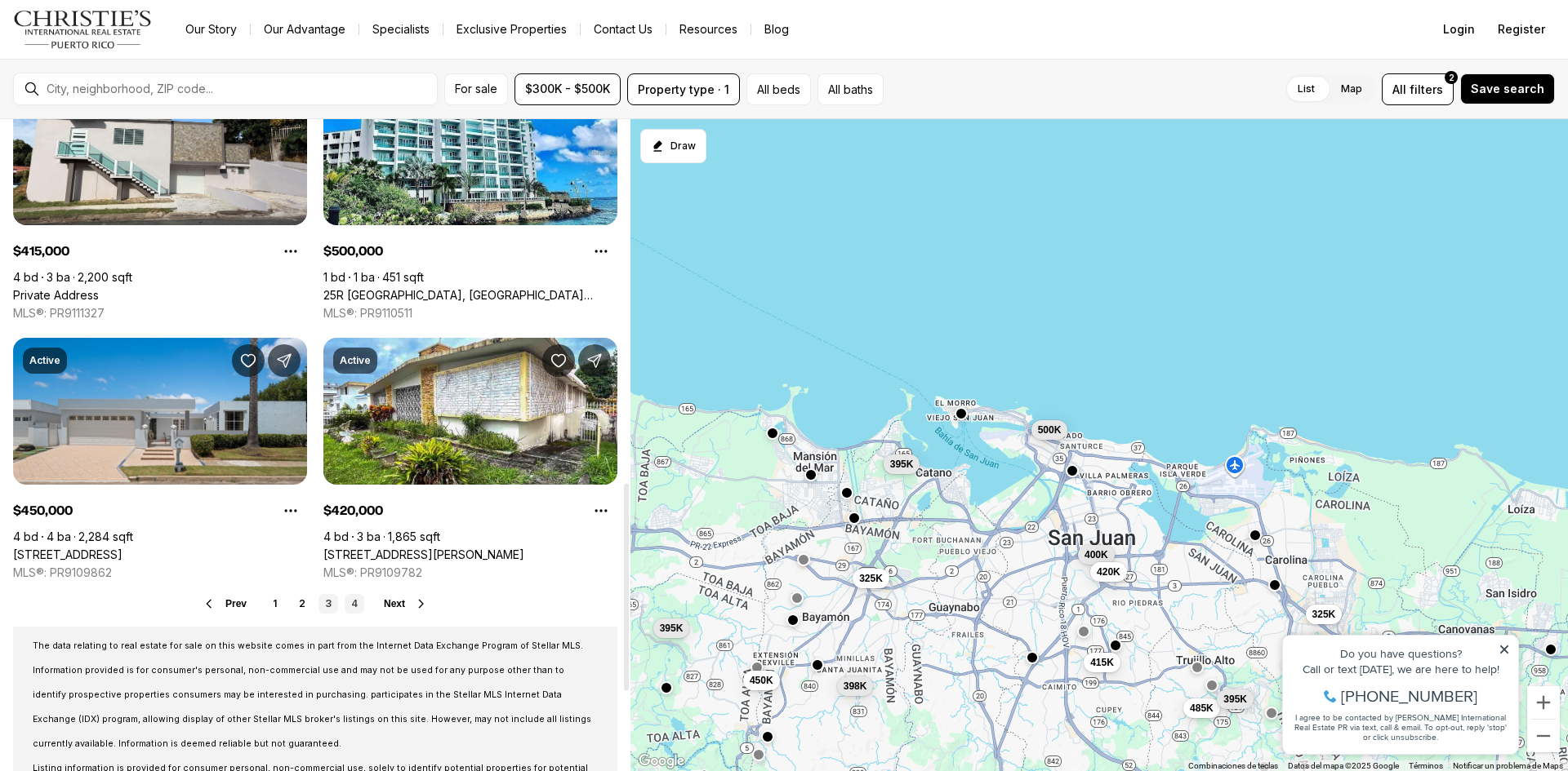
click at [348, 603] on link "4" at bounding box center [354, 604] width 20 height 20
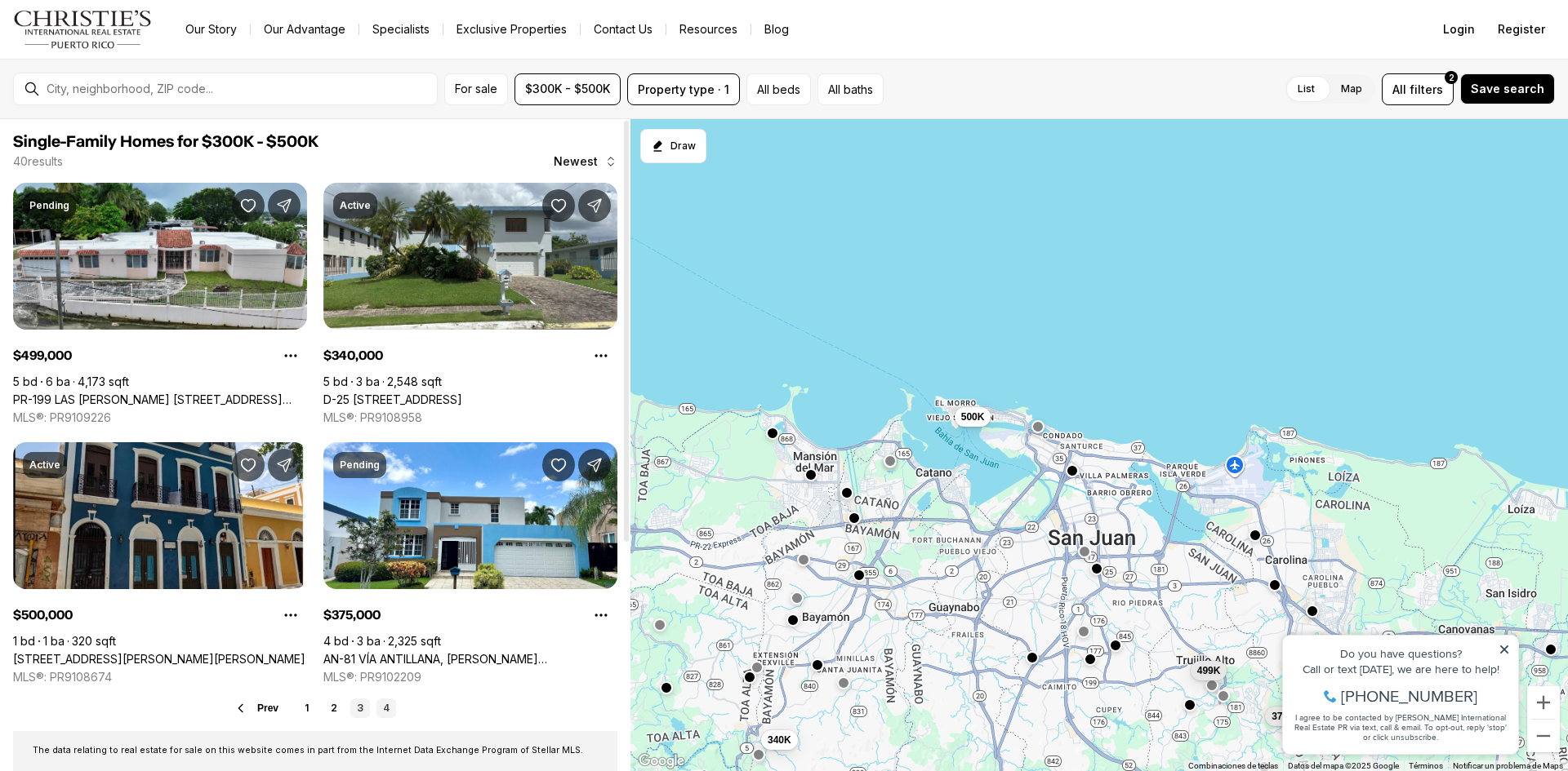
click at [360, 709] on link "3" at bounding box center [360, 709] width 20 height 20
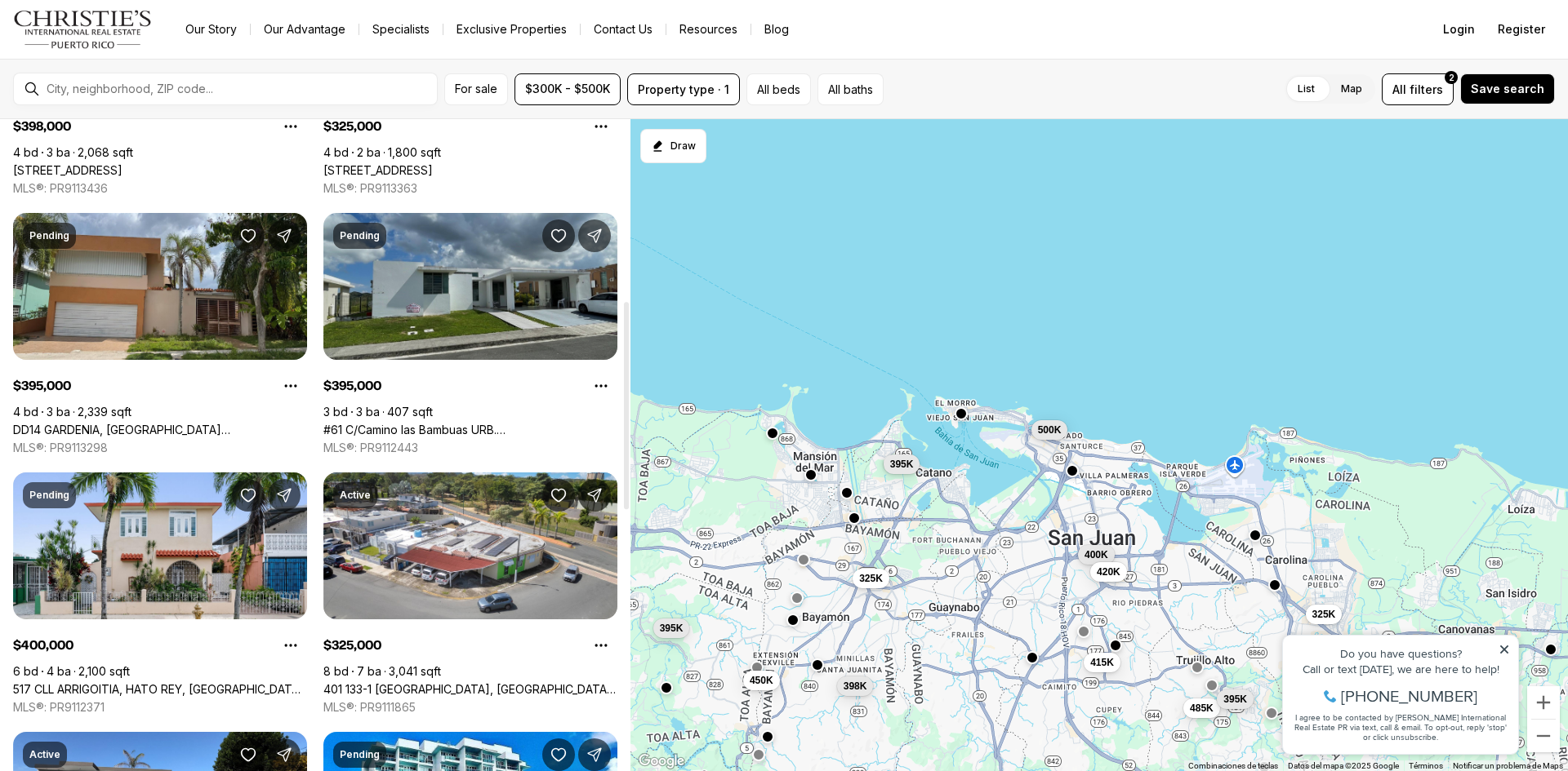
scroll to position [572, 0]
